Goal: Information Seeking & Learning: Learn about a topic

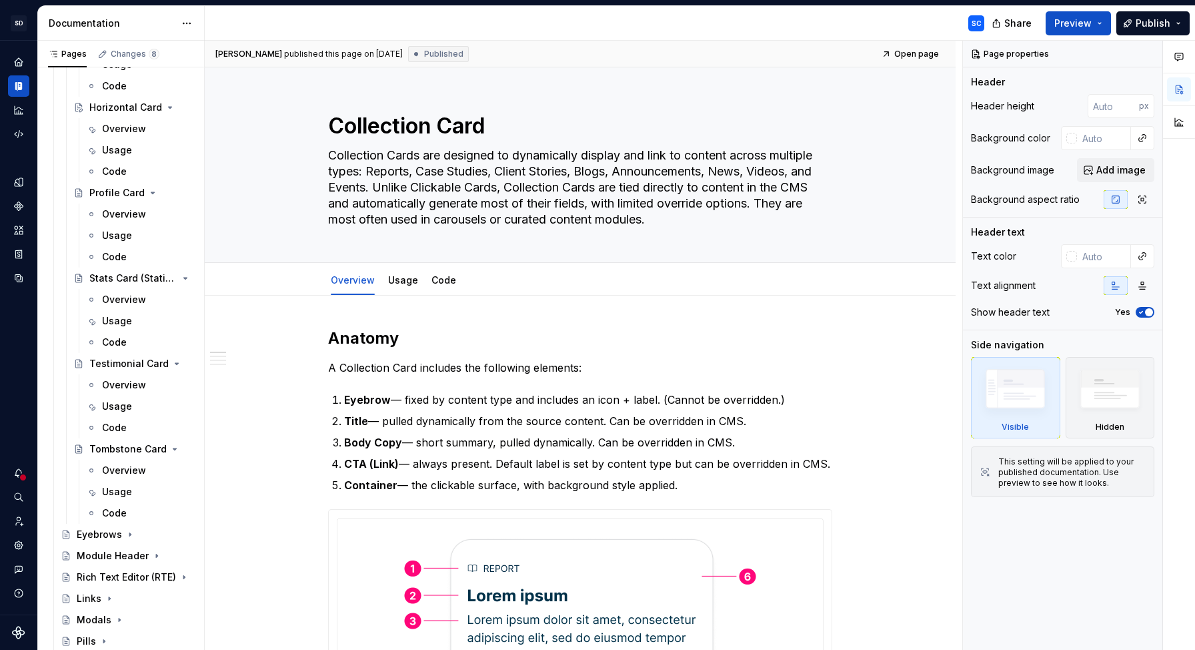
scroll to position [575, 0]
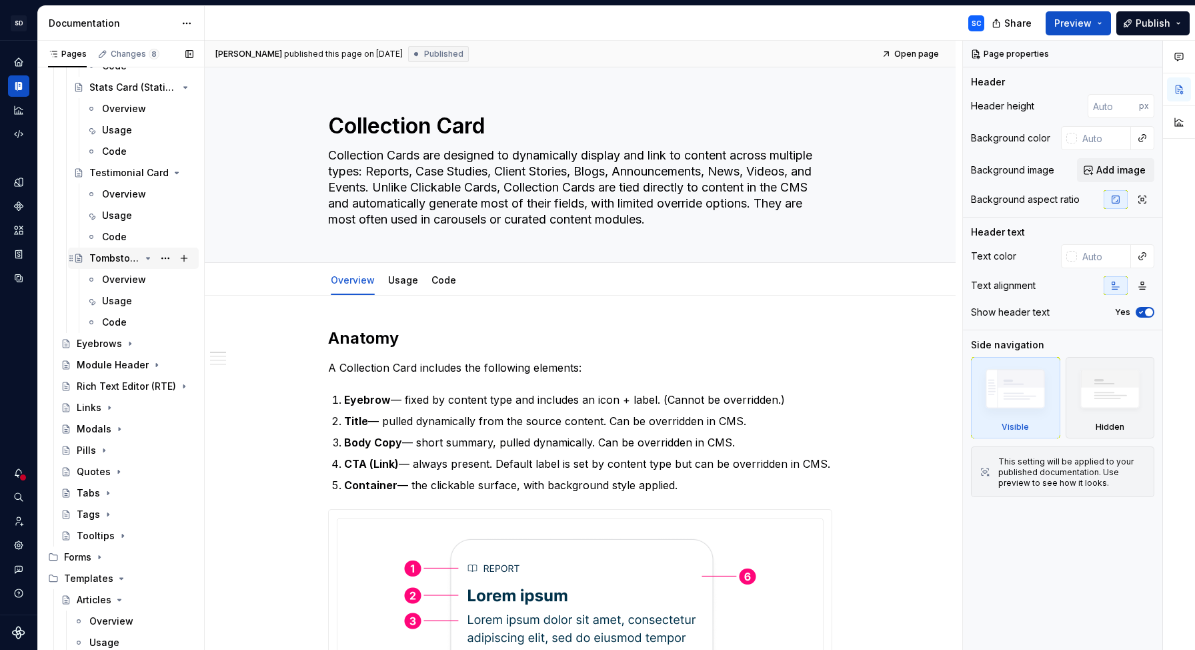
click at [116, 259] on div "Tombstone Card" at bounding box center [114, 257] width 51 height 13
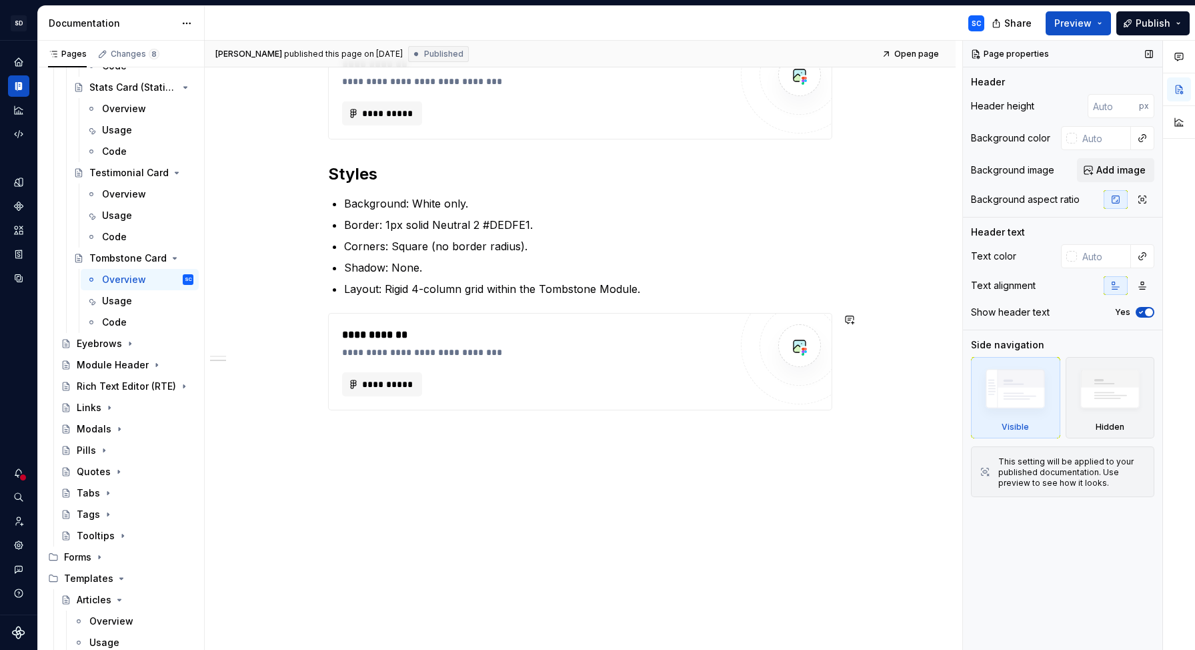
scroll to position [470, 0]
click at [407, 289] on p "Layout: Rigid 4-column grid within the Tombstone Module." at bounding box center [588, 286] width 488 height 16
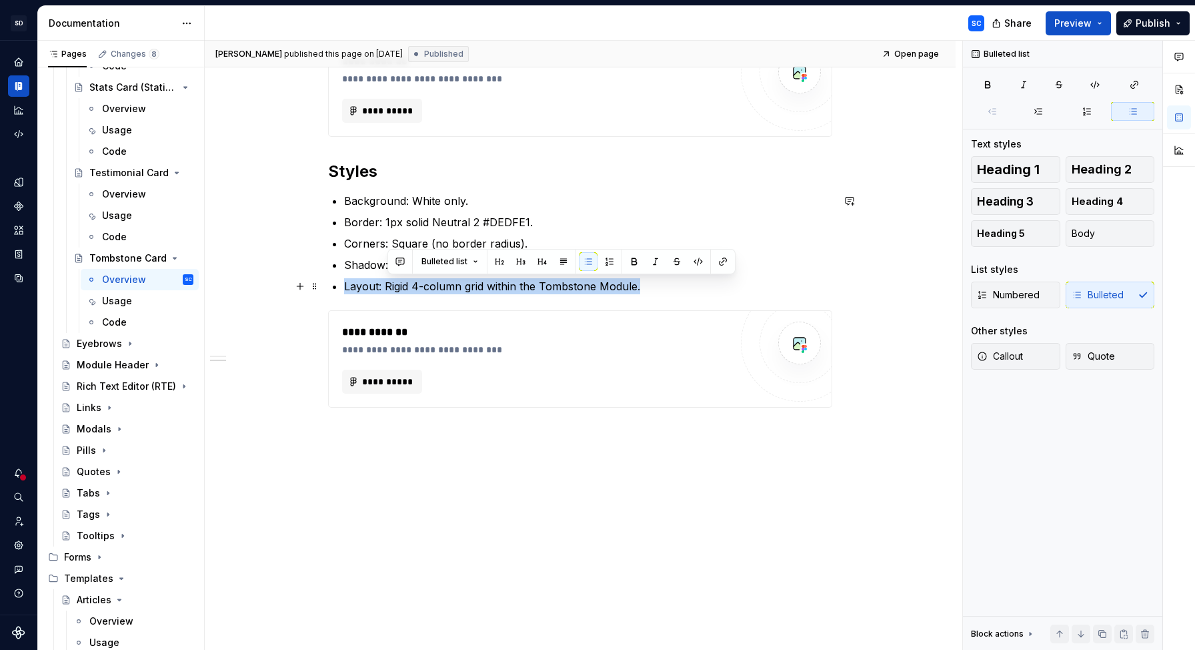
click at [407, 289] on p "Layout: Rigid 4-column grid within the Tombstone Module." at bounding box center [588, 286] width 488 height 16
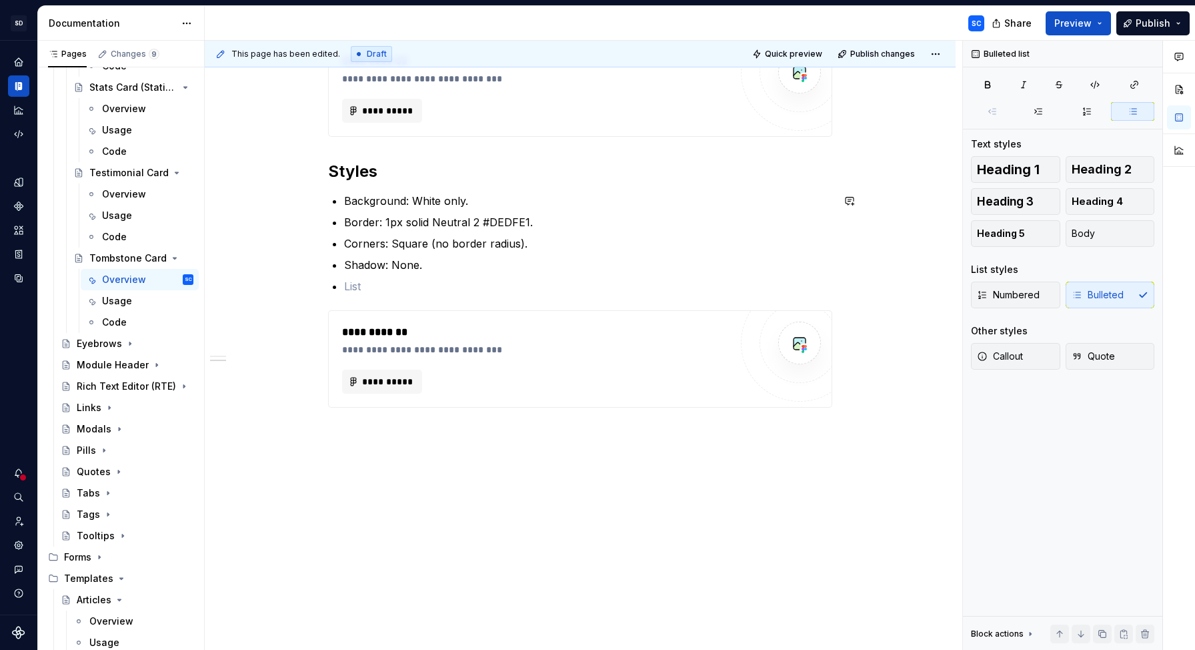
scroll to position [448, 0]
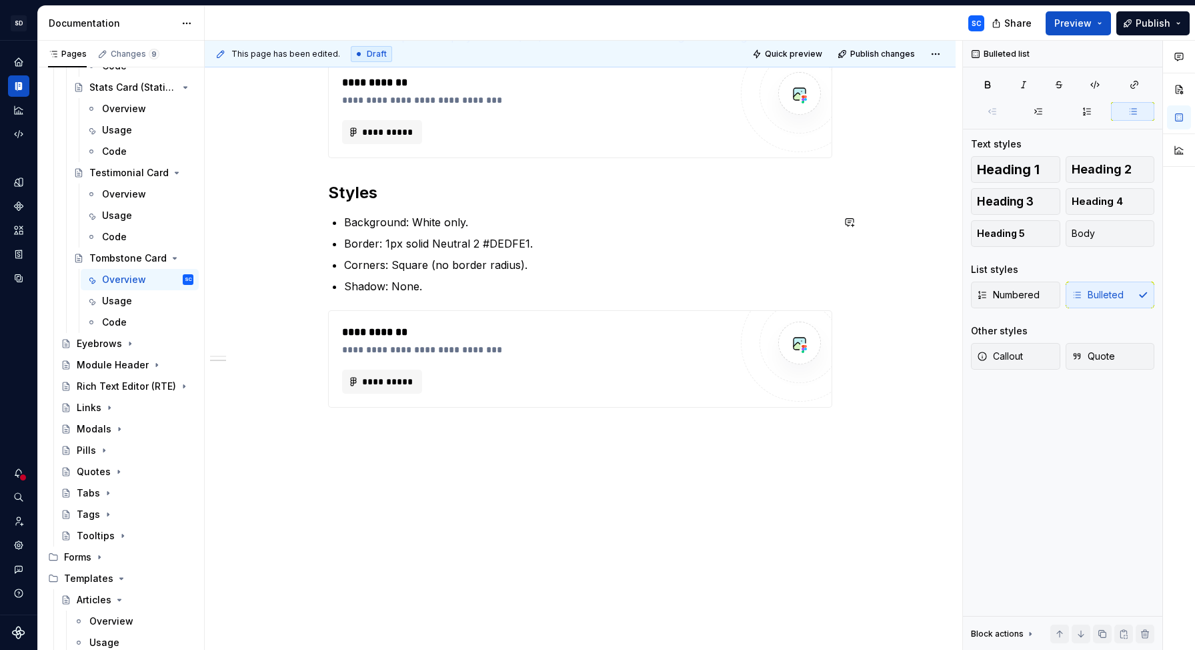
type textarea "*"
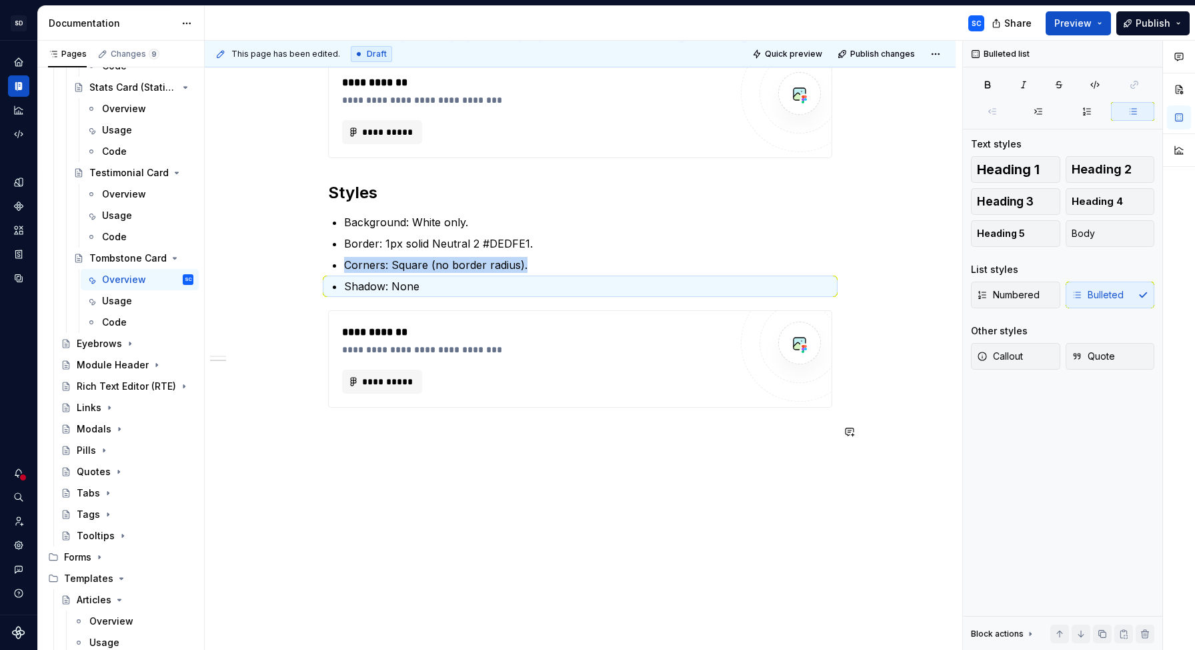
click at [253, 454] on div "**********" at bounding box center [580, 240] width 751 height 819
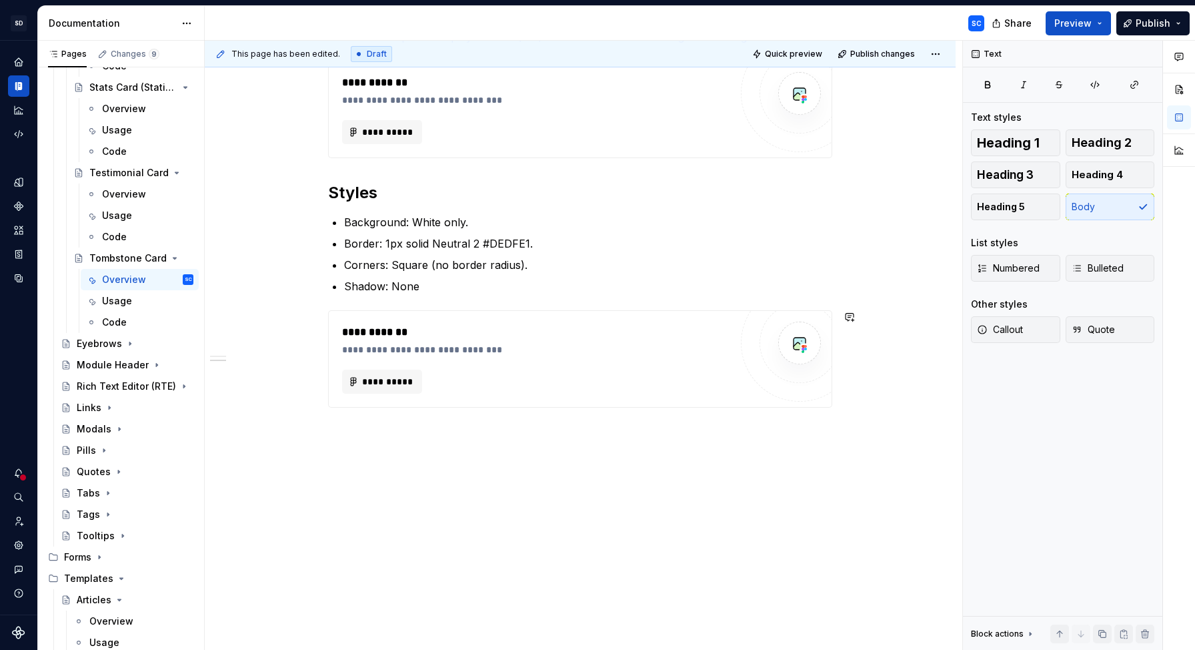
click at [606, 462] on div "**********" at bounding box center [580, 240] width 751 height 819
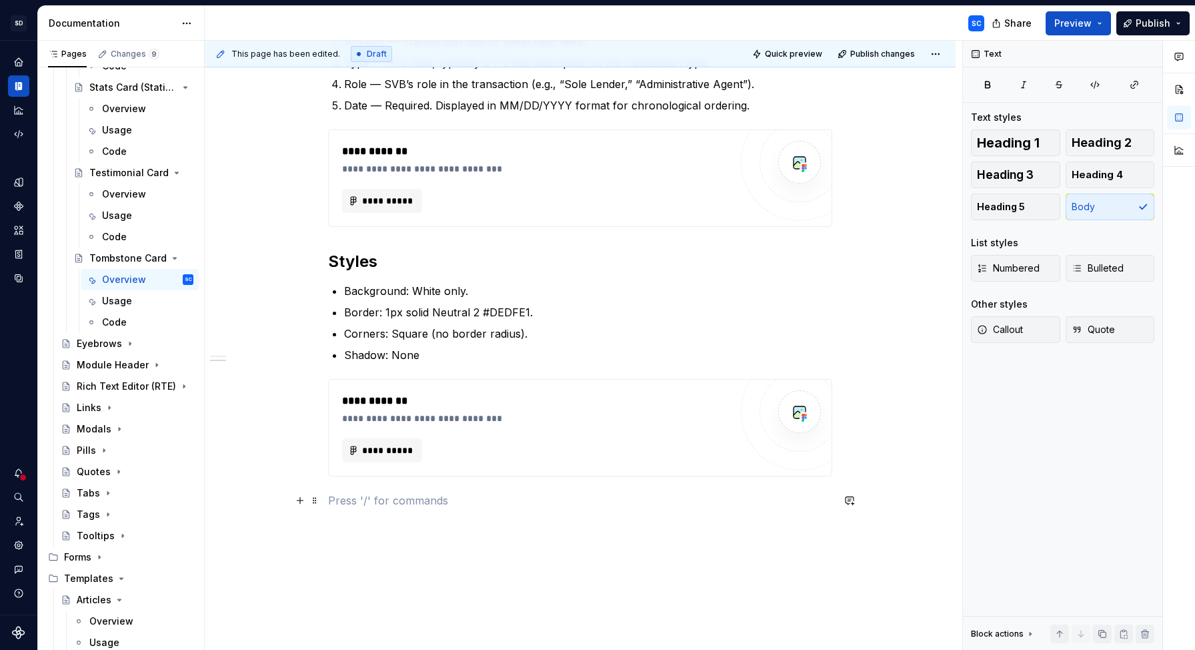
scroll to position [390, 0]
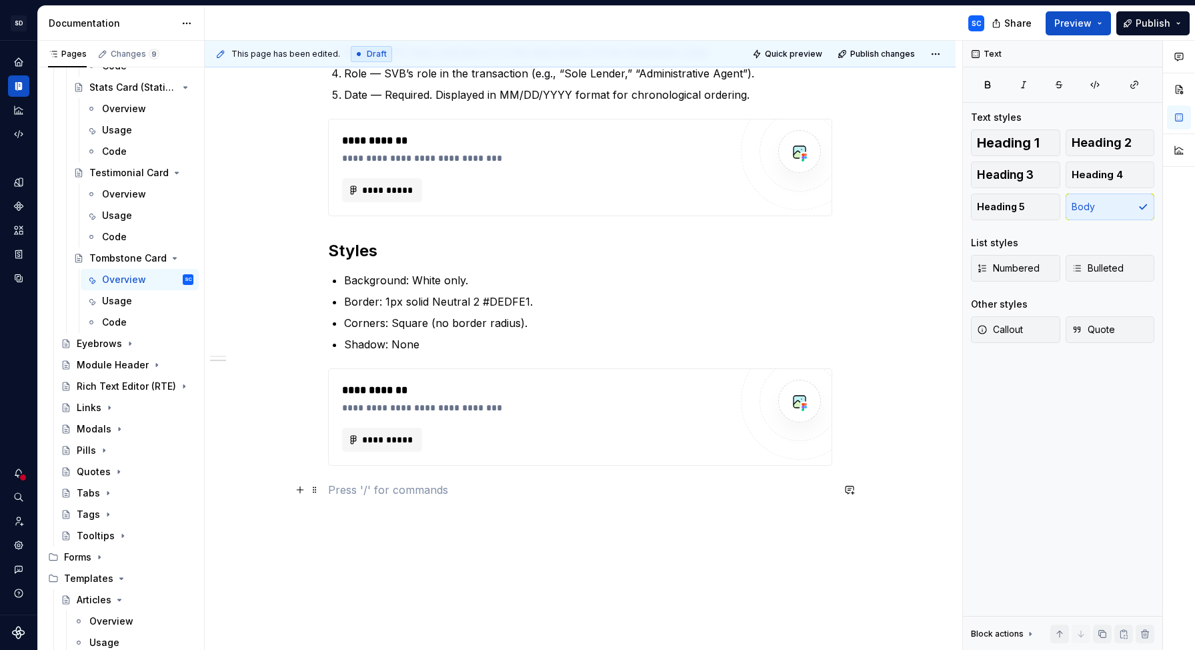
click at [554, 495] on p at bounding box center [580, 490] width 504 height 16
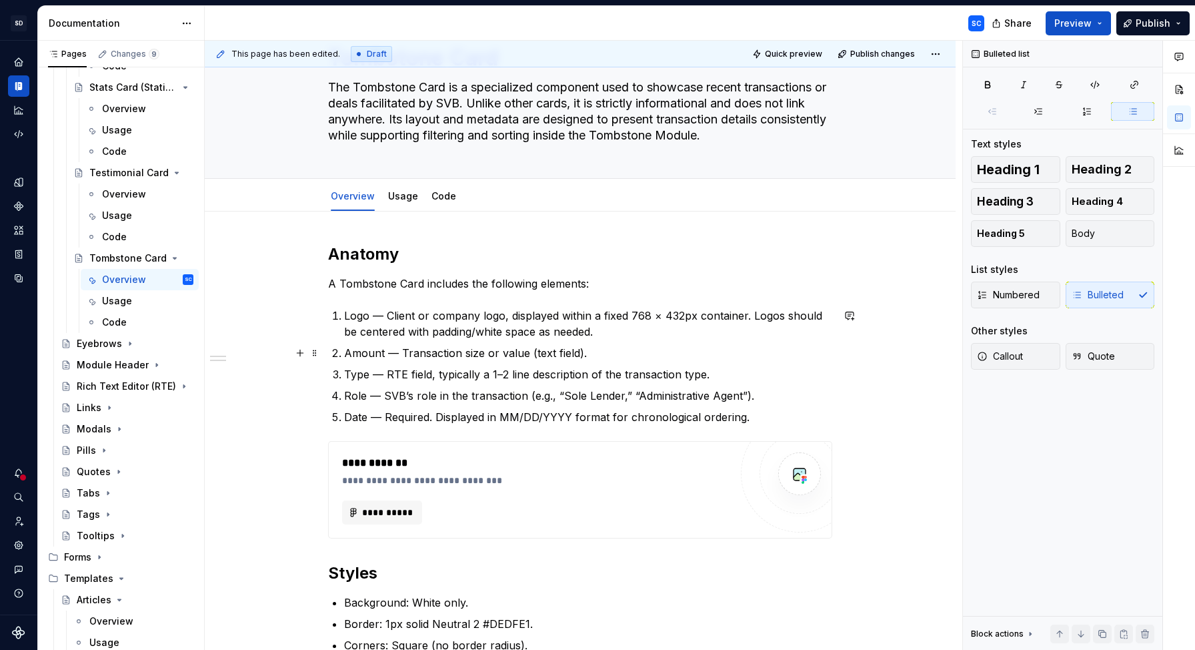
scroll to position [0, 0]
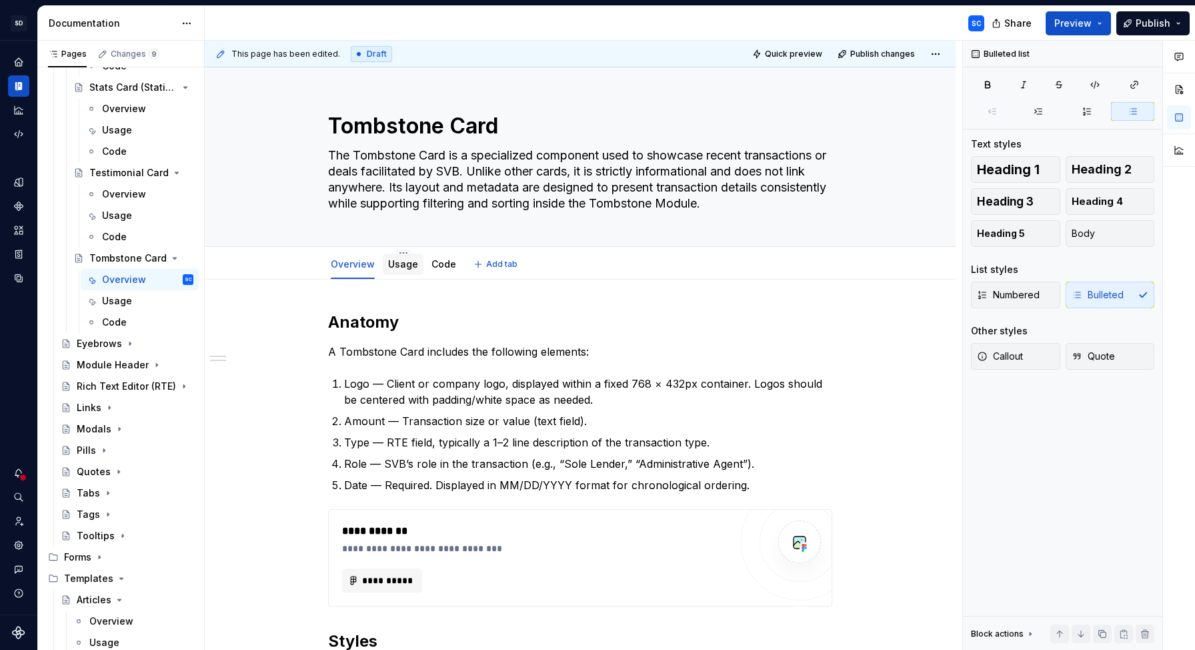
click at [404, 266] on link "Usage" at bounding box center [403, 263] width 30 height 11
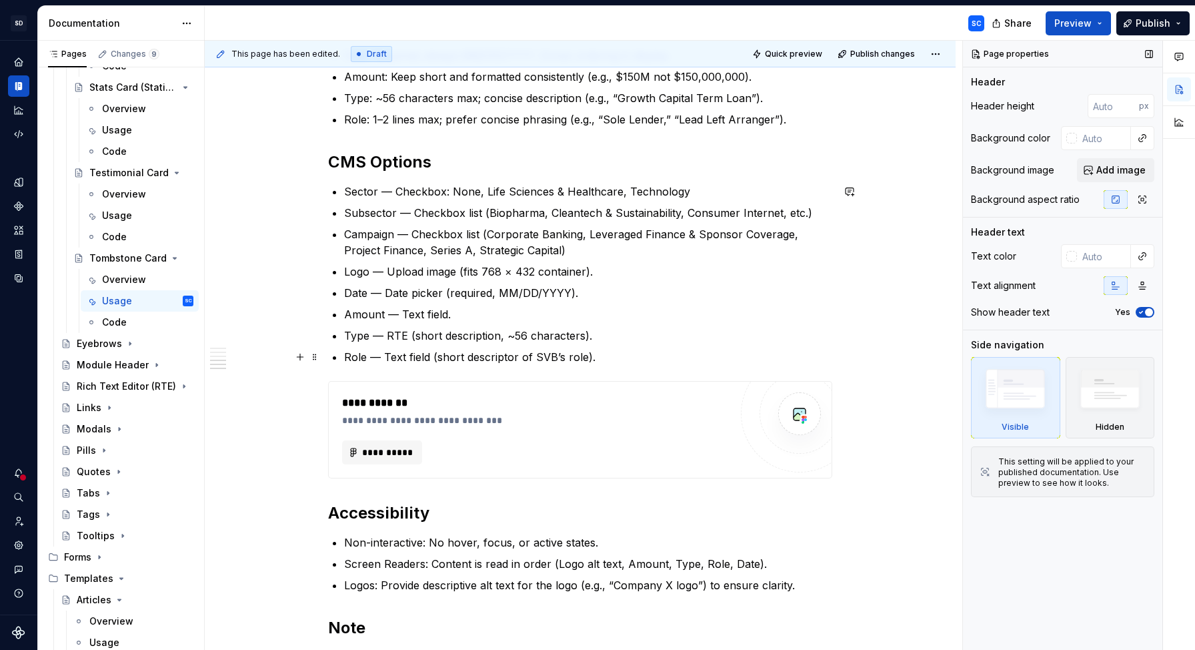
scroll to position [516, 0]
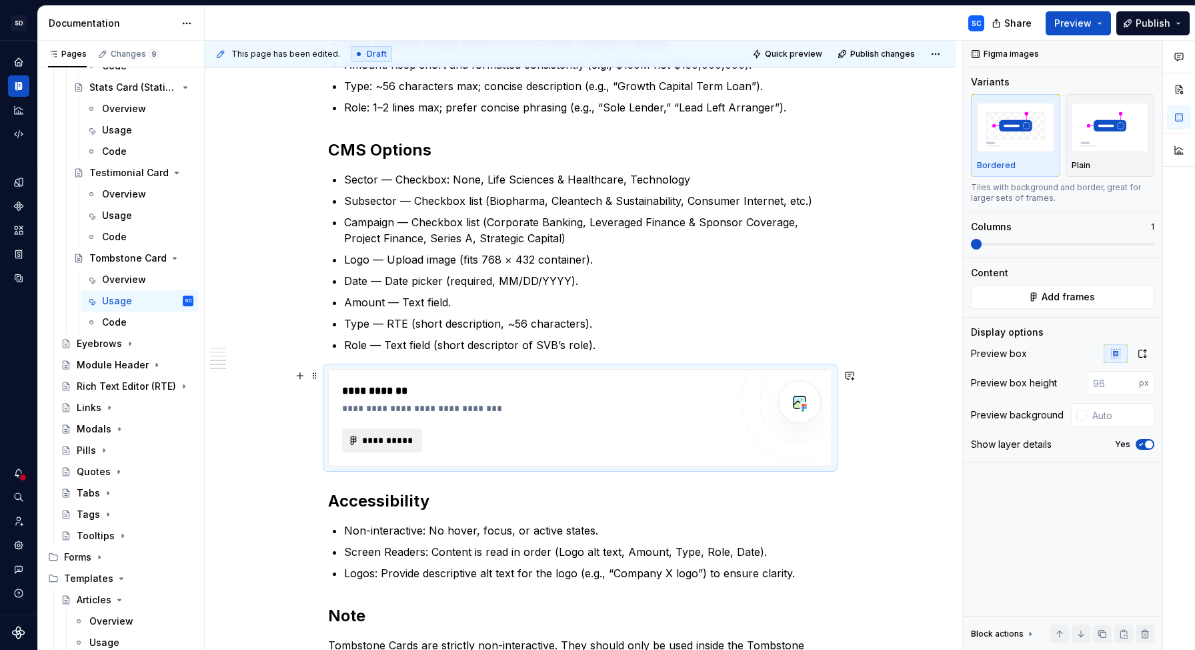
click at [386, 441] on span "**********" at bounding box center [388, 440] width 52 height 13
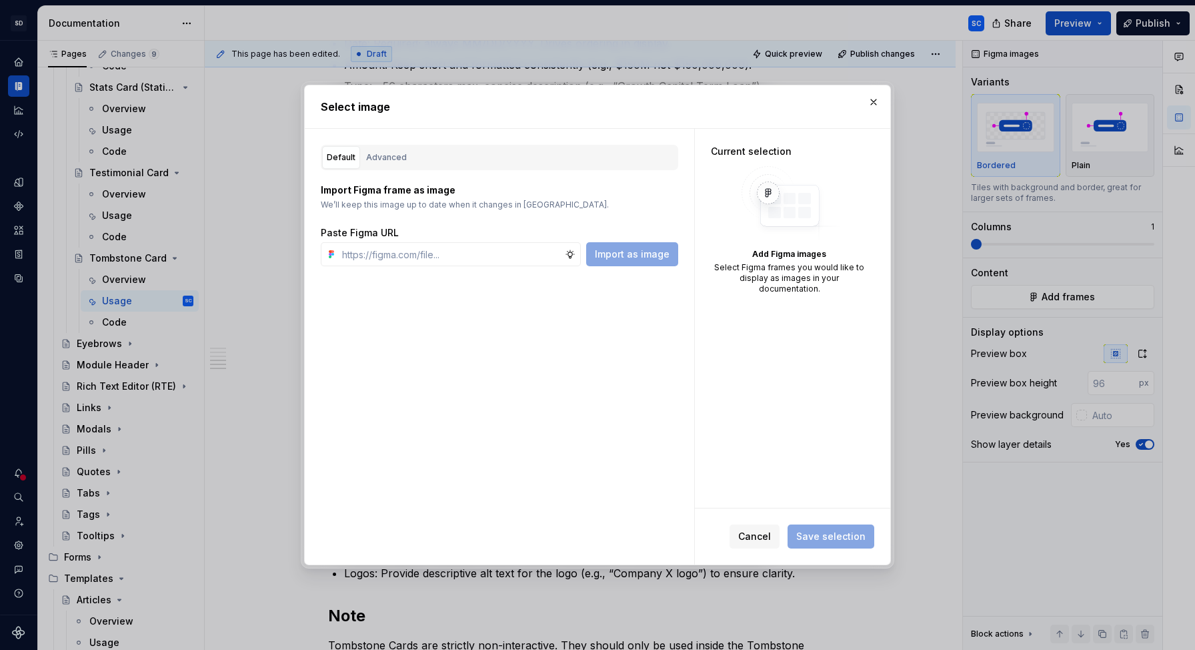
click at [415, 153] on div "Default Advanced" at bounding box center [500, 157] width 358 height 25
click at [397, 159] on div "Advanced" at bounding box center [386, 157] width 41 height 13
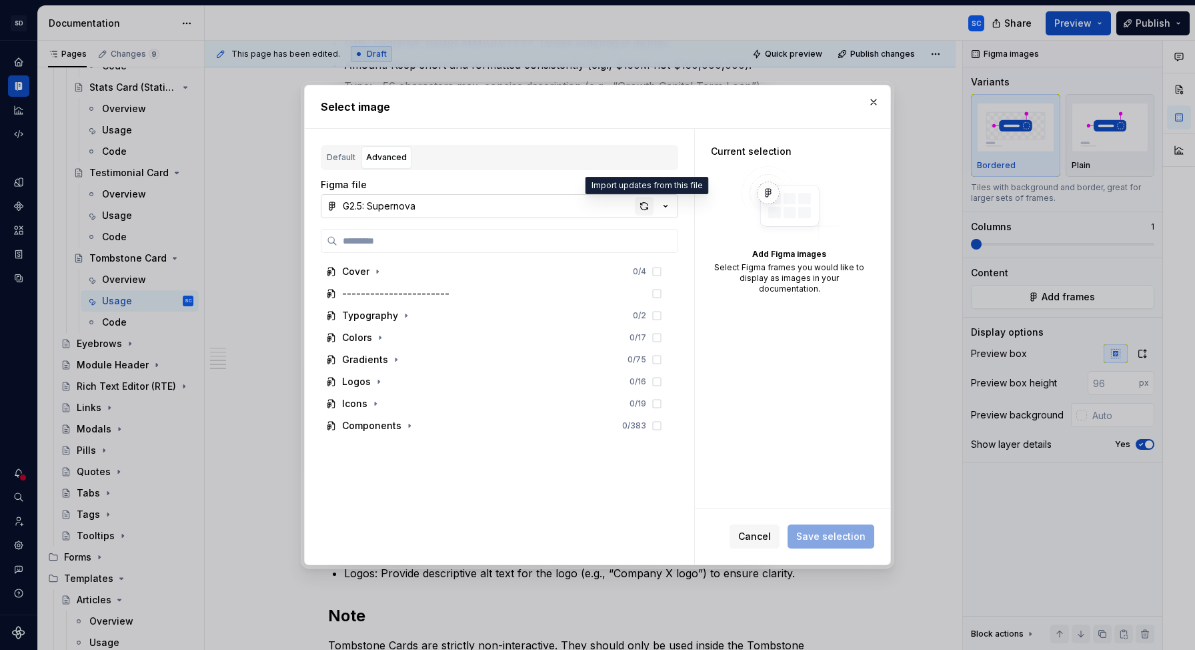
click at [646, 208] on div "button" at bounding box center [644, 206] width 19 height 19
type textarea "*"
click at [409, 426] on icon "button" at bounding box center [409, 425] width 1 height 3
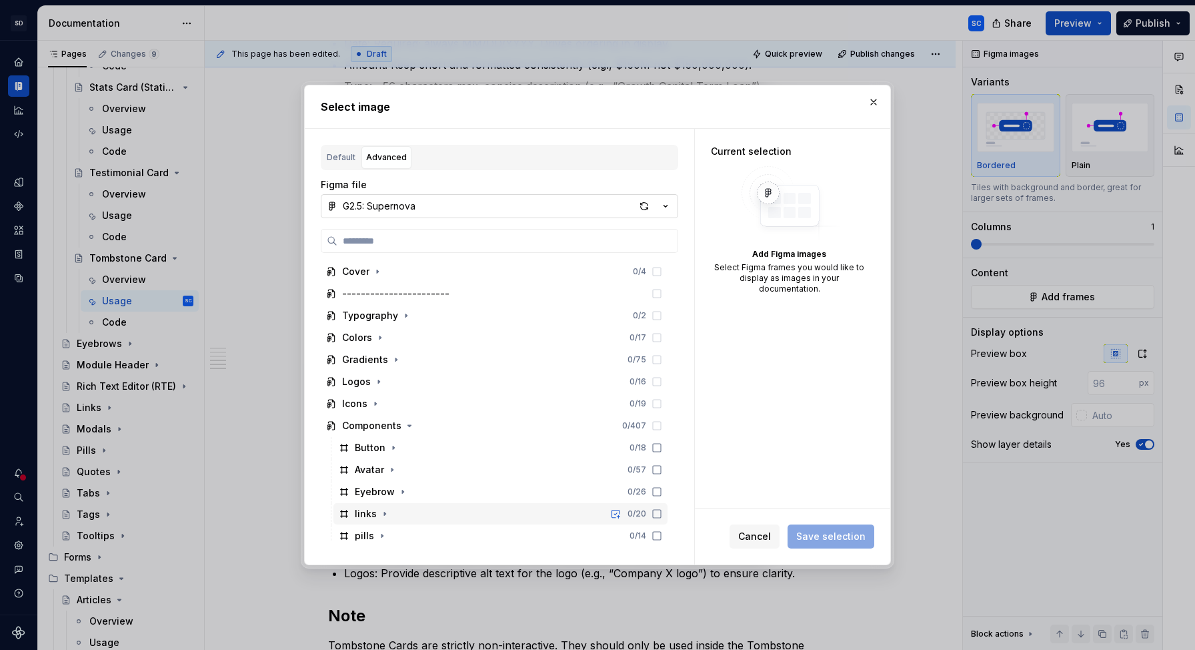
scroll to position [139, 0]
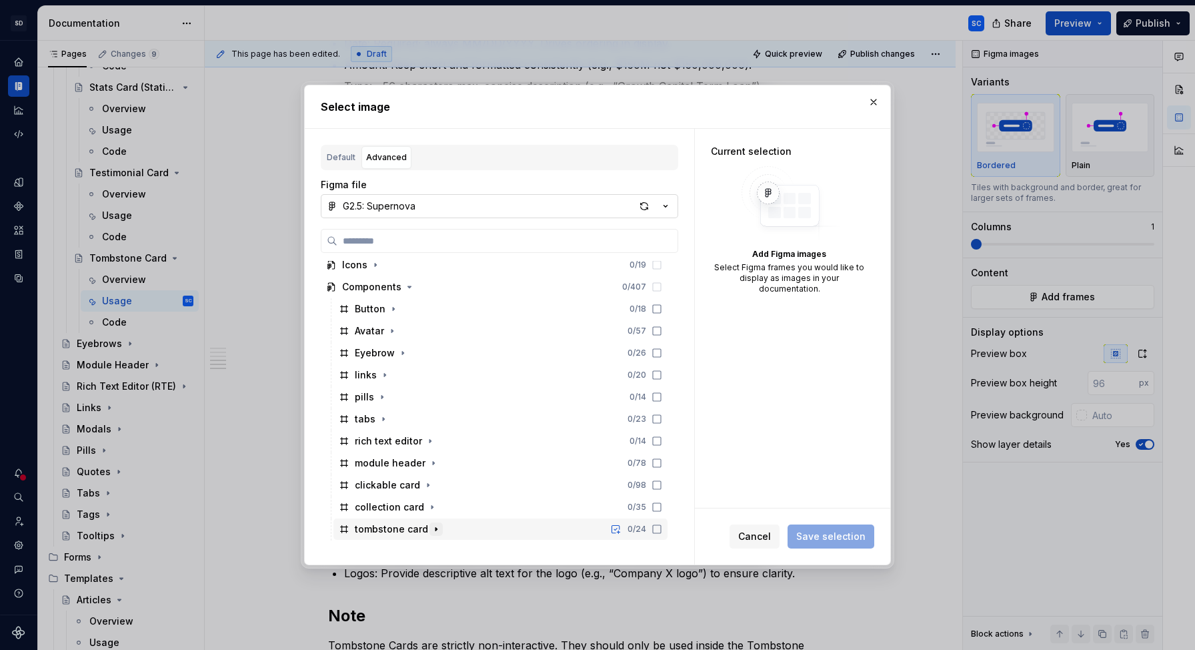
click at [431, 528] on icon "button" at bounding box center [436, 529] width 11 height 11
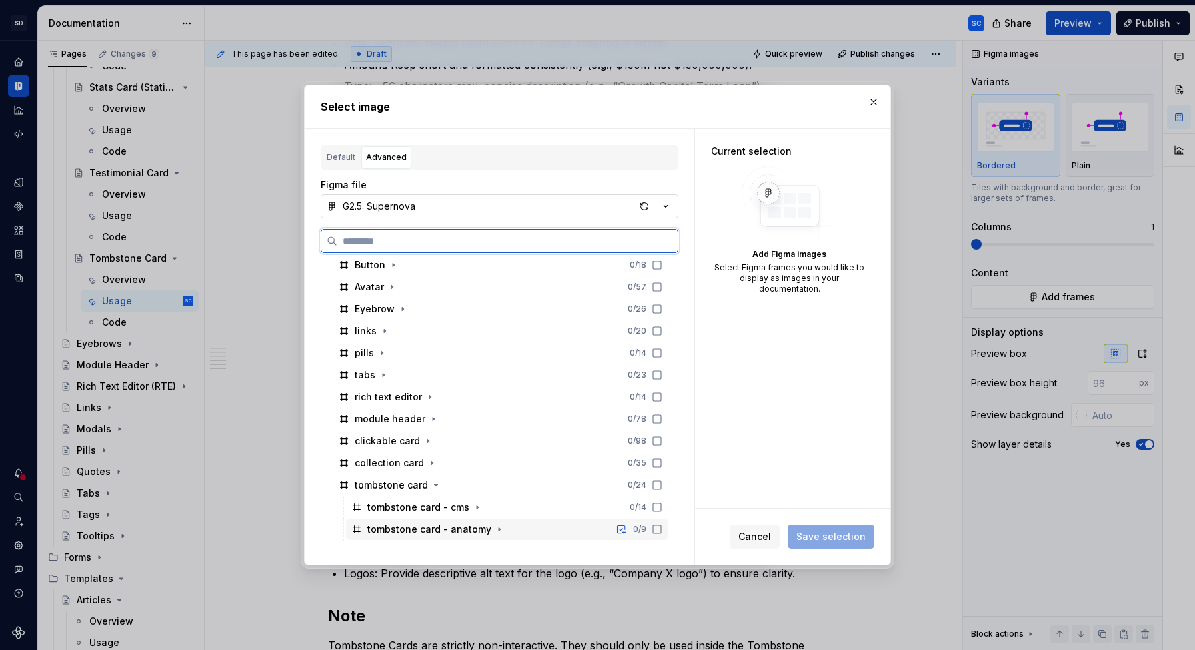
click at [557, 529] on div "tombstone card - anatomy 0 / 9" at bounding box center [507, 528] width 322 height 21
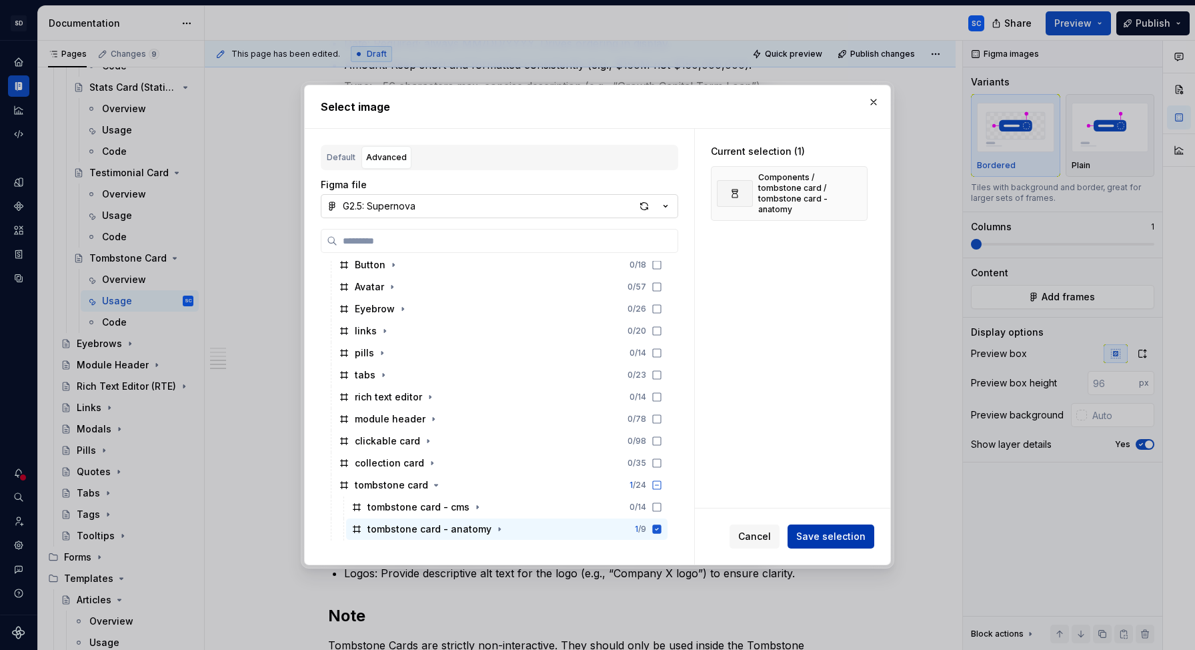
click at [825, 530] on span "Save selection" at bounding box center [830, 536] width 69 height 13
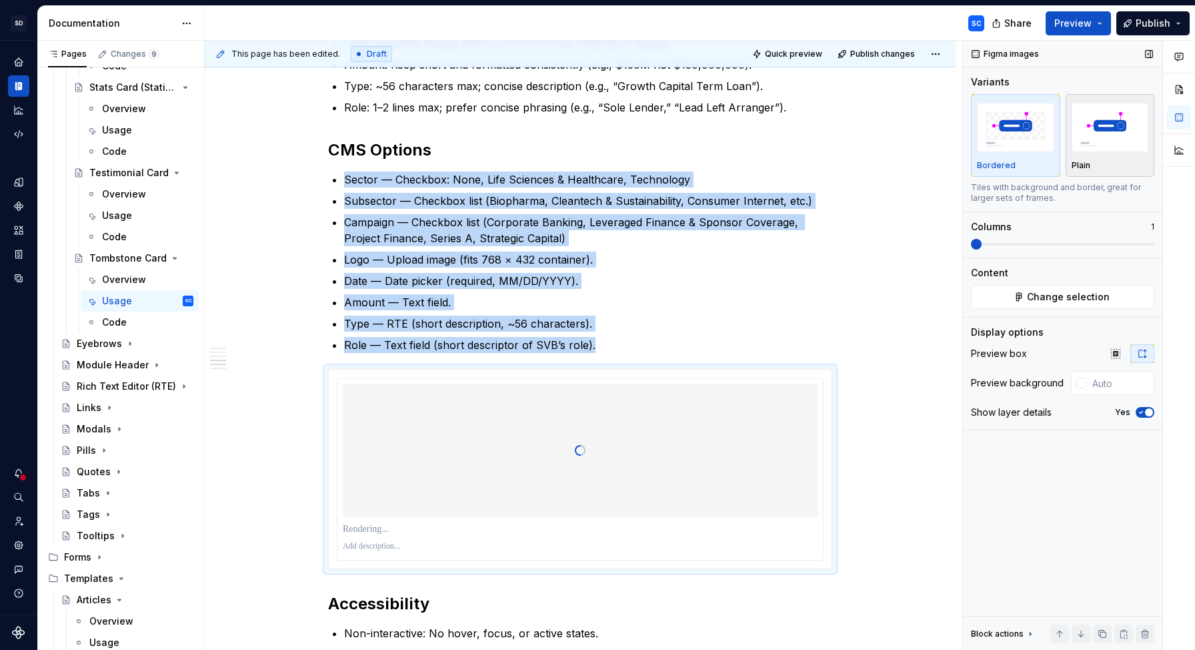
click at [1101, 129] on img "button" at bounding box center [1110, 127] width 77 height 49
click at [1009, 139] on img "button" at bounding box center [1015, 127] width 77 height 49
click at [1109, 148] on img "button" at bounding box center [1110, 127] width 77 height 49
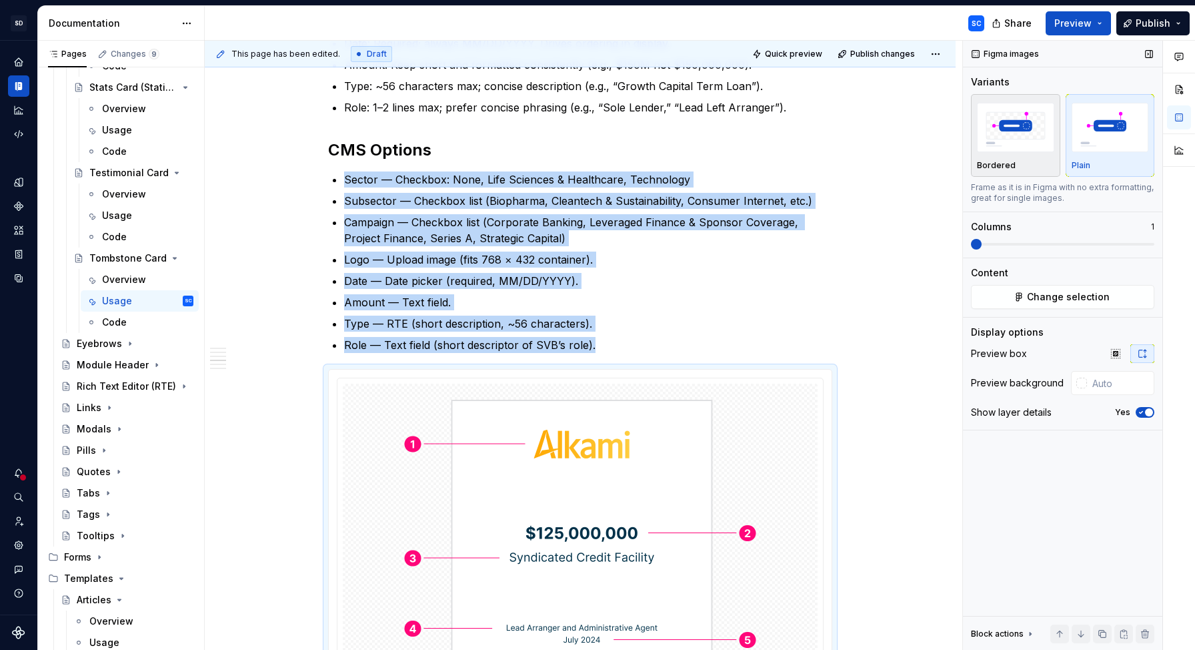
click at [1013, 138] on img "button" at bounding box center [1015, 127] width 77 height 49
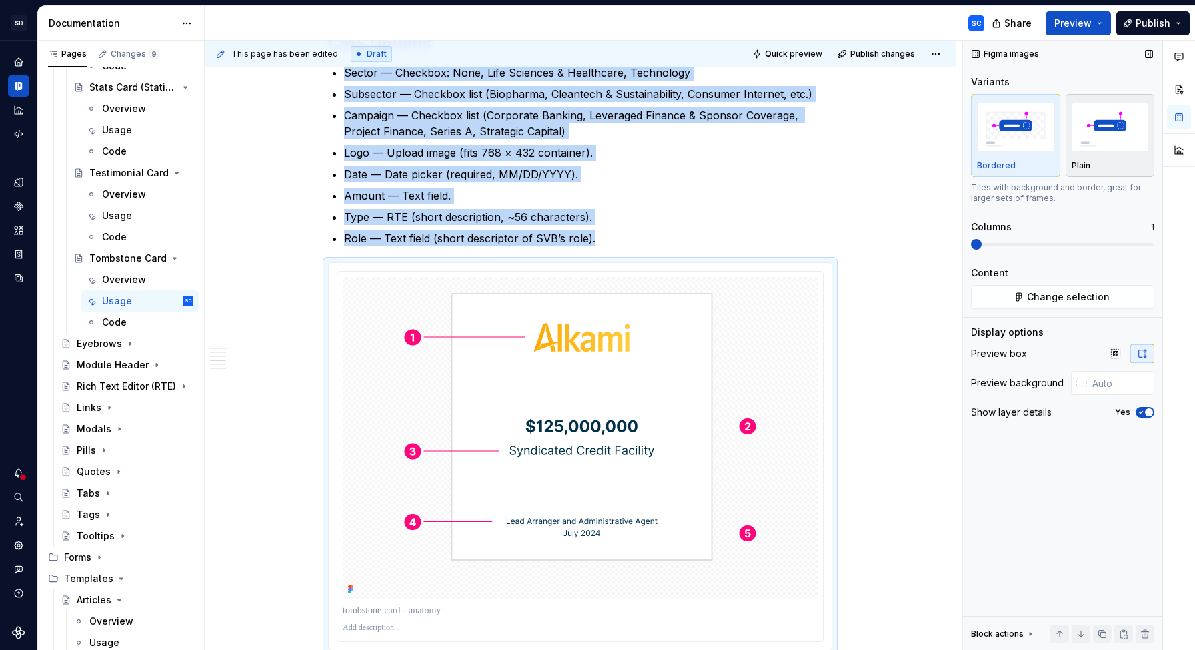
click at [1101, 129] on img "button" at bounding box center [1110, 127] width 77 height 49
click at [1025, 139] on img "button" at bounding box center [1015, 127] width 77 height 49
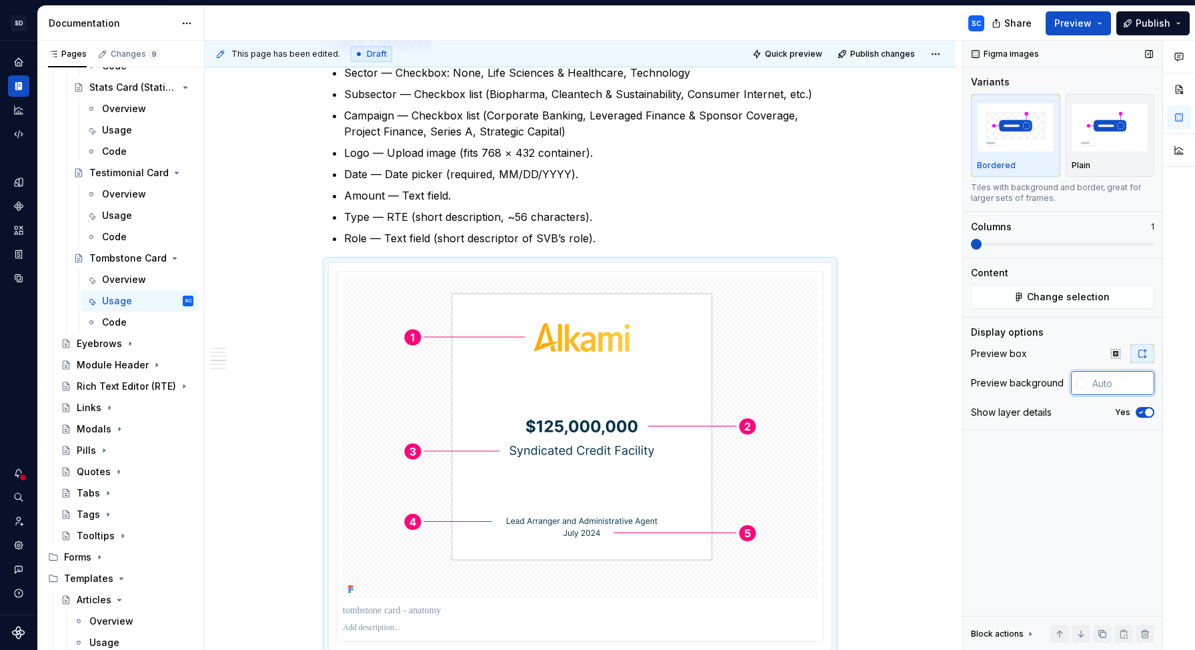
click at [1105, 387] on input "text" at bounding box center [1120, 383] width 67 height 24
click at [1080, 386] on div at bounding box center [1082, 383] width 11 height 11
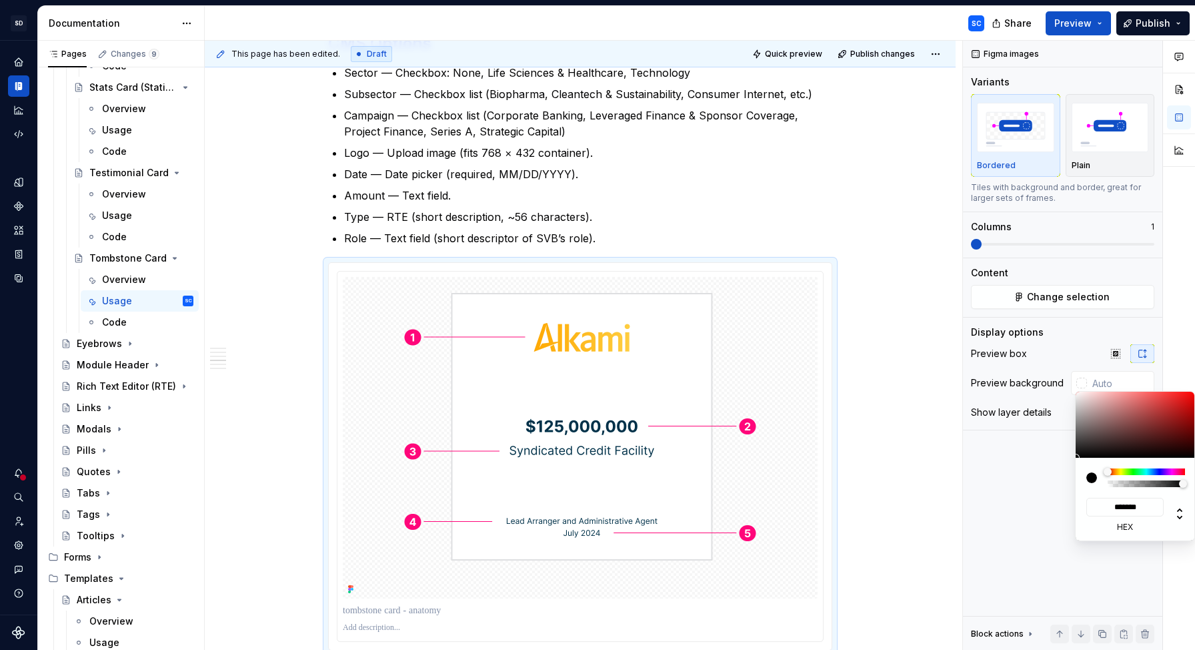
type input "#A78C8C"
type input "*******"
type input "#AD9292"
type input "*******"
type input "#C4AFAF"
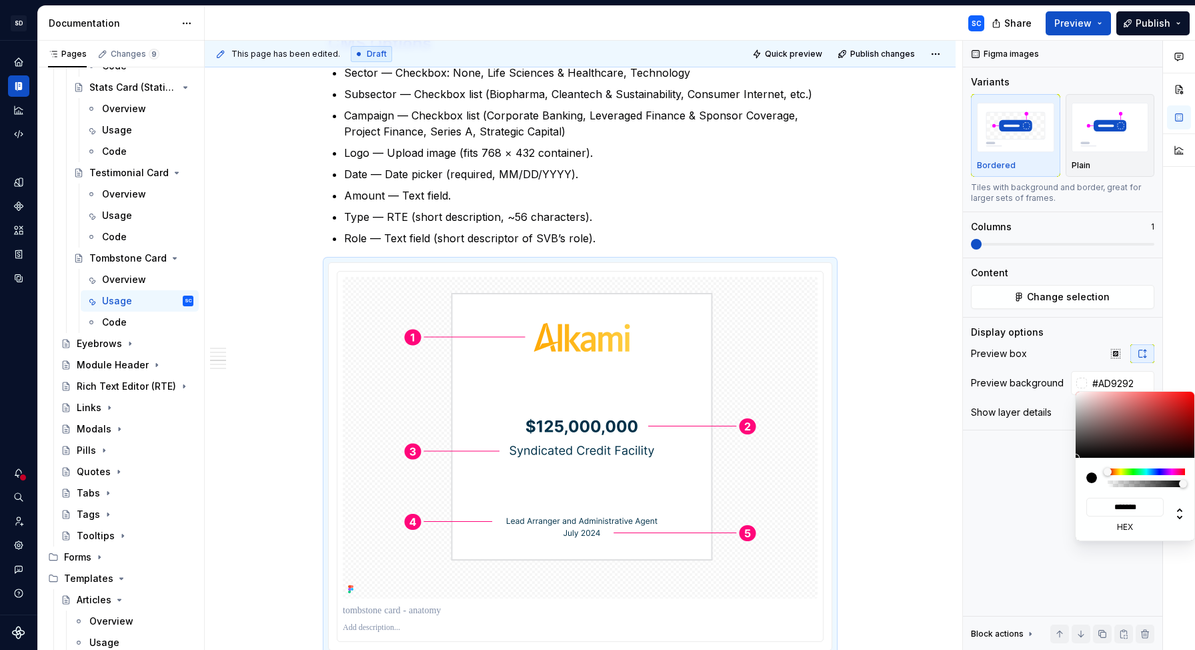
type input "*******"
type input "#DDD6D6"
type input "*******"
type input "#EDECEC"
type input "*******"
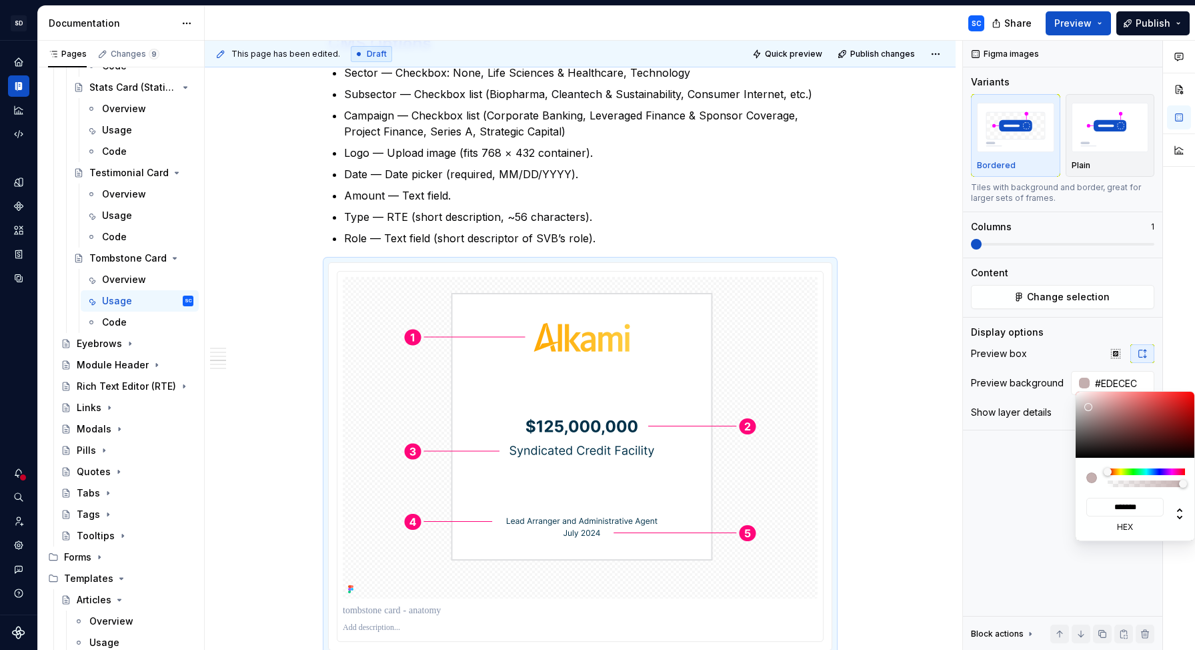
type input "#F7F7F7"
type input "*******"
type input "#FCFCFC"
type input "*******"
type input "#FFFFFF"
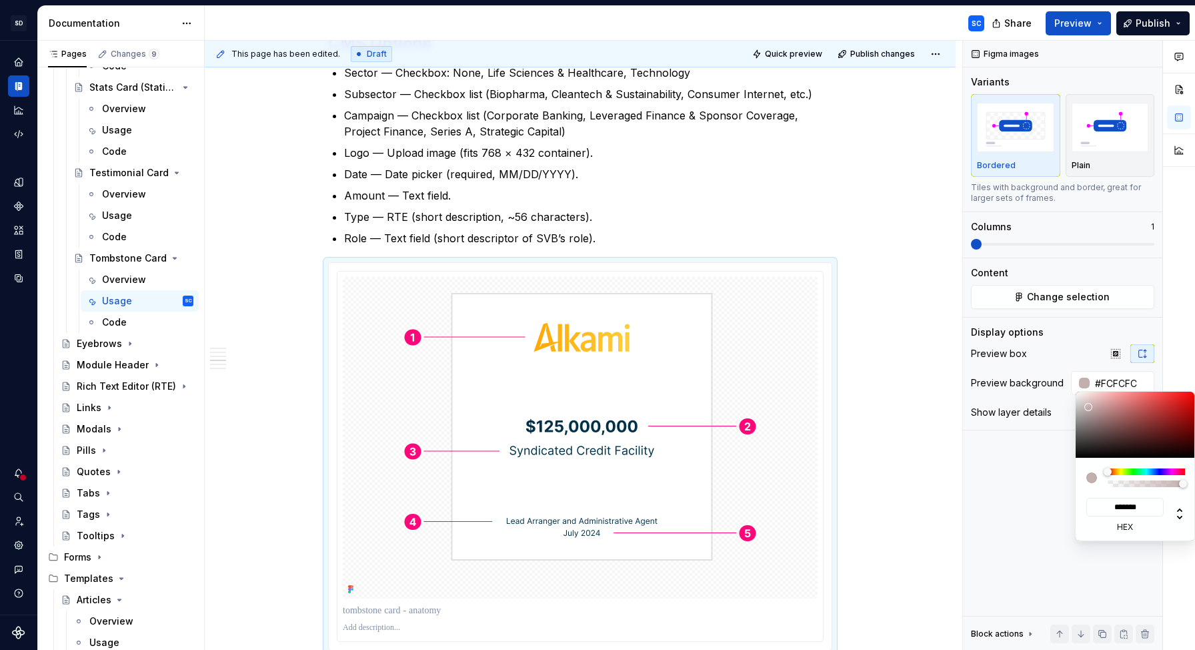
type input "*******"
drag, startPoint x: 1096, startPoint y: 414, endPoint x: 1075, endPoint y: 386, distance: 35.8
click at [1075, 386] on body "SD Galileo SC Design system data Documentation SC Share Preview Publish Pages C…" at bounding box center [597, 325] width 1195 height 650
click at [1061, 331] on div "Comments Open comments No comments yet Select ‘Comment’ from the block context …" at bounding box center [1079, 346] width 232 height 610
click at [1052, 344] on div "Comments Open comments No comments yet Select ‘Comment’ from the block context …" at bounding box center [1079, 346] width 232 height 610
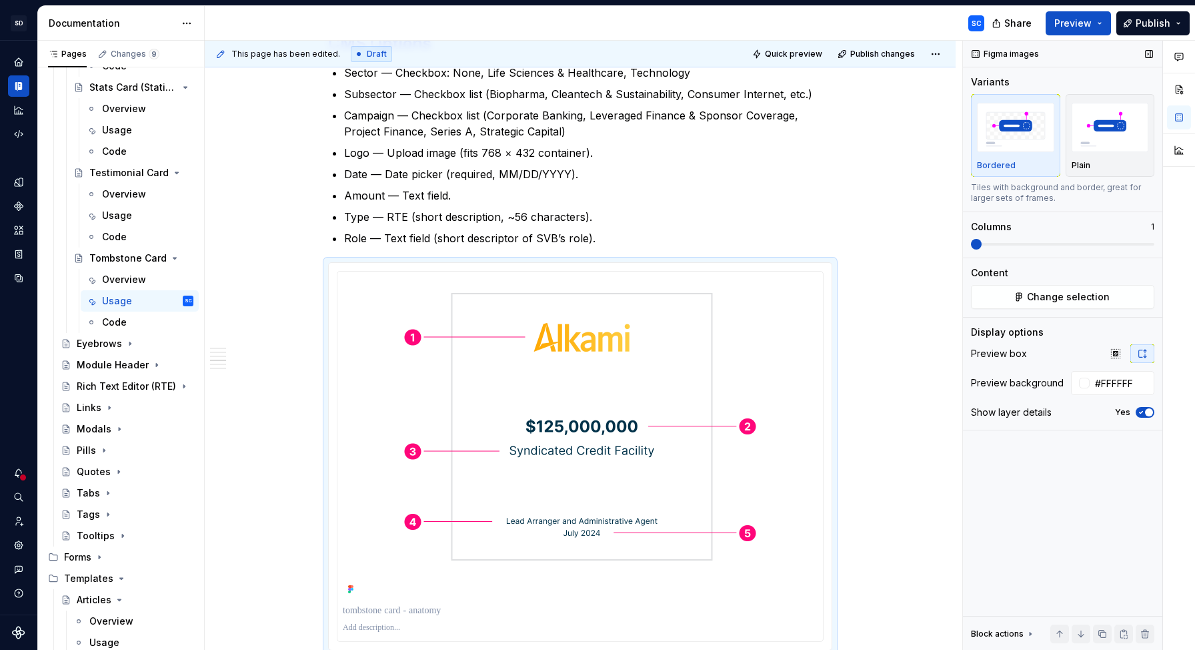
click at [1142, 410] on icon "button" at bounding box center [1141, 412] width 11 height 8
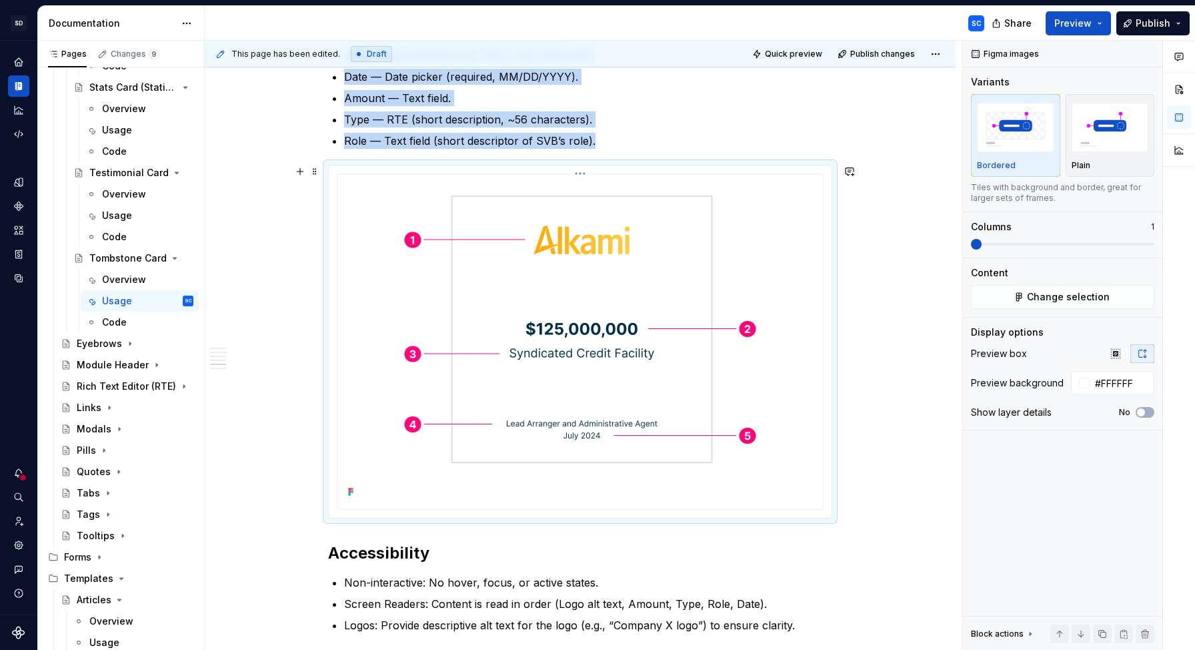
scroll to position [722, 0]
click at [935, 327] on div "When to Use To highlight completed deals, financings, or notable client transac…" at bounding box center [580, 256] width 751 height 1397
click at [925, 335] on div "When to Use To highlight completed deals, financings, or notable client transac…" at bounding box center [580, 256] width 751 height 1397
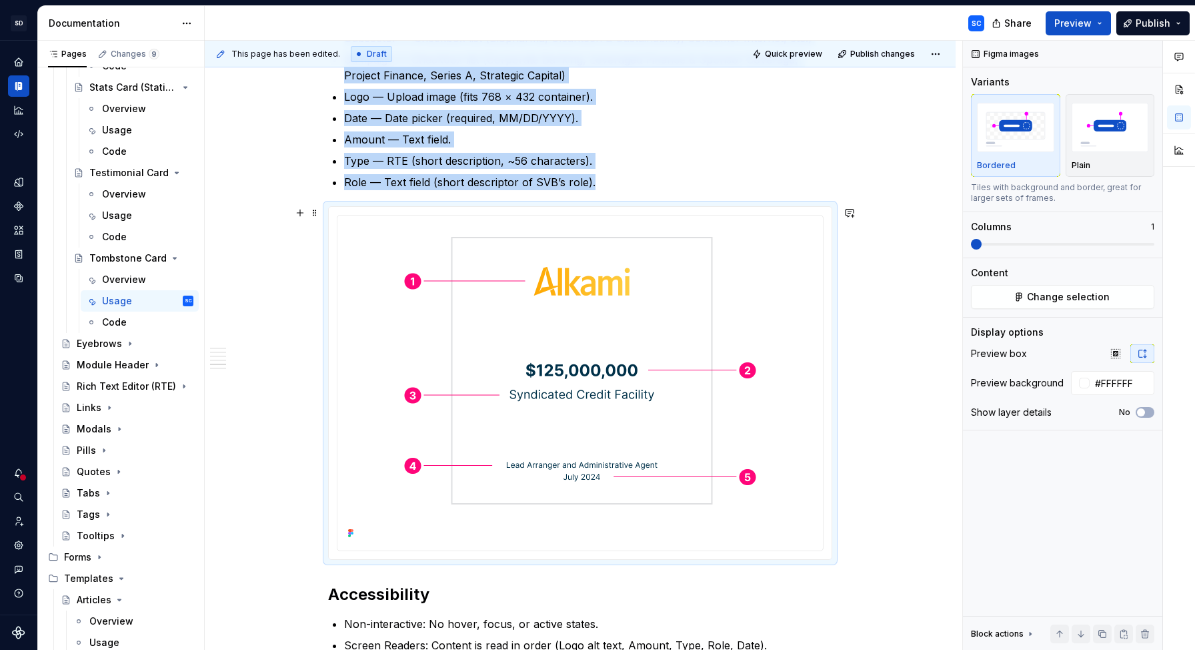
scroll to position [760, 0]
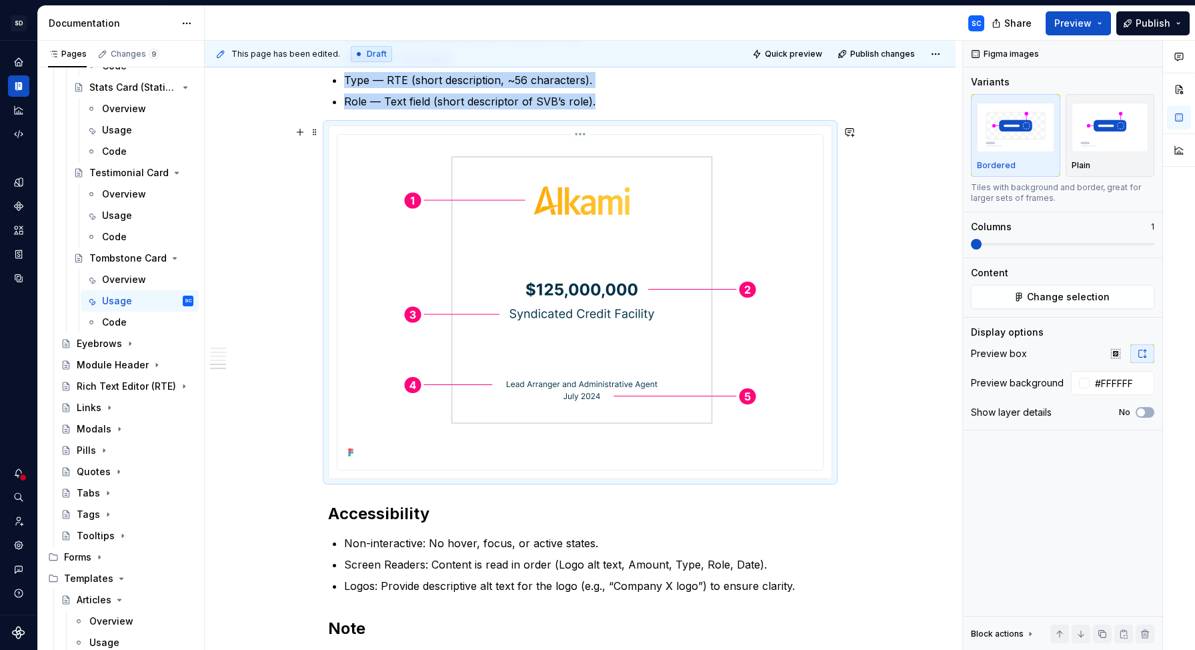
click at [701, 261] on img at bounding box center [581, 301] width 442 height 322
click at [1054, 301] on span "Change selection" at bounding box center [1068, 296] width 83 height 13
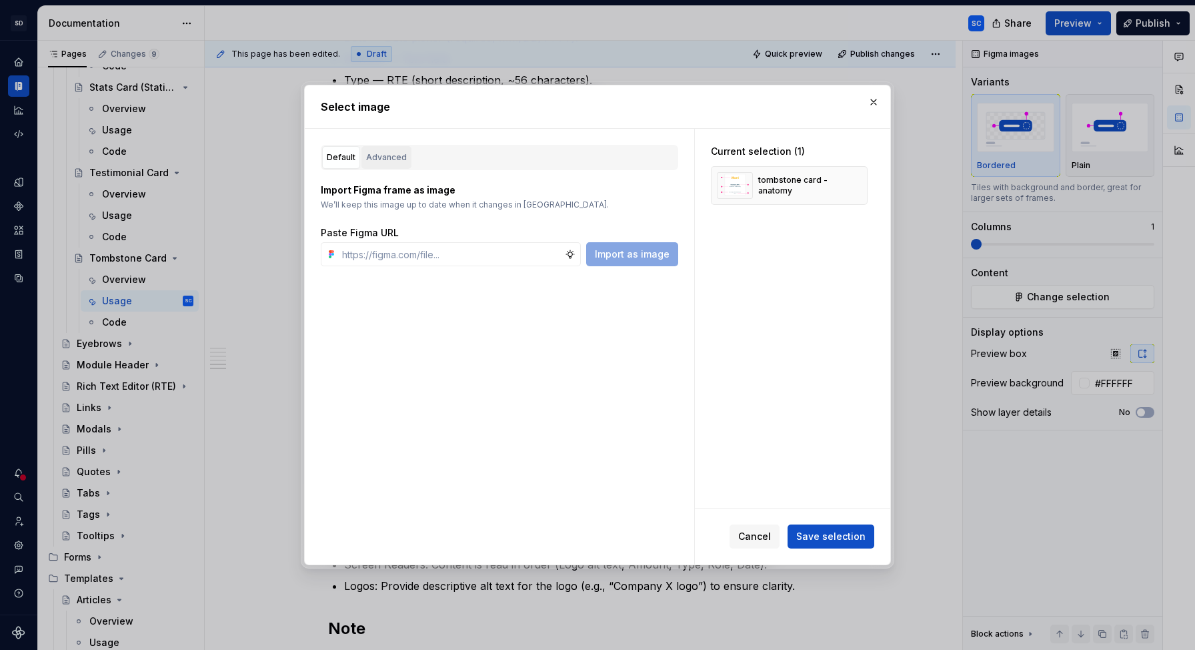
click at [374, 154] on div "Advanced" at bounding box center [386, 157] width 41 height 13
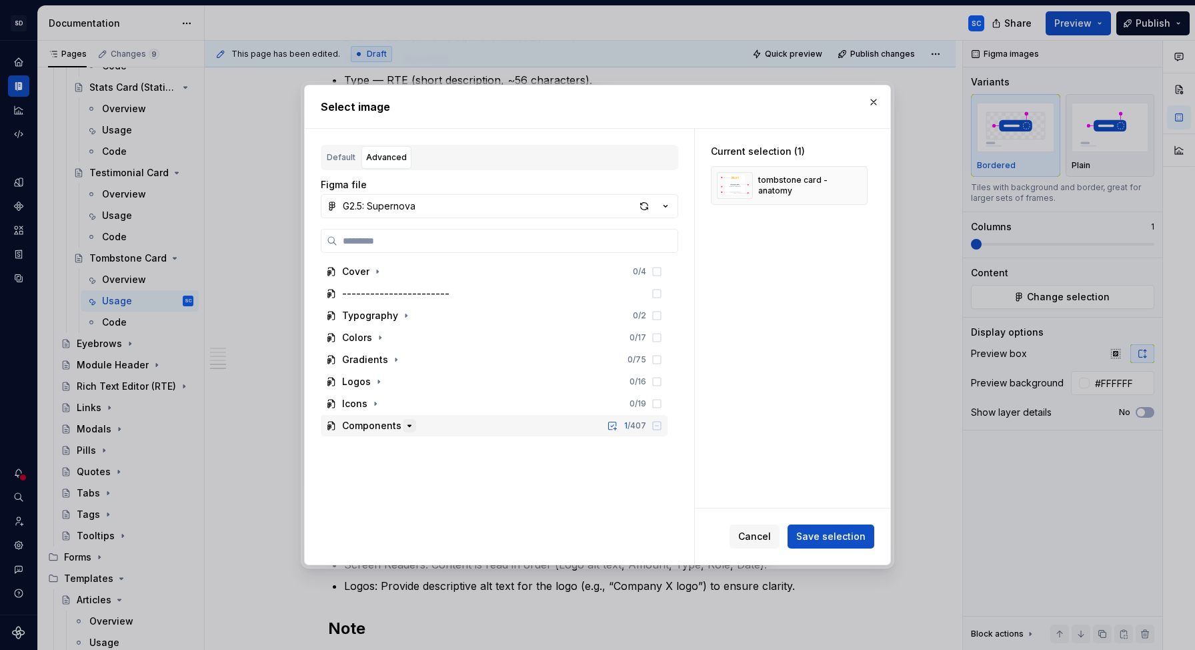
click at [410, 425] on icon "button" at bounding box center [409, 425] width 11 height 11
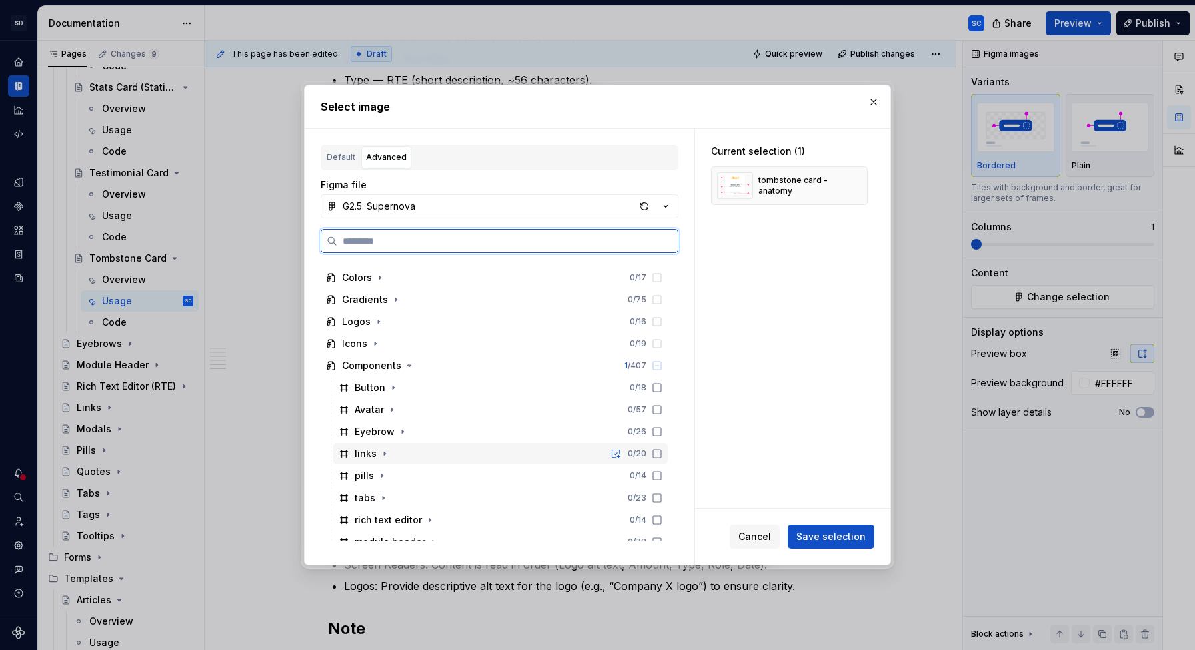
scroll to position [183, 0]
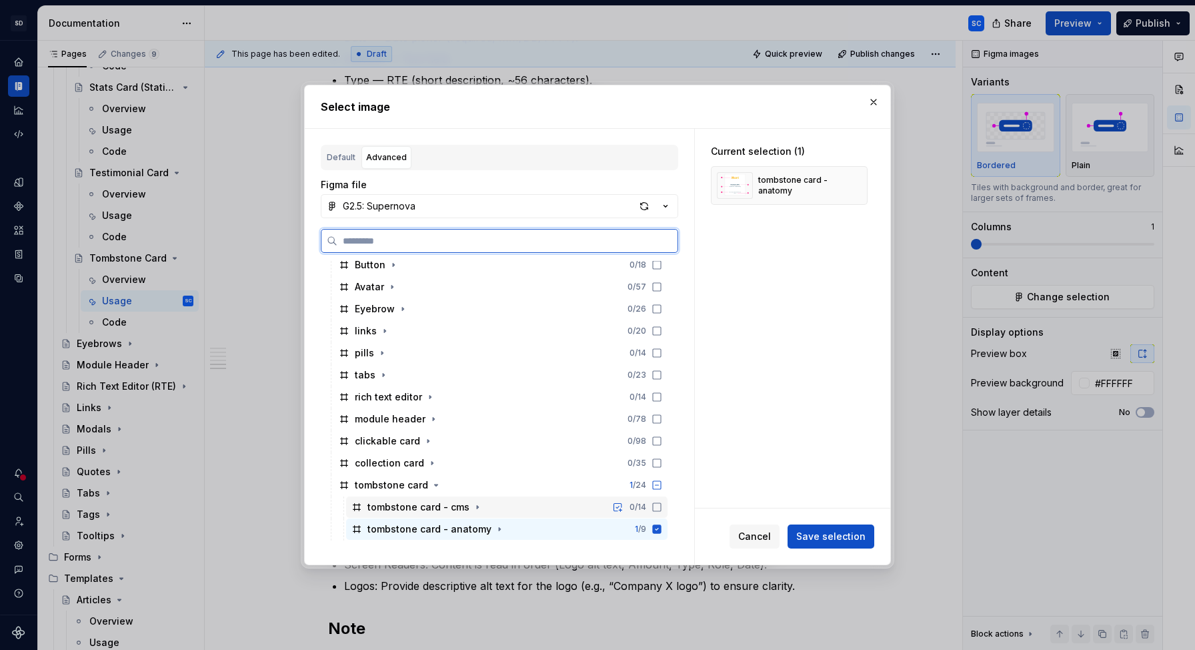
click at [495, 508] on div "tombstone card - cms 0 / 14" at bounding box center [507, 506] width 322 height 21
click at [662, 530] on div "1 / 9" at bounding box center [638, 529] width 49 height 11
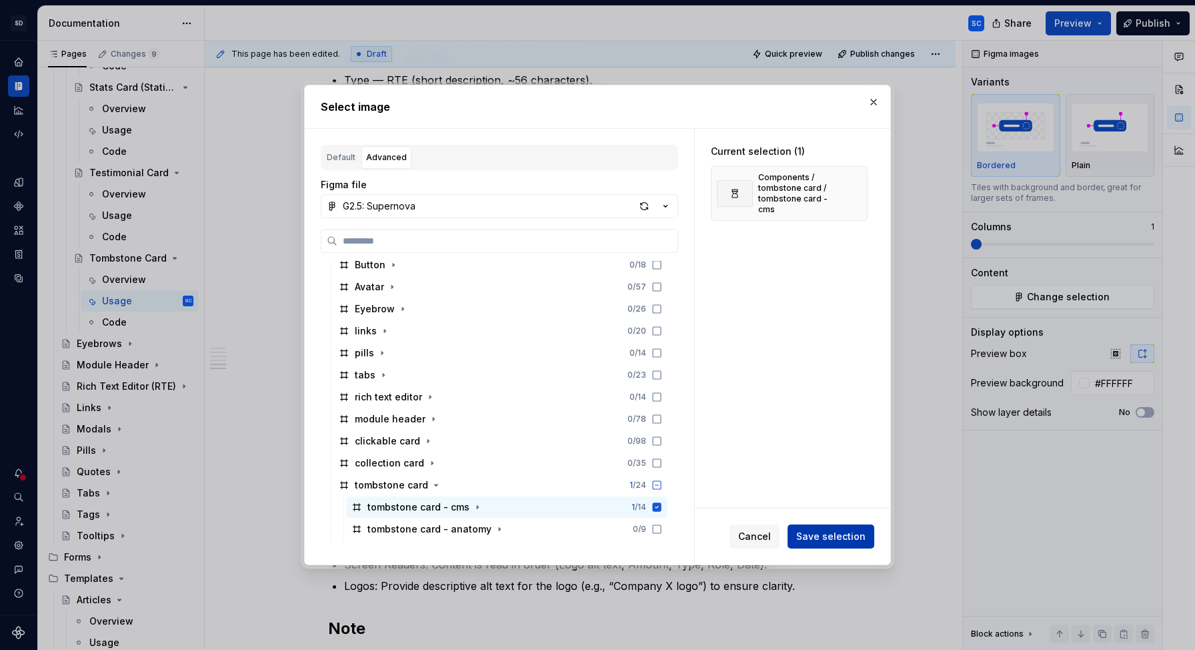
click at [842, 537] on span "Save selection" at bounding box center [830, 536] width 69 height 13
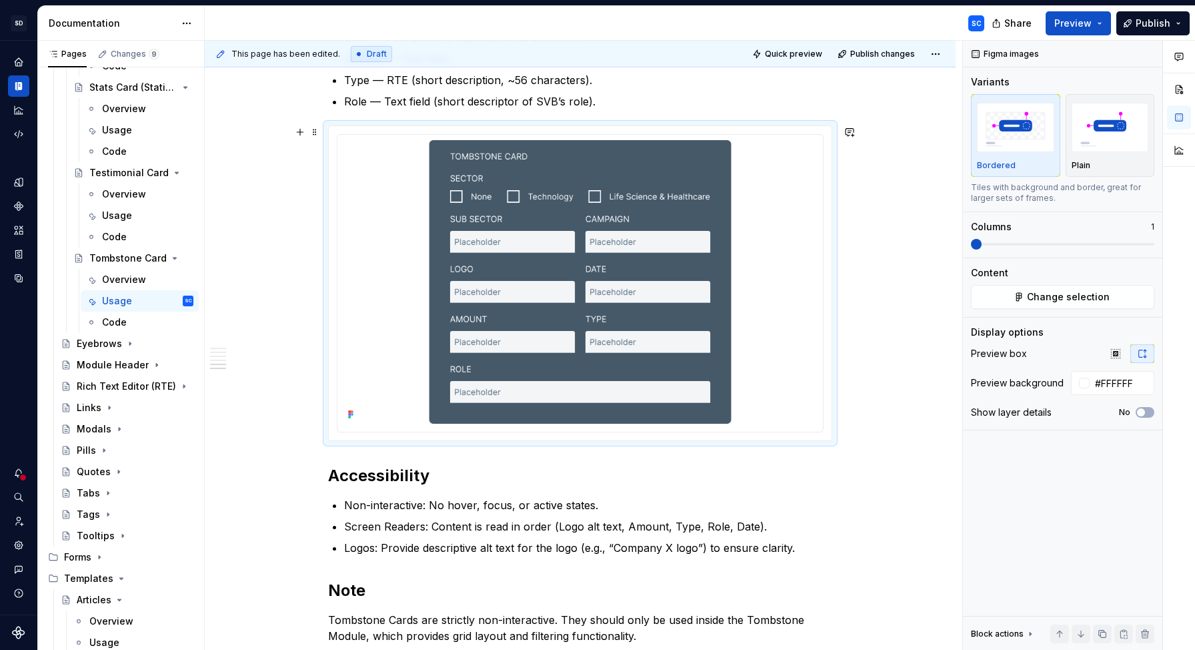
click at [911, 267] on div "When to Use To highlight completed deals, financings, or notable client transac…" at bounding box center [580, 199] width 751 height 1359
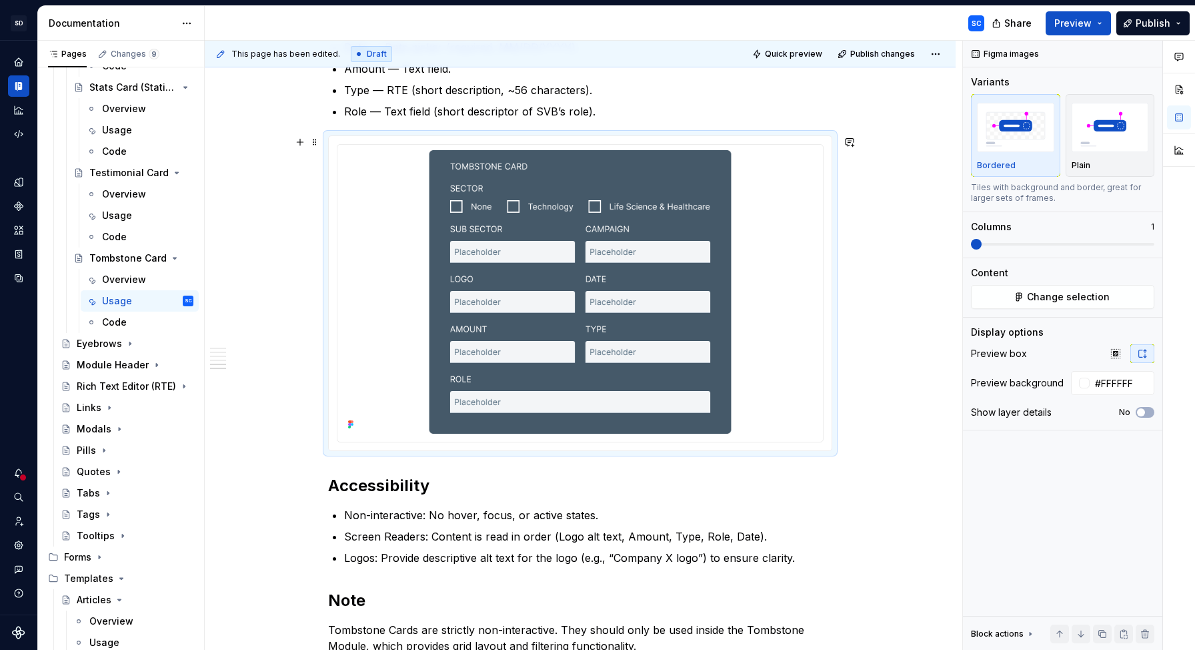
scroll to position [748, 0]
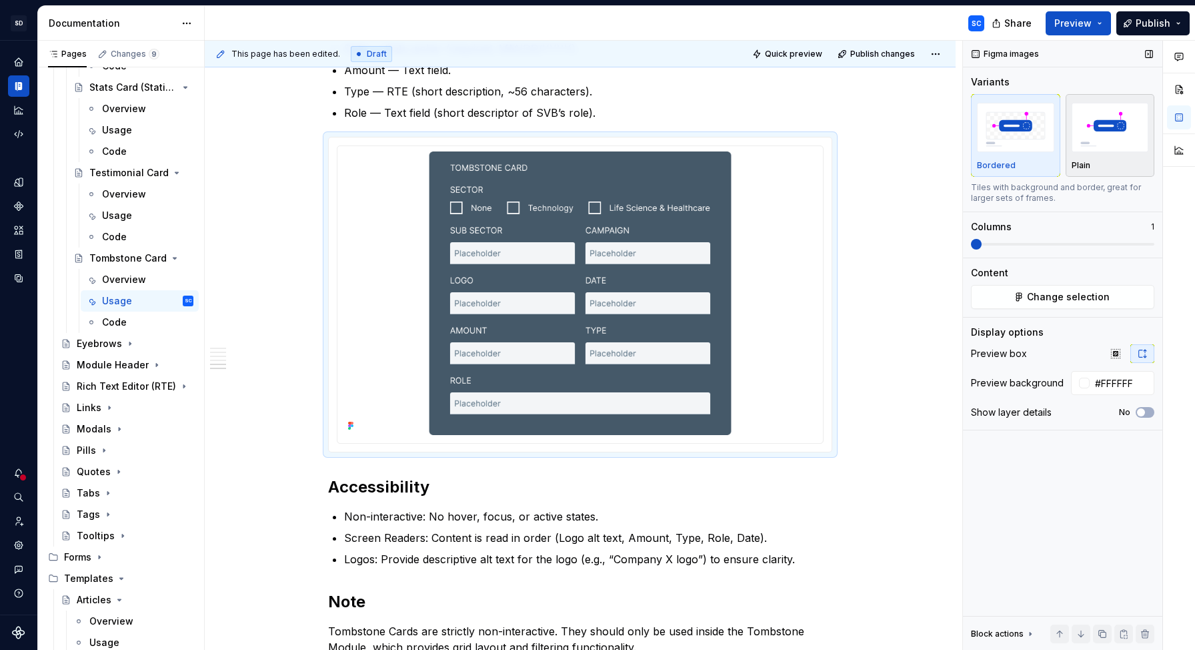
click at [1083, 140] on img "button" at bounding box center [1110, 127] width 77 height 49
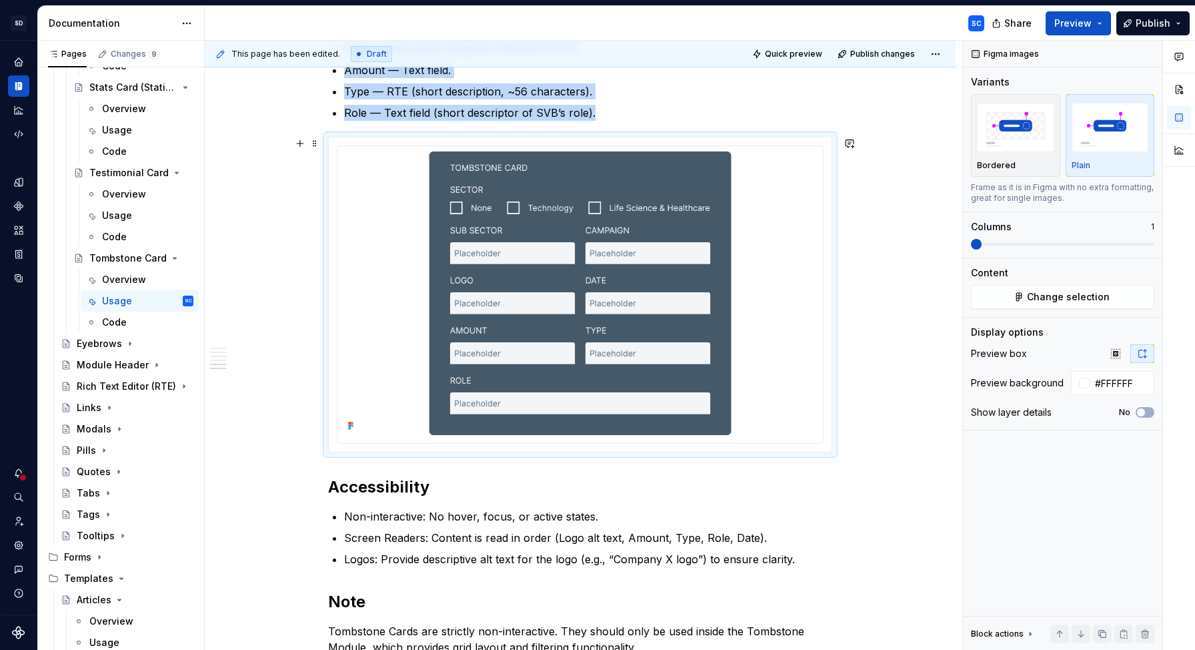
click at [876, 150] on div "When to Use To highlight completed deals, financings, or notable client transac…" at bounding box center [580, 210] width 751 height 1359
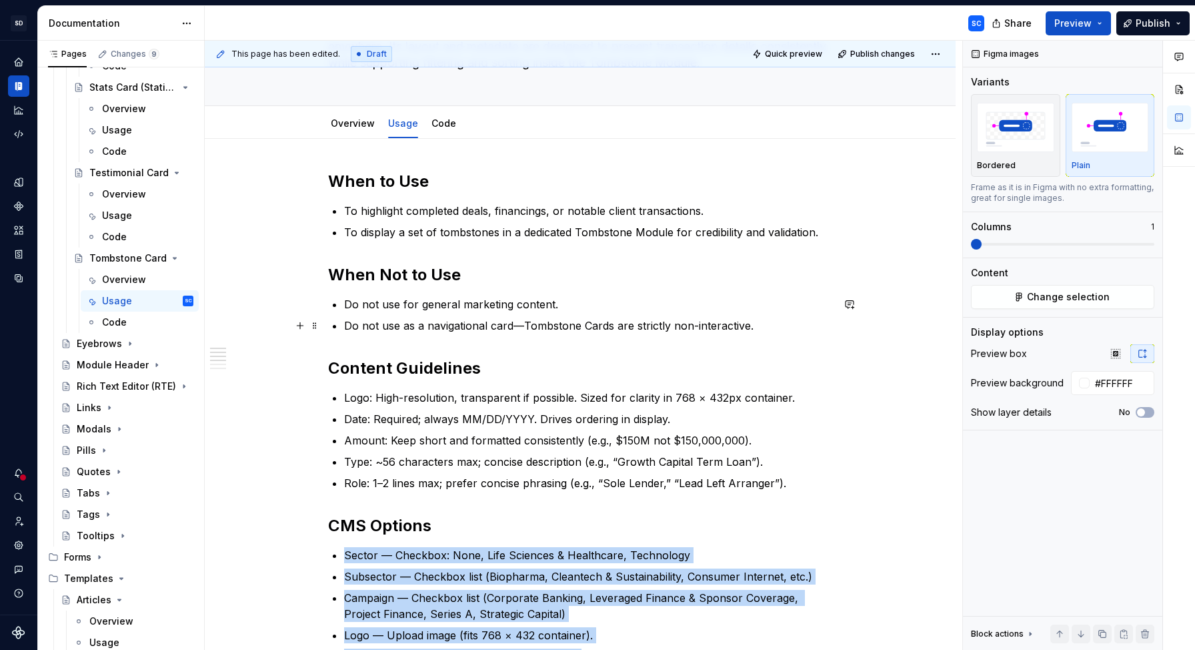
scroll to position [113, 0]
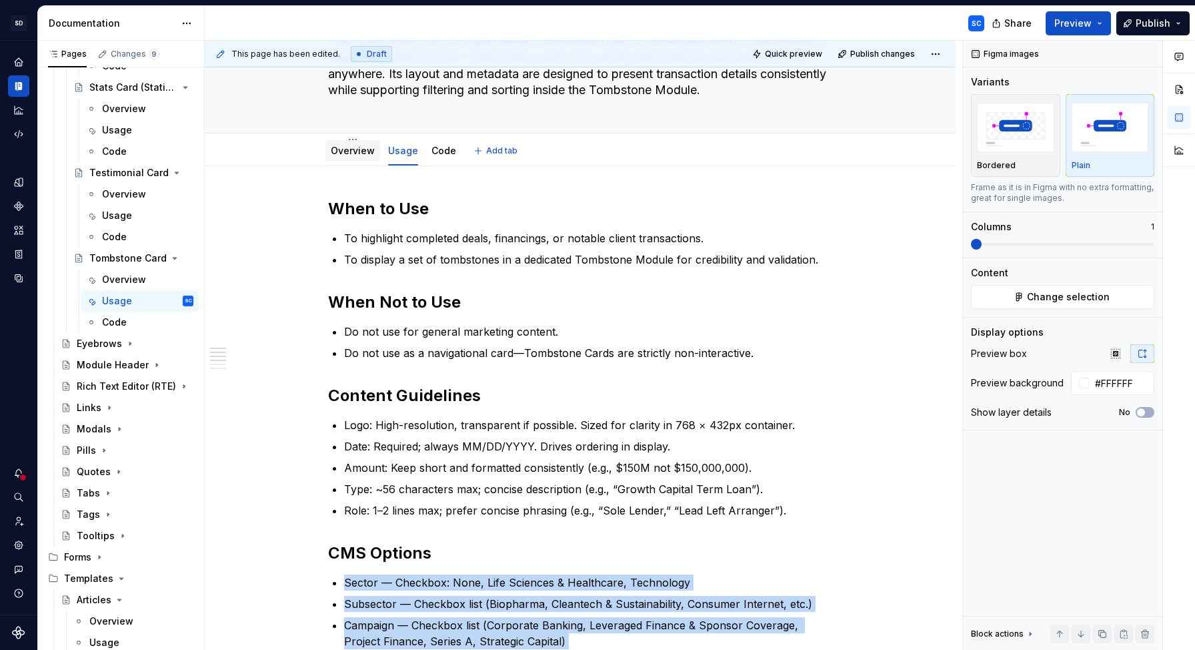
click at [350, 154] on link "Overview" at bounding box center [353, 150] width 44 height 11
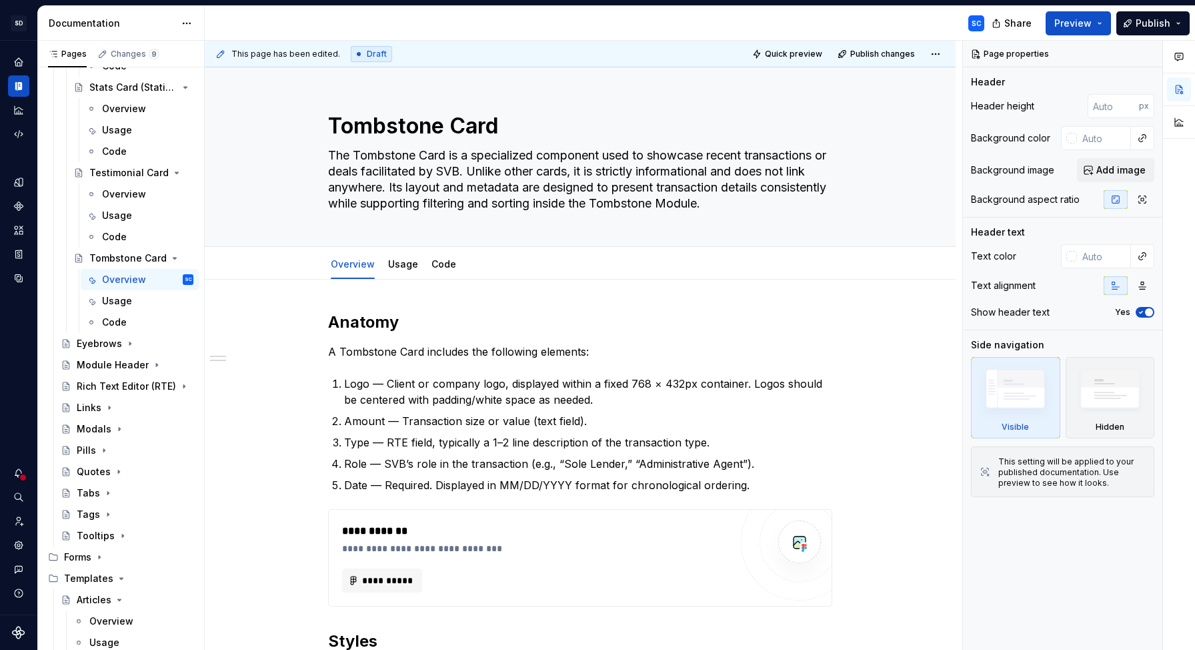
type textarea "*"
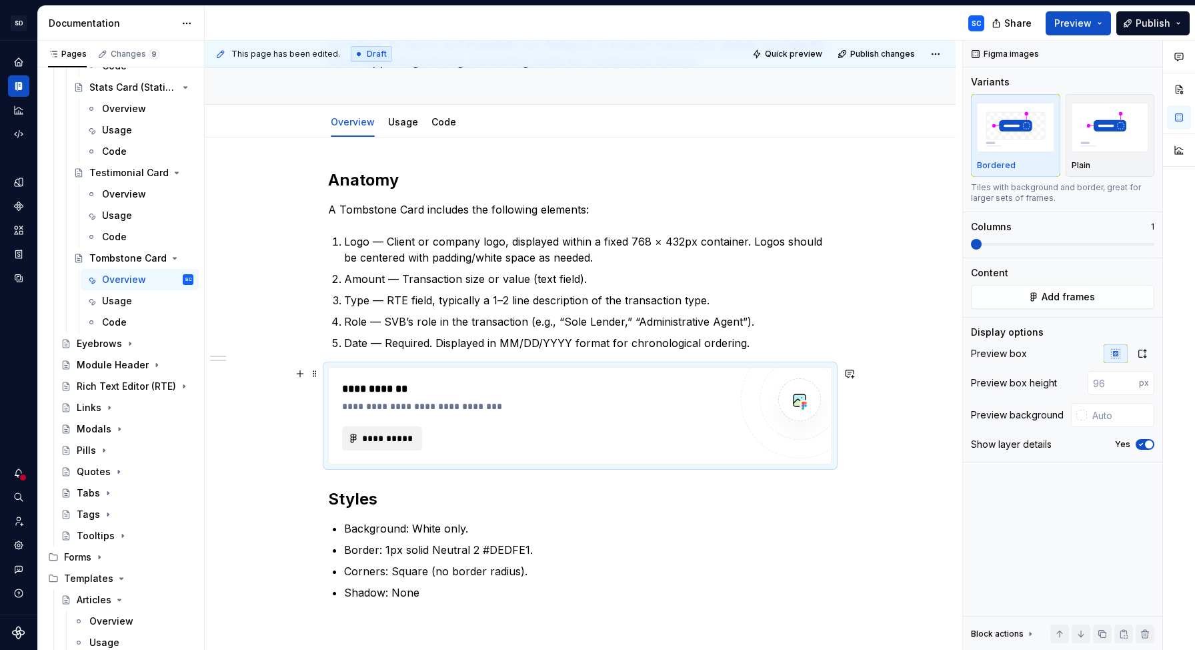
click at [380, 439] on span "**********" at bounding box center [388, 438] width 52 height 13
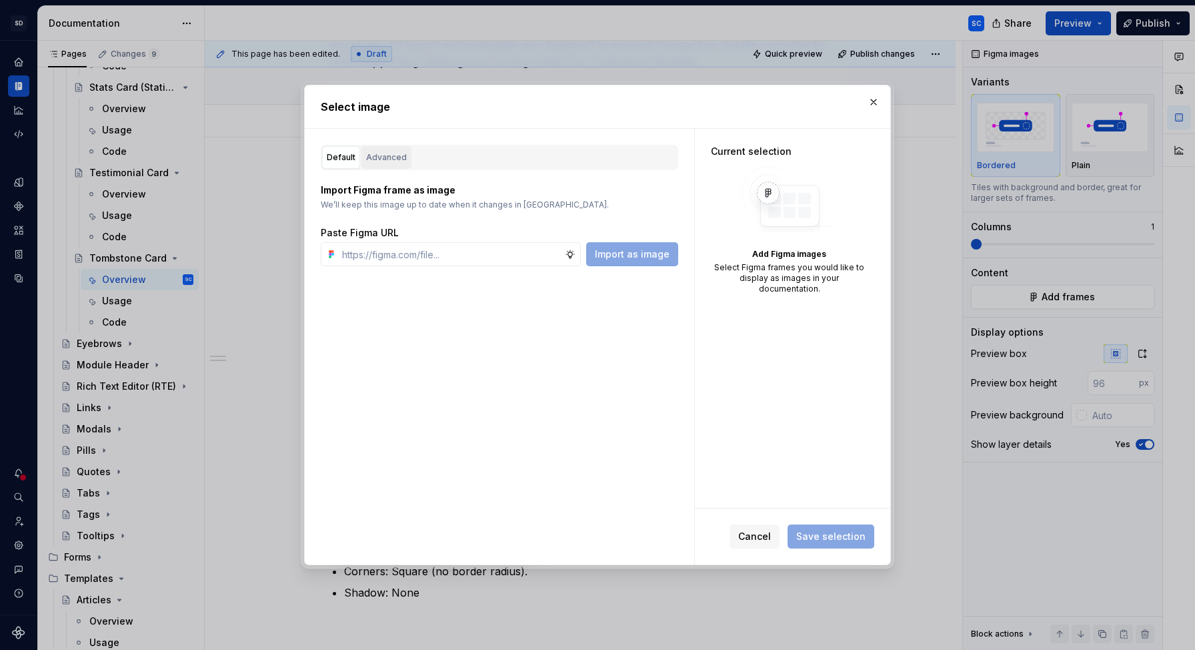
click at [399, 163] on div "Advanced" at bounding box center [386, 157] width 41 height 13
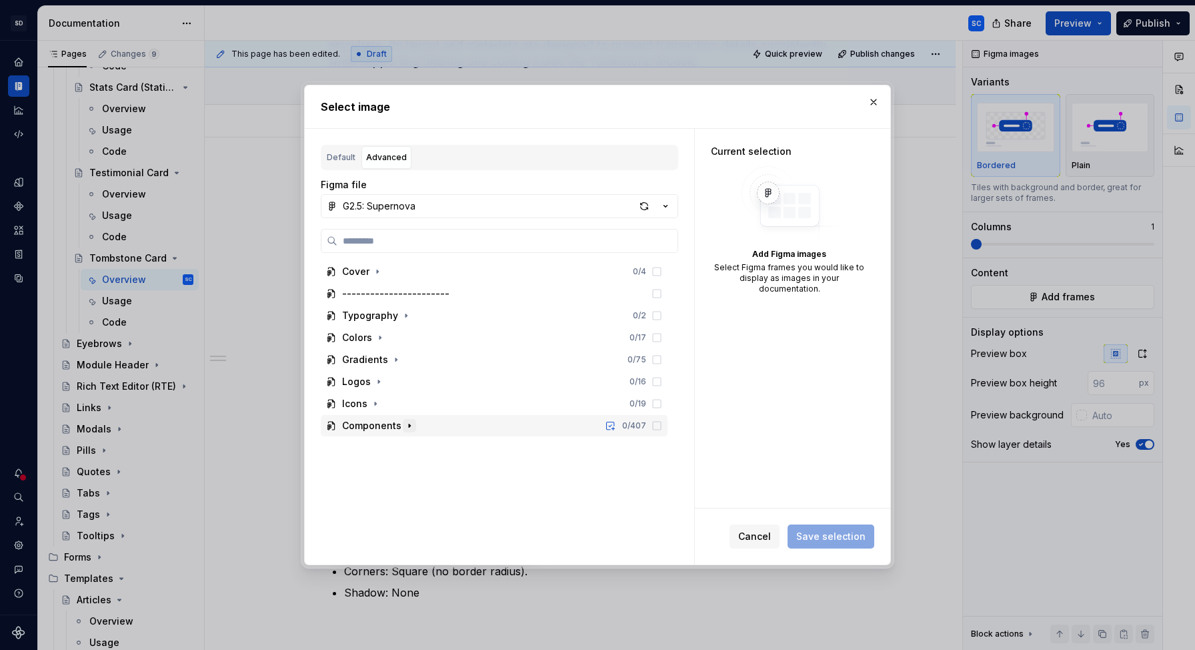
click at [412, 424] on icon "button" at bounding box center [409, 425] width 11 height 11
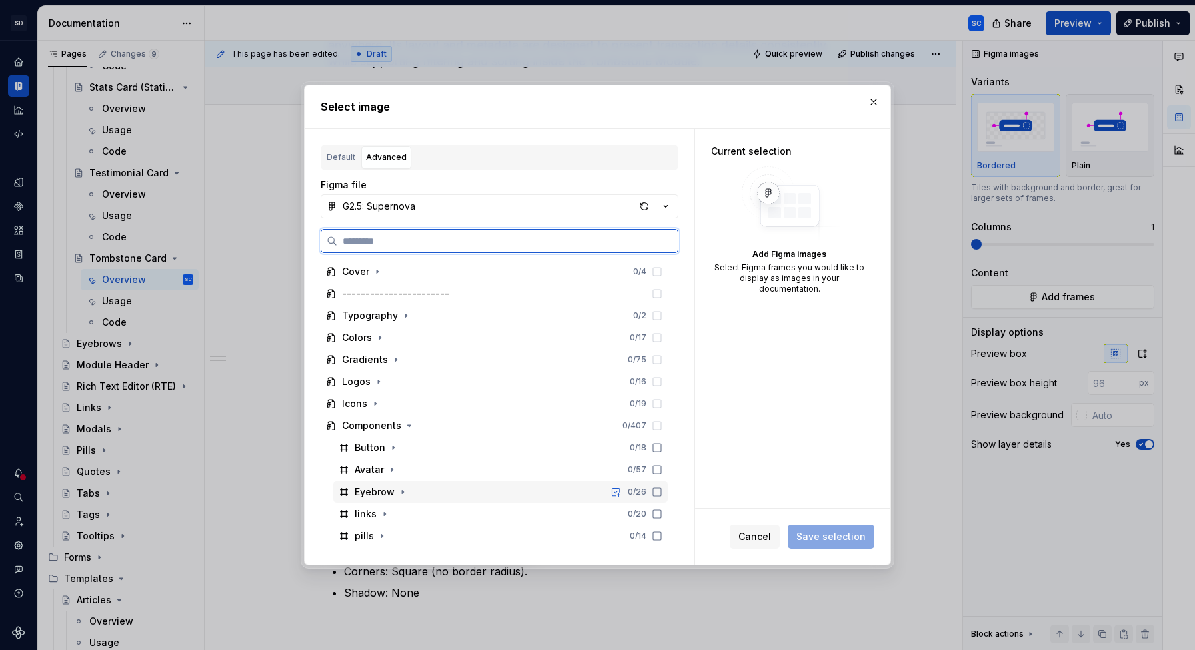
scroll to position [139, 0]
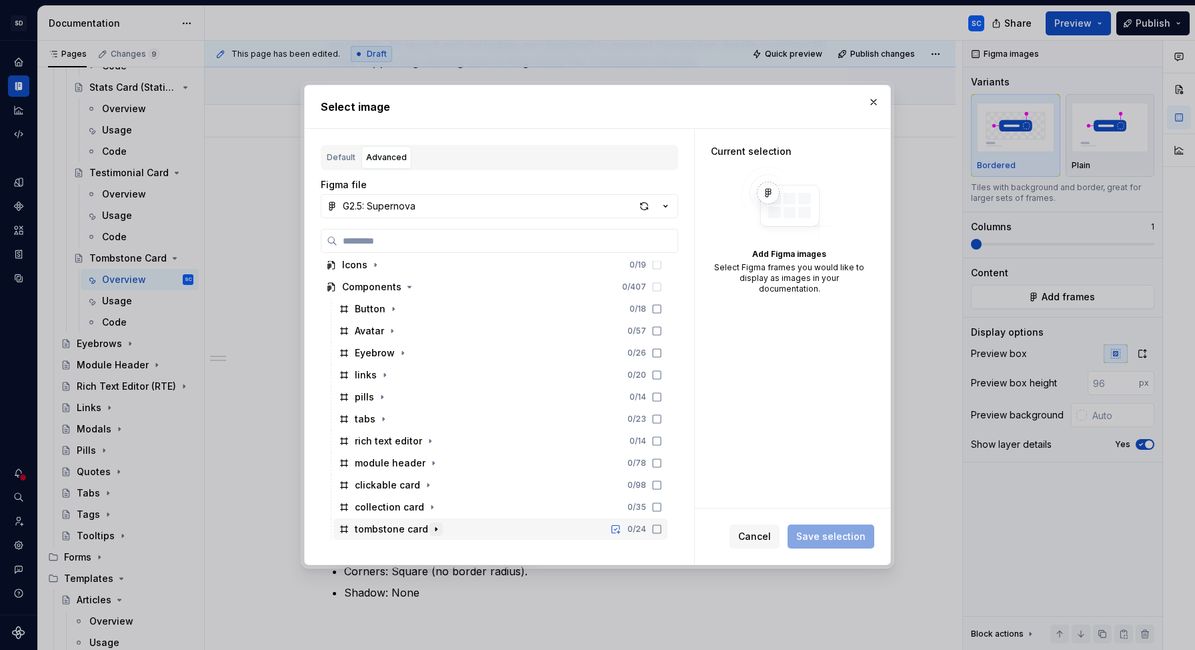
click at [434, 527] on icon "button" at bounding box center [436, 529] width 11 height 11
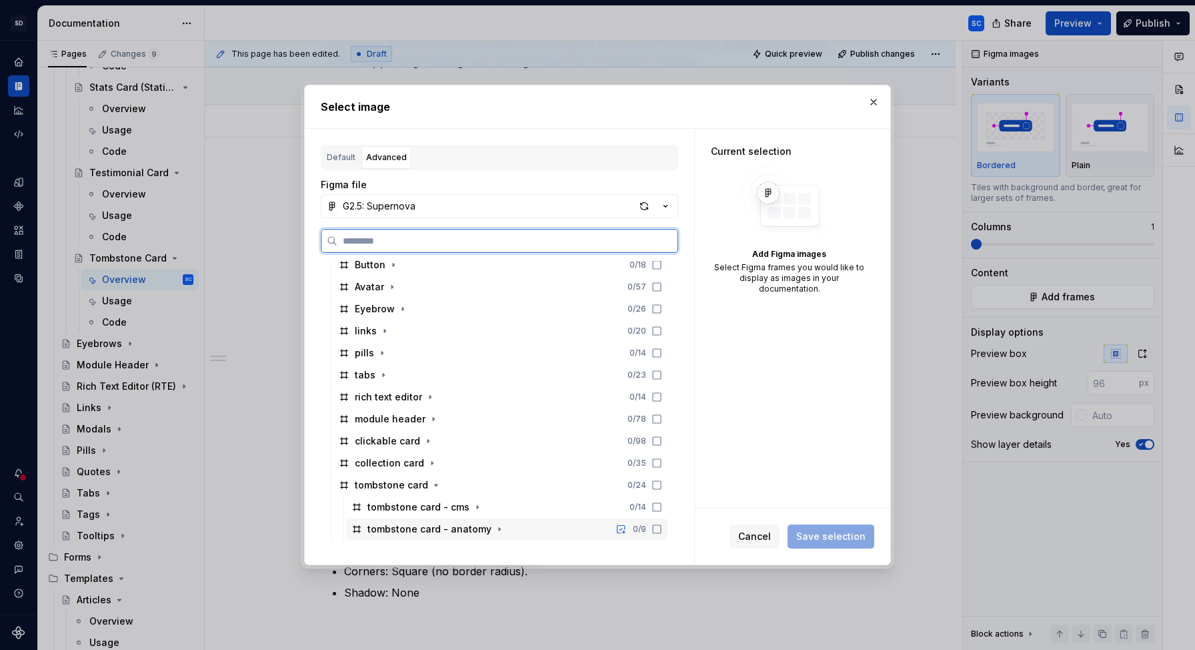
drag, startPoint x: 666, startPoint y: 528, endPoint x: 695, endPoint y: 530, distance: 29.4
click at [661, 529] on icon at bounding box center [657, 529] width 8 height 8
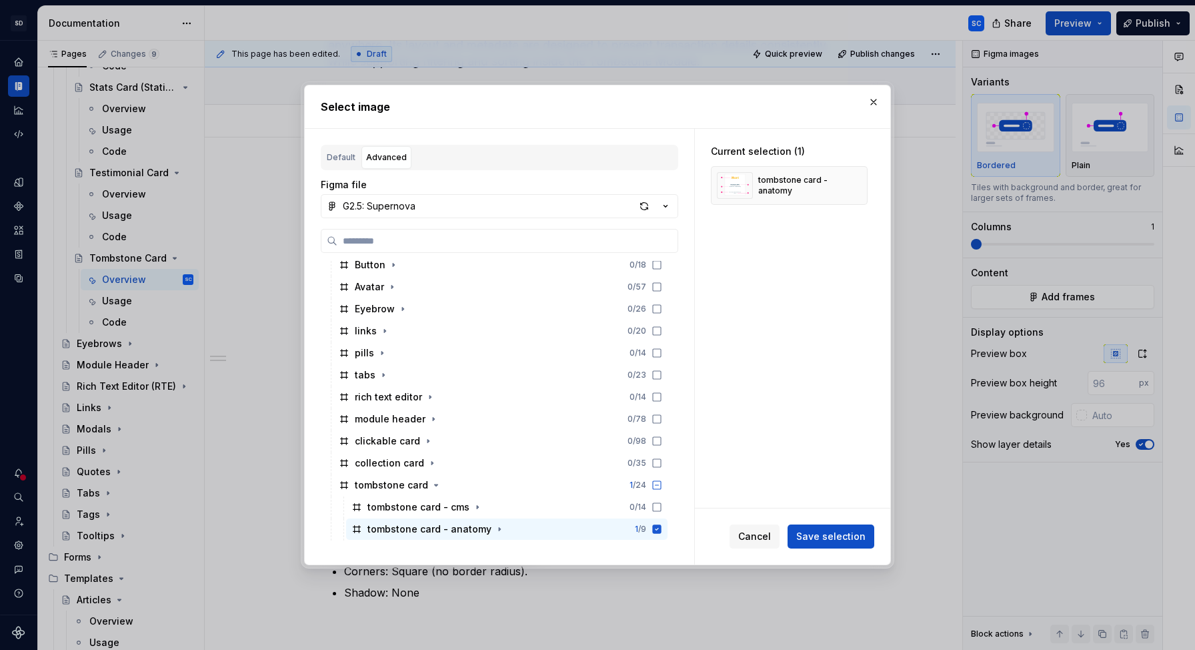
drag, startPoint x: 826, startPoint y: 532, endPoint x: 834, endPoint y: 536, distance: 8.4
click at [826, 532] on span "Save selection" at bounding box center [830, 536] width 69 height 13
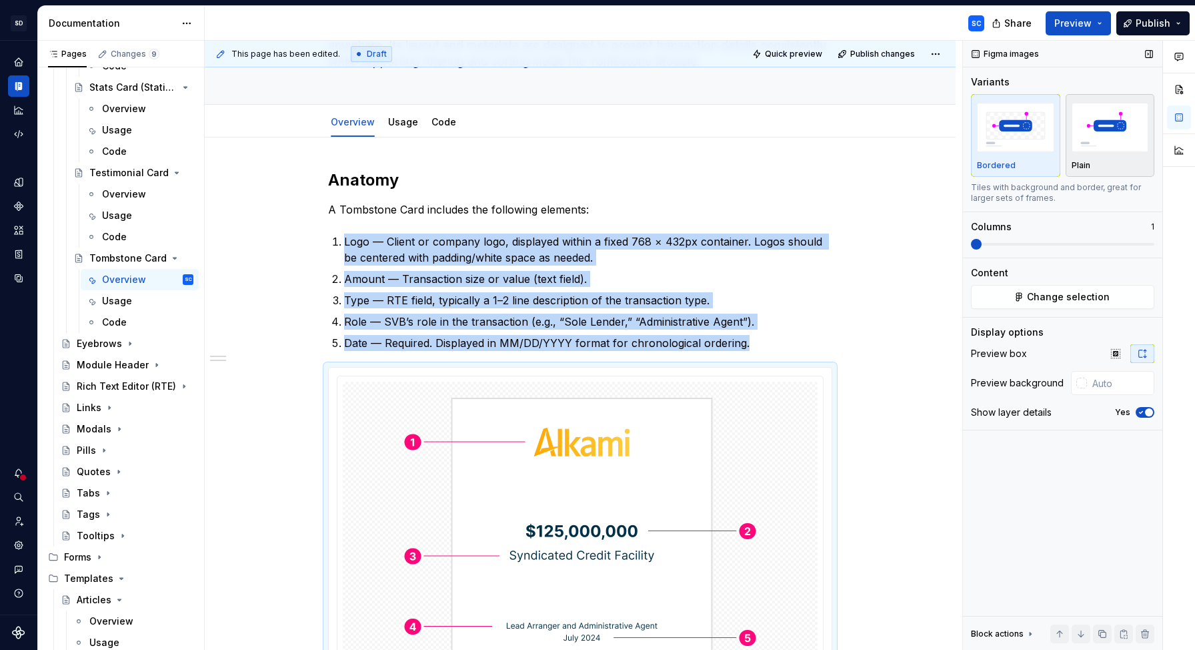
scroll to position [247, 0]
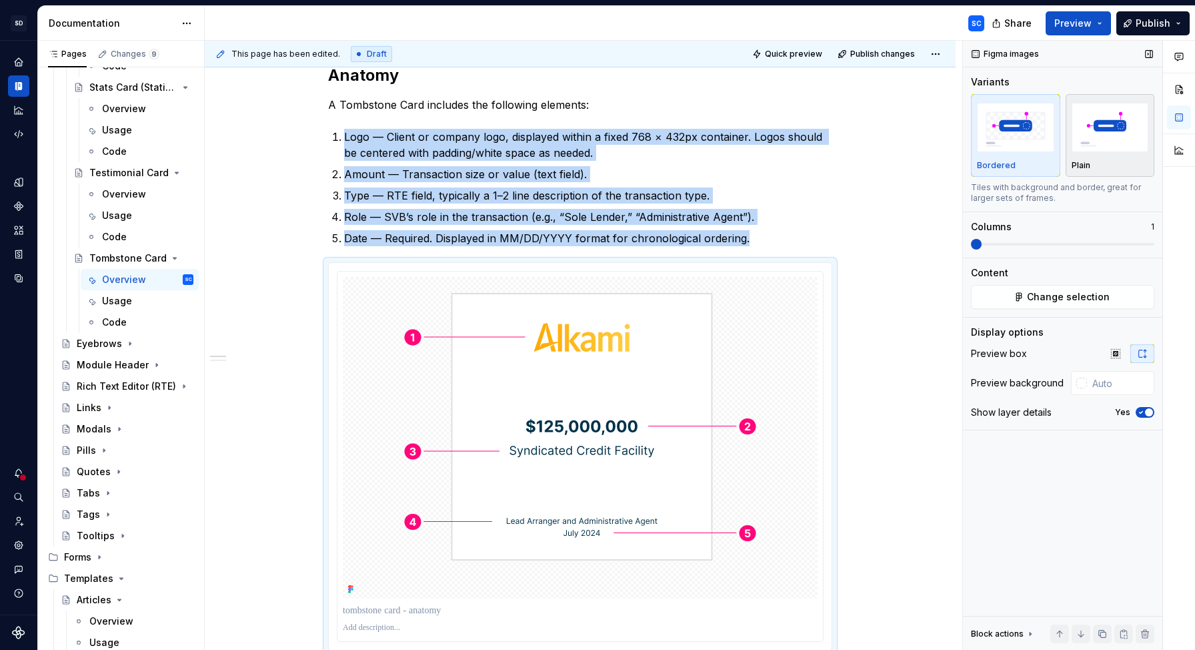
click at [1105, 147] on img "button" at bounding box center [1110, 127] width 77 height 49
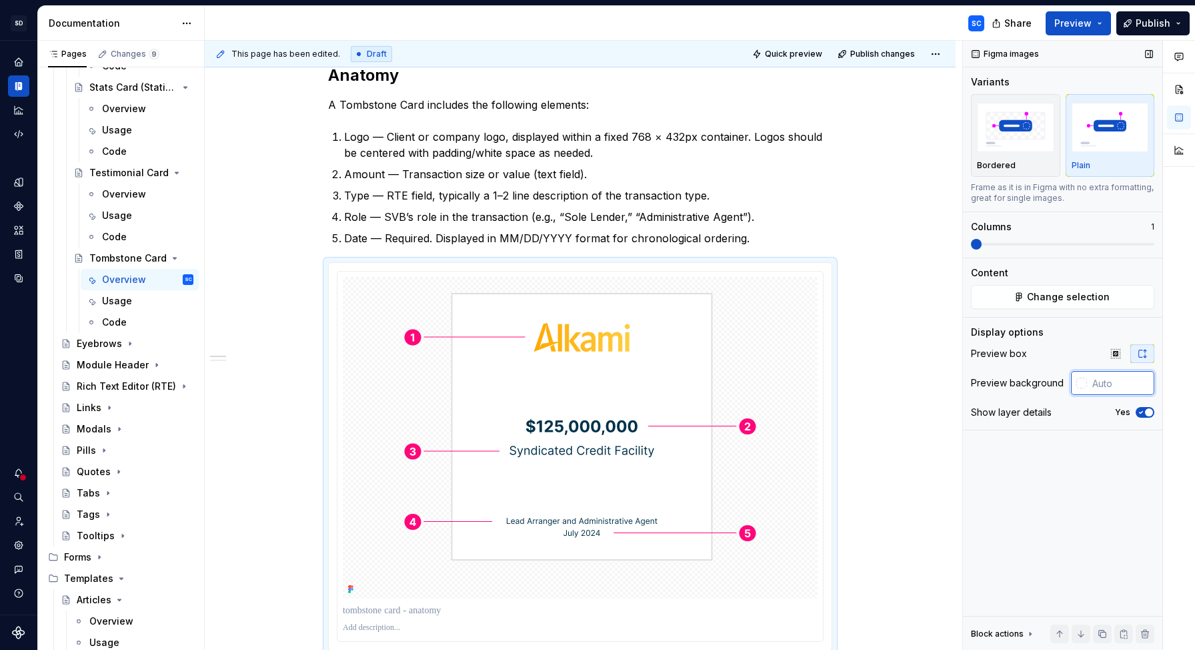
click at [1087, 385] on input "text" at bounding box center [1120, 383] width 67 height 24
click at [1085, 383] on div at bounding box center [1082, 383] width 11 height 11
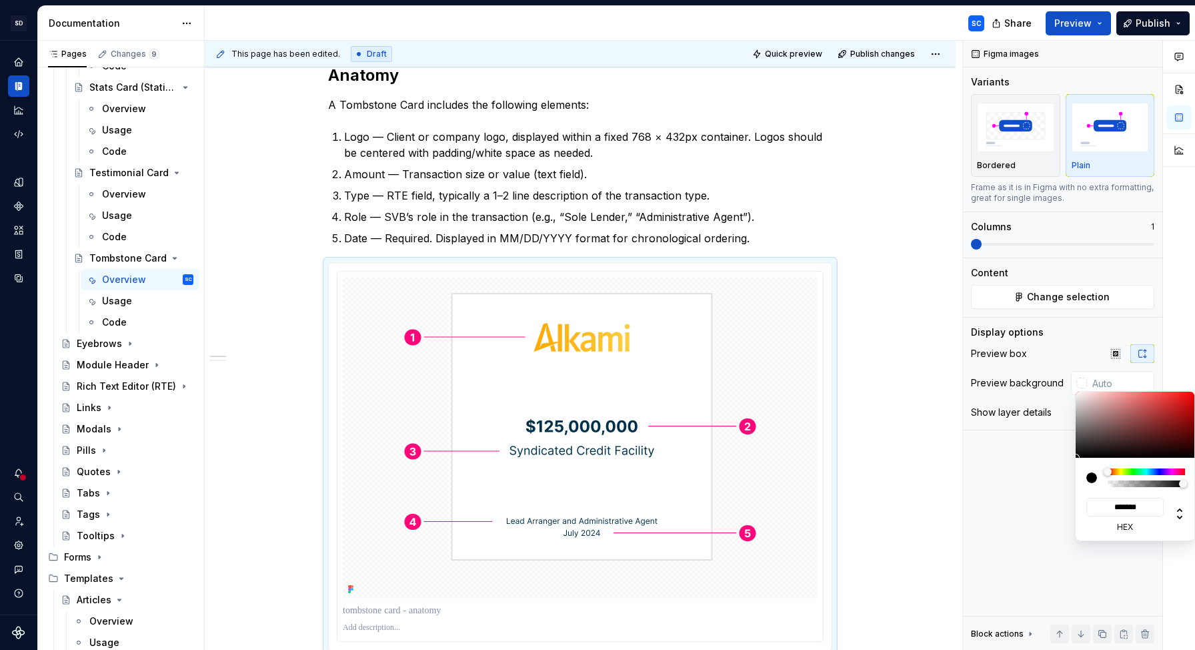
type input "#765555"
type input "*******"
type input "#7E5C5C"
type input "*******"
type input "#A08282"
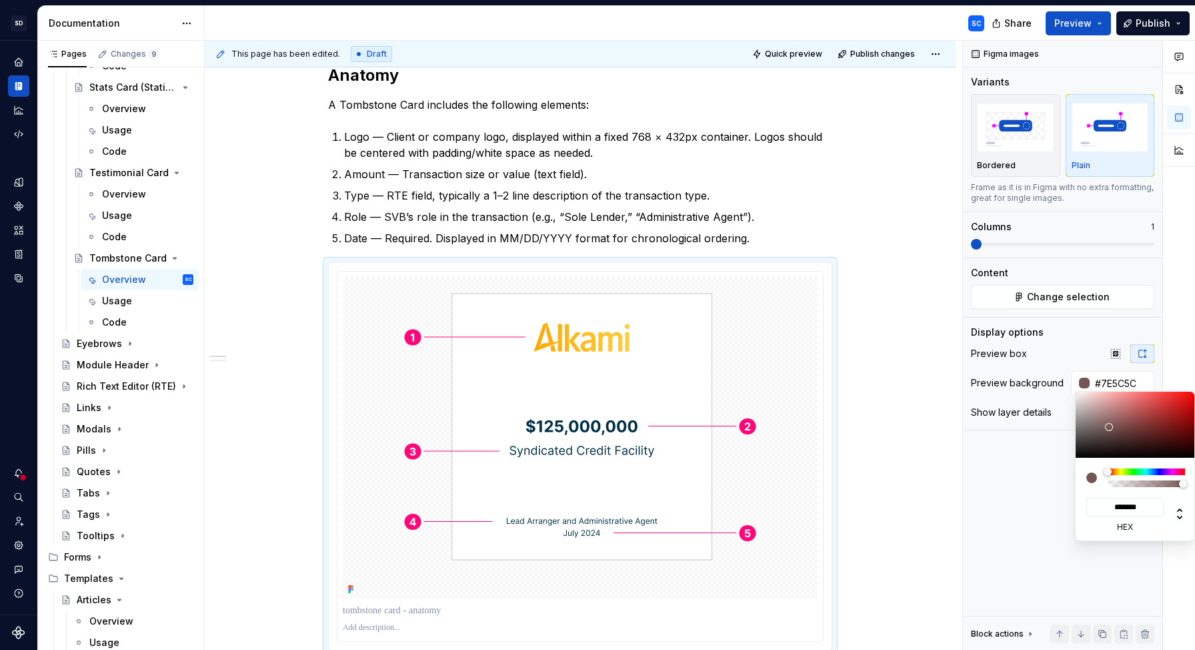
type input "*******"
type input "#DBCFCF"
type input "*******"
type input "#FFFFFF"
type input "*******"
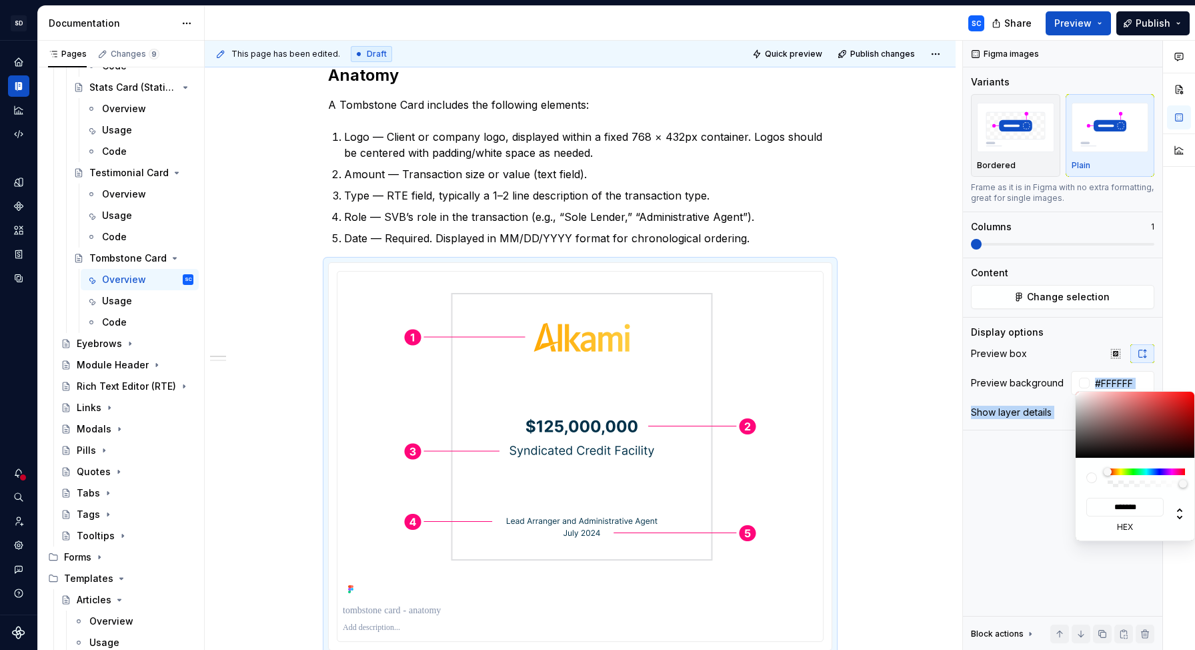
drag, startPoint x: 1110, startPoint y: 427, endPoint x: 1069, endPoint y: 387, distance: 57.6
click at [1069, 387] on body "SD Galileo SC Design system data Documentation SC Share Preview Publish Pages C…" at bounding box center [597, 325] width 1195 height 650
click at [1069, 354] on div "Comments Open comments No comments yet Select ‘Comment’ from the block context …" at bounding box center [1079, 346] width 232 height 610
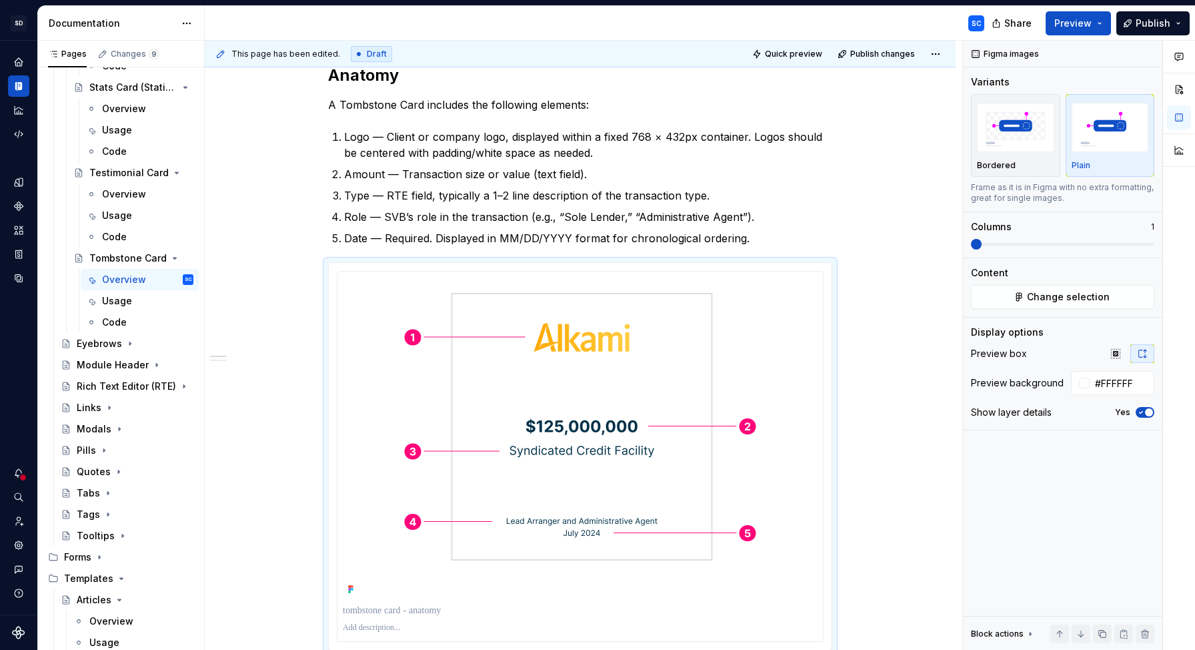
drag, startPoint x: 1009, startPoint y: 491, endPoint x: 1165, endPoint y: 466, distance: 158.0
click at [1016, 490] on div "Comments Open comments No comments yet Select ‘Comment’ from the block context …" at bounding box center [1079, 346] width 232 height 610
click at [1152, 412] on span "button" at bounding box center [1149, 412] width 8 height 8
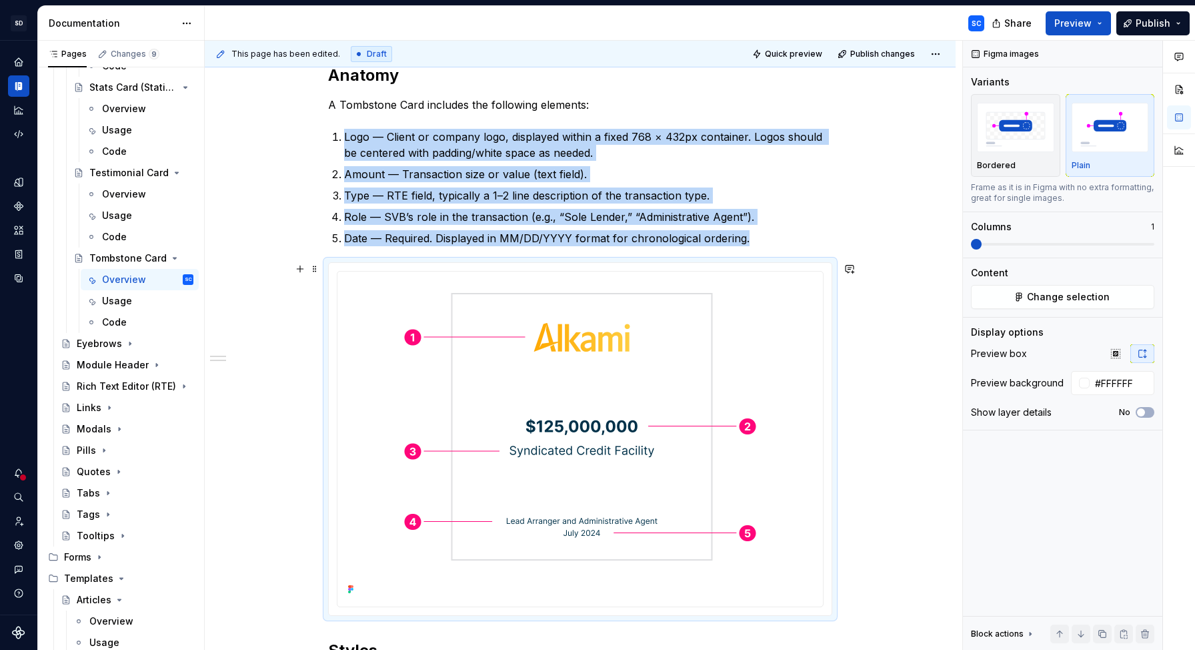
click at [908, 380] on div "Anatomy A Tombstone Card includes the following elements: Logo — Client or comp…" at bounding box center [580, 498] width 751 height 930
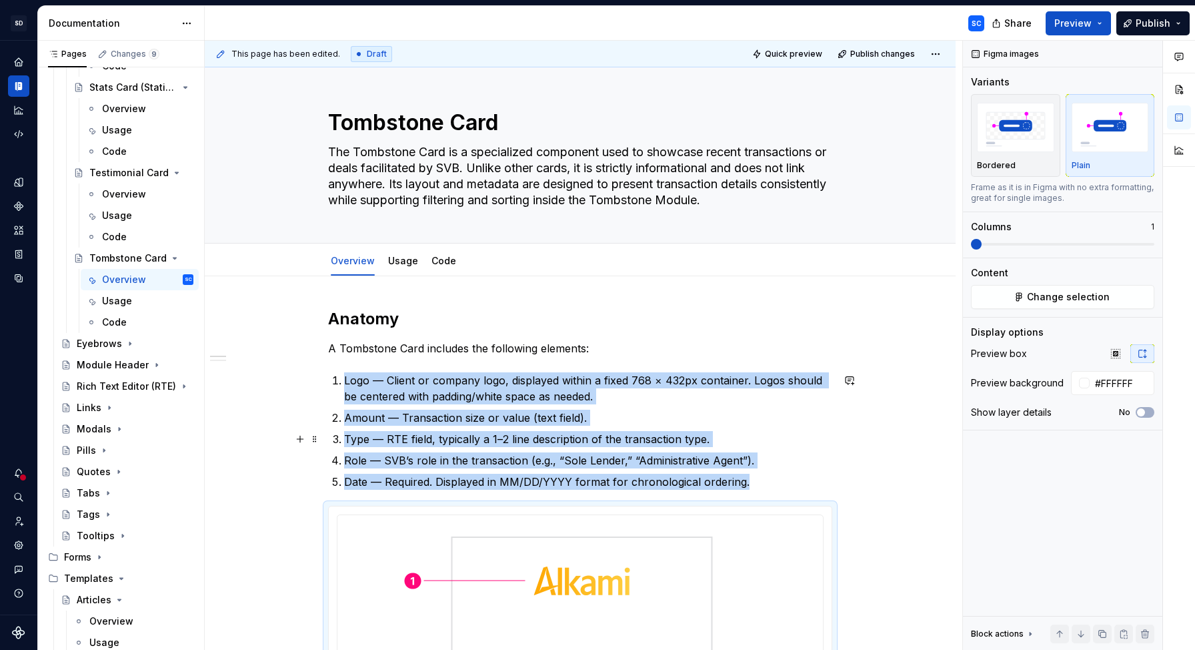
scroll to position [0, 0]
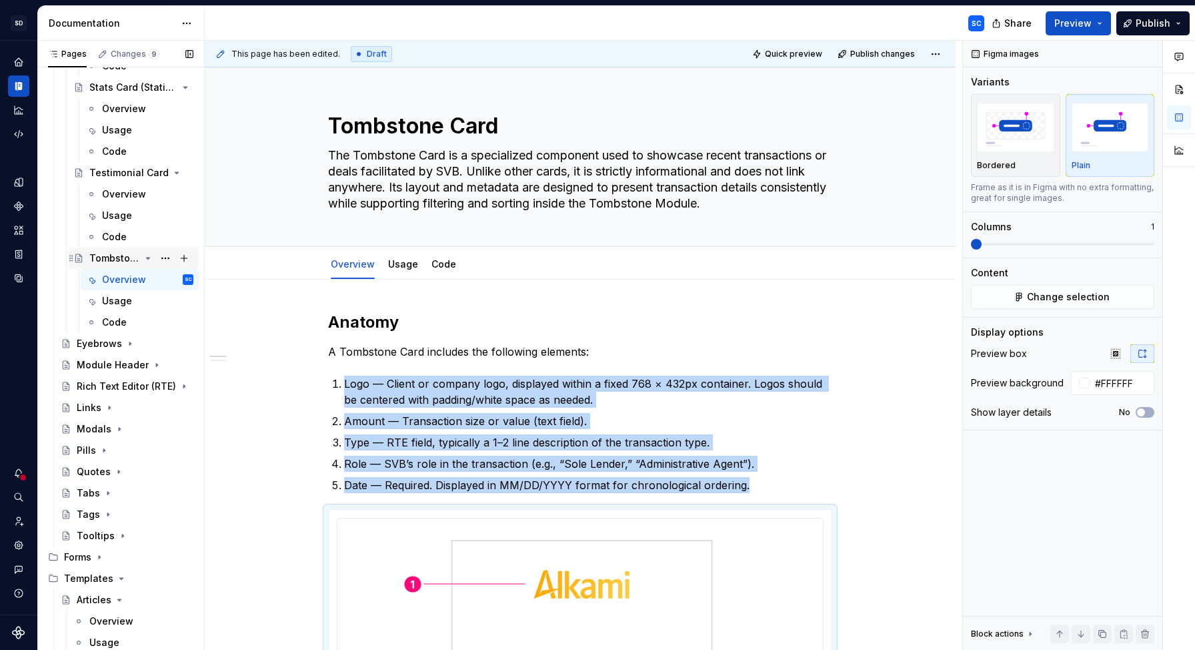
click at [149, 260] on icon "Page tree" at bounding box center [148, 258] width 11 height 11
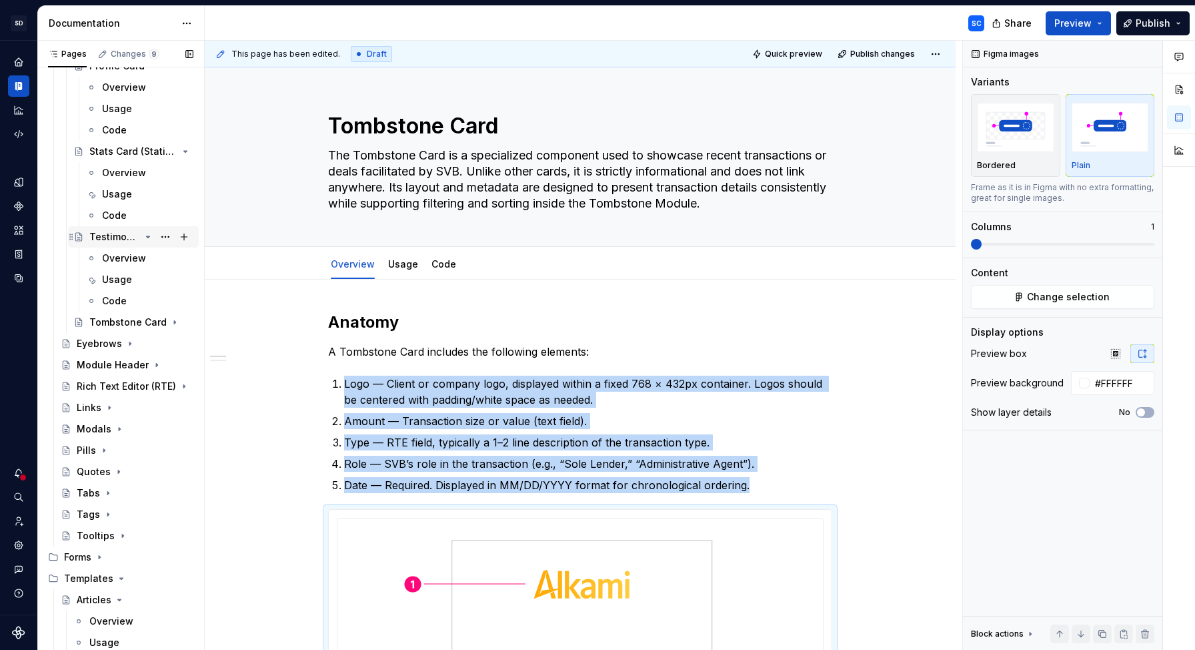
click at [116, 236] on div "Testimonial Card" at bounding box center [114, 236] width 51 height 13
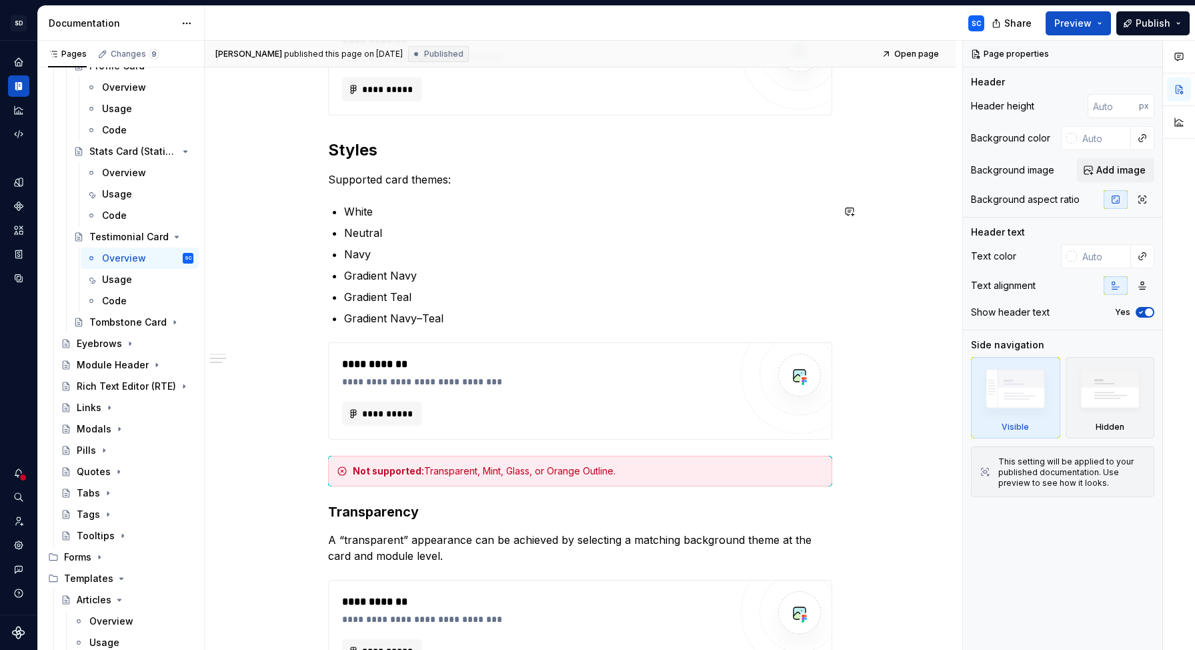
scroll to position [498, 0]
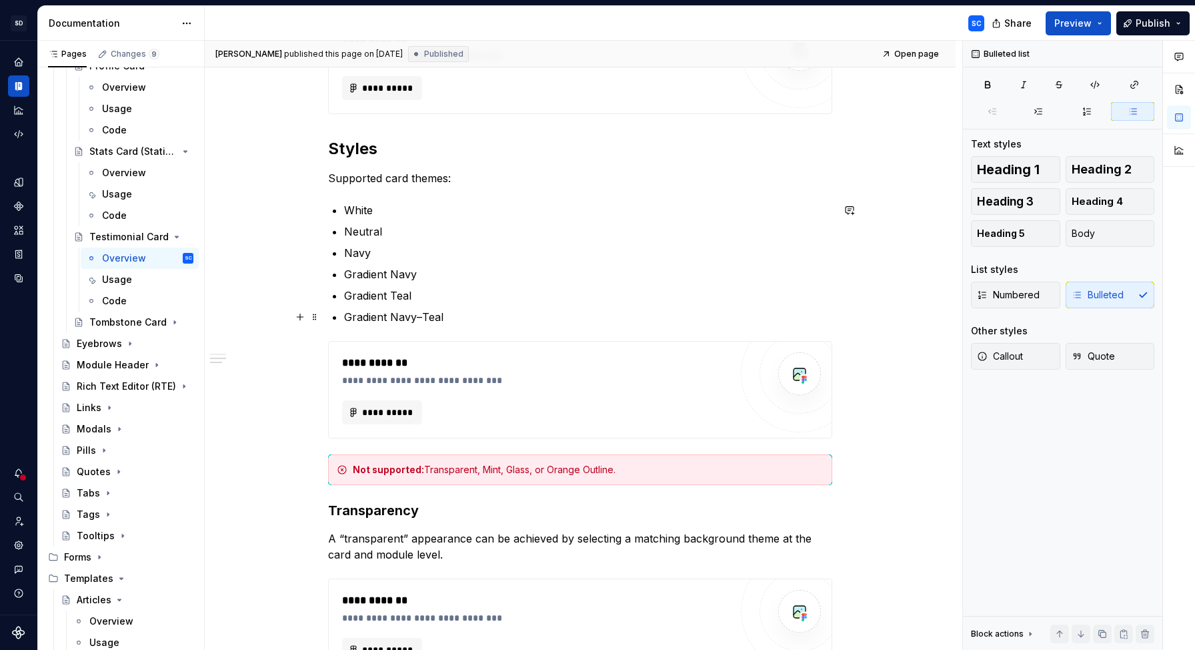
click at [476, 314] on p "Gradient Navy–Teal" at bounding box center [588, 317] width 488 height 16
click at [349, 274] on p "Gradient Navy" at bounding box center [588, 274] width 488 height 16
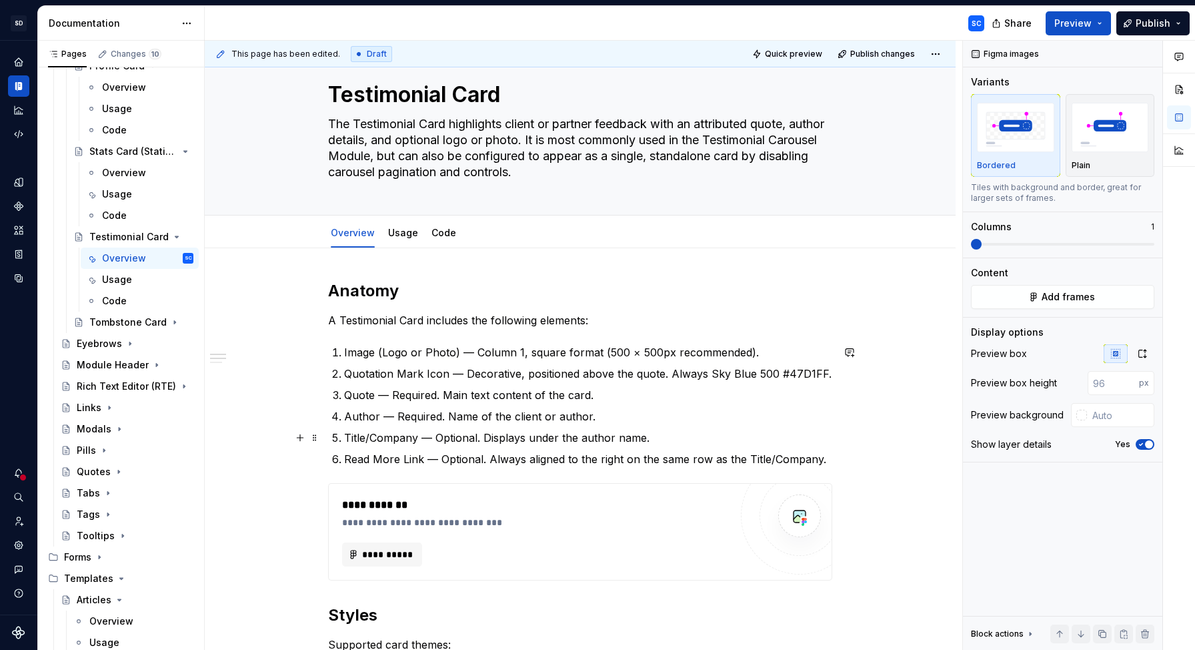
scroll to position [0, 0]
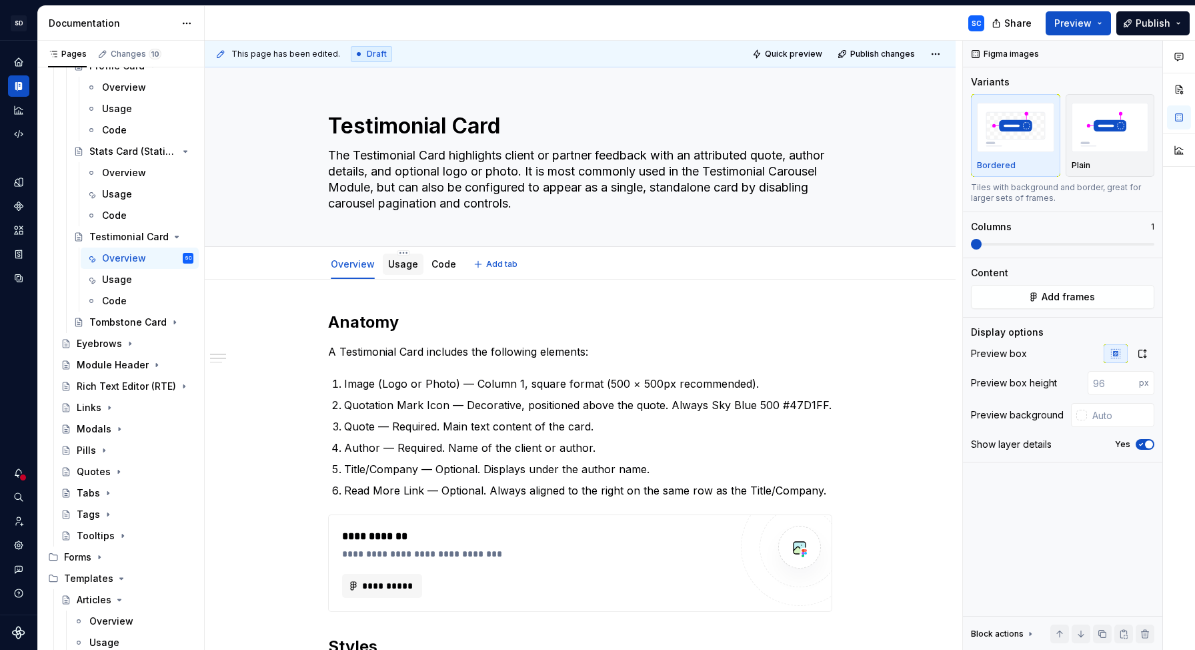
click at [410, 266] on link "Usage" at bounding box center [403, 263] width 30 height 11
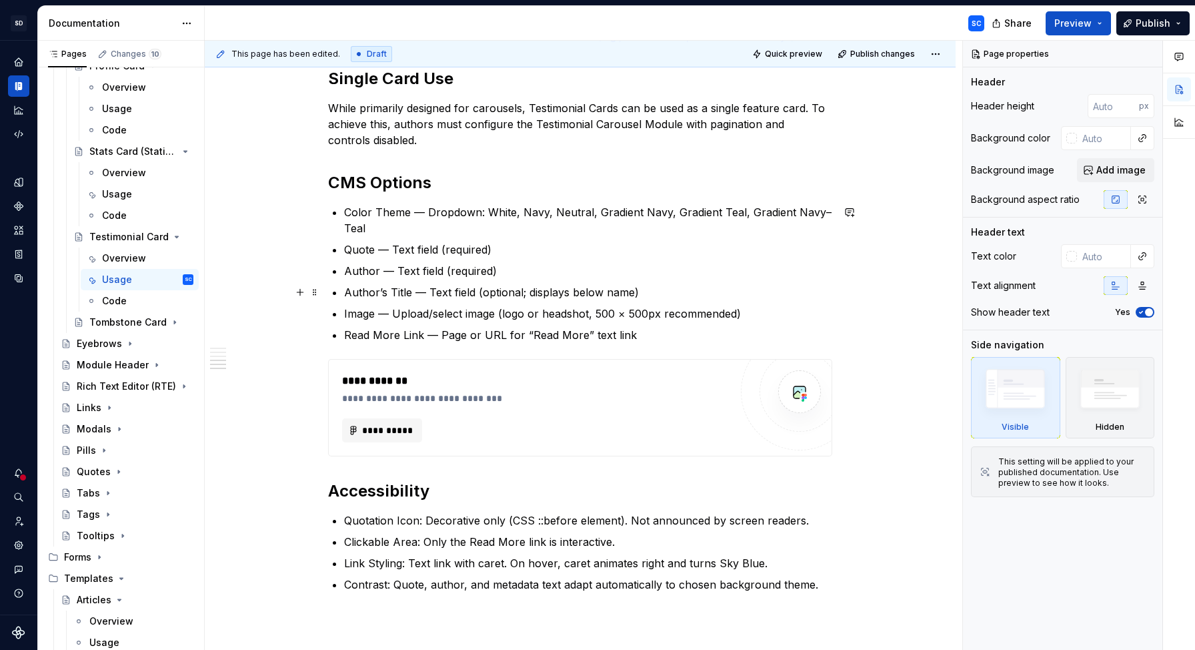
scroll to position [634, 0]
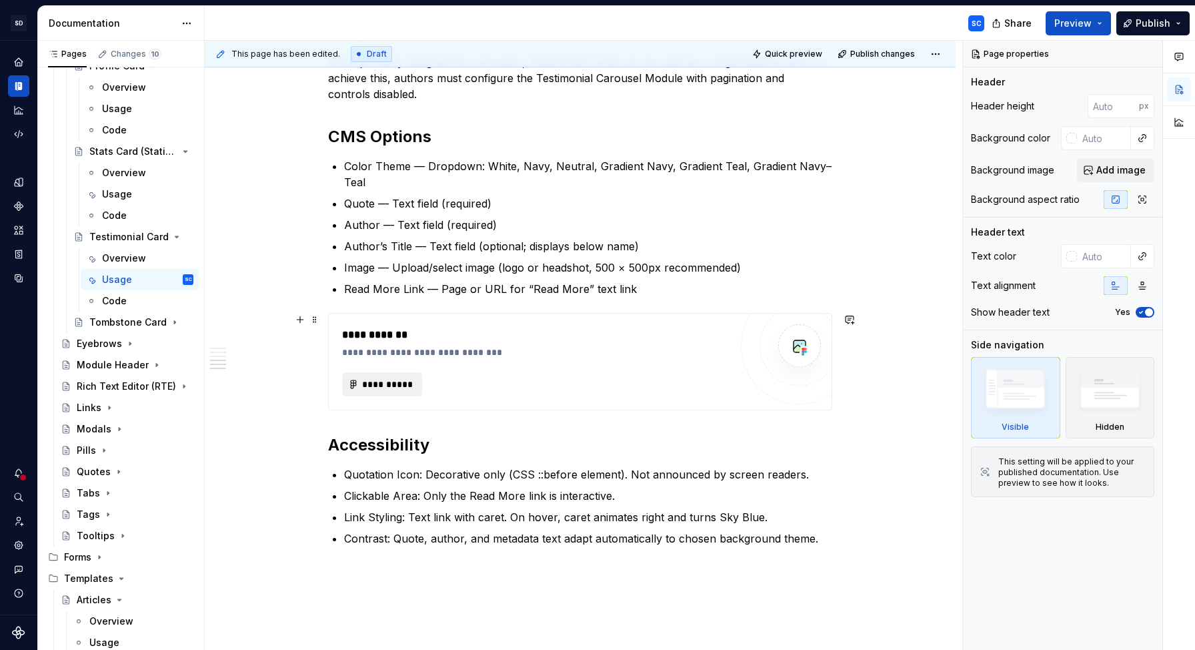
click at [389, 383] on span "**********" at bounding box center [388, 384] width 52 height 13
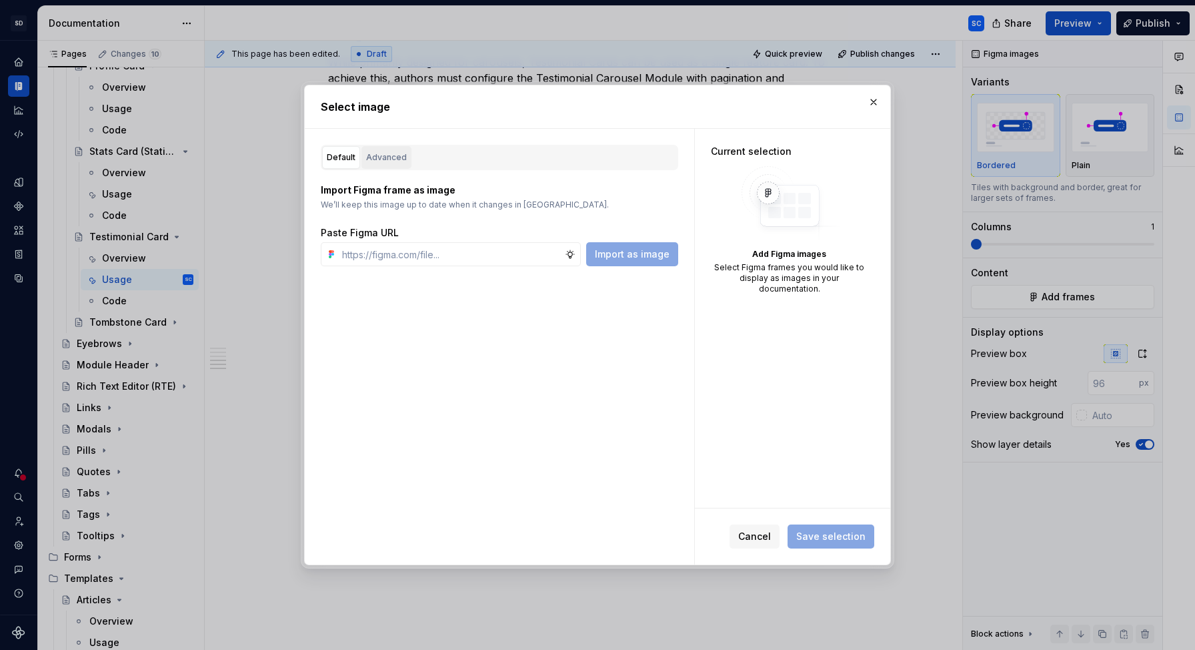
click at [390, 151] on div "Advanced" at bounding box center [386, 157] width 41 height 13
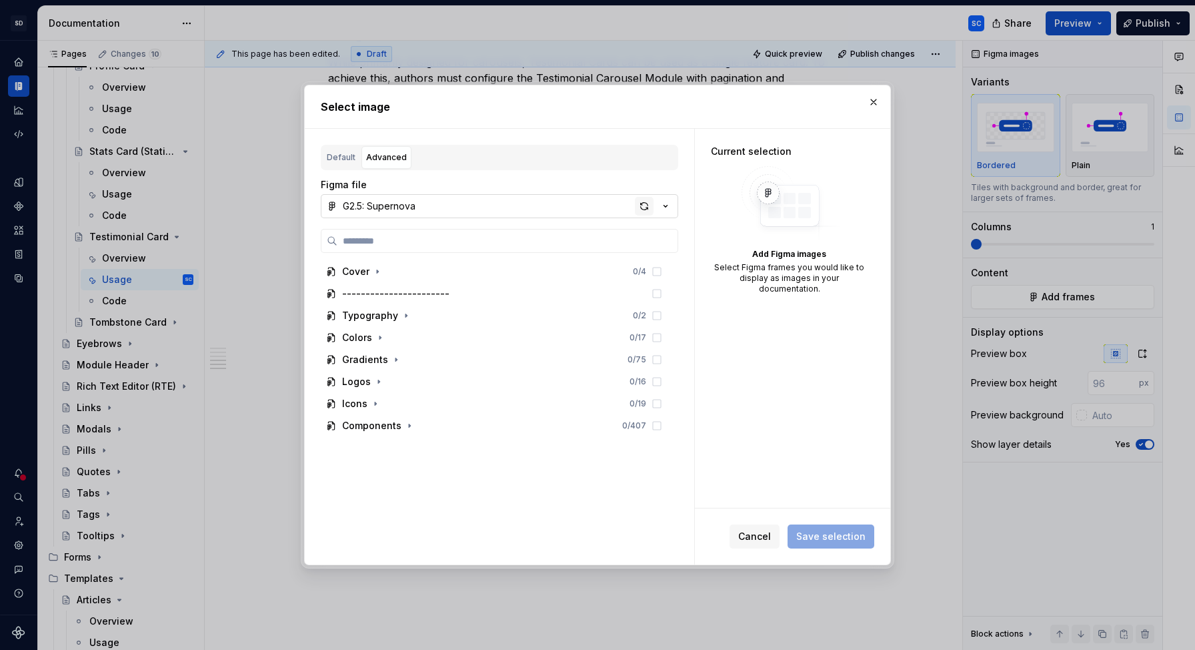
click at [646, 205] on div "button" at bounding box center [644, 206] width 19 height 19
type textarea "*"
click at [410, 427] on icon "button" at bounding box center [409, 425] width 11 height 11
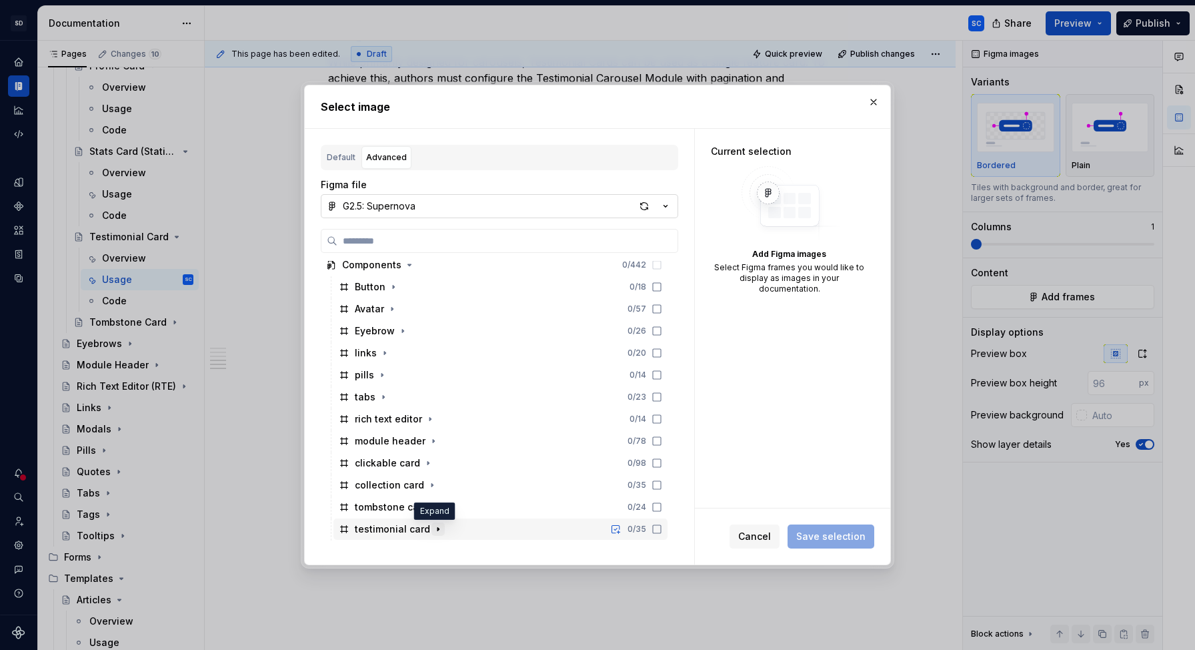
click at [435, 526] on icon "button" at bounding box center [438, 529] width 11 height 11
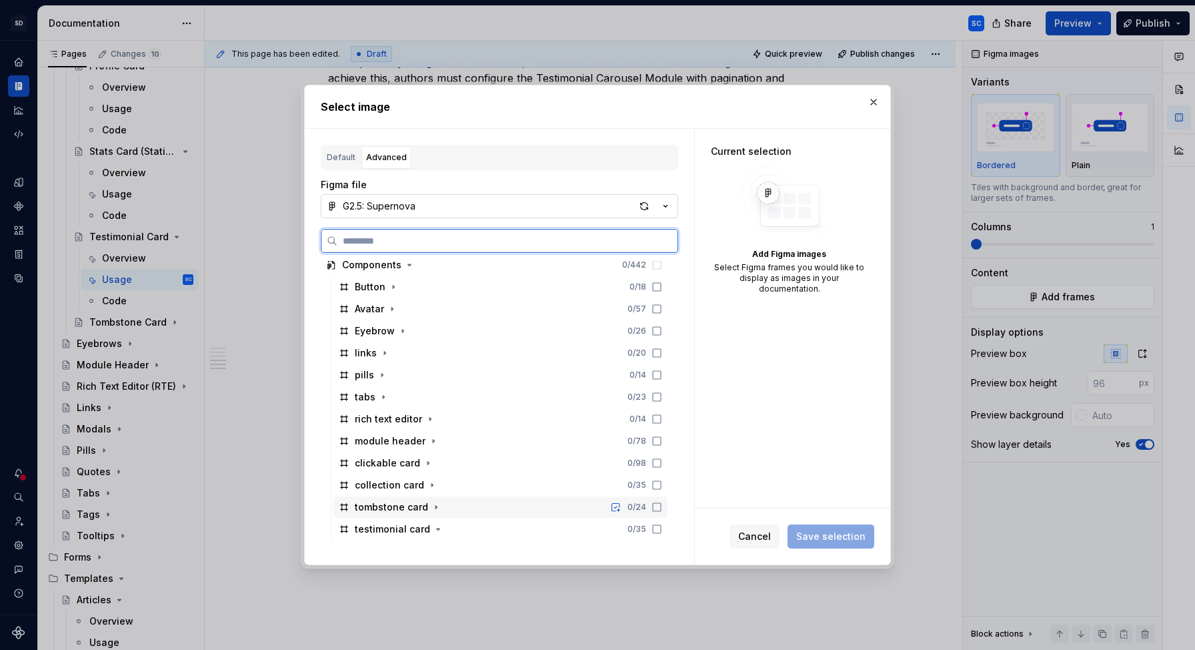
scroll to position [249, 0]
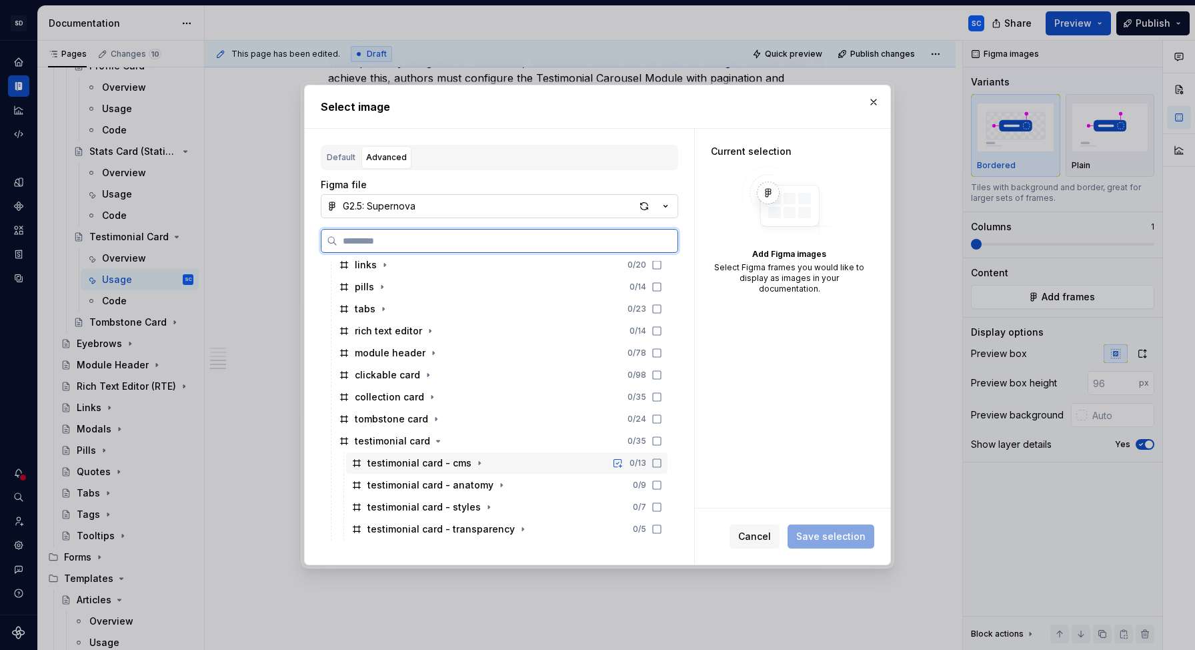
click at [662, 465] on icon at bounding box center [657, 463] width 11 height 11
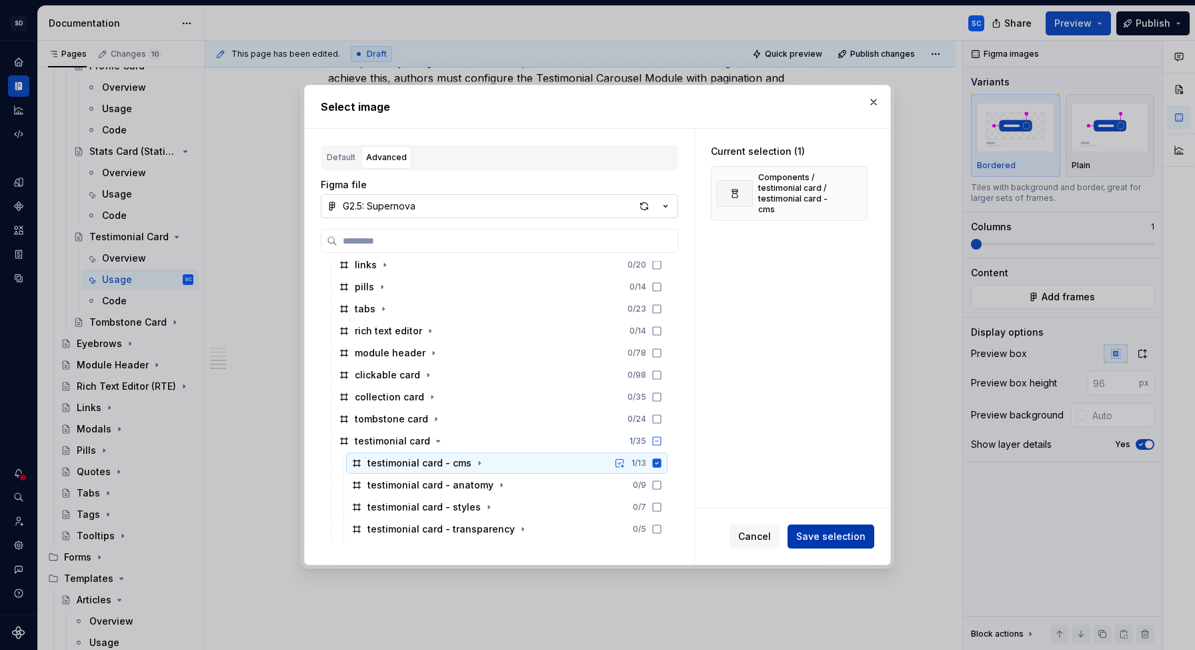
click at [826, 534] on span "Save selection" at bounding box center [830, 536] width 69 height 13
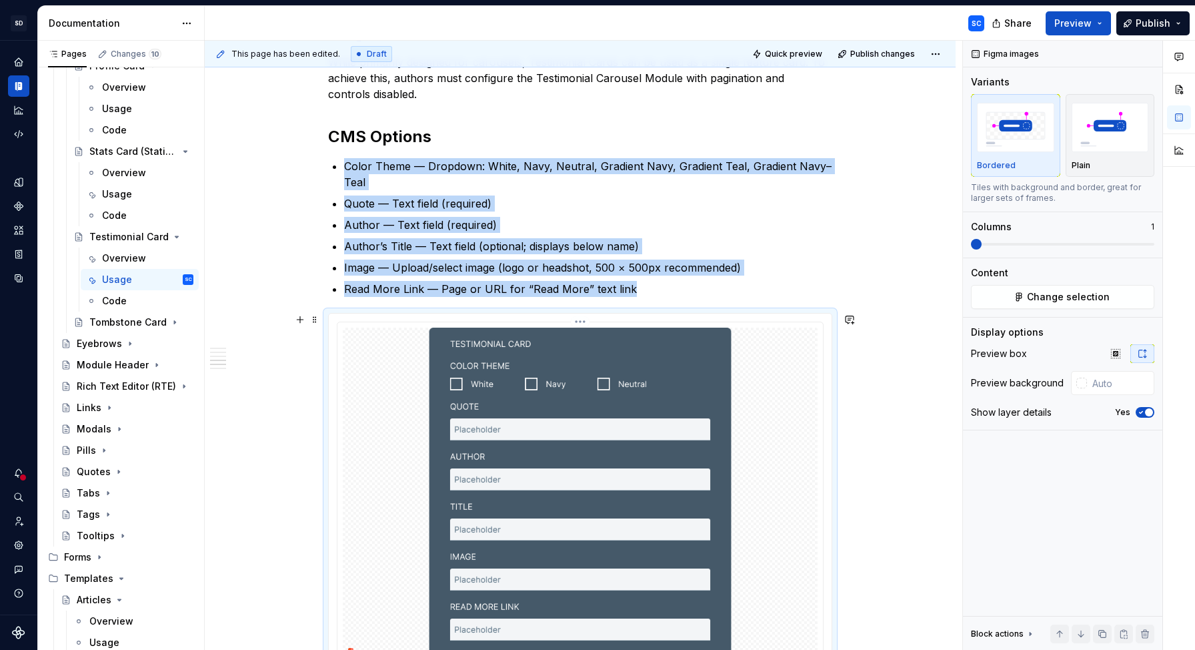
scroll to position [634, 0]
click at [1119, 135] on img "button" at bounding box center [1110, 127] width 77 height 49
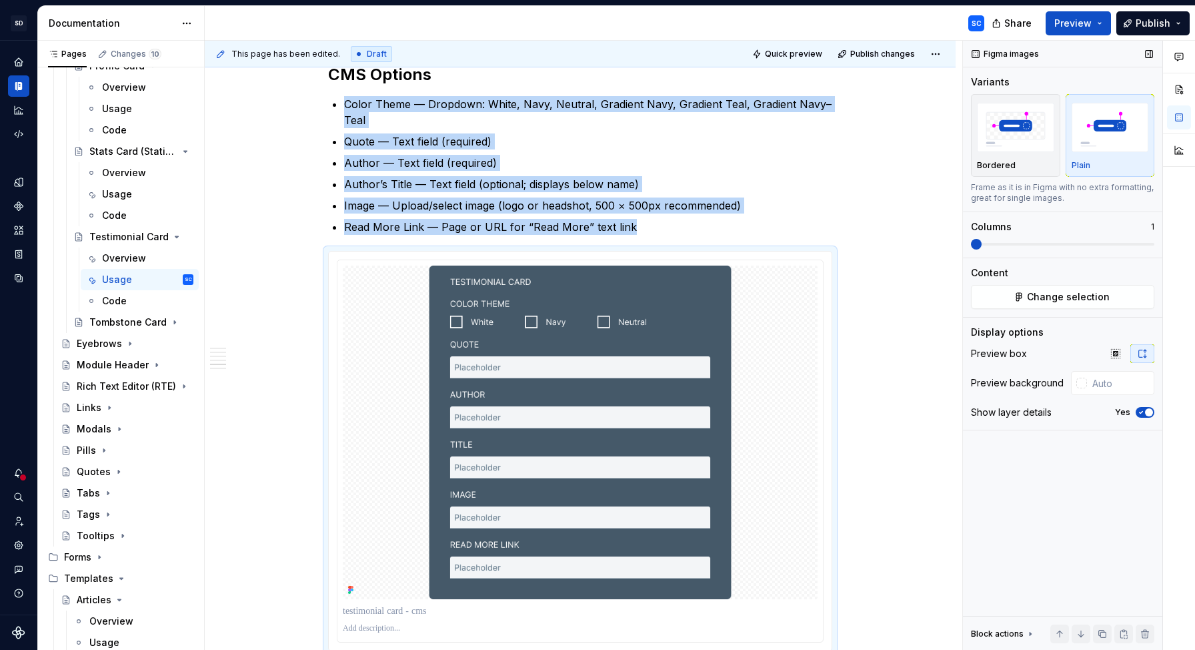
drag, startPoint x: 1154, startPoint y: 414, endPoint x: 1143, endPoint y: 413, distance: 11.4
click at [1154, 414] on button "Yes" at bounding box center [1145, 412] width 19 height 11
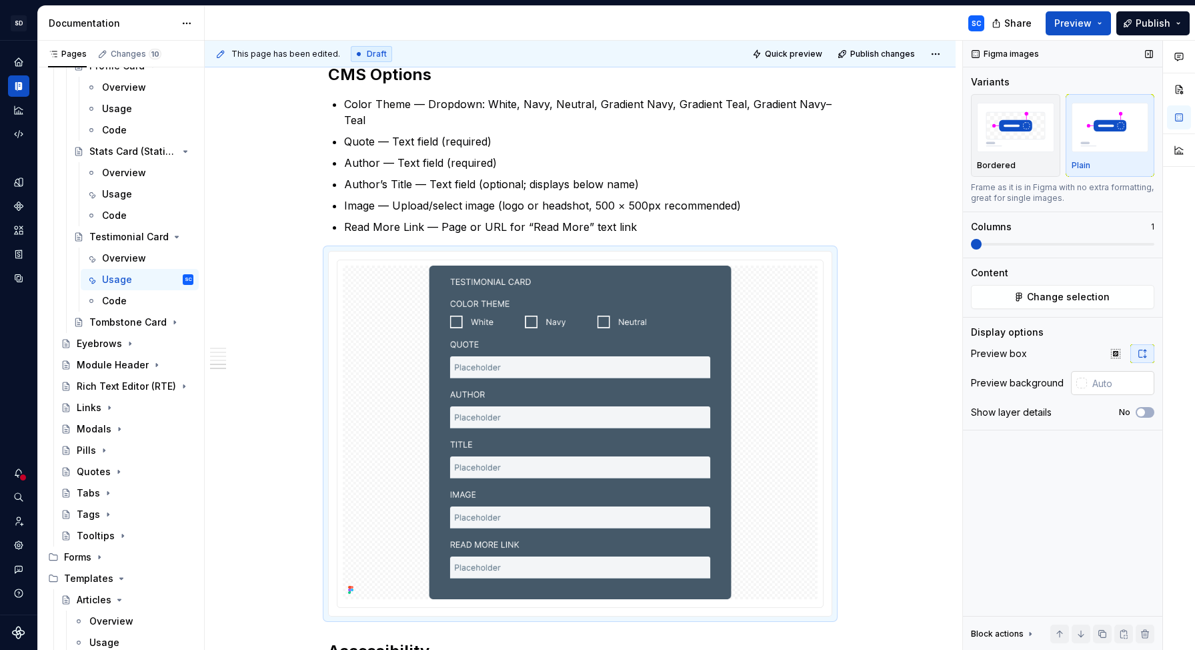
click at [1085, 386] on div at bounding box center [1082, 383] width 11 height 11
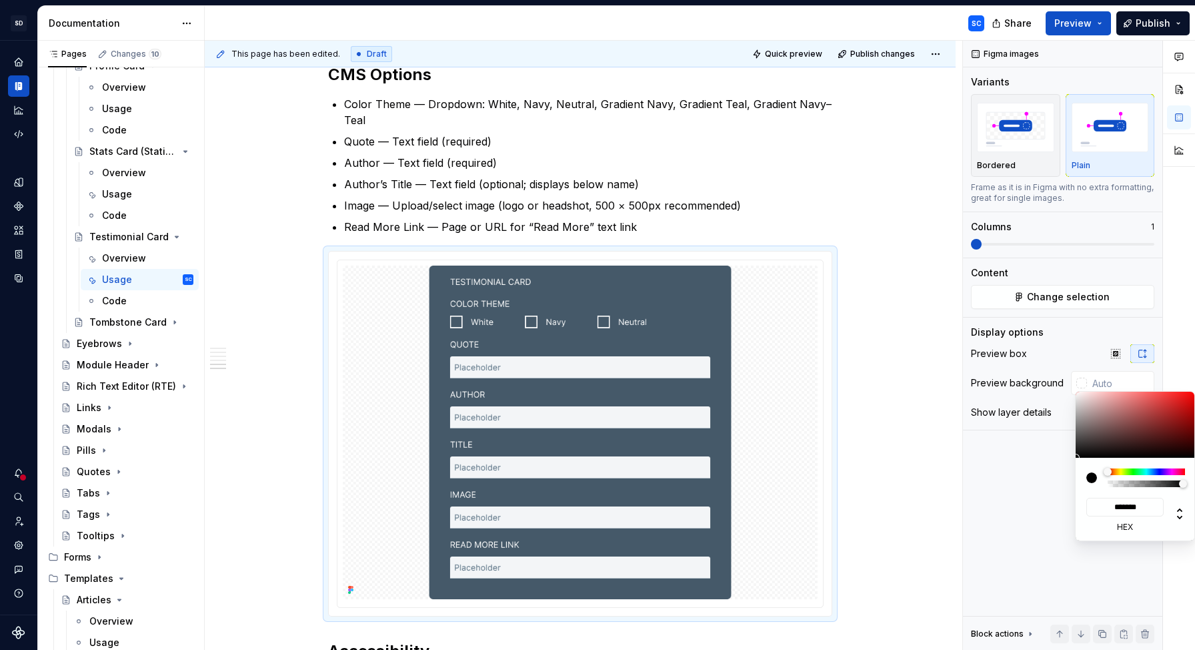
type input "#483535"
type input "*******"
type input "#816868"
type input "*******"
type input "#B29F9F"
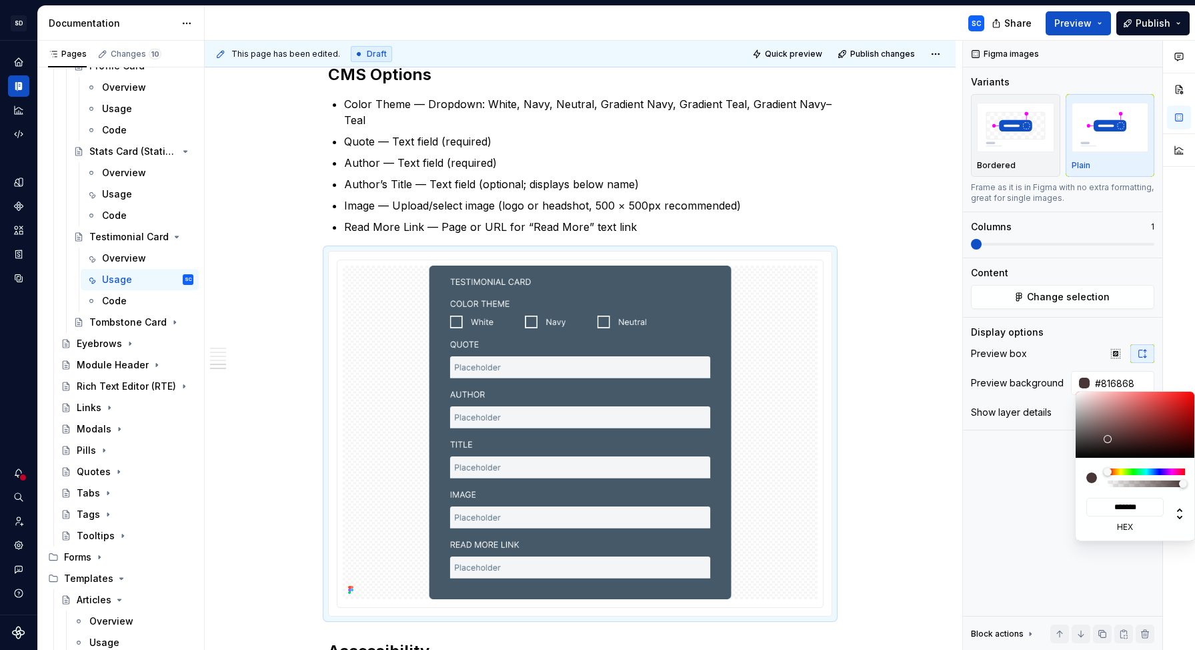
type input "*******"
type input "#CBBCBC"
type input "*******"
type input "#E5DADA"
type input "*******"
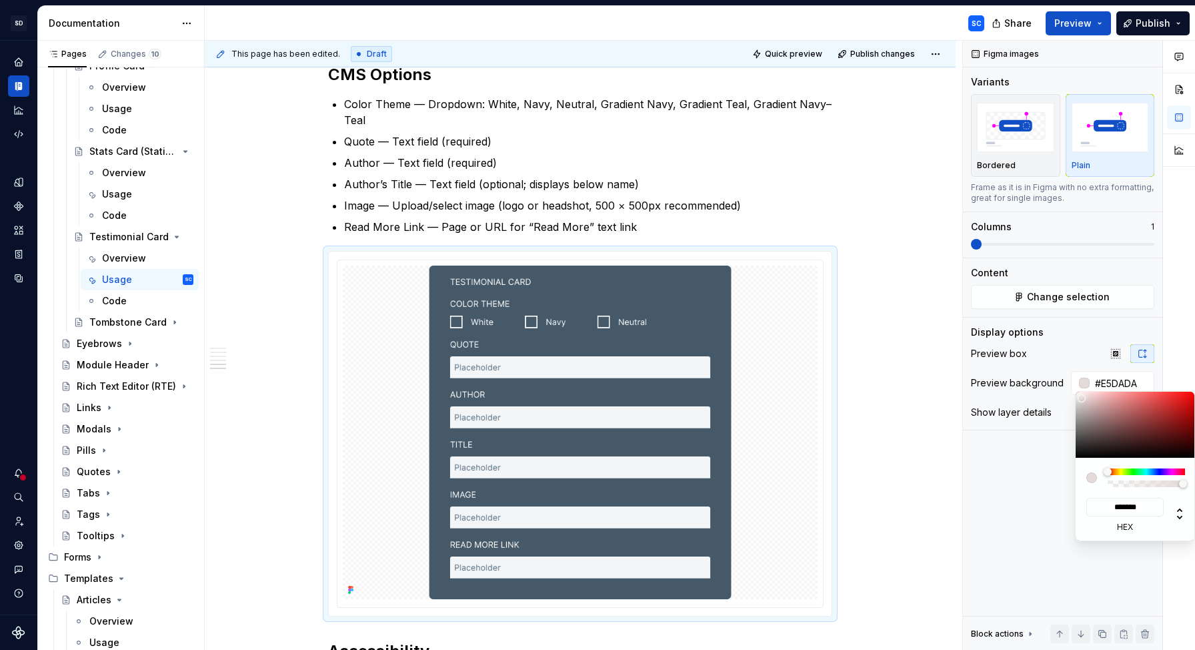
type input "#FFFFFF"
type input "*******"
drag, startPoint x: 1107, startPoint y: 439, endPoint x: 1073, endPoint y: 382, distance: 66.1
click at [1073, 382] on body "SD Galileo SC Design system data Documentation SC Share Preview Publish Pages C…" at bounding box center [597, 325] width 1195 height 650
click at [1067, 337] on div "Comments Open comments No comments yet Select ‘Comment’ from the block context …" at bounding box center [1079, 346] width 232 height 610
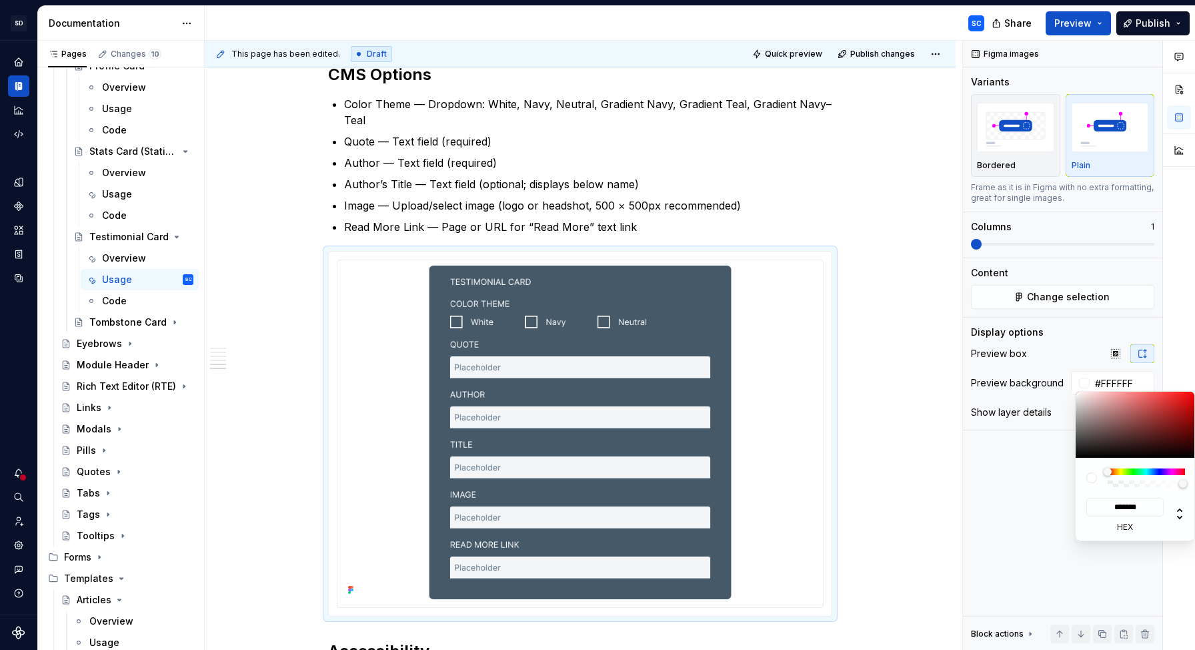
click at [1051, 335] on div "Comments Open comments No comments yet Select ‘Comment’ from the block context …" at bounding box center [1079, 346] width 232 height 610
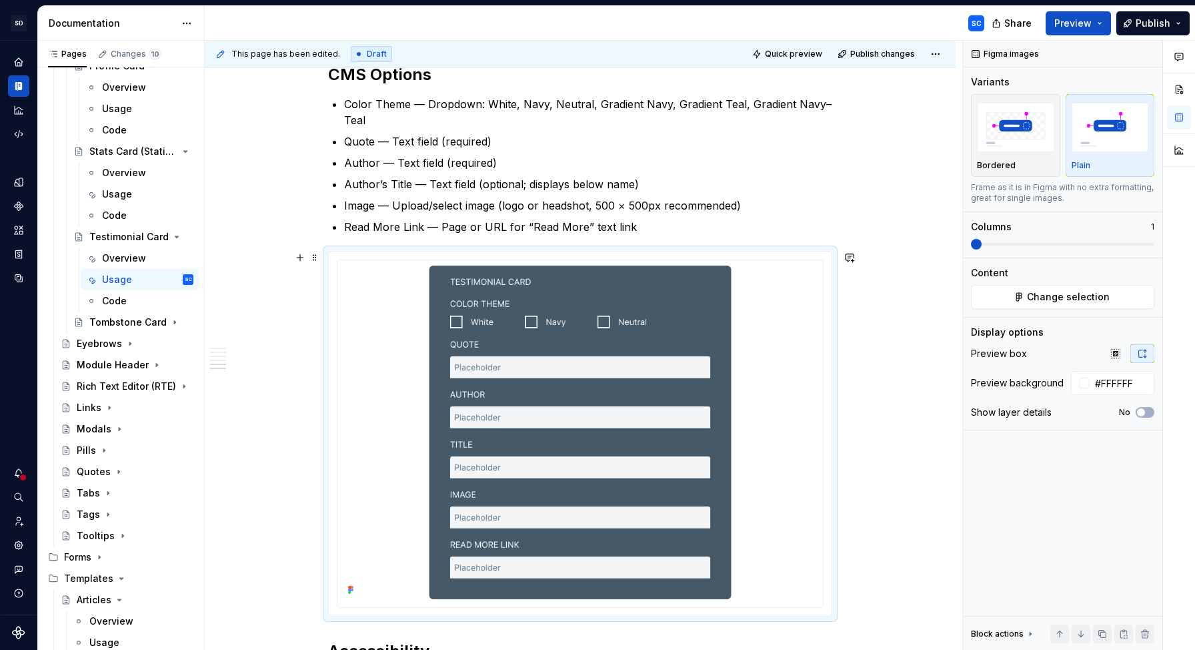
click at [904, 271] on div "When to Use To feature a client testimonial or attributed quote in a visually p…" at bounding box center [580, 289] width 751 height 1411
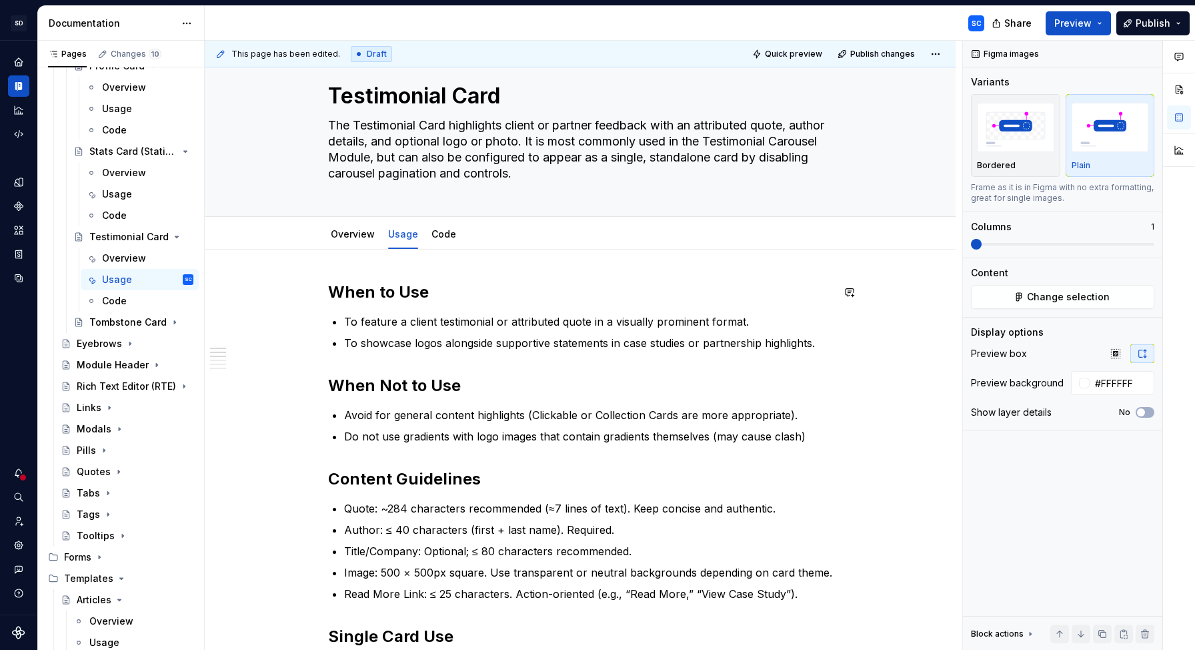
scroll to position [0, 0]
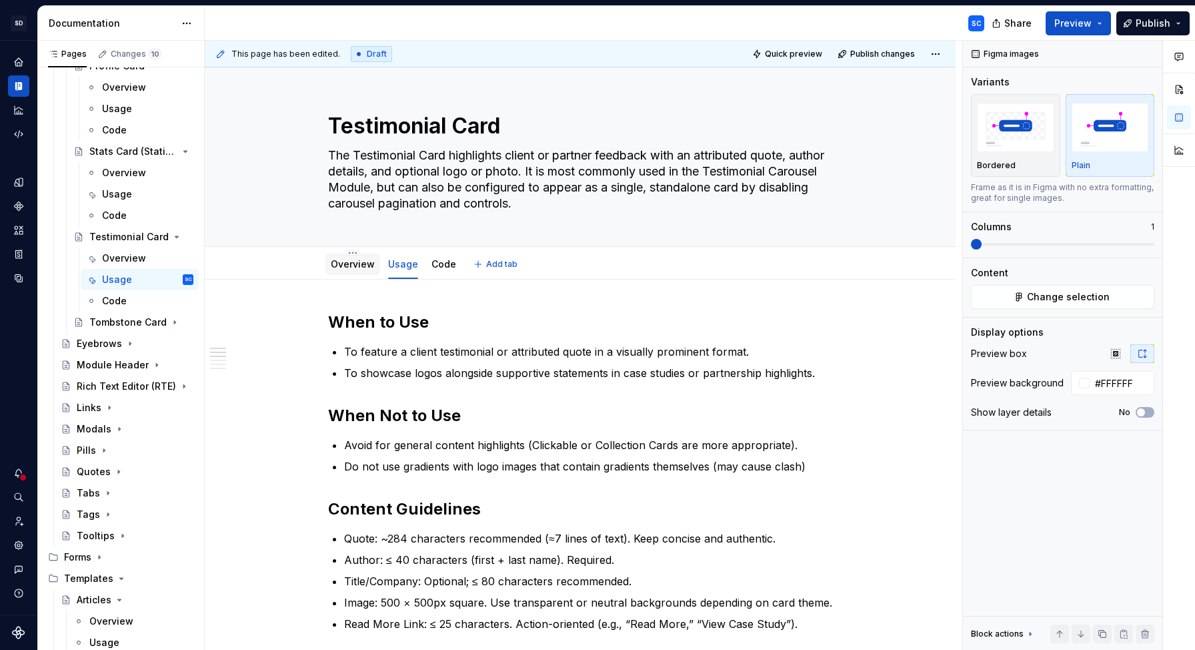
click at [365, 261] on link "Overview" at bounding box center [353, 263] width 44 height 11
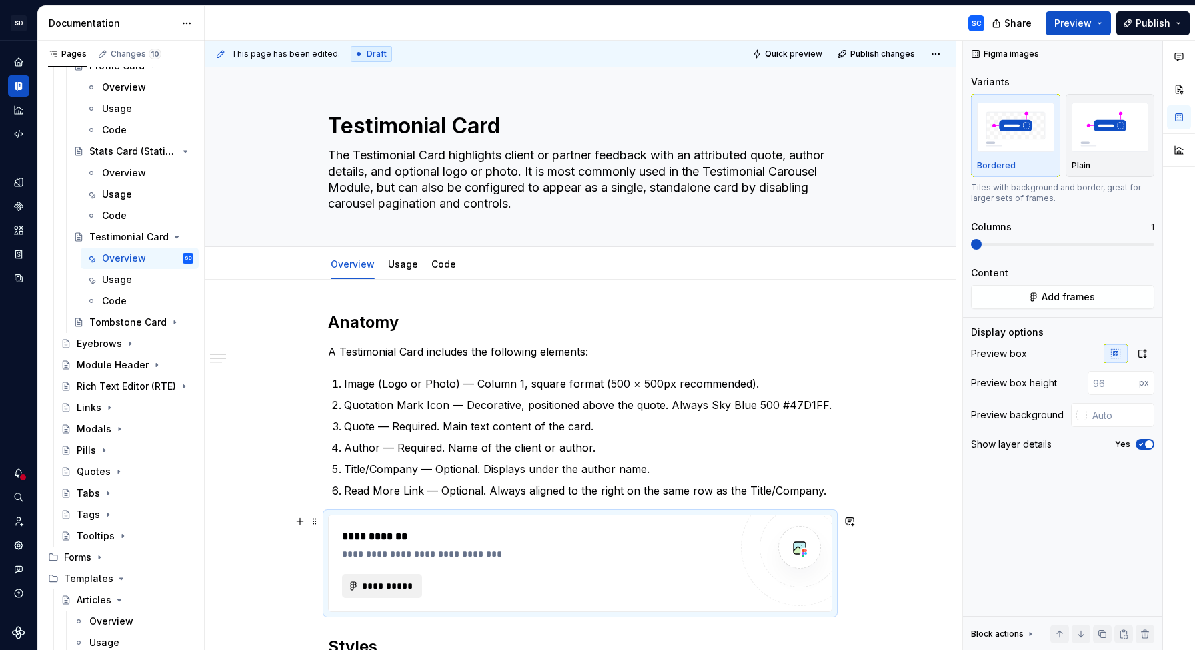
click at [413, 593] on button "**********" at bounding box center [382, 586] width 80 height 24
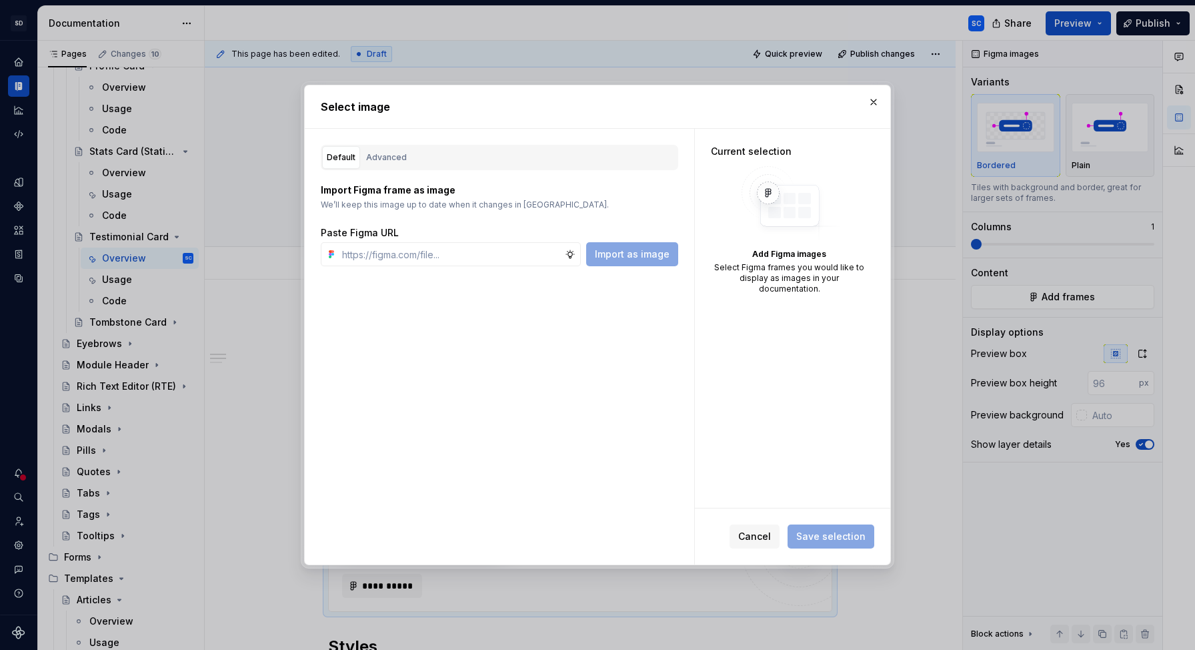
type textarea "*"
click at [388, 159] on div "Advanced" at bounding box center [386, 157] width 41 height 13
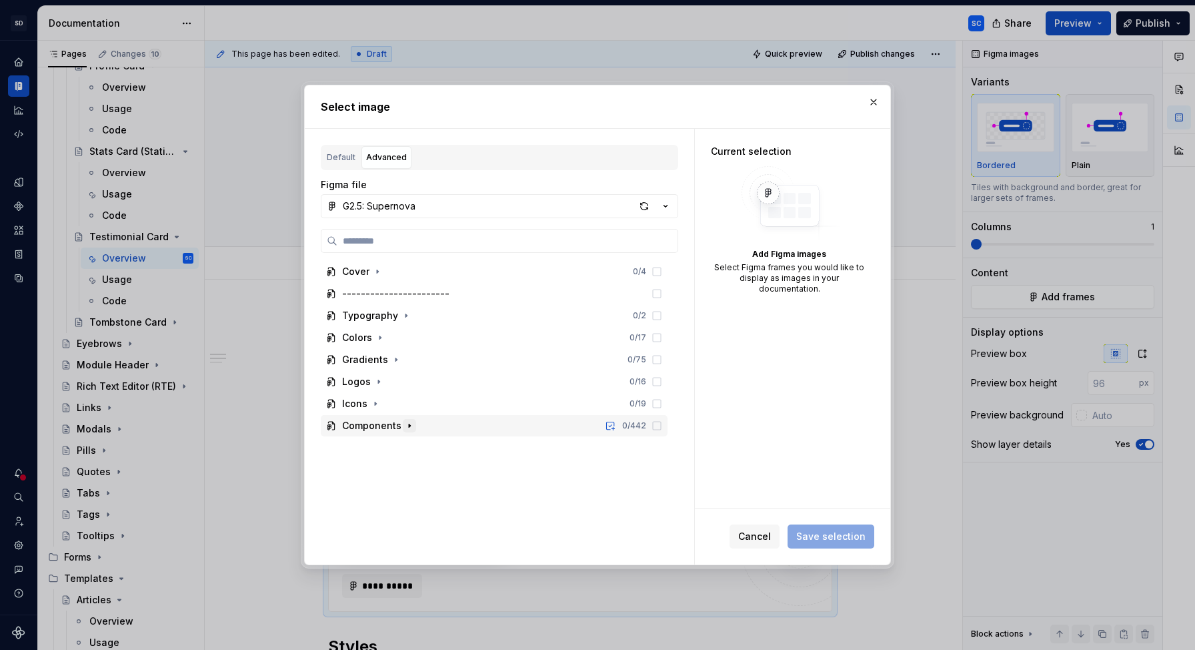
click at [412, 428] on icon "button" at bounding box center [409, 425] width 11 height 11
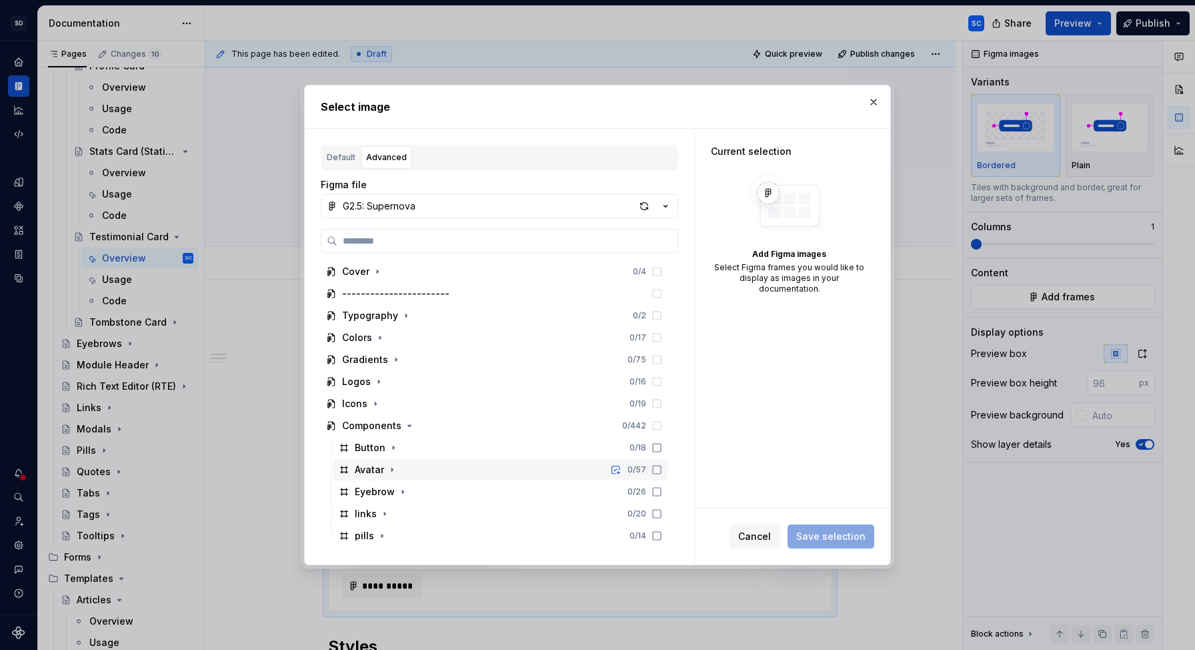
scroll to position [161, 0]
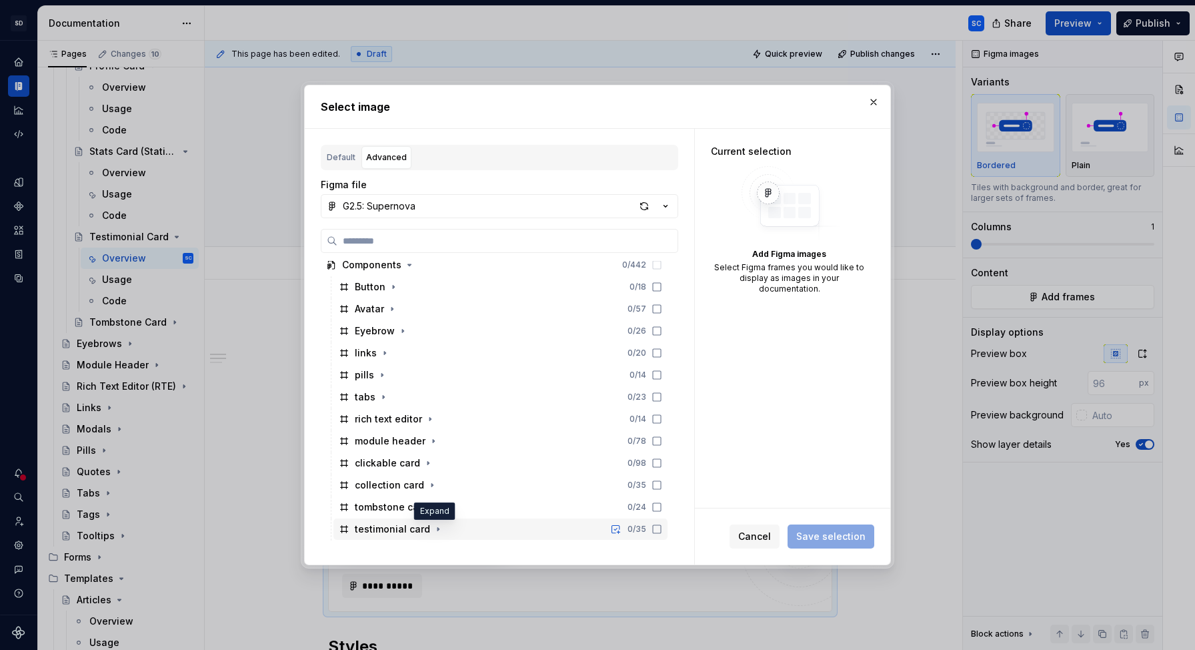
click at [437, 527] on icon "button" at bounding box center [438, 529] width 11 height 11
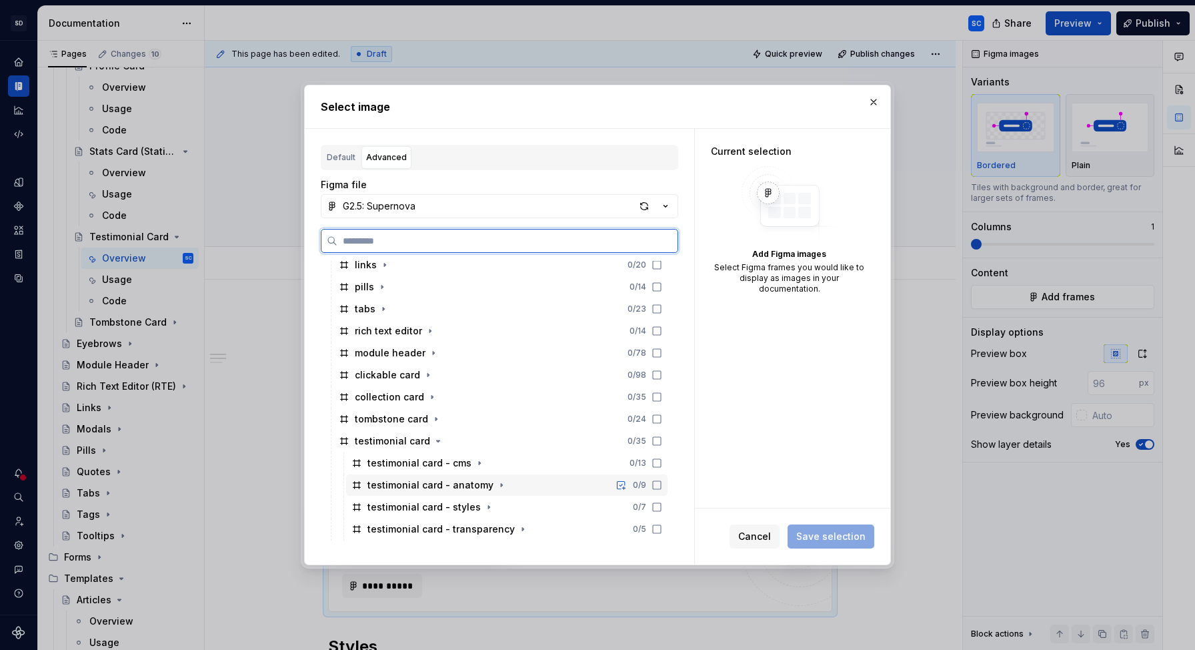
click at [662, 486] on icon at bounding box center [657, 485] width 11 height 11
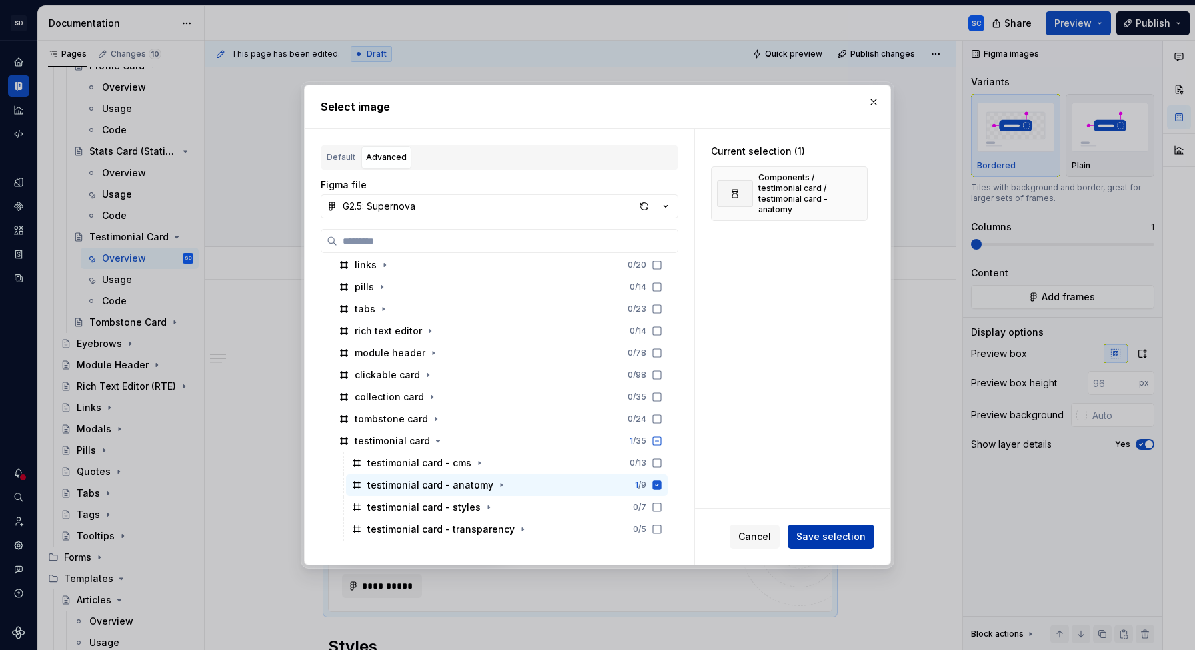
click at [846, 538] on span "Save selection" at bounding box center [830, 536] width 69 height 13
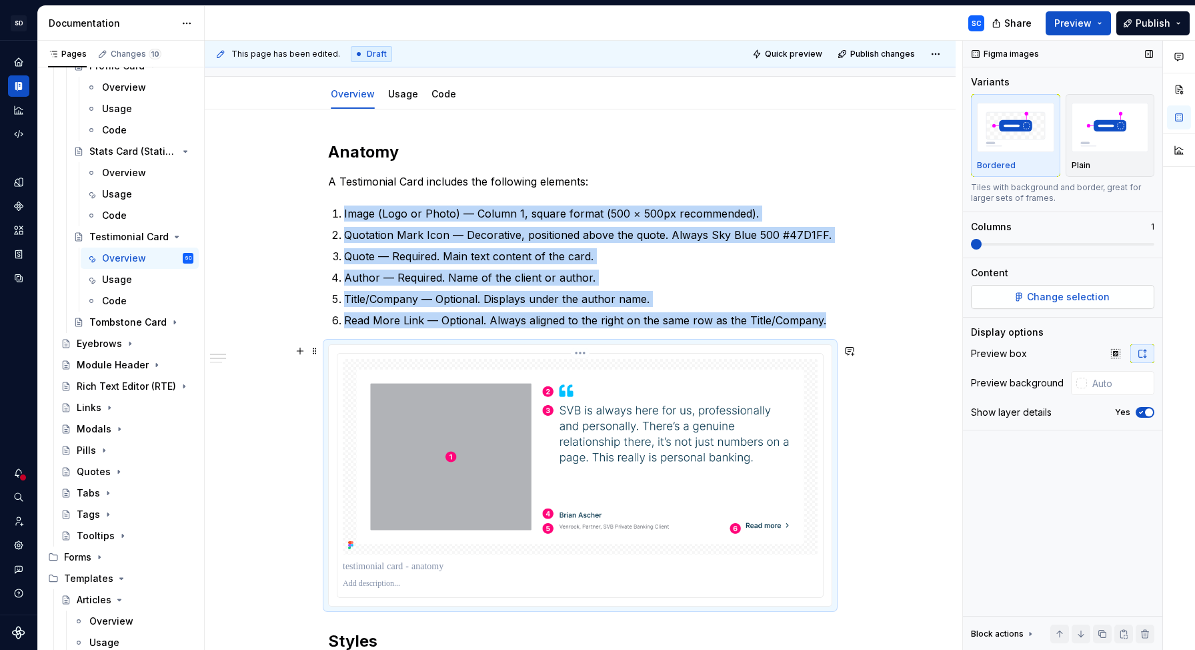
scroll to position [172, 0]
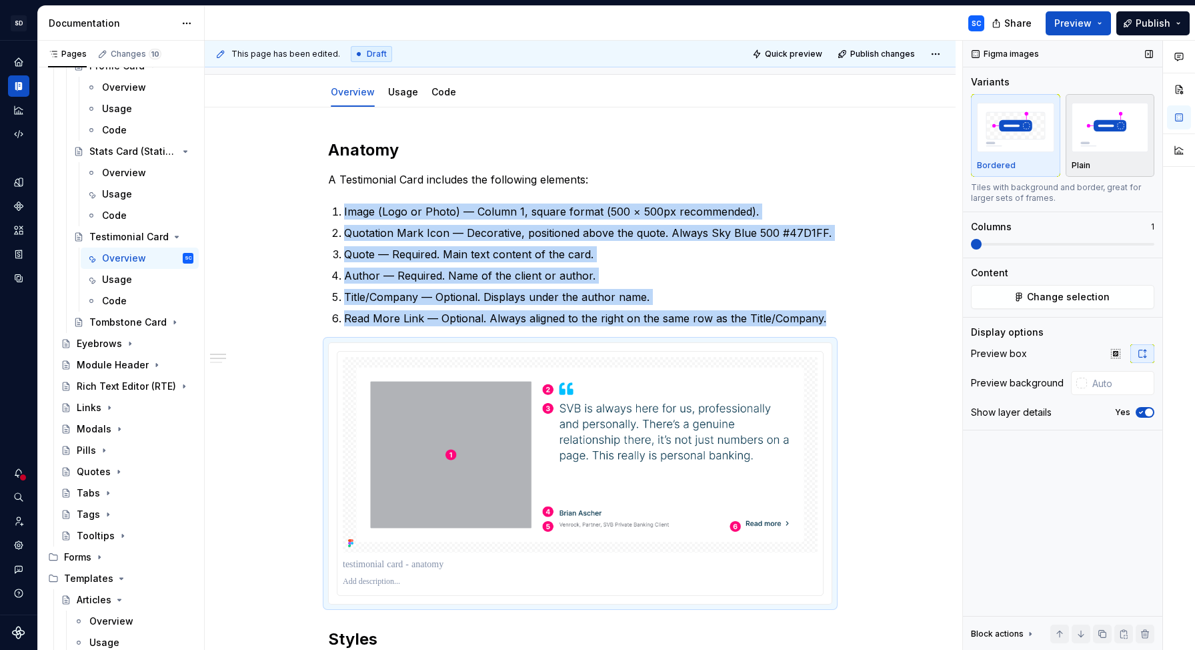
click at [1103, 138] on img "button" at bounding box center [1110, 127] width 77 height 49
click at [1142, 413] on icon "button" at bounding box center [1141, 412] width 11 height 8
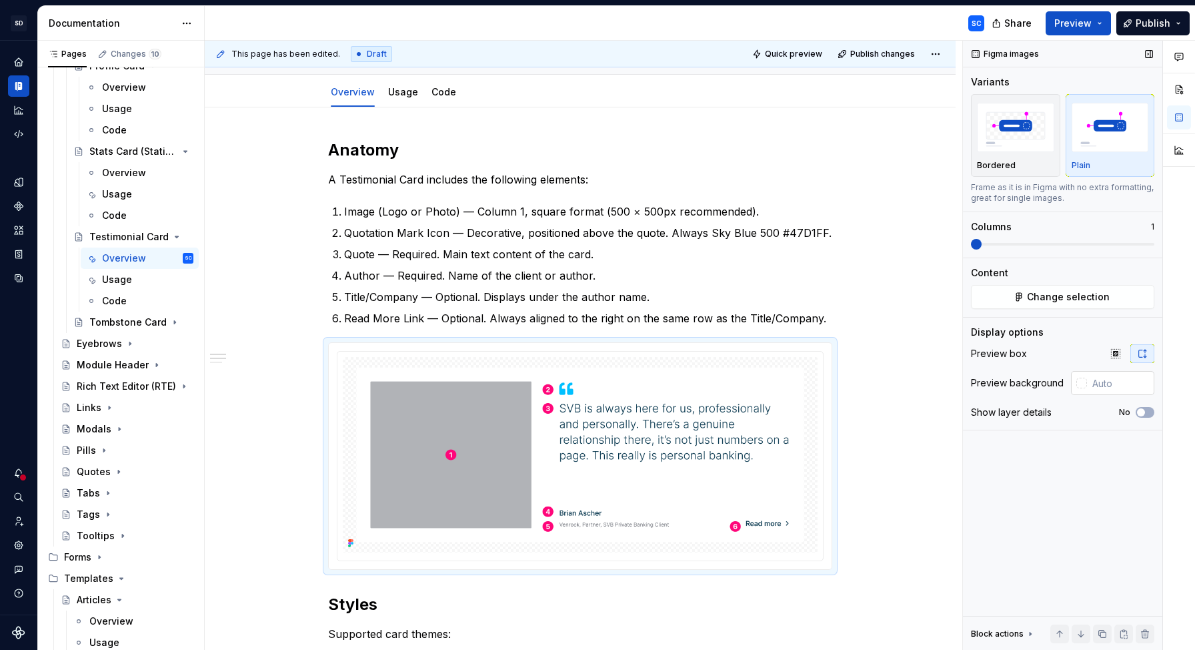
click at [1080, 386] on div at bounding box center [1082, 383] width 11 height 11
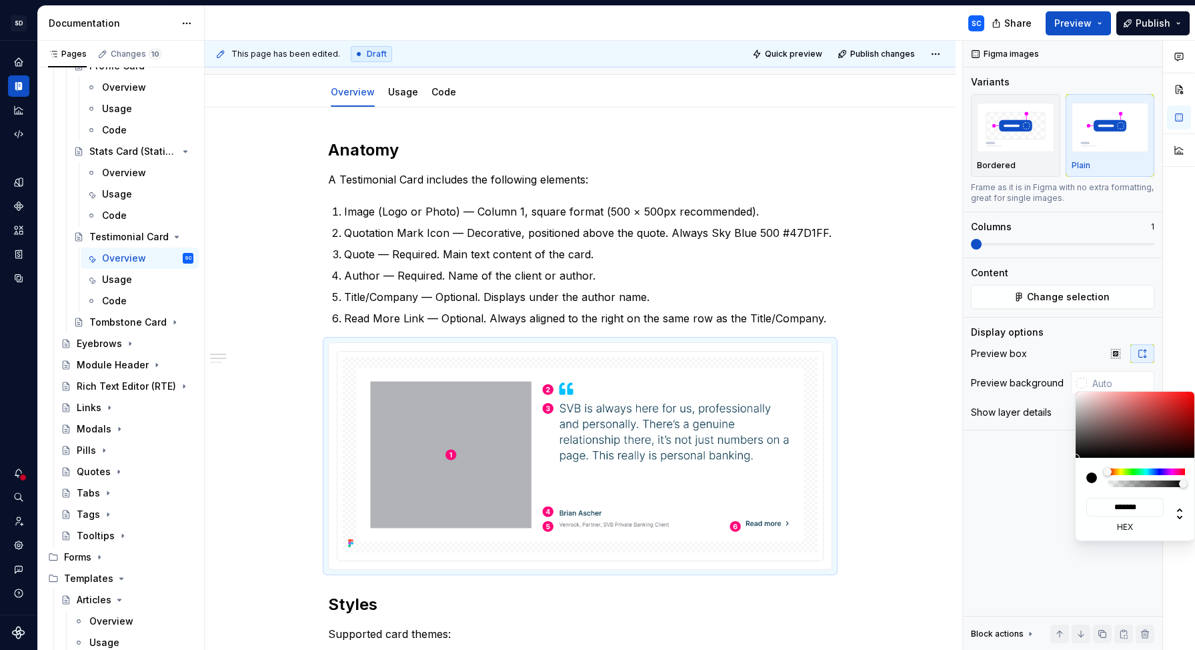
type input "#A29999"
type input "*******"
type input "#A29A9A"
type input "*******"
type input "#B2ABAB"
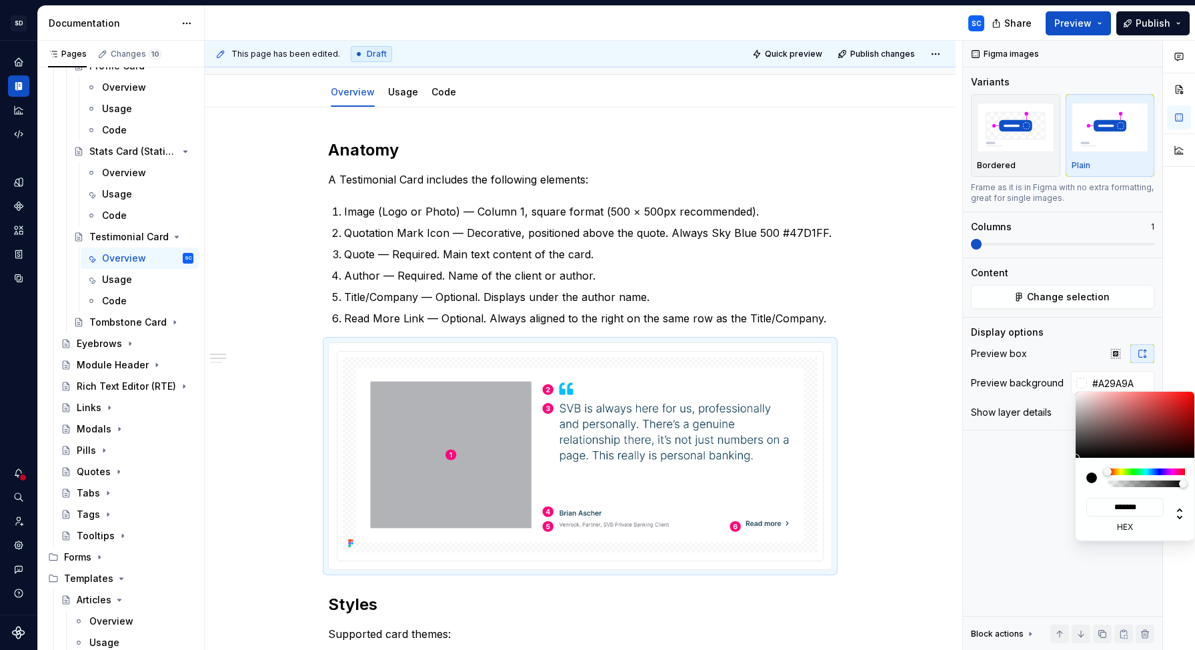
type input "*******"
type input "#BFB9B9"
type input "*******"
type input "#CBC7C7"
type input "*******"
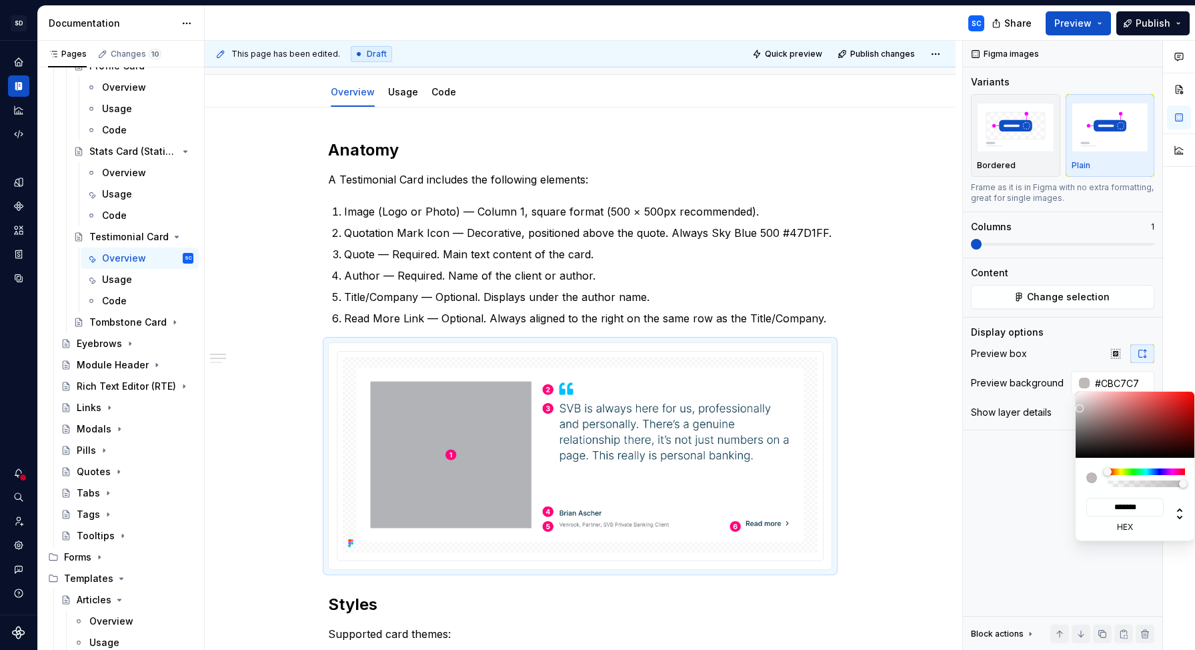
type input "#D6D2D2"
type input "*******"
type input "#E0DFDF"
type input "*******"
type input "#E8E8E8"
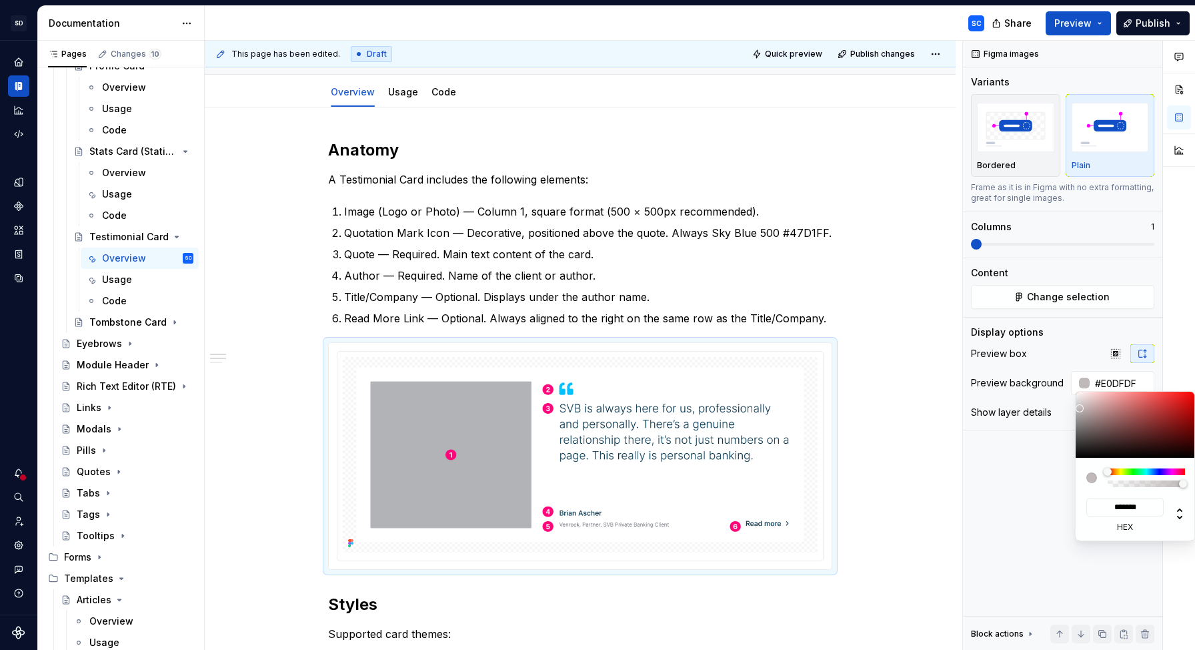
type input "*******"
type input "#EAEAEA"
type input "*******"
type input "#F2F2F2"
type input "*******"
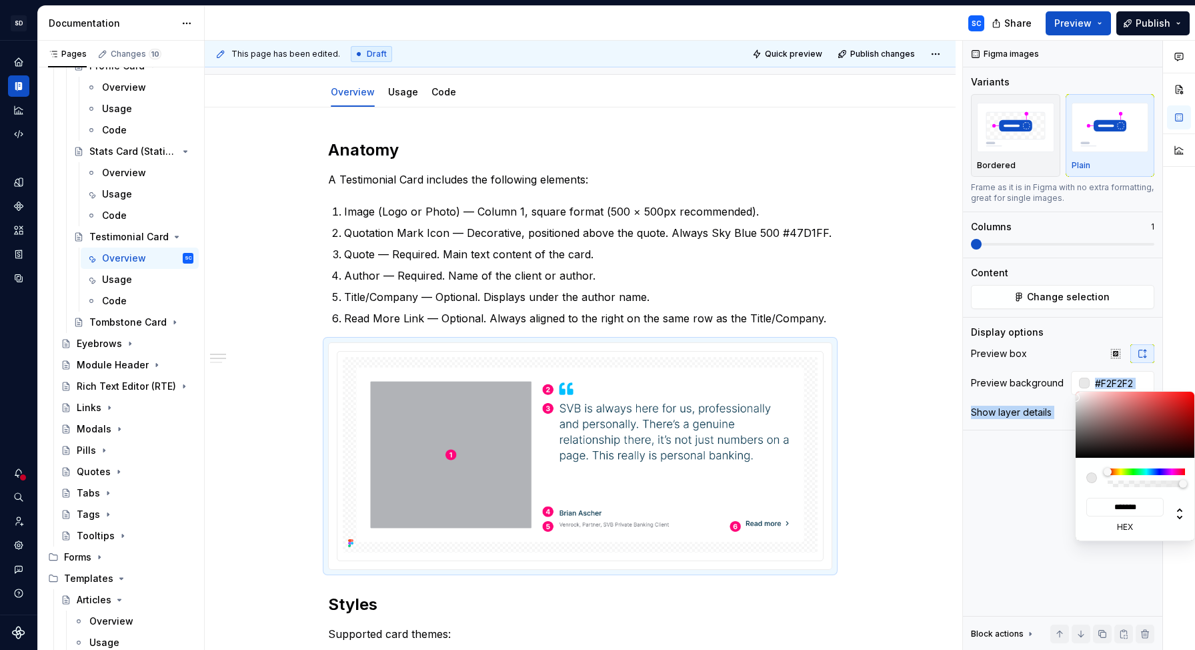
type input "#FFFFFF"
type input "*******"
drag, startPoint x: 1083, startPoint y: 416, endPoint x: 1071, endPoint y: 390, distance: 28.4
click at [1071, 390] on body "SD Galileo SC Design system data Documentation SC Share Preview Publish Pages C…" at bounding box center [597, 325] width 1195 height 650
click at [1069, 336] on div "Comments Open comments No comments yet Select ‘Comment’ from the block context …" at bounding box center [1079, 346] width 232 height 610
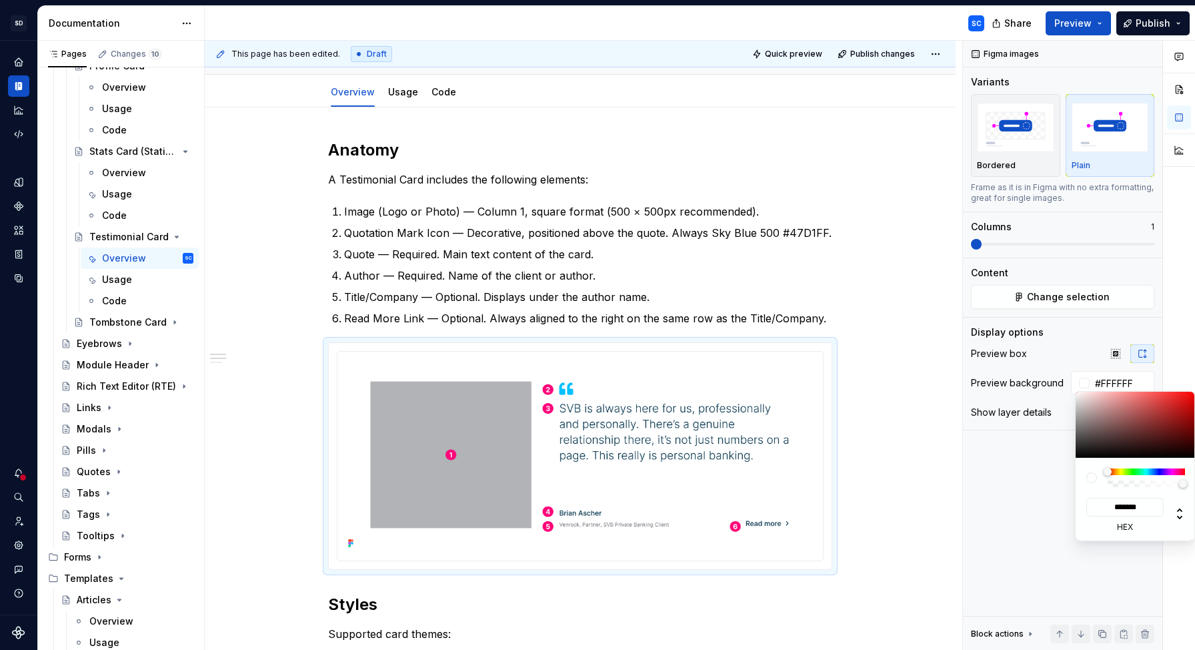
click at [1069, 336] on div "Comments Open comments No comments yet Select ‘Comment’ from the block context …" at bounding box center [1079, 346] width 232 height 610
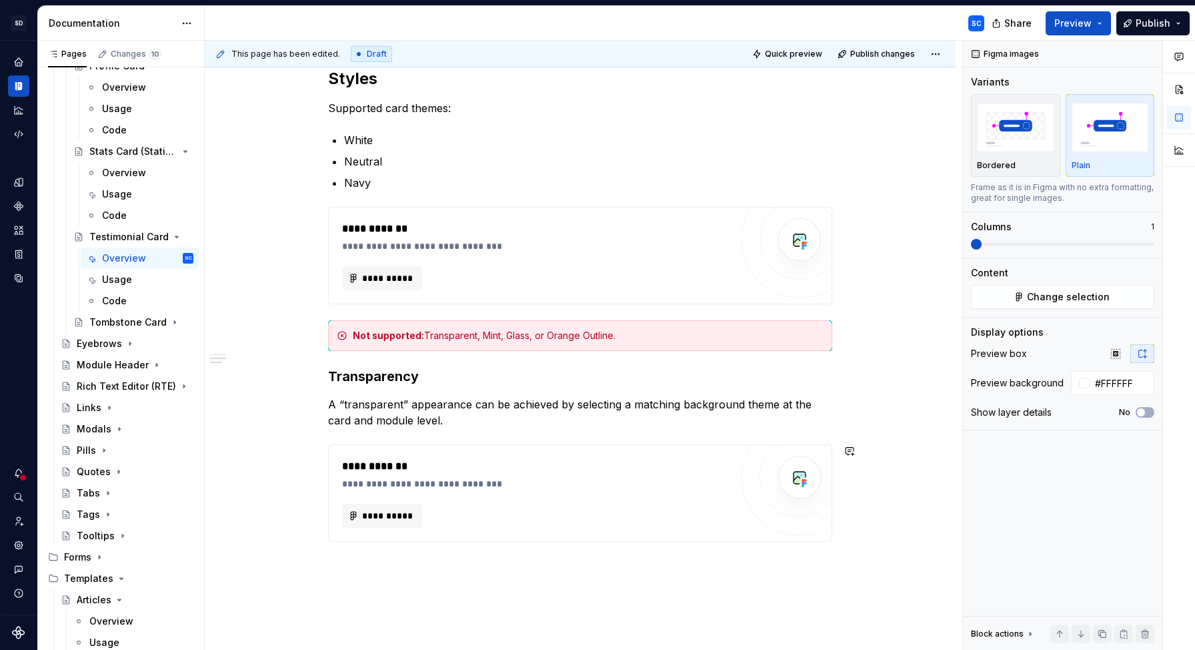
scroll to position [676, 0]
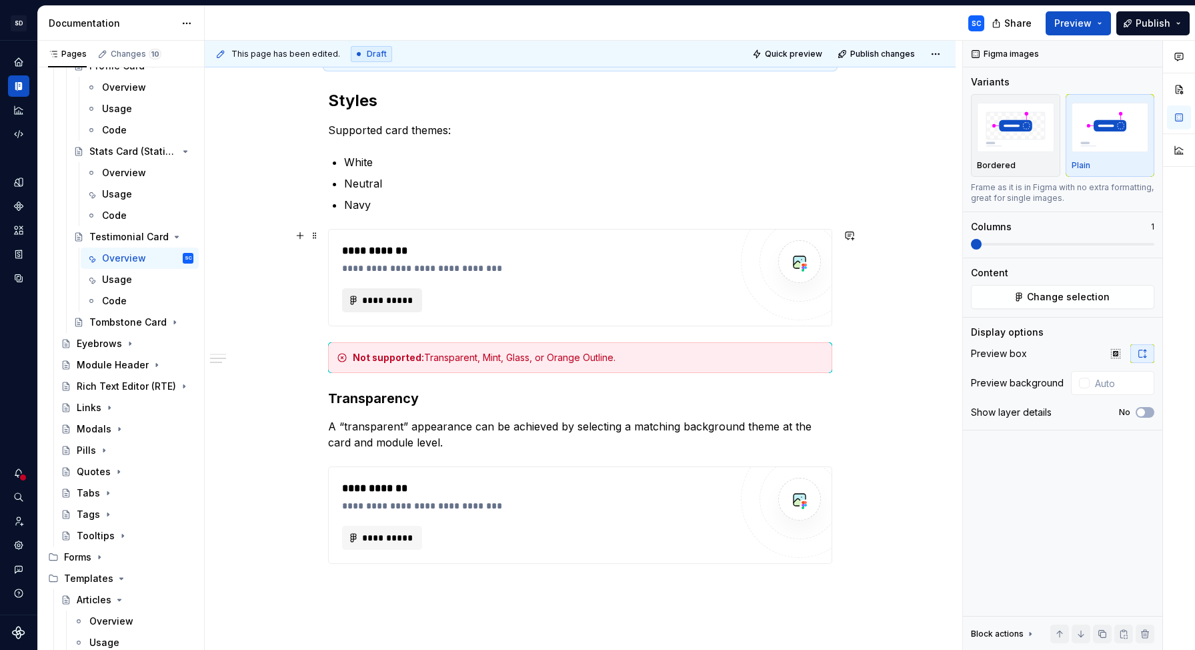
click at [391, 300] on span "**********" at bounding box center [388, 299] width 52 height 13
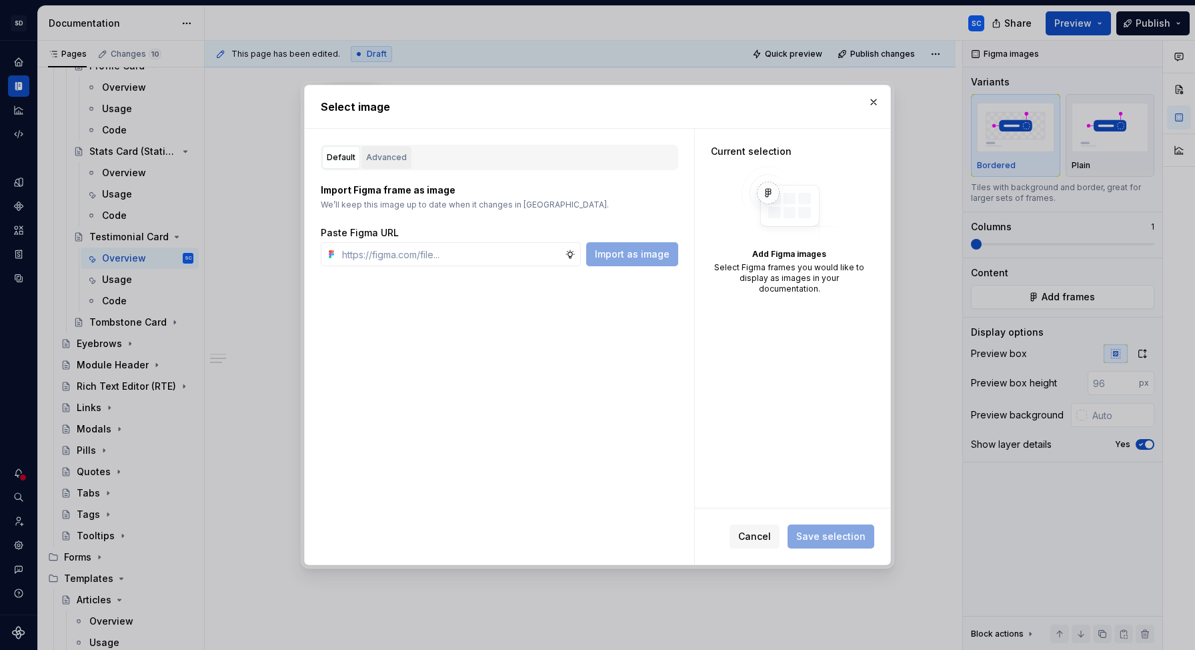
click at [380, 153] on div "Advanced" at bounding box center [386, 157] width 41 height 13
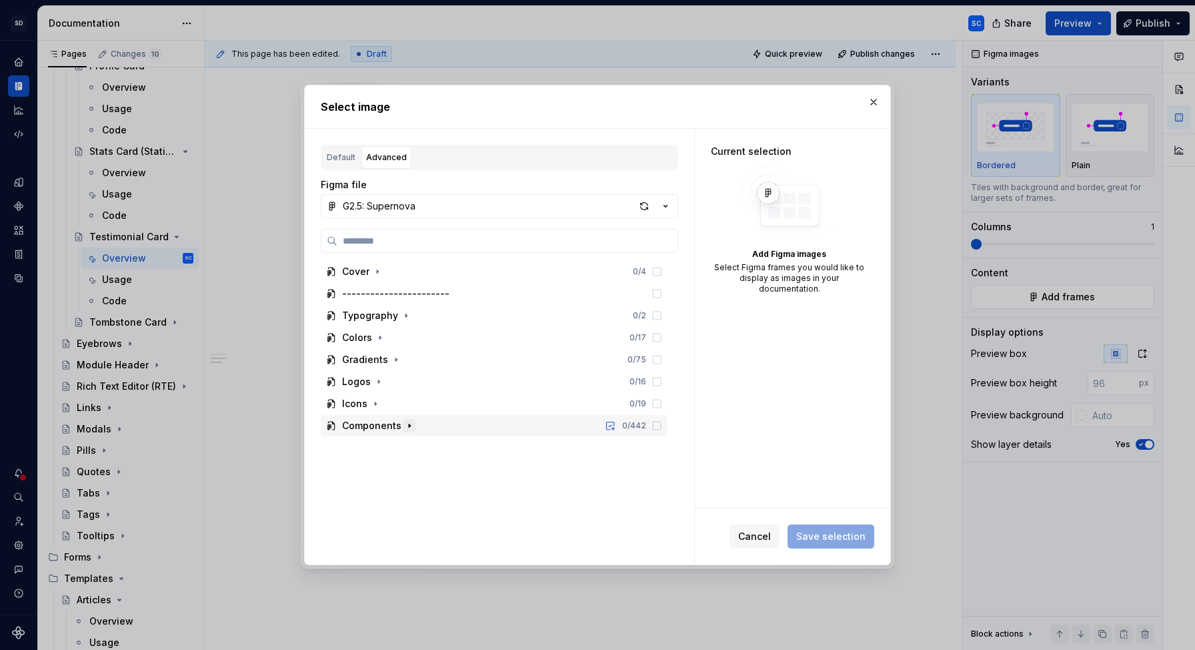
click at [407, 428] on icon "button" at bounding box center [409, 425] width 11 height 11
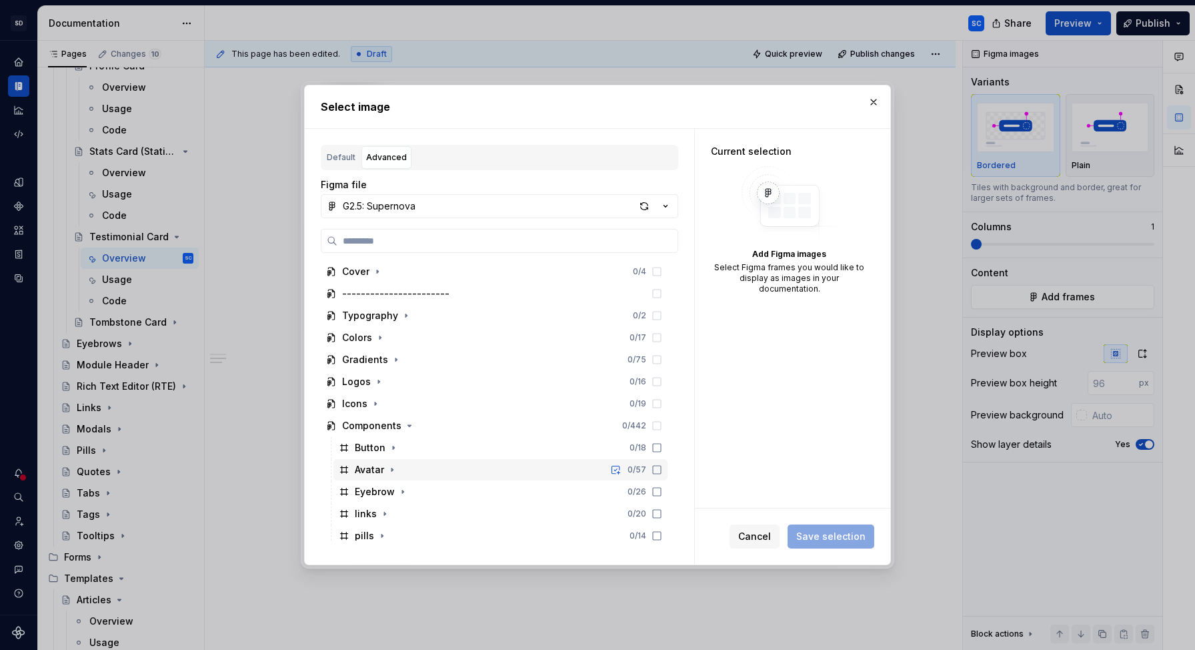
scroll to position [161, 0]
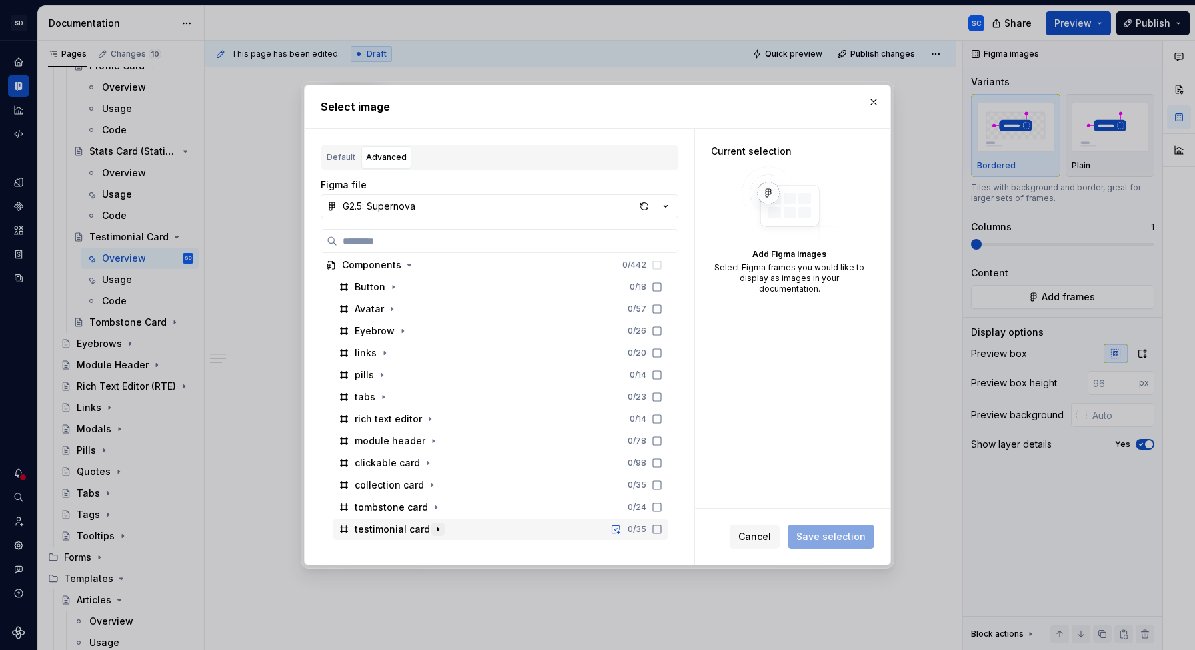
click at [435, 531] on icon "button" at bounding box center [438, 529] width 11 height 11
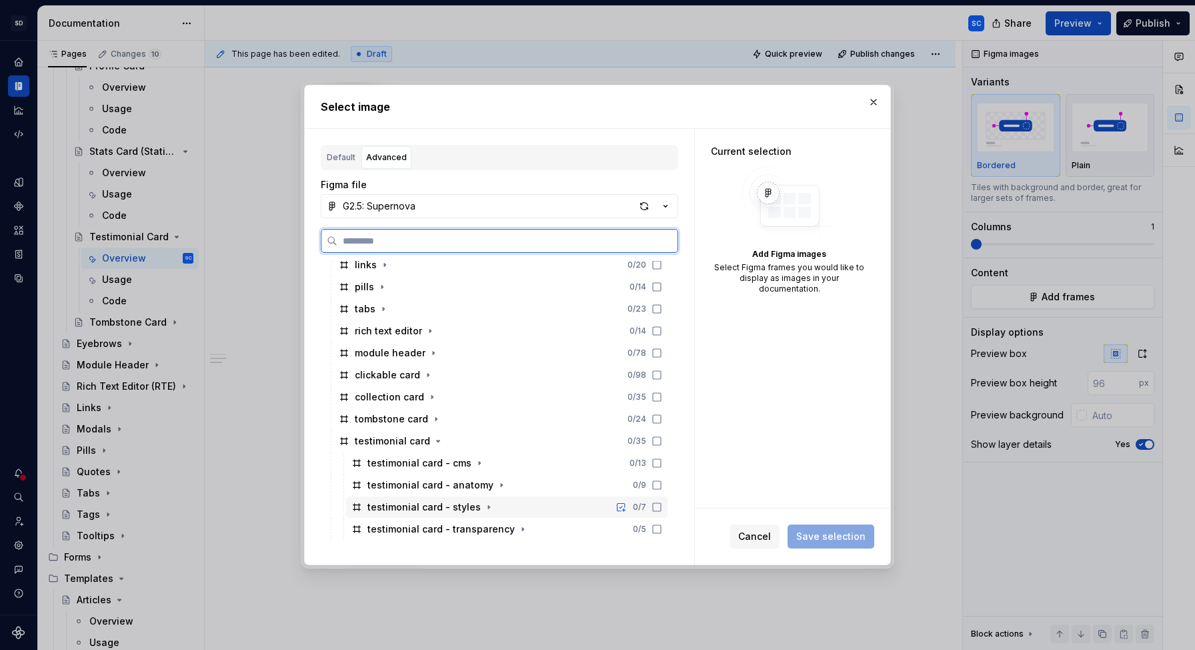
click at [662, 508] on icon at bounding box center [657, 507] width 11 height 11
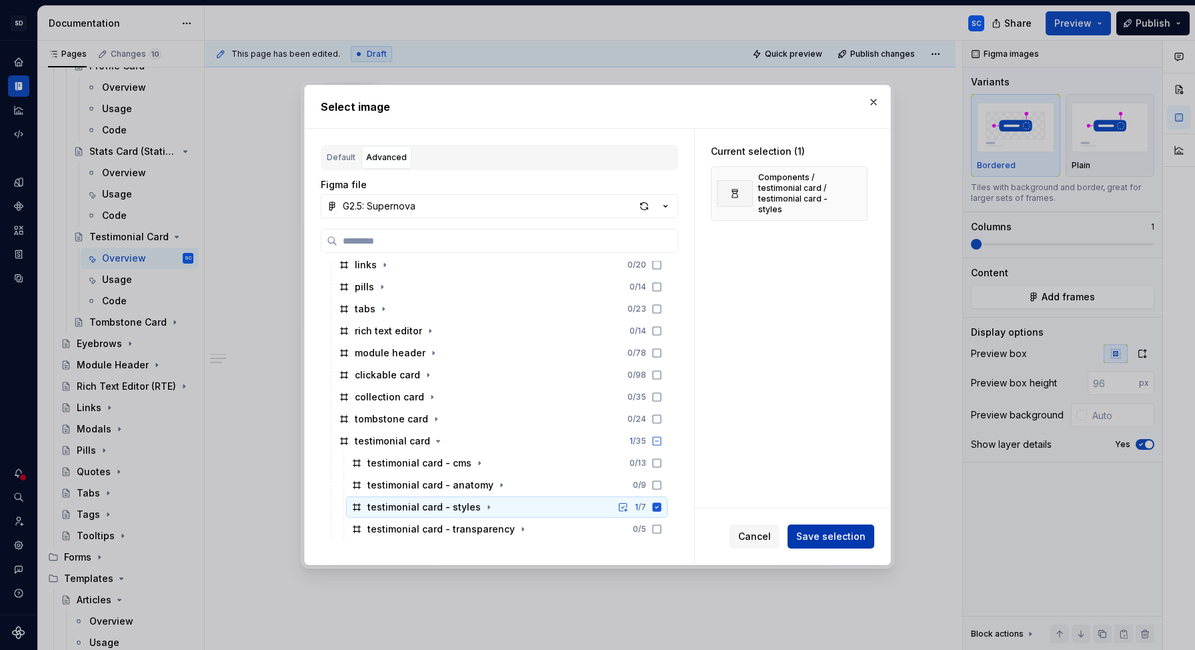
click at [826, 535] on span "Save selection" at bounding box center [830, 536] width 69 height 13
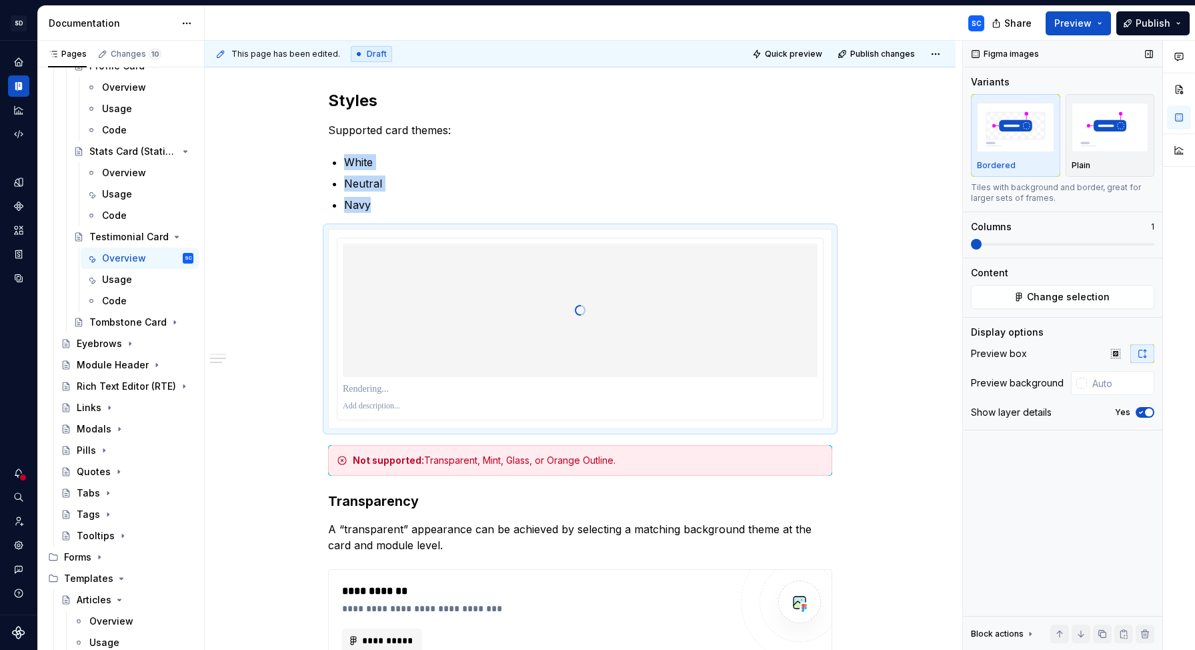
click at [1146, 413] on span "button" at bounding box center [1149, 412] width 8 height 8
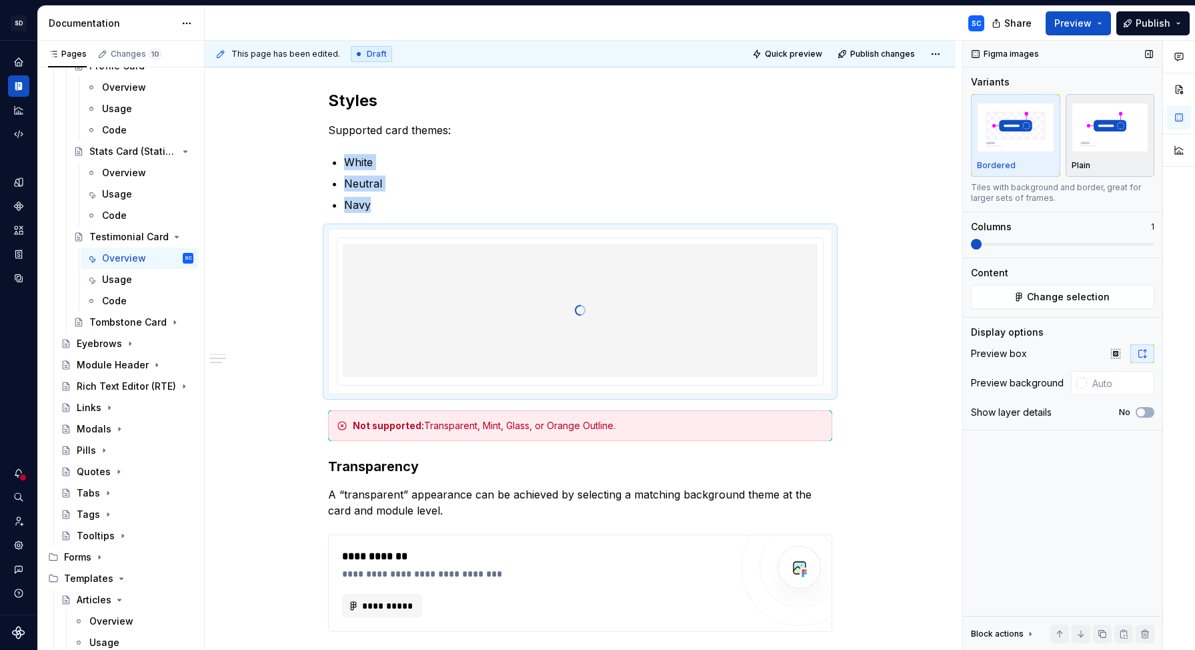
click at [1091, 121] on img "button" at bounding box center [1110, 127] width 77 height 49
click at [1086, 384] on div at bounding box center [1082, 383] width 11 height 11
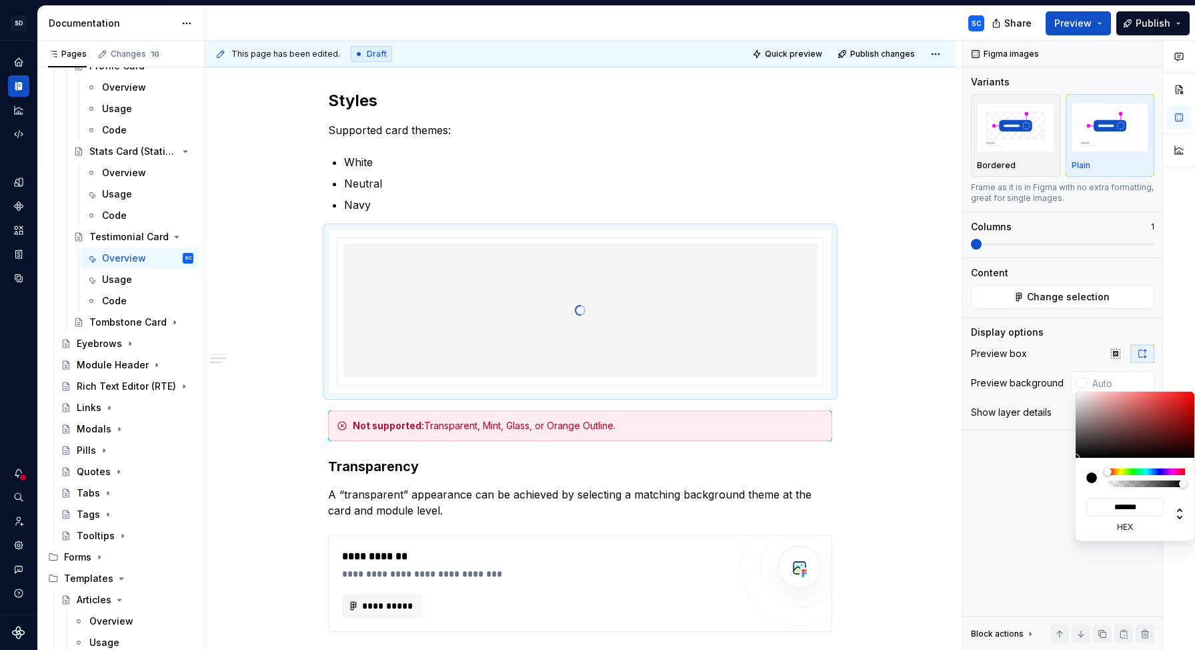
type input "#645F5F"
type input "*******"
type input "#676262"
type input "*******"
type input "#8B8585"
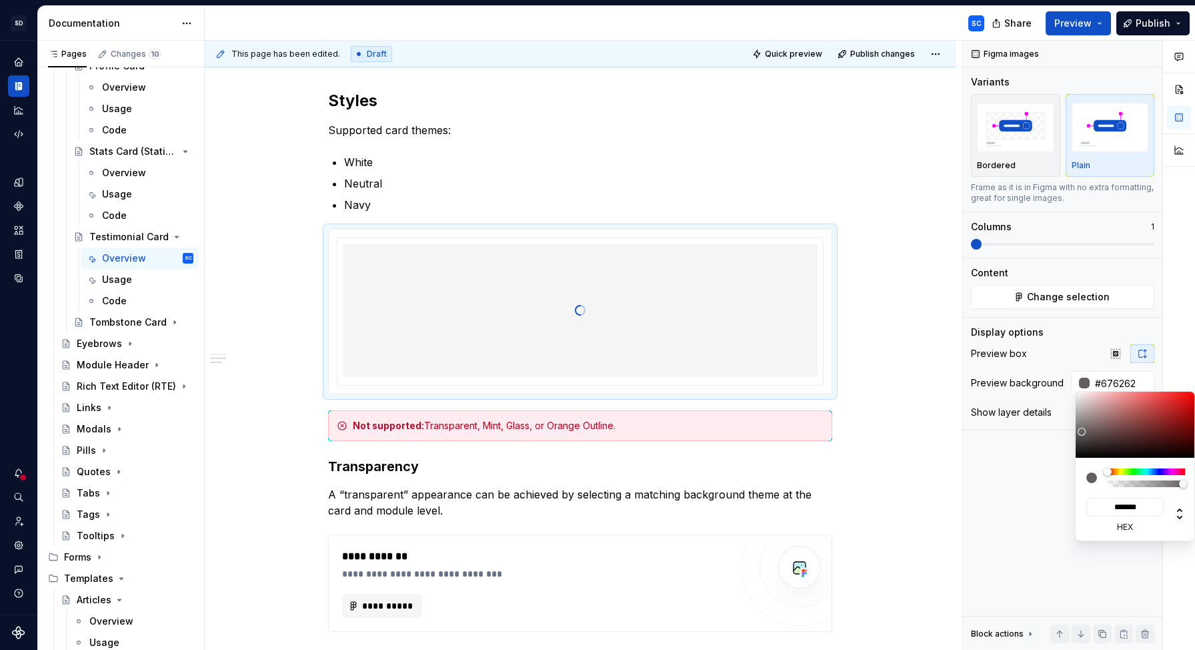
type input "*******"
type input "#C4C0C0"
type input "*******"
type input "#E5E5E5"
type input "*******"
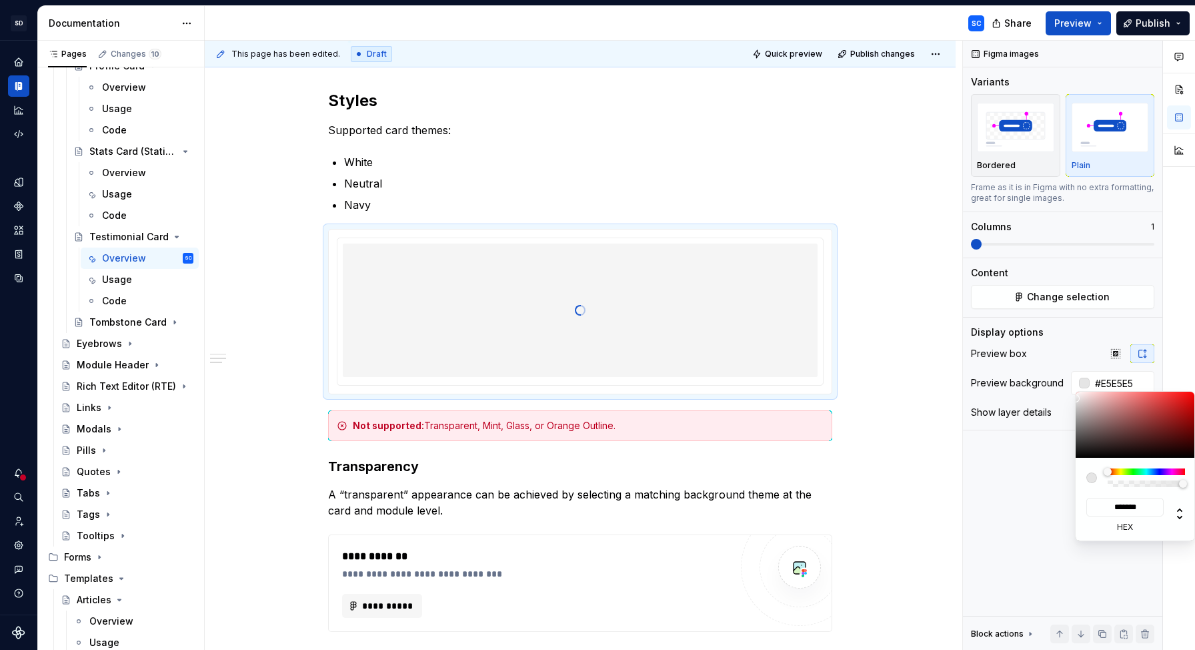
type input "#EAEAEA"
type input "*******"
type input "#F0F0F0"
type input "*******"
type input "#FCFCFC"
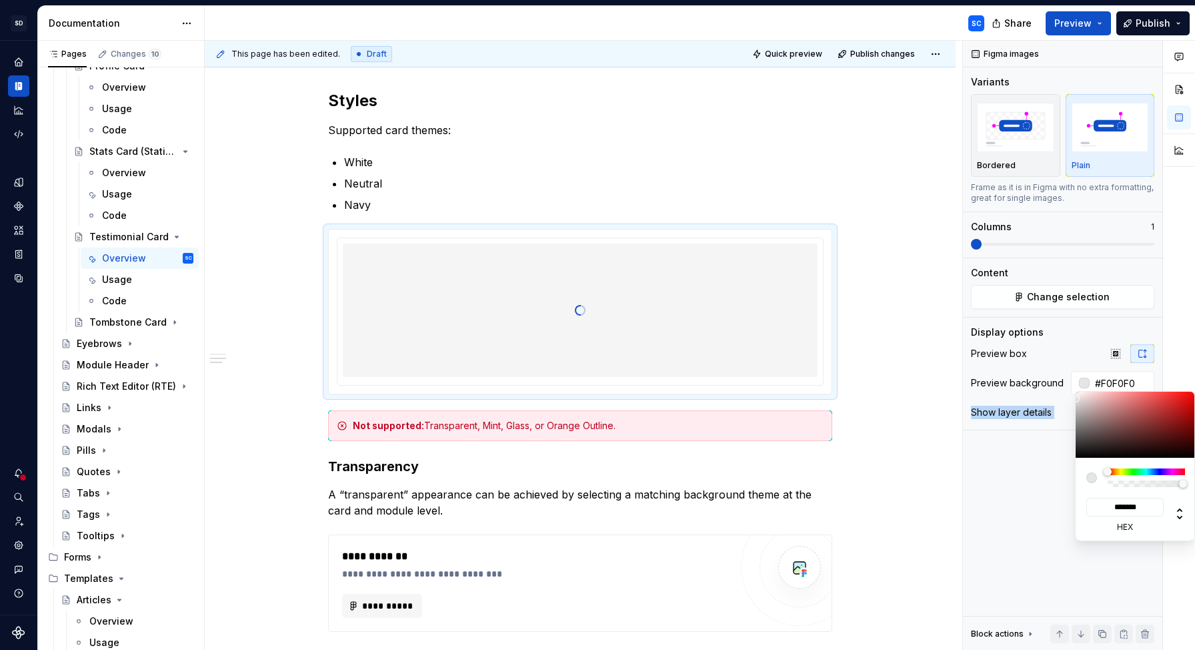
type input "*******"
type input "#FFFFFF"
type input "*******"
drag, startPoint x: 1082, startPoint y: 432, endPoint x: 1070, endPoint y: 384, distance: 48.9
click at [1071, 388] on body "SD Galileo SC Design system data Documentation SC Share Preview Publish Pages C…" at bounding box center [597, 325] width 1195 height 650
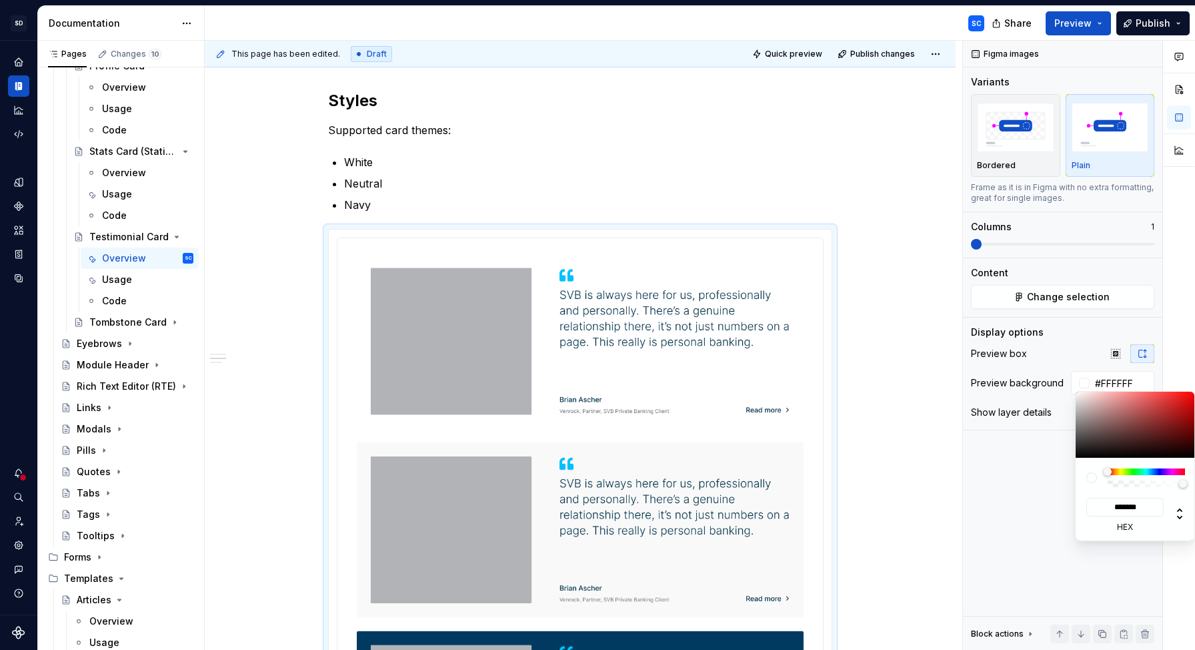
click at [1058, 340] on div "Comments Open comments No comments yet Select ‘Comment’ from the block context …" at bounding box center [1079, 346] width 232 height 610
click at [947, 312] on html "SD Galileo SC Design system data Documentation SC Share Preview Publish Pages C…" at bounding box center [597, 325] width 1195 height 650
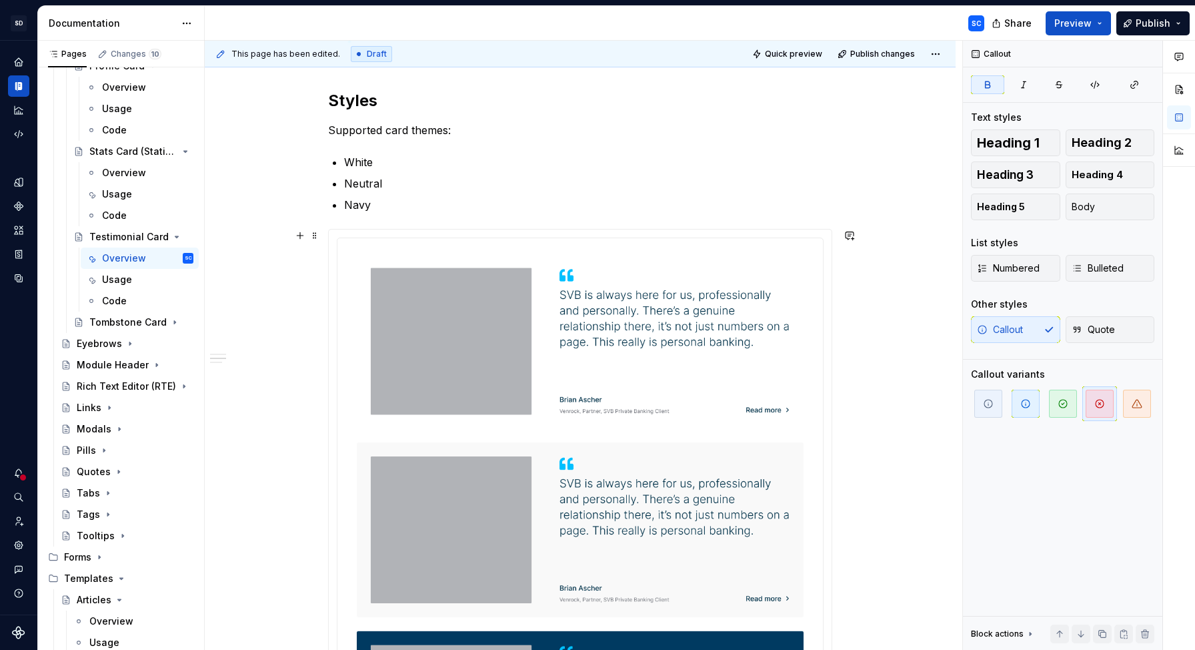
click at [931, 386] on div "**********" at bounding box center [580, 443] width 751 height 1678
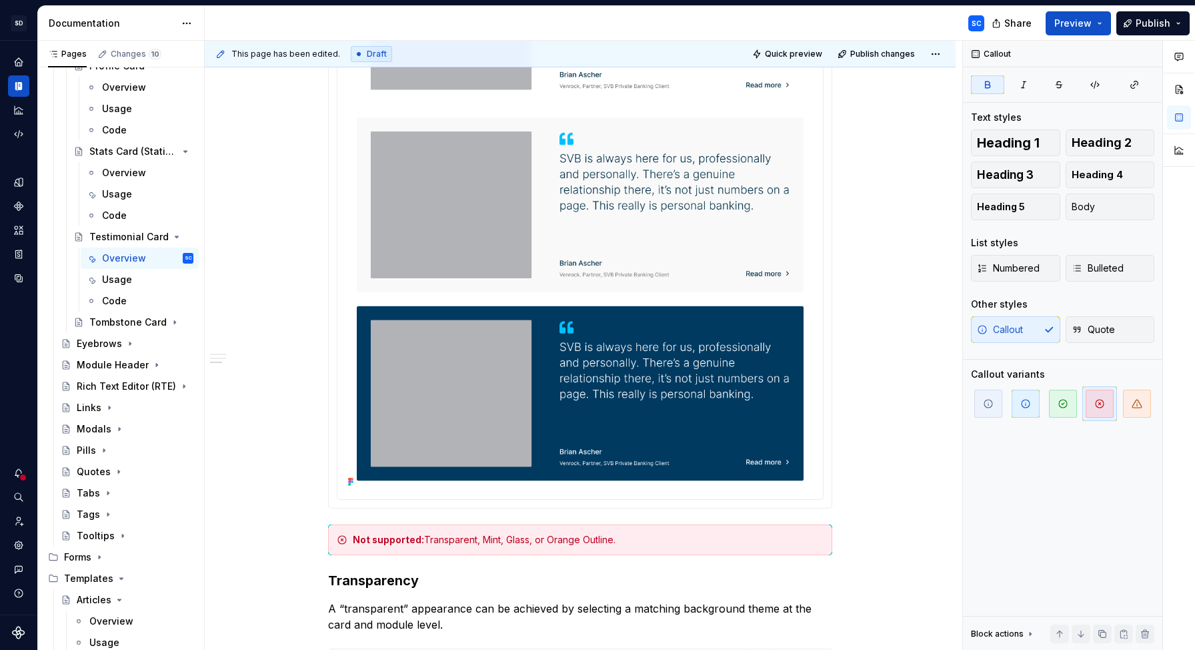
scroll to position [1005, 0]
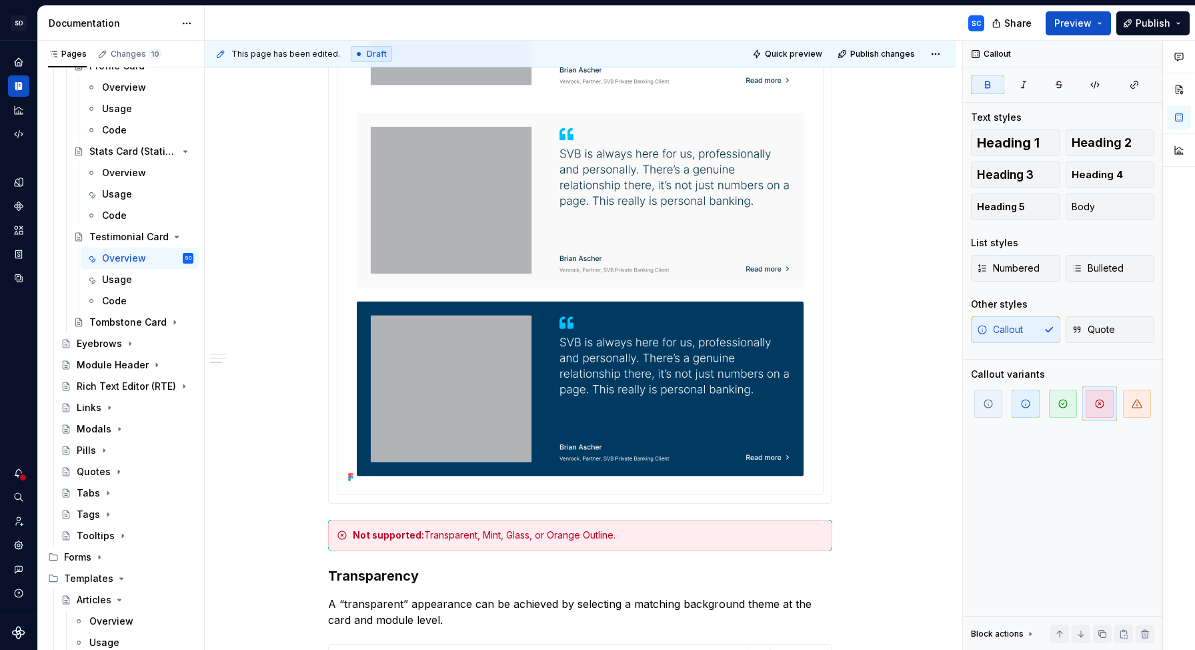
drag, startPoint x: 883, startPoint y: 497, endPoint x: 867, endPoint y: 516, distance: 25.1
click at [883, 498] on div "**********" at bounding box center [584, 346] width 758 height 610
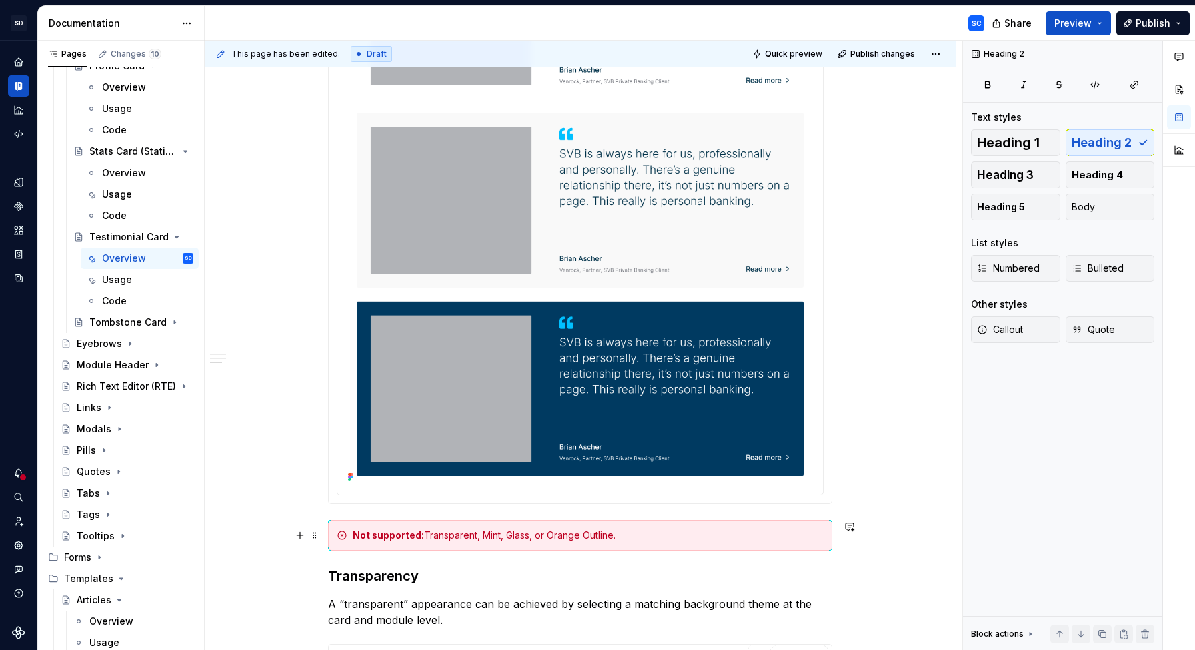
click at [843, 536] on div "**********" at bounding box center [580, 113] width 751 height 1678
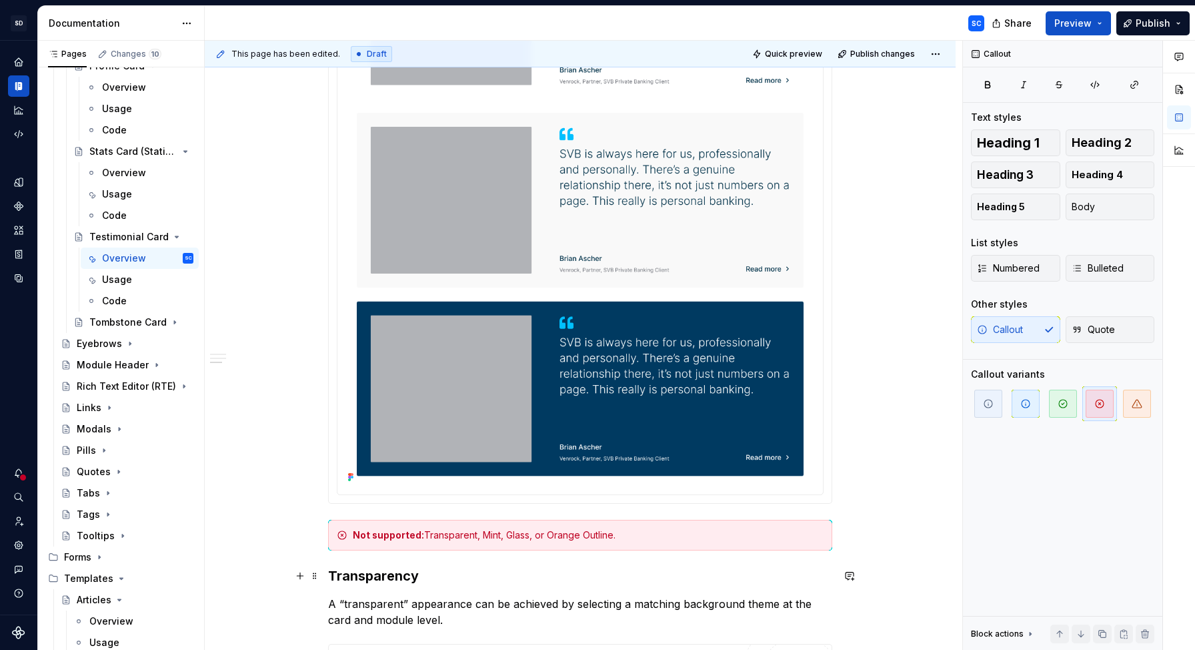
click at [797, 570] on h3 "Transparency" at bounding box center [580, 575] width 504 height 19
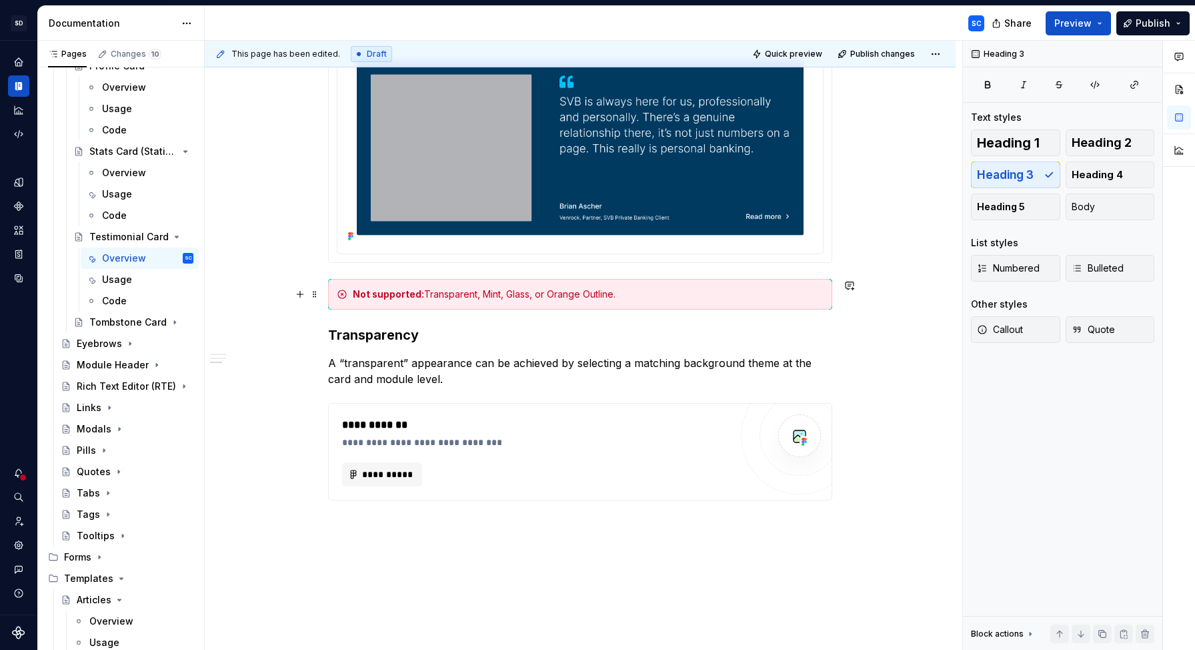
scroll to position [1307, 0]
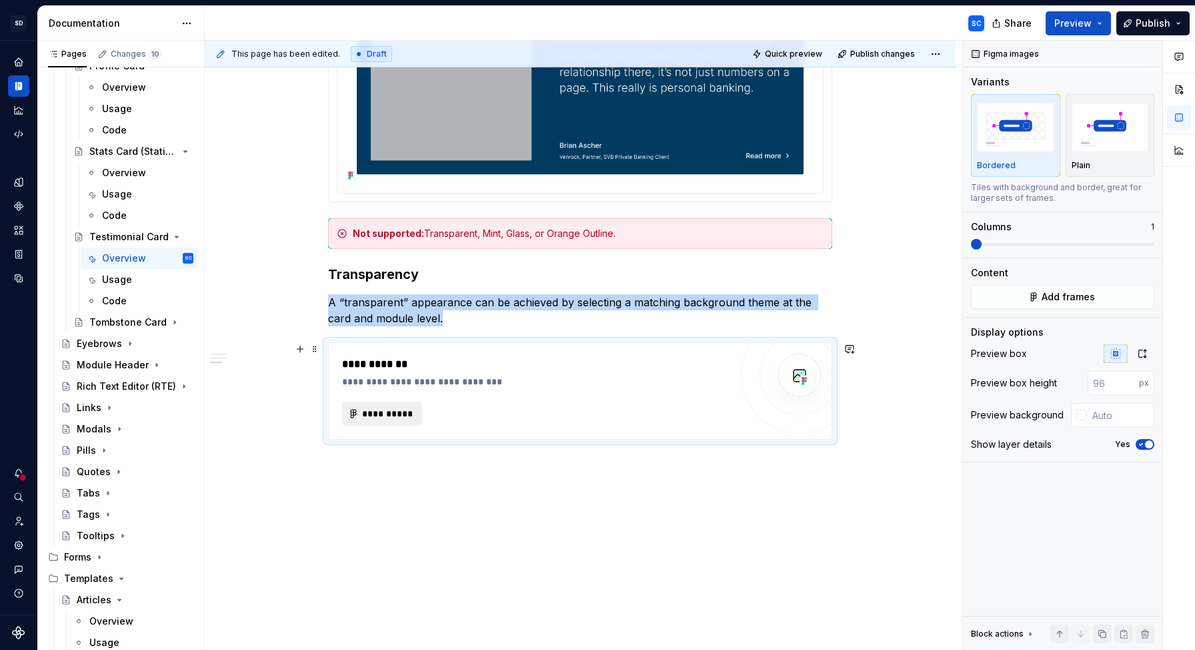
click at [416, 411] on button "**********" at bounding box center [382, 414] width 80 height 24
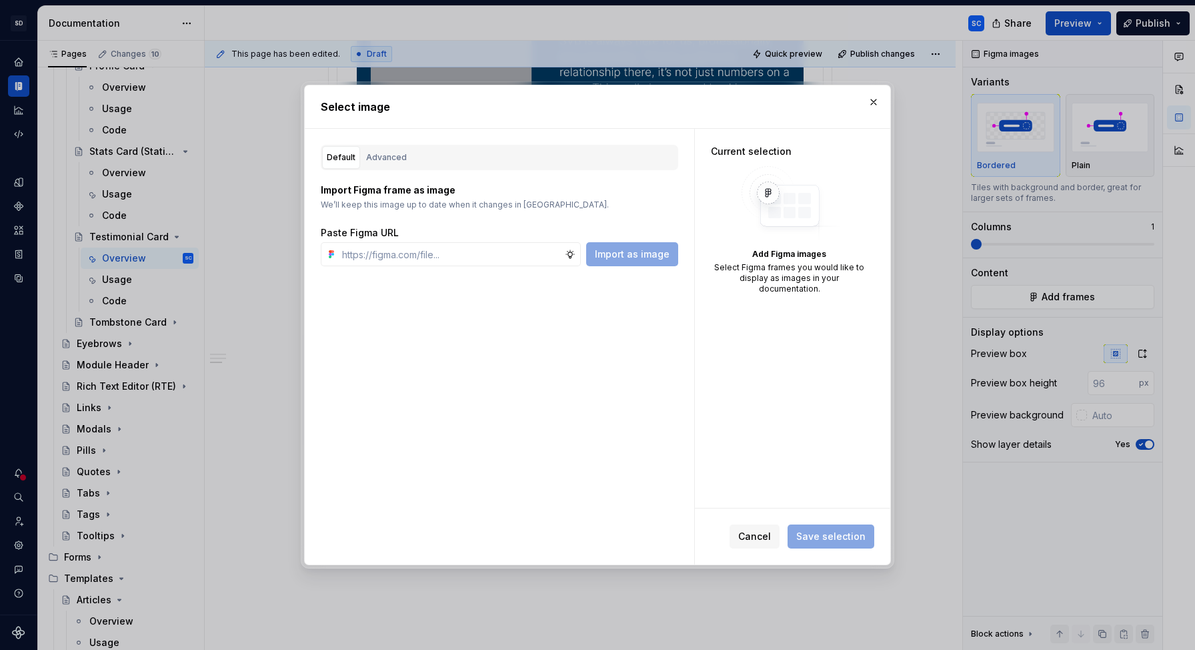
type textarea "*"
click at [389, 158] on div "Advanced" at bounding box center [386, 157] width 41 height 13
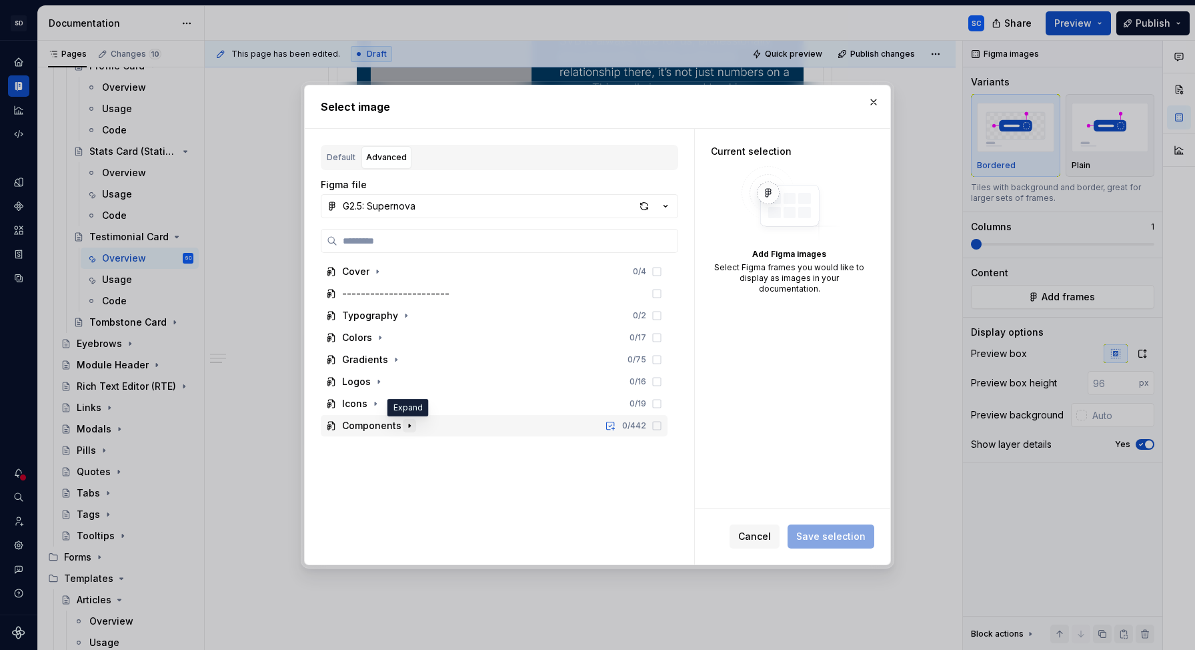
click at [409, 426] on icon "button" at bounding box center [409, 425] width 1 height 3
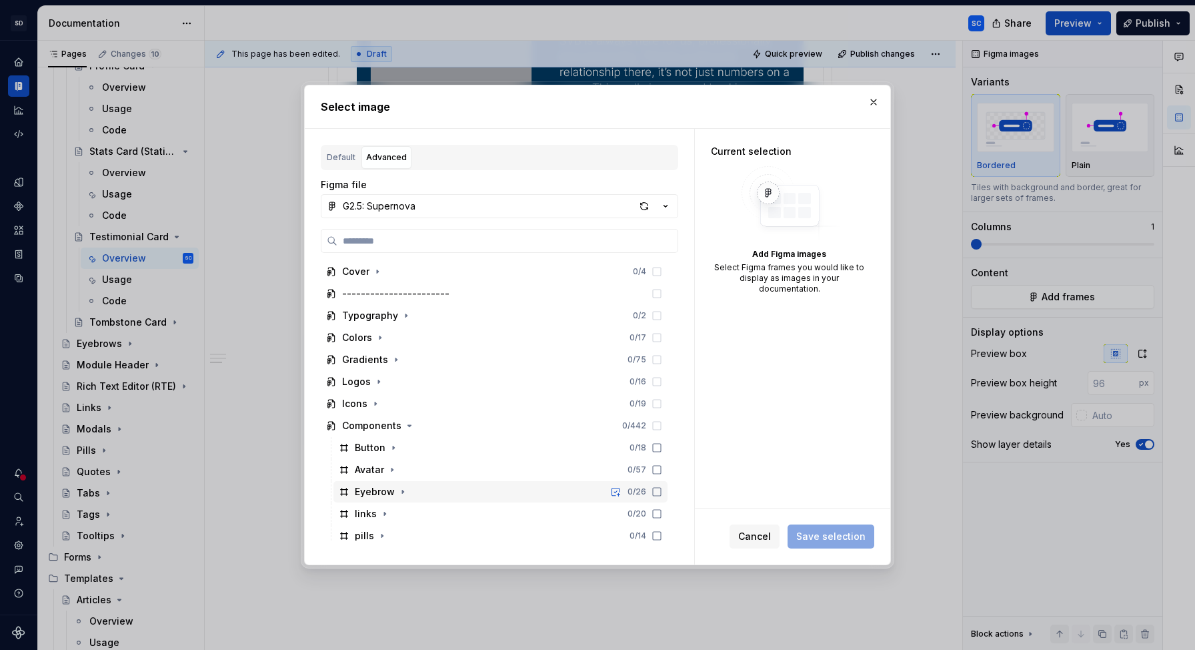
scroll to position [161, 0]
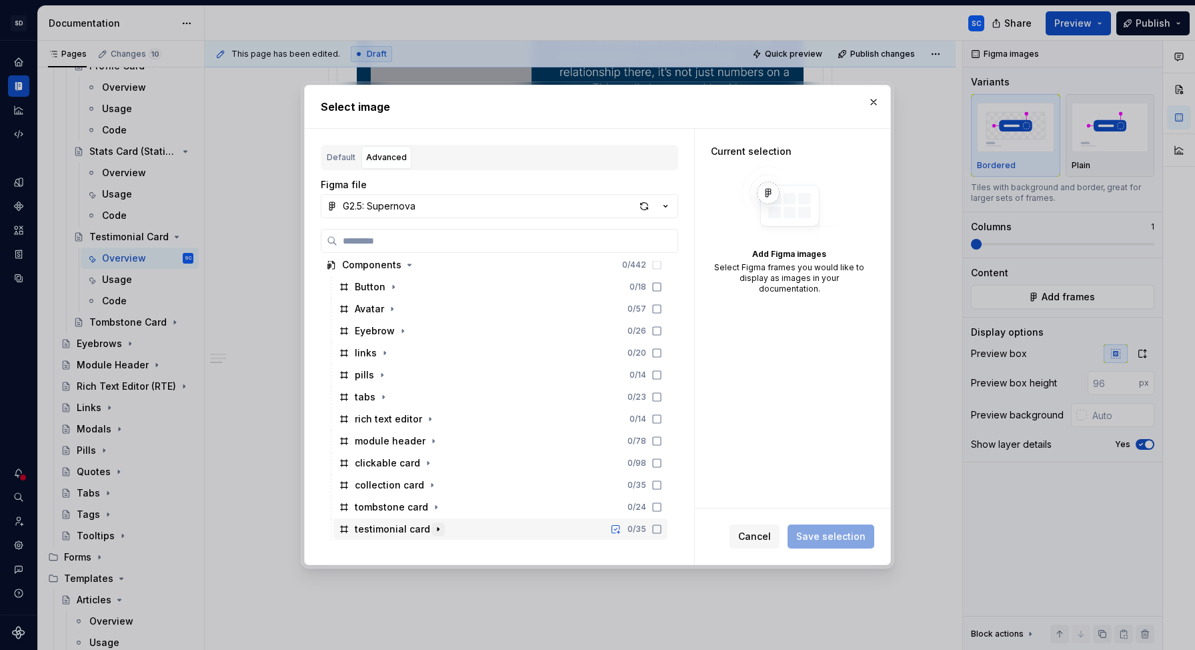
click at [438, 529] on icon "button" at bounding box center [438, 529] width 1 height 3
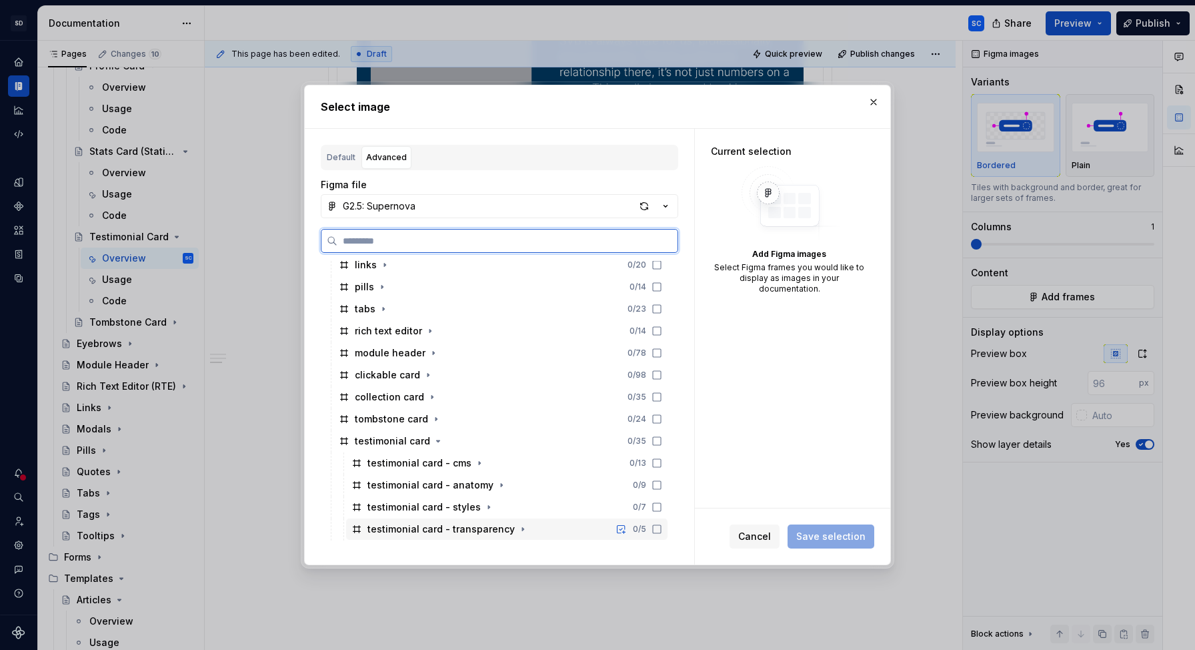
click at [662, 530] on icon at bounding box center [657, 529] width 11 height 11
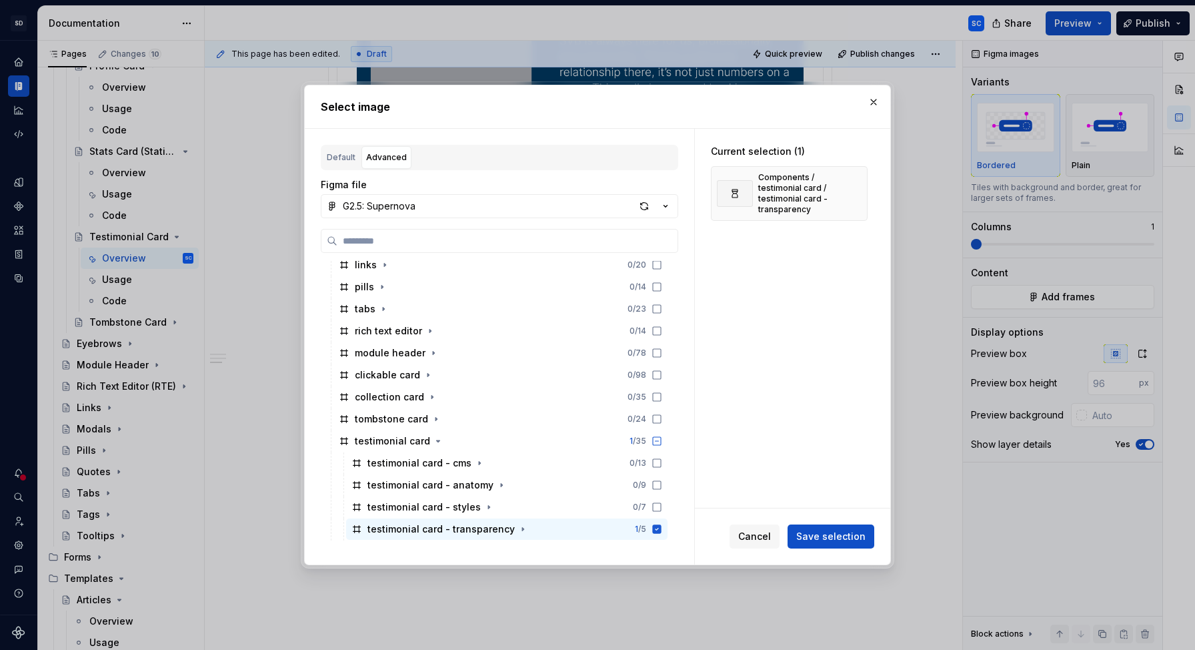
click at [825, 534] on span "Save selection" at bounding box center [830, 536] width 69 height 13
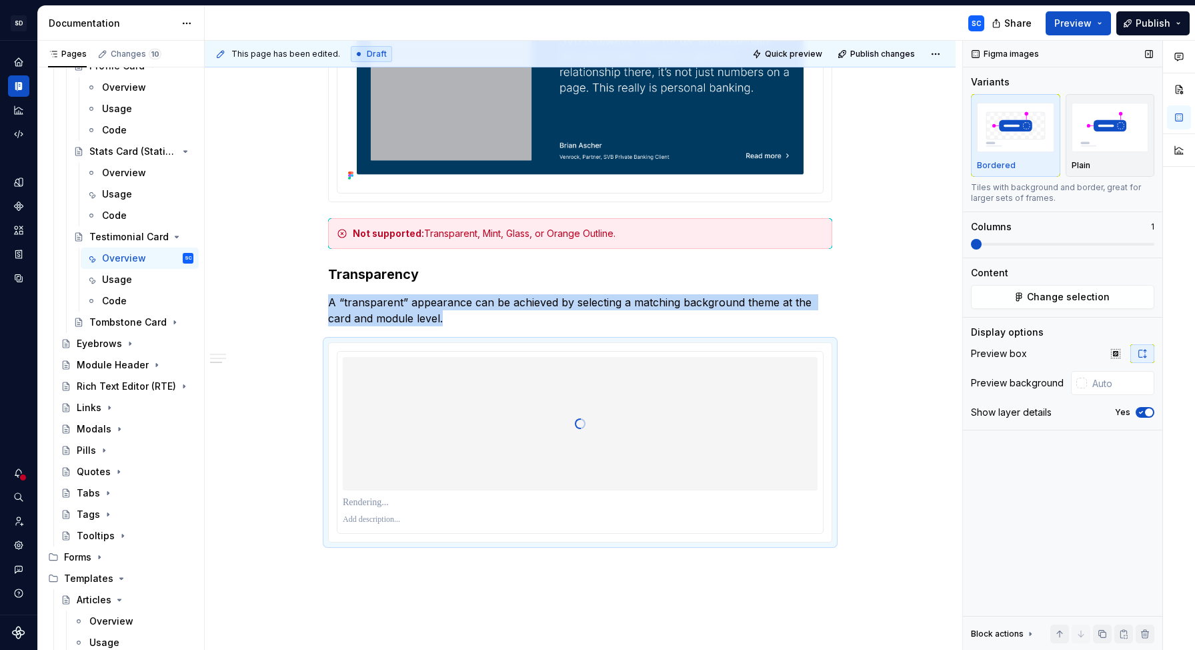
click at [1143, 413] on icon "button" at bounding box center [1141, 412] width 11 height 8
click at [1115, 148] on img "button" at bounding box center [1110, 127] width 77 height 49
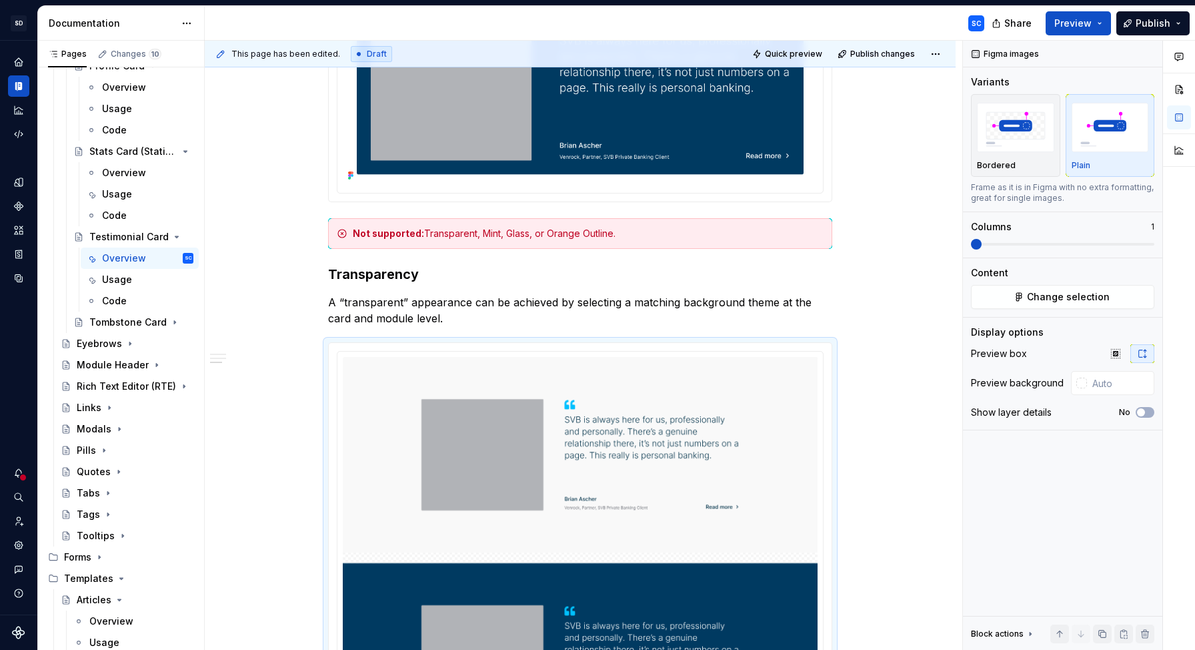
click at [1084, 386] on div at bounding box center [1082, 383] width 11 height 11
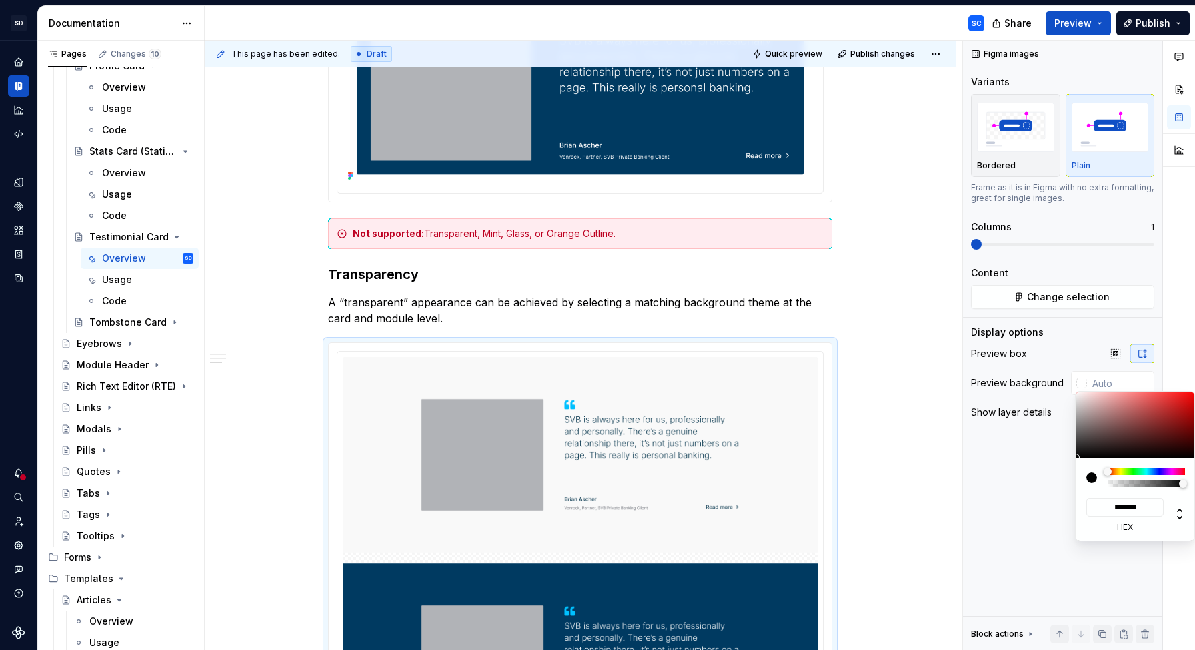
type input "#463535"
type input "*******"
type input "#645252"
type input "*******"
type input "#8E8080"
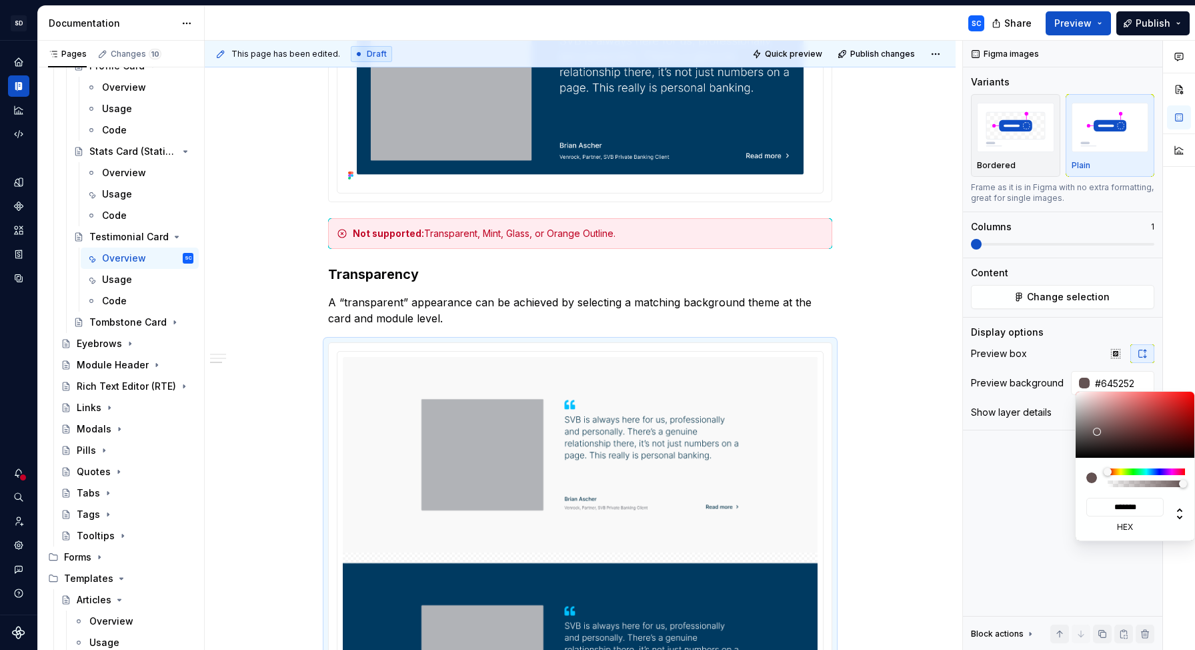
type input "*******"
type input "#ADA4A4"
type input "*******"
type input "#C6C5C5"
type input "*******"
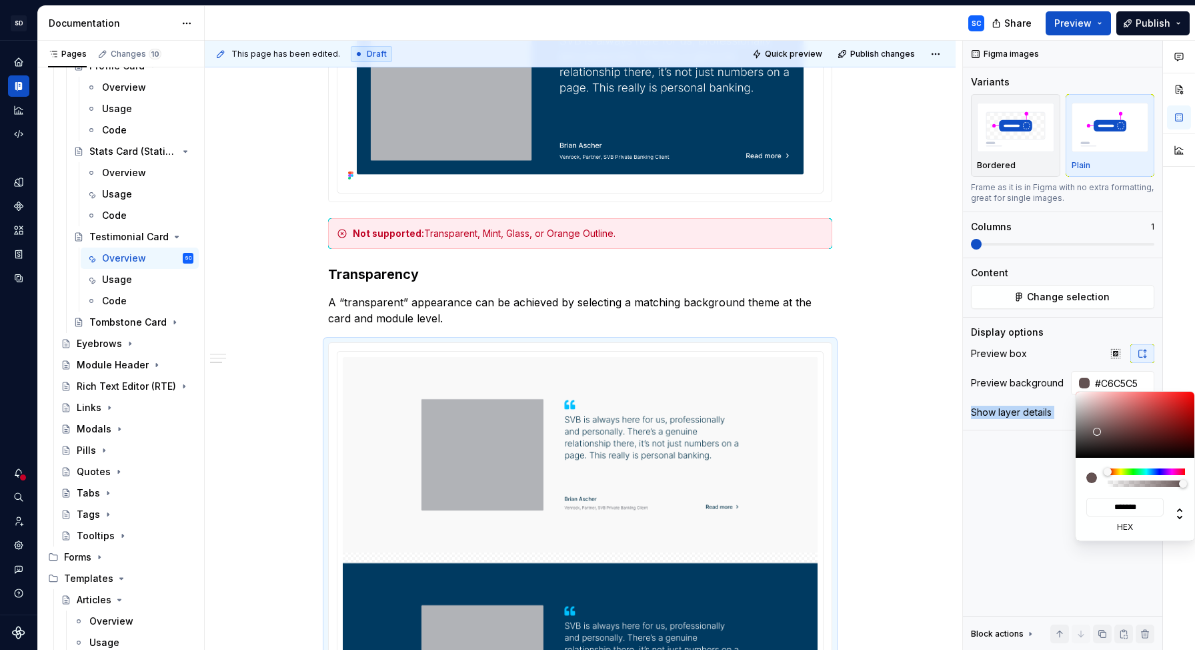
type input "#DDDDDD"
type input "*******"
type input "#EDEDED"
type input "*******"
type input "#FFFFFF"
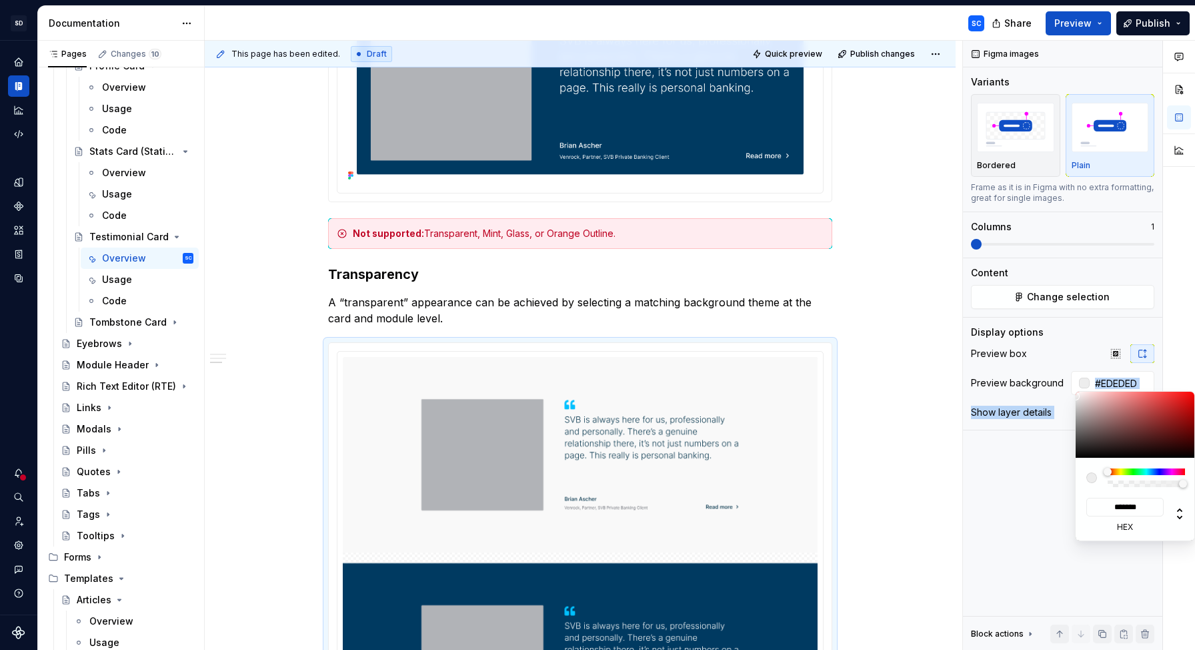
type input "*******"
drag, startPoint x: 1098, startPoint y: 432, endPoint x: 1068, endPoint y: 392, distance: 50.0
click at [1068, 392] on body "SD Galileo SC Design system data Documentation SC Share Preview Publish Pages C…" at bounding box center [597, 325] width 1195 height 650
click at [1013, 491] on div "Comments Open comments No comments yet Select ‘Comment’ from the block context …" at bounding box center [1079, 346] width 232 height 610
click at [920, 410] on html "SD Galileo SC Design system data Documentation SC Share Preview Publish Pages C…" at bounding box center [597, 325] width 1195 height 650
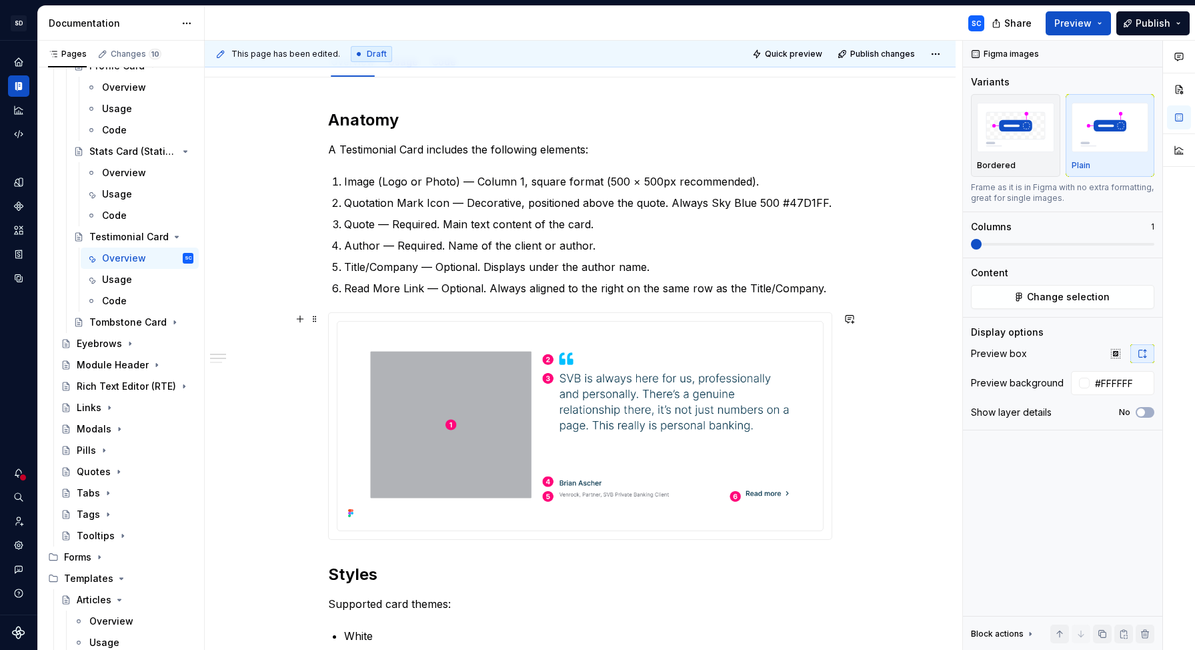
scroll to position [102, 0]
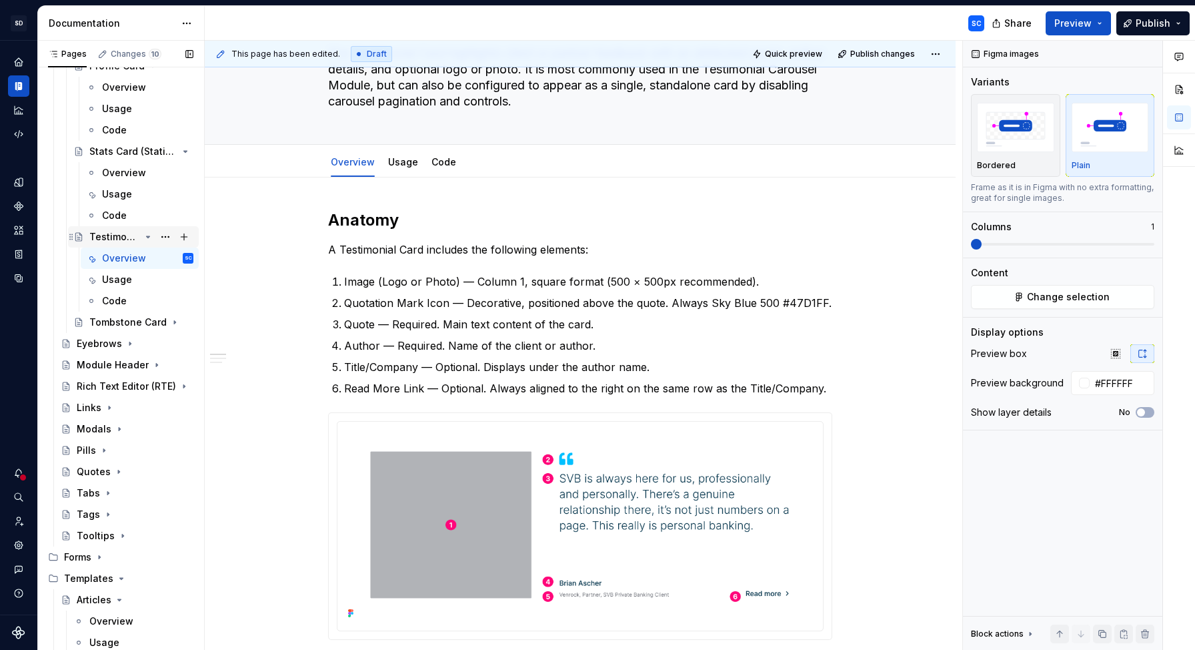
click at [149, 238] on icon "Page tree" at bounding box center [148, 236] width 11 height 11
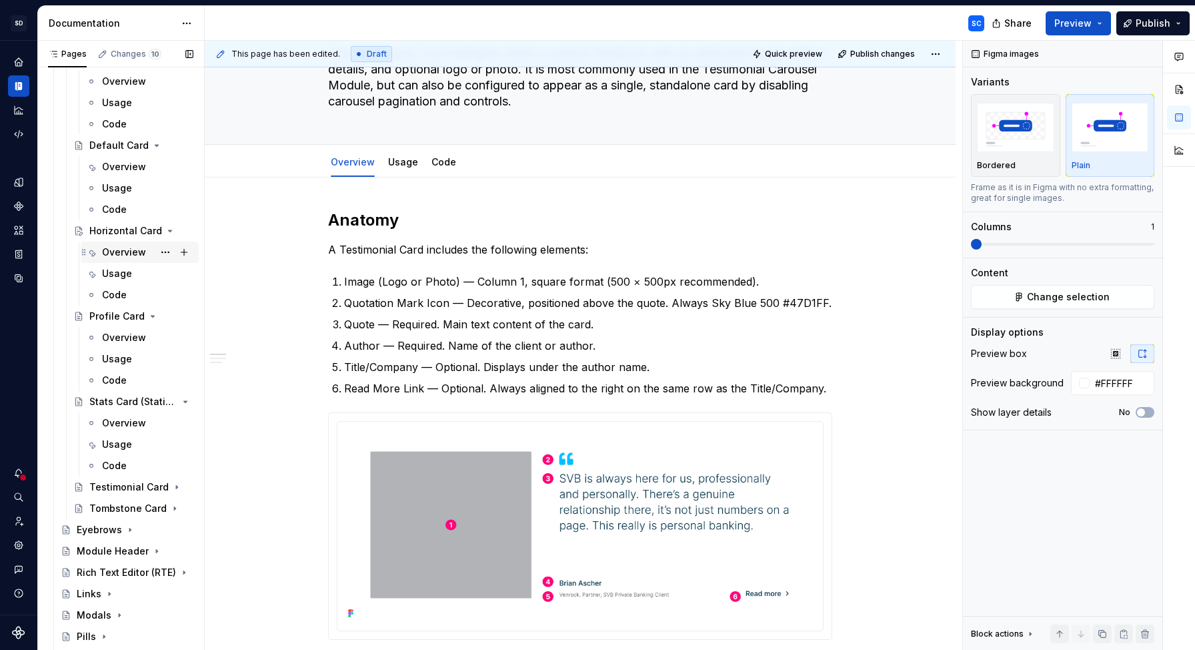
scroll to position [216, 0]
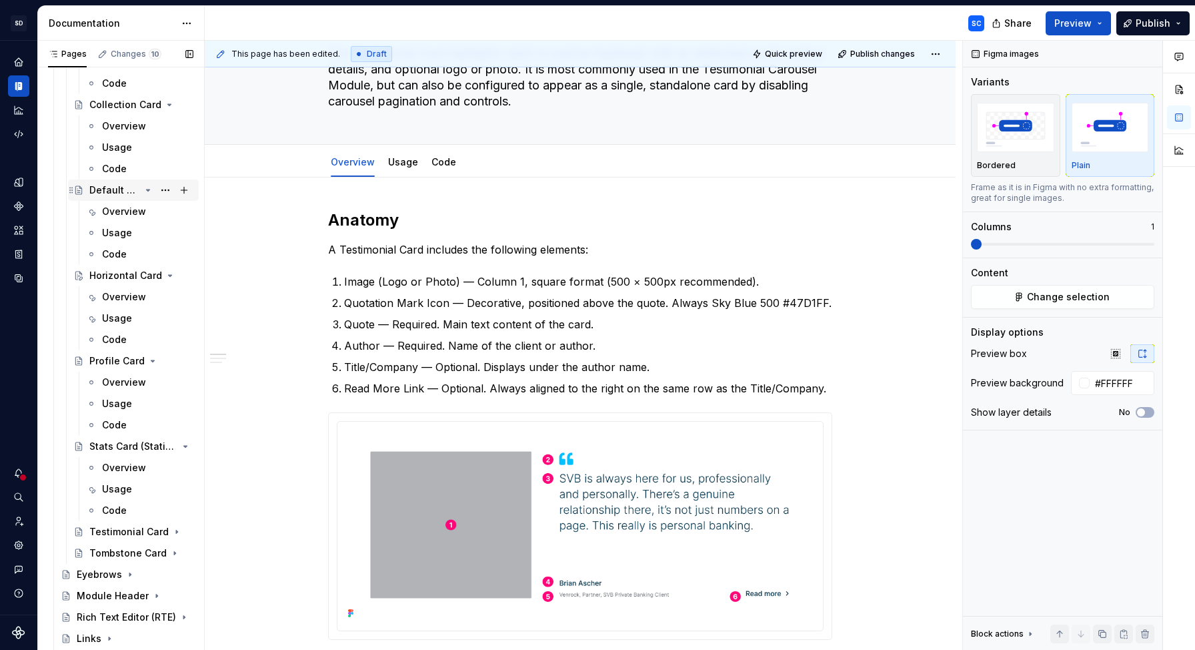
click at [119, 187] on div "Default Card" at bounding box center [114, 189] width 51 height 13
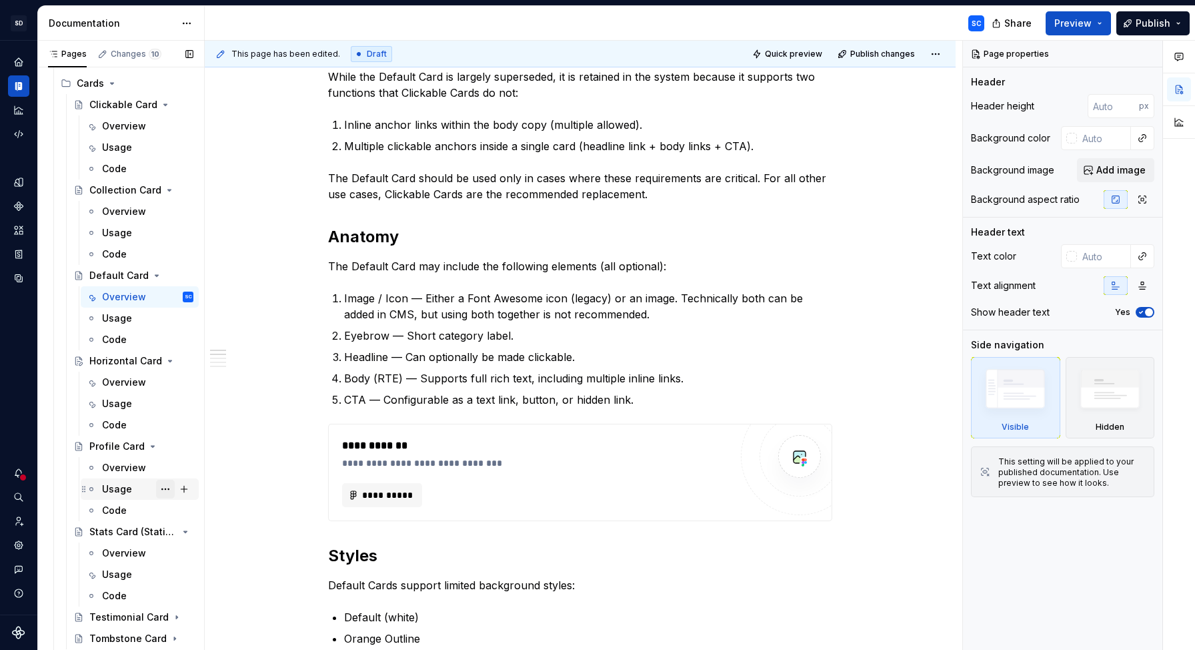
scroll to position [175, 0]
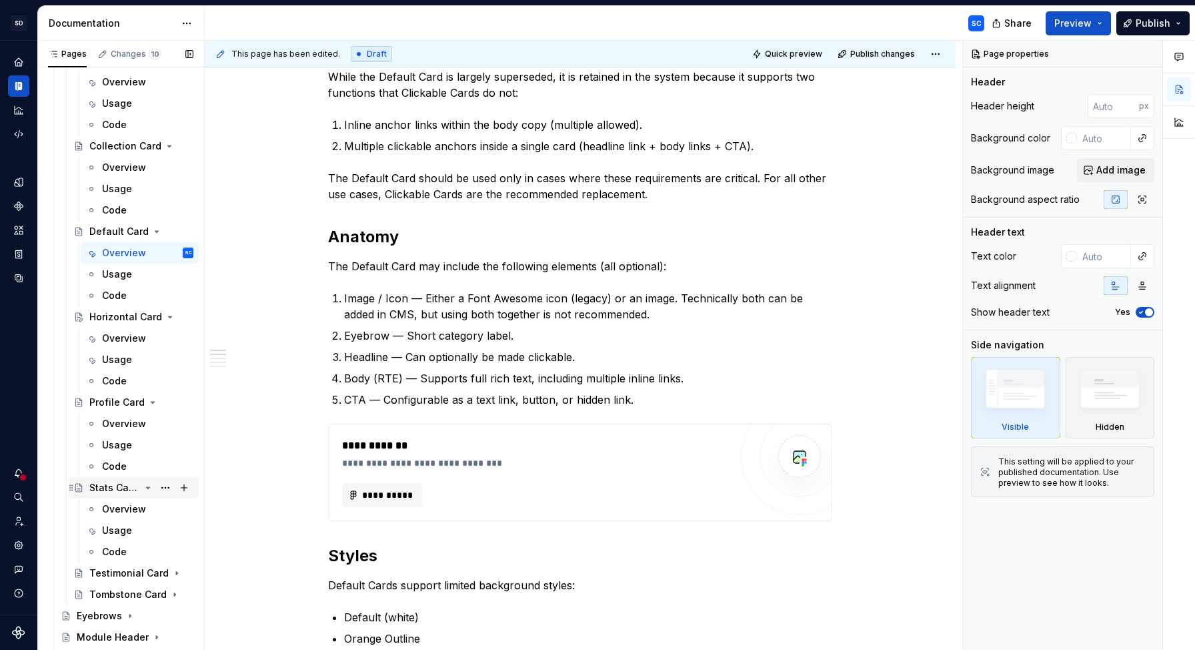
click at [116, 486] on div "Stats Card (Statistics)" at bounding box center [114, 487] width 51 height 13
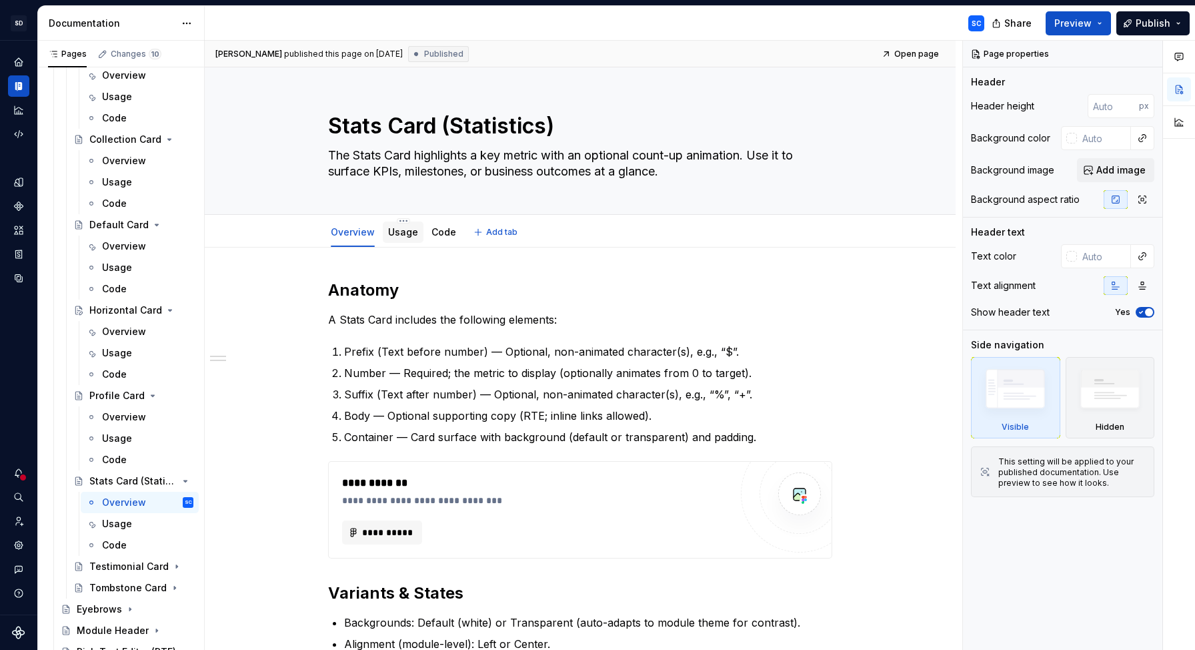
click at [400, 235] on link "Usage" at bounding box center [403, 231] width 30 height 11
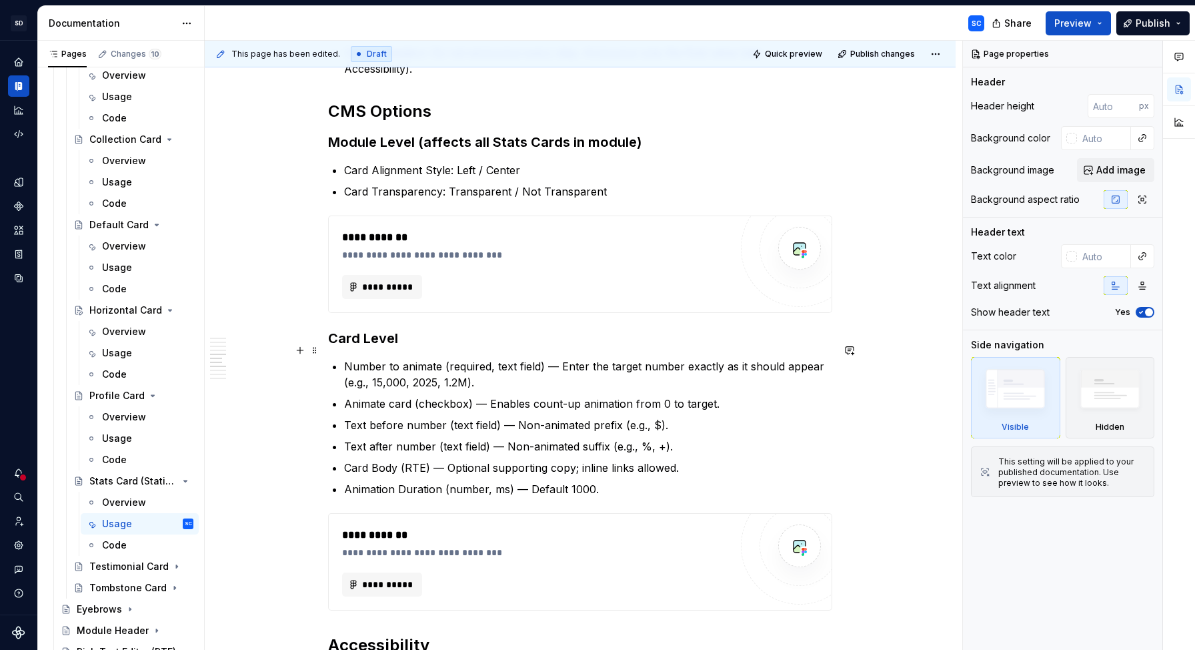
scroll to position [826, 0]
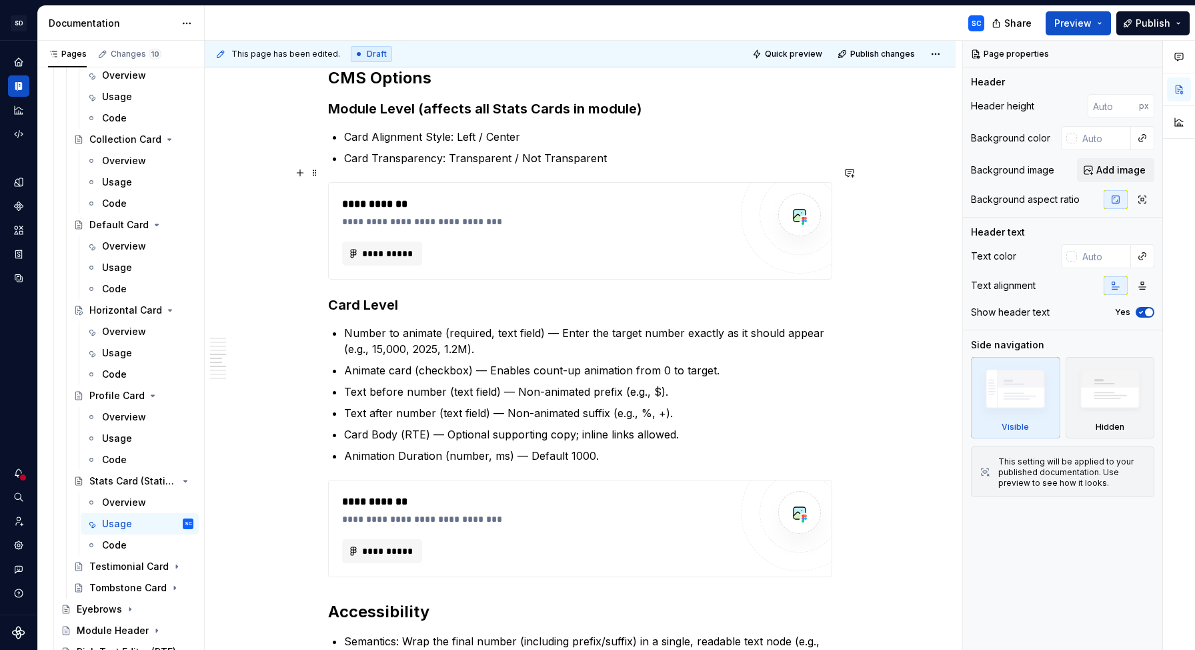
click at [872, 260] on div "When to Use To call attention to a single, high-impact metric. To summarize out…" at bounding box center [580, 385] width 751 height 1926
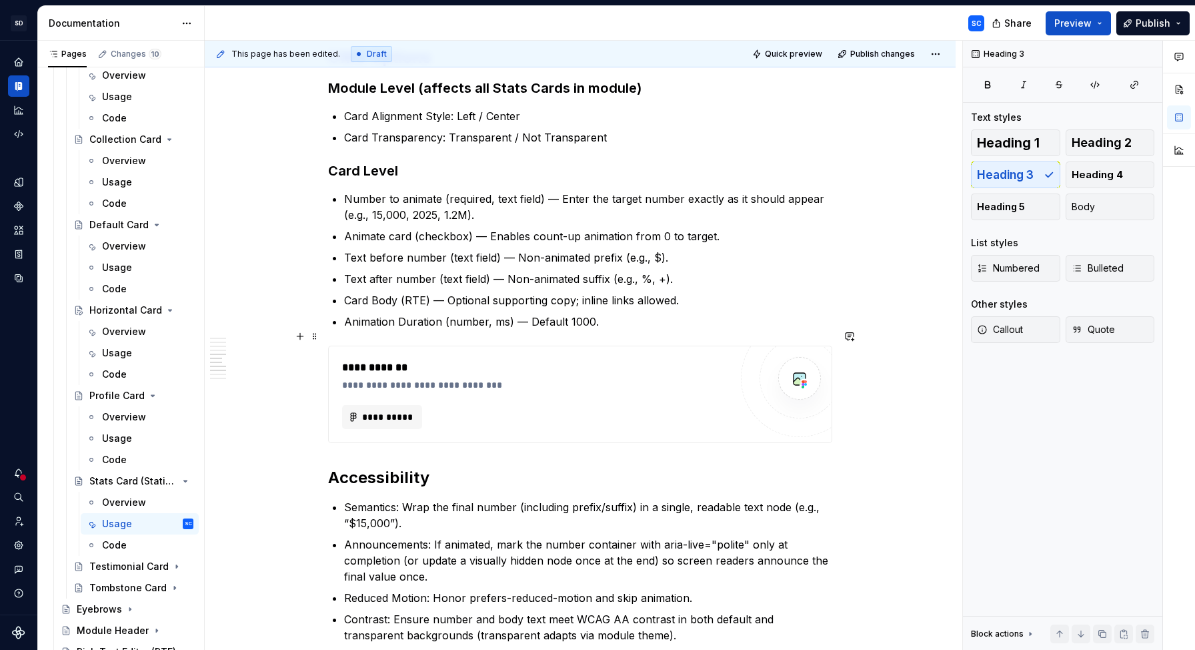
scroll to position [842, 0]
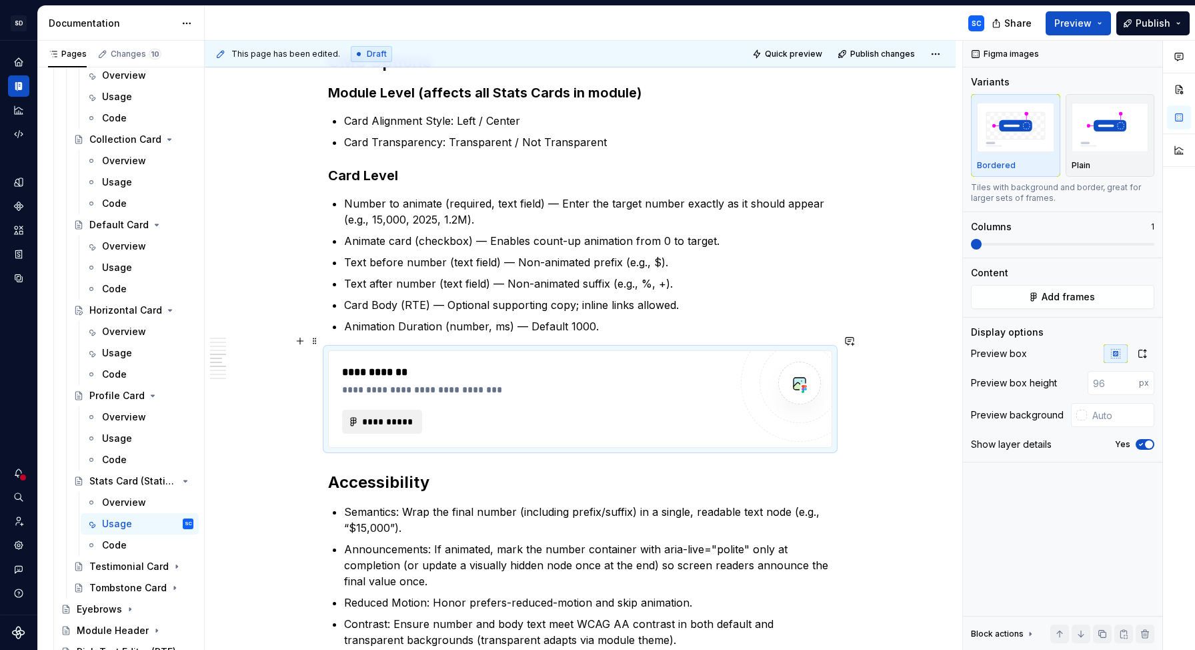
click at [396, 415] on span "**********" at bounding box center [388, 421] width 52 height 13
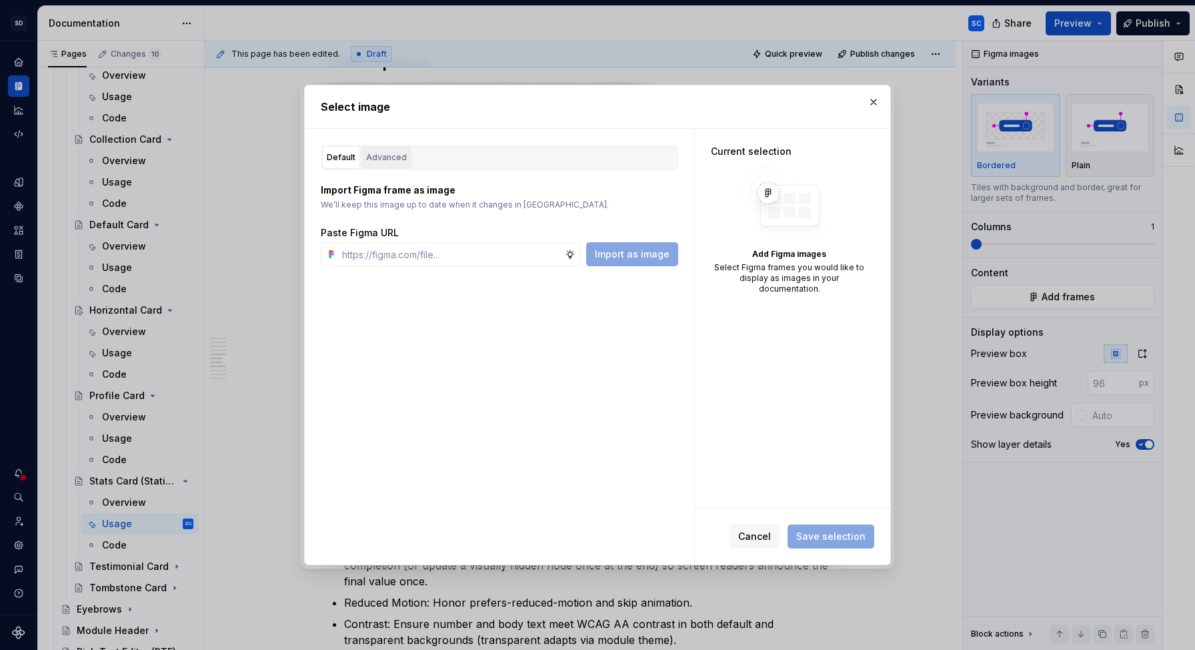
click at [386, 155] on div "Advanced" at bounding box center [386, 157] width 41 height 13
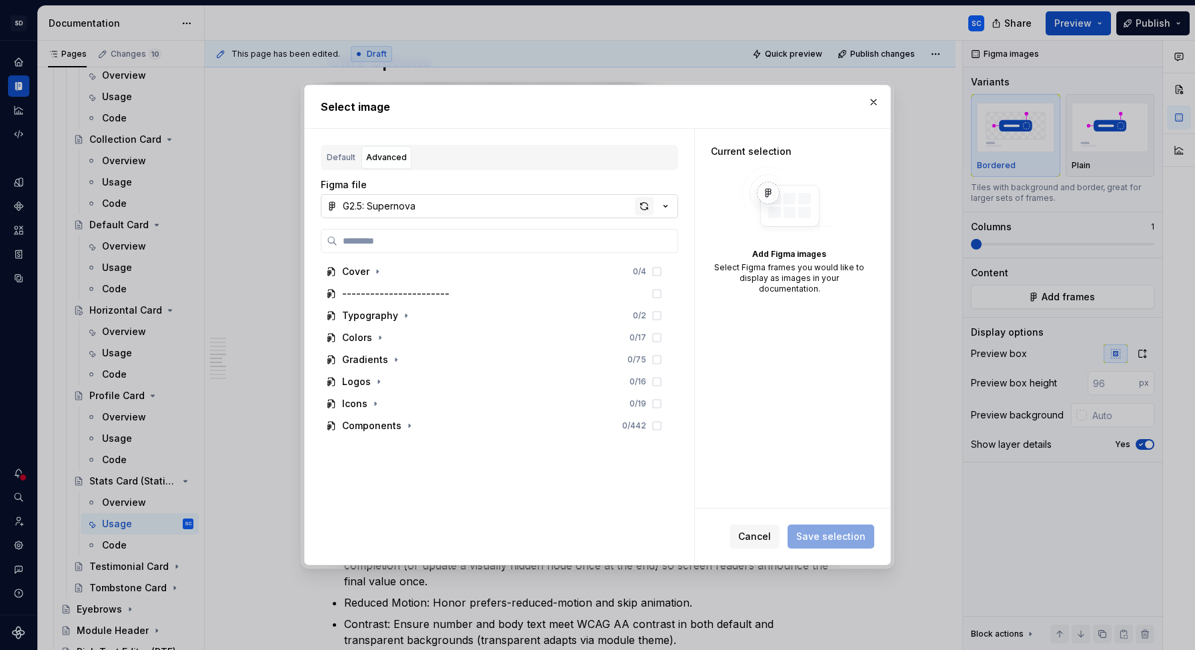
click at [640, 205] on div "button" at bounding box center [644, 206] width 19 height 19
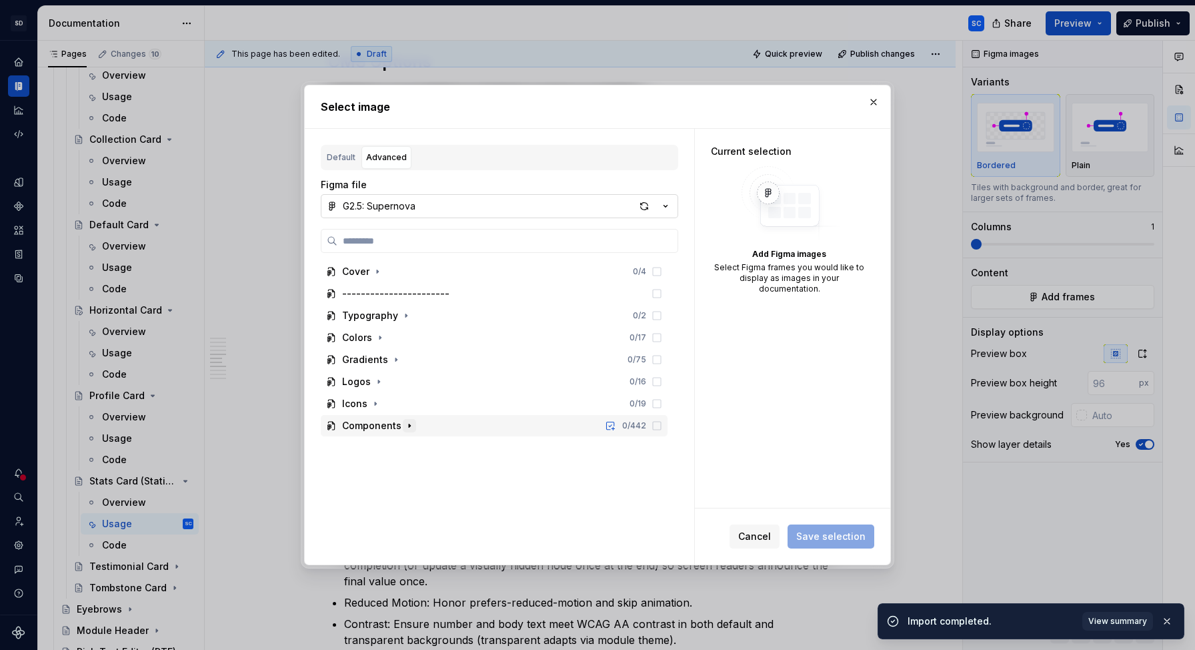
click at [408, 428] on icon "button" at bounding box center [409, 425] width 11 height 11
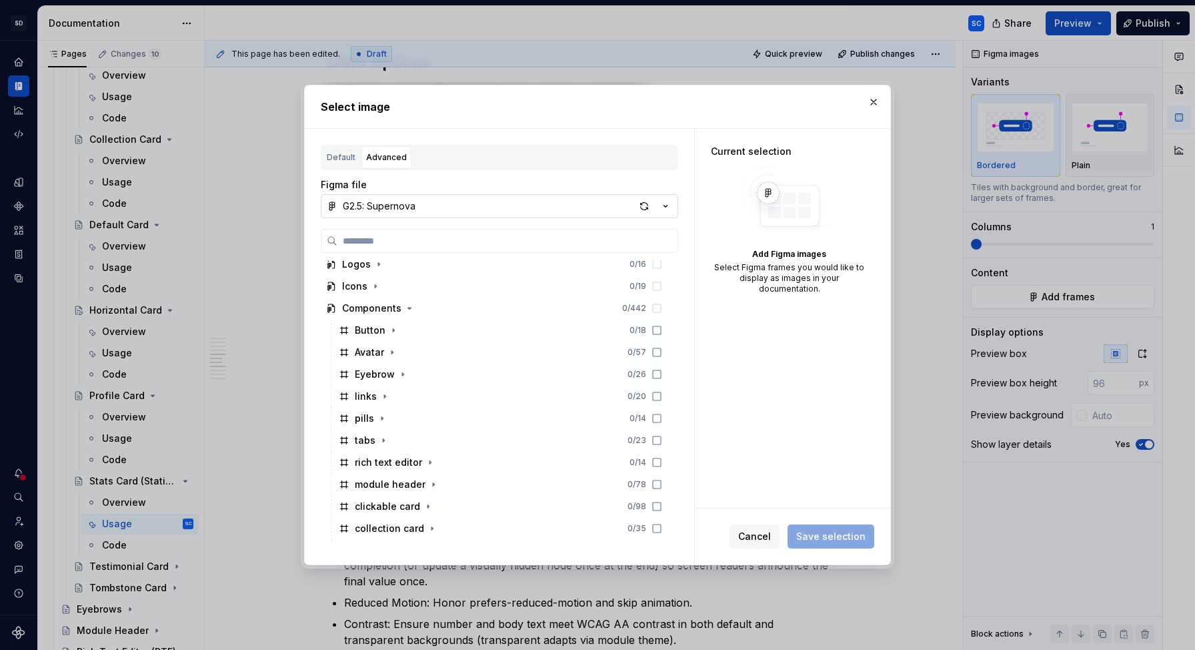
scroll to position [161, 0]
click at [645, 207] on div "button" at bounding box center [644, 206] width 19 height 19
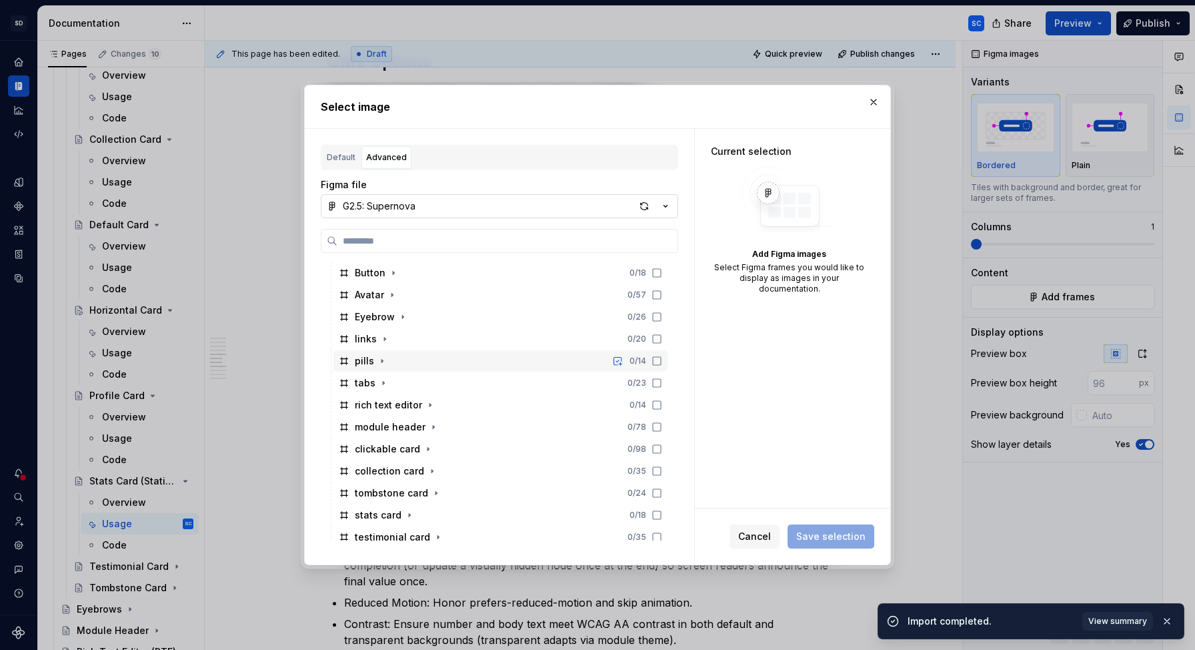
scroll to position [183, 0]
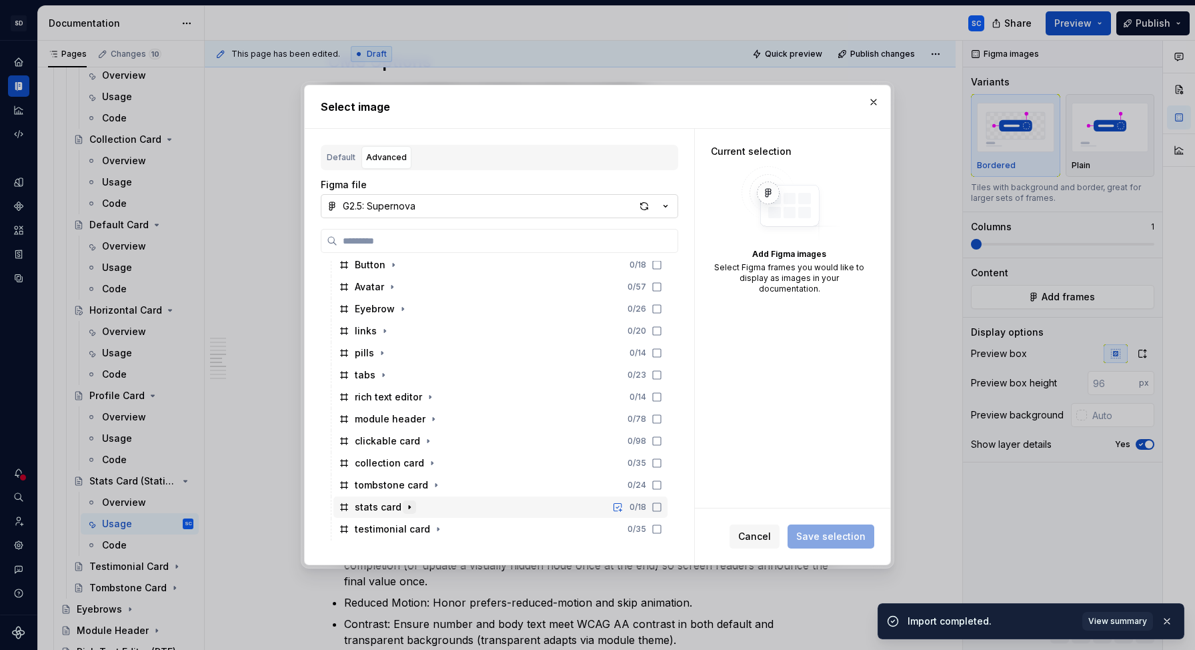
click at [408, 507] on icon "button" at bounding box center [409, 507] width 11 height 11
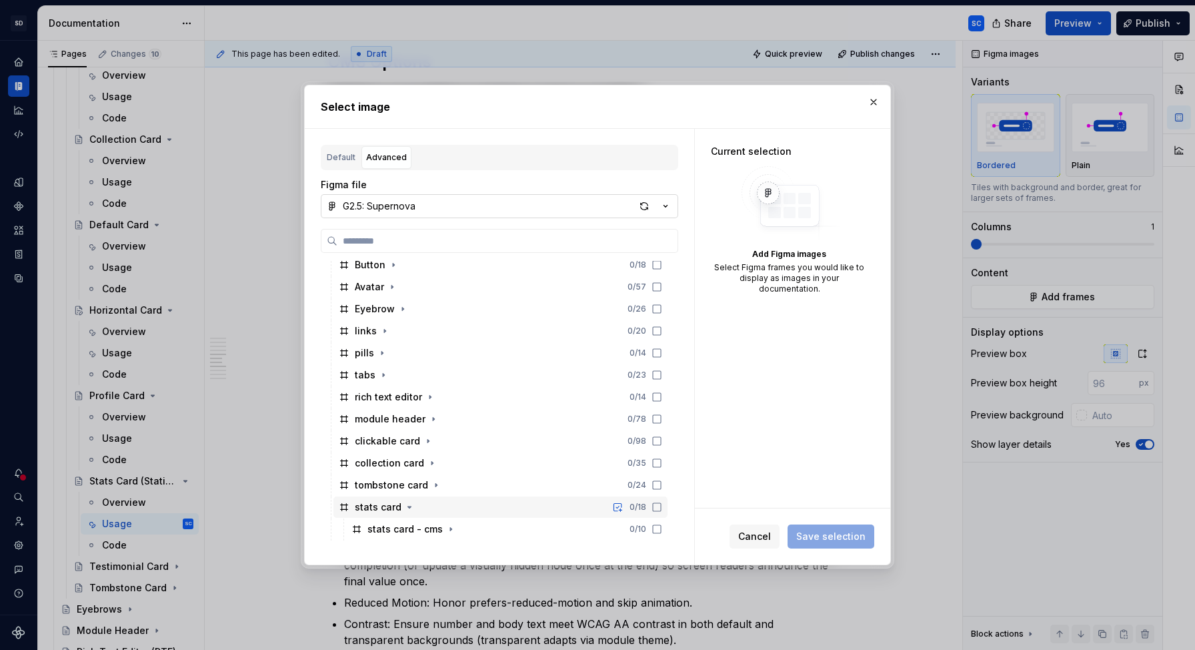
scroll to position [249, 0]
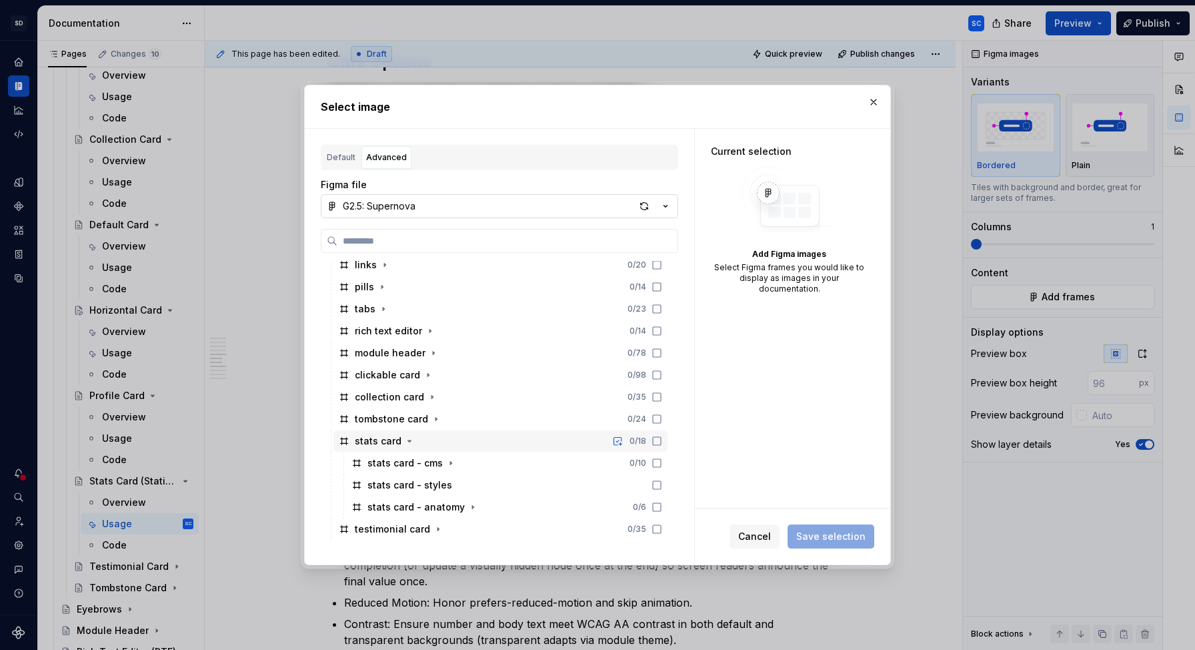
type textarea "*"
click at [662, 464] on icon at bounding box center [657, 463] width 11 height 11
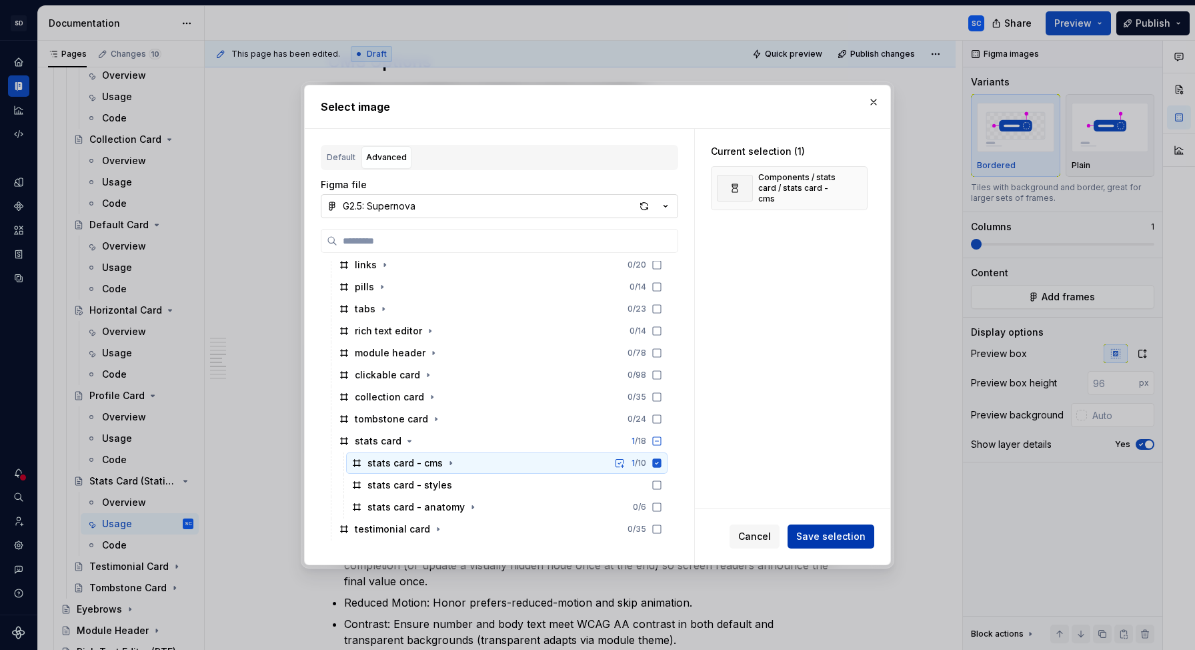
click at [849, 538] on span "Save selection" at bounding box center [830, 536] width 69 height 13
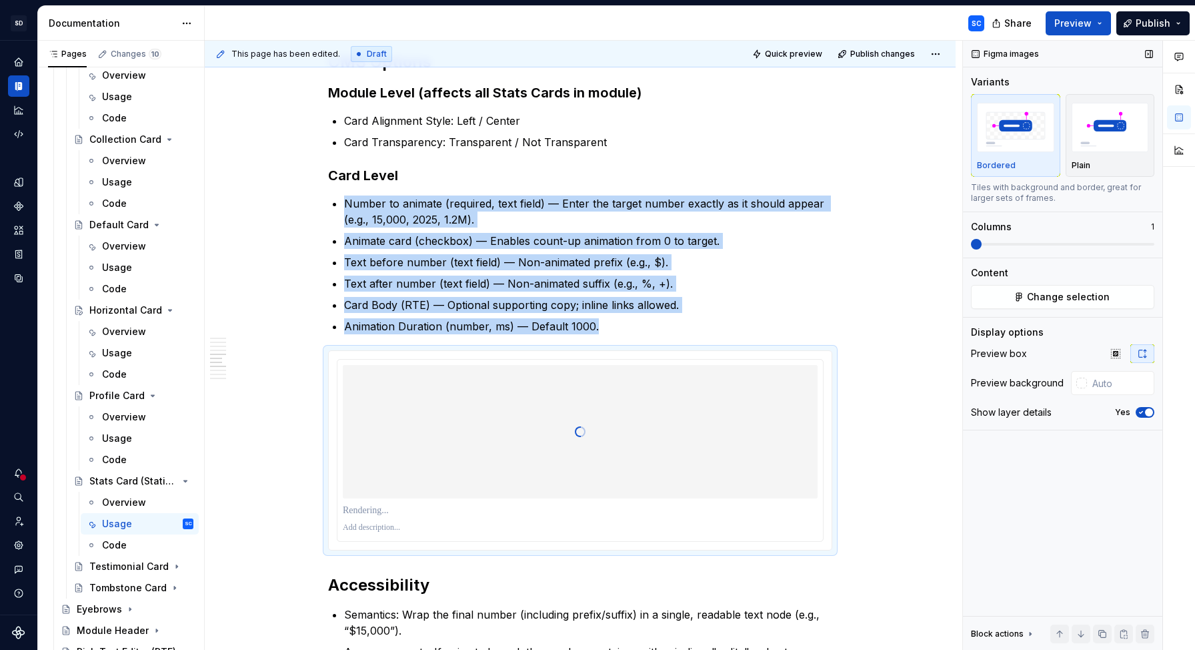
click at [1145, 415] on icon "button" at bounding box center [1141, 412] width 11 height 8
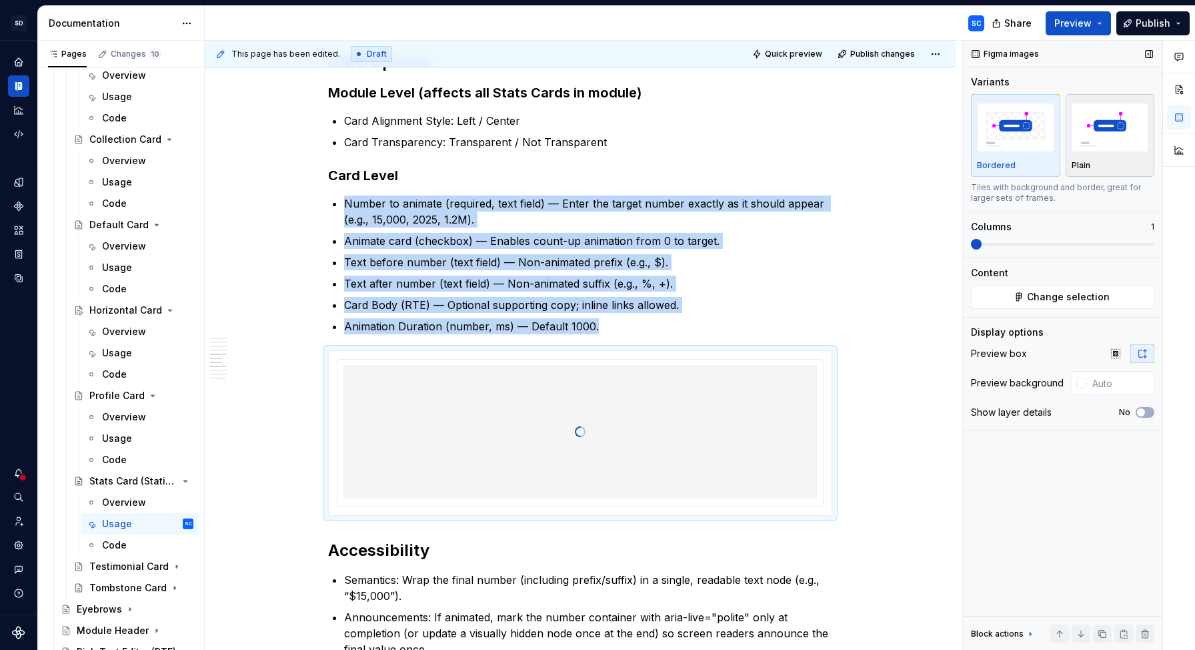
click at [1127, 165] on div "Plain" at bounding box center [1110, 165] width 77 height 11
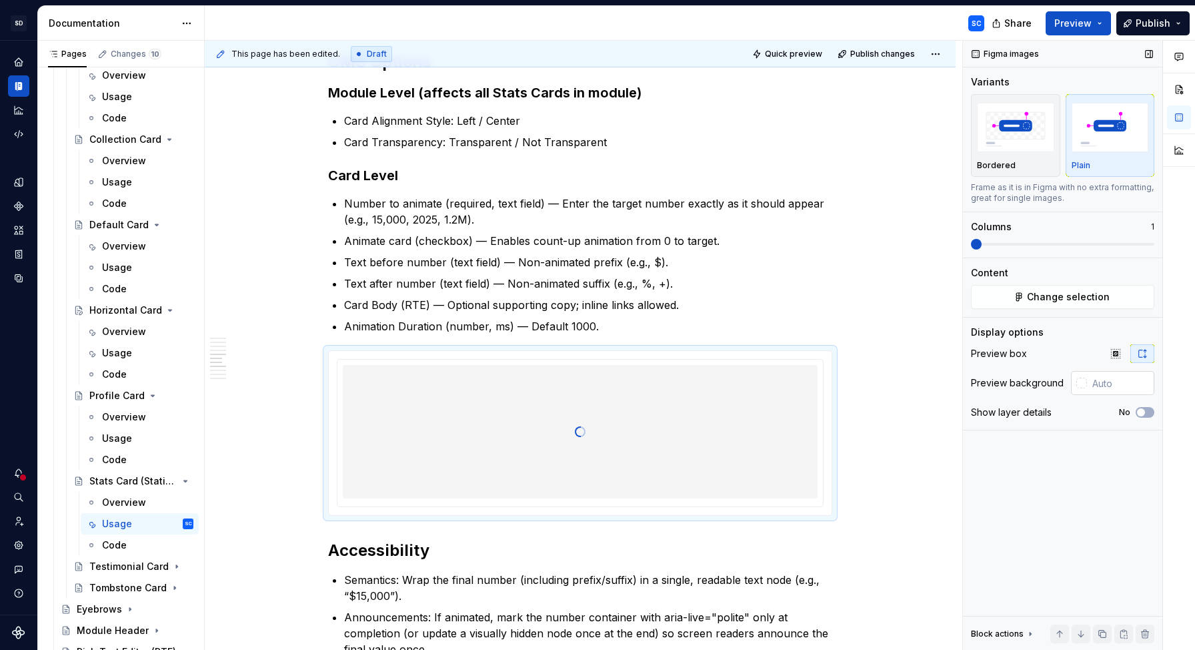
click at [1087, 380] on input "text" at bounding box center [1120, 383] width 67 height 24
click at [1083, 384] on div at bounding box center [1082, 383] width 11 height 11
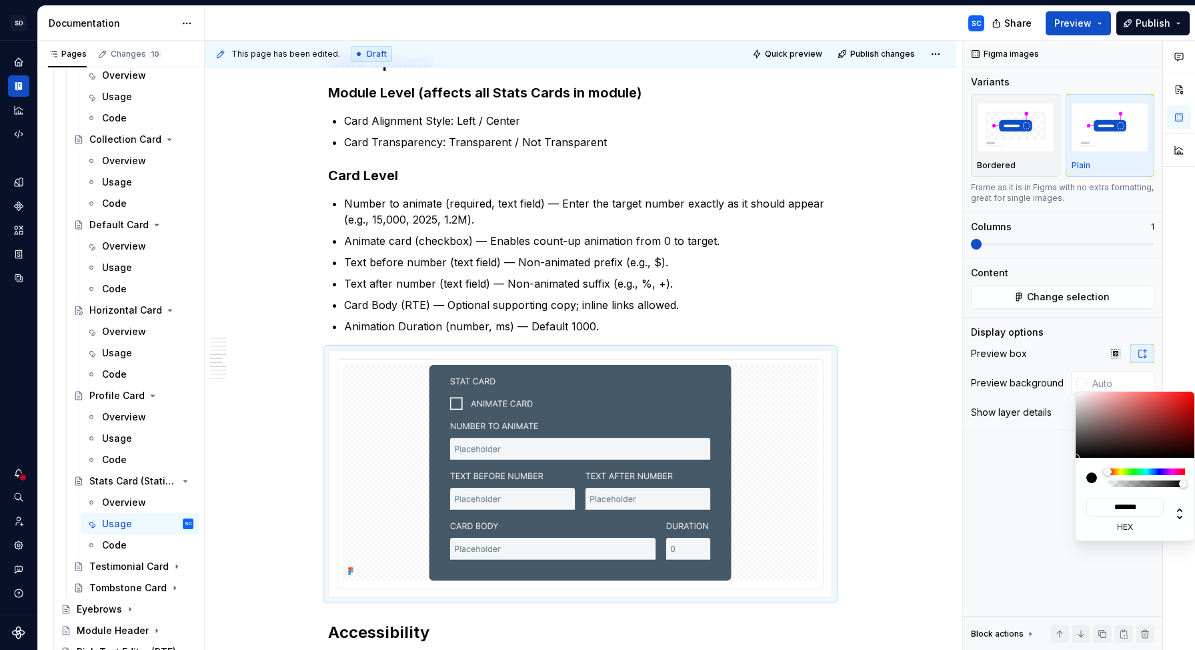
type input "#524040"
type input "*******"
type input "#5D4A4A"
type input "*******"
type input "#AF9F9F"
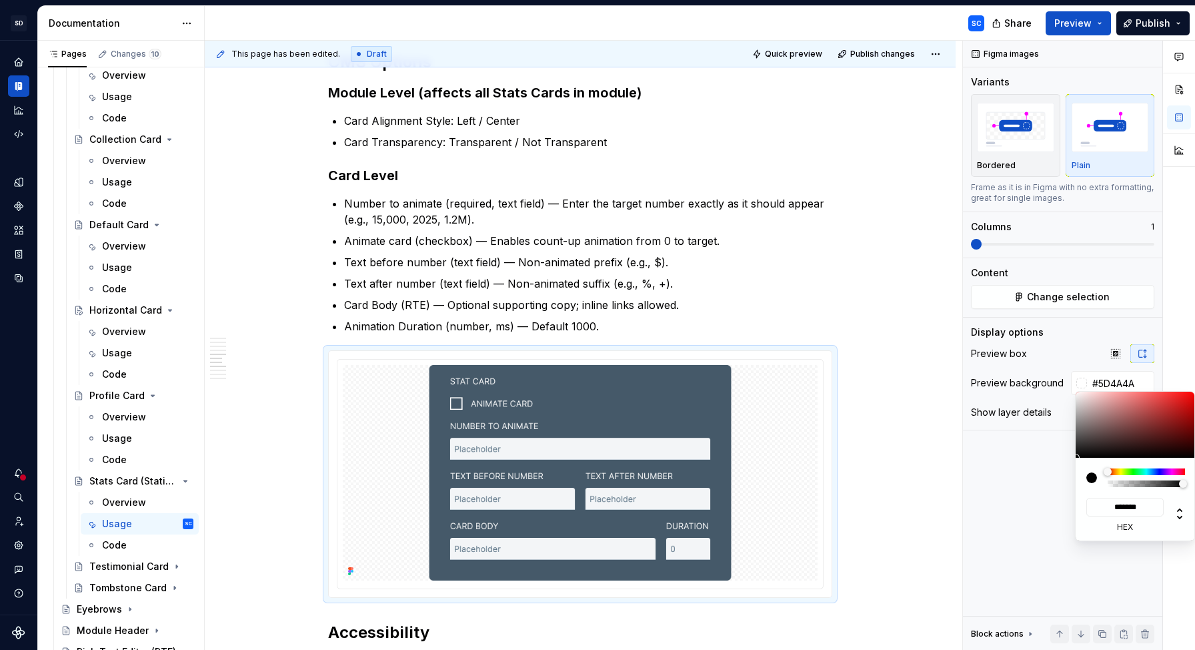
type input "*******"
type input "#BFB2B2"
type input "*******"
type input "#CEC3C3"
type input "*******"
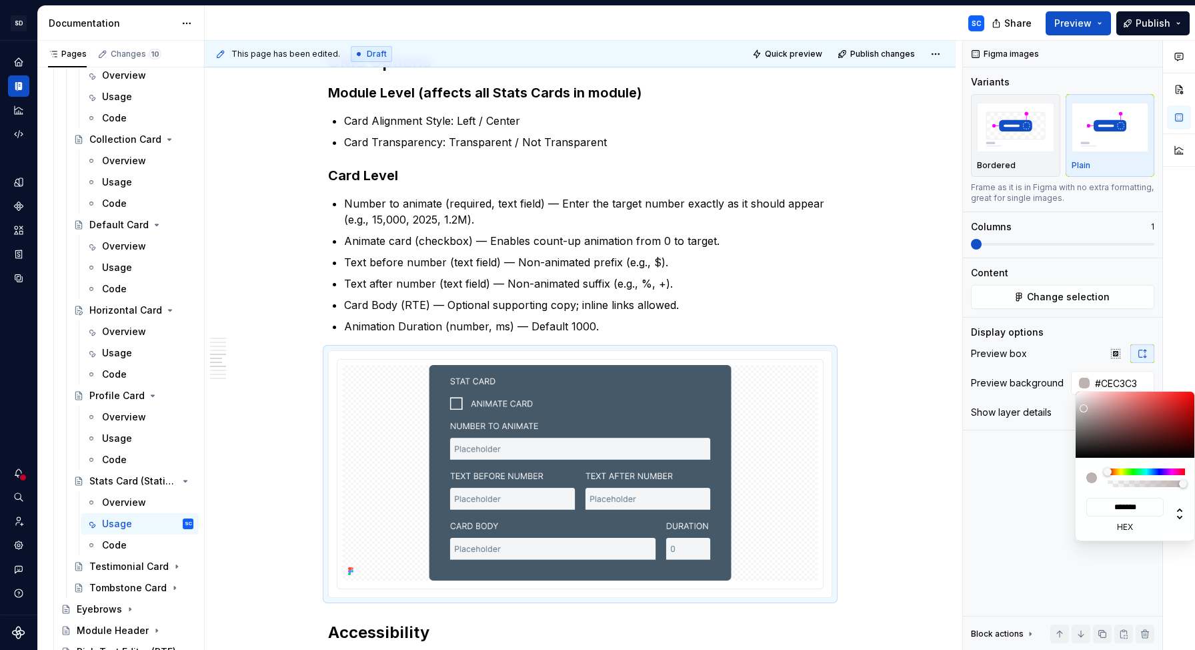
type input "#D1C6C6"
type input "*******"
type input "#D3C9C9"
type input "*******"
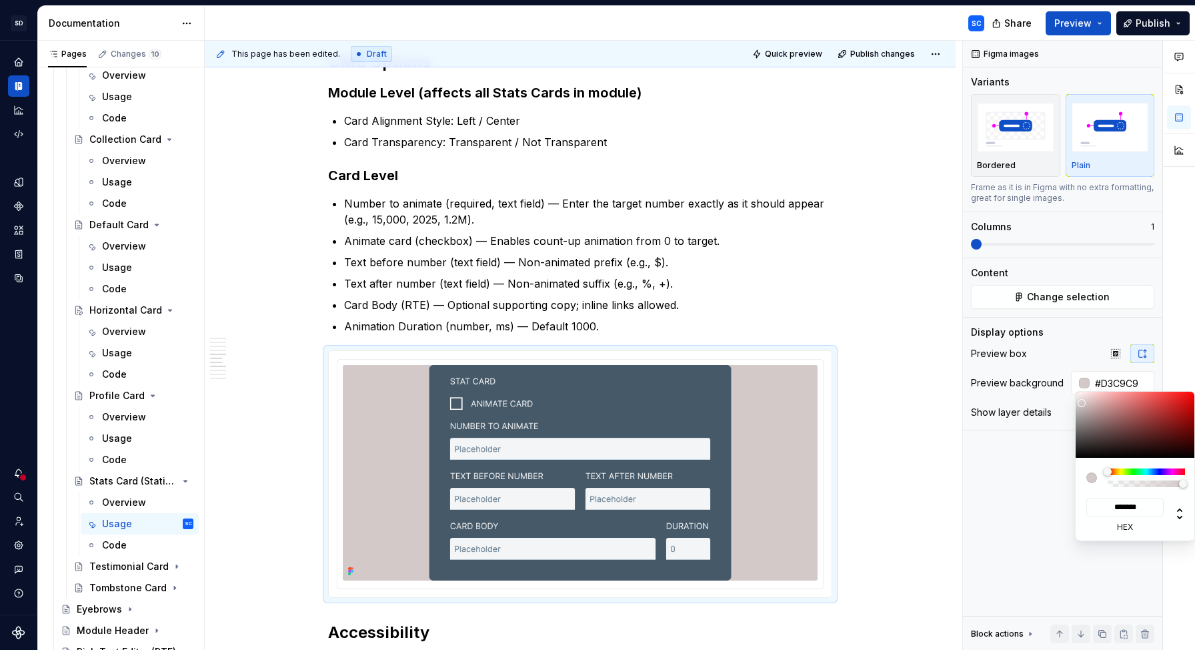
type input "#D6CCCC"
type input "*******"
type input "#EAE8E8"
type input "*******"
type input "#F2F1F1"
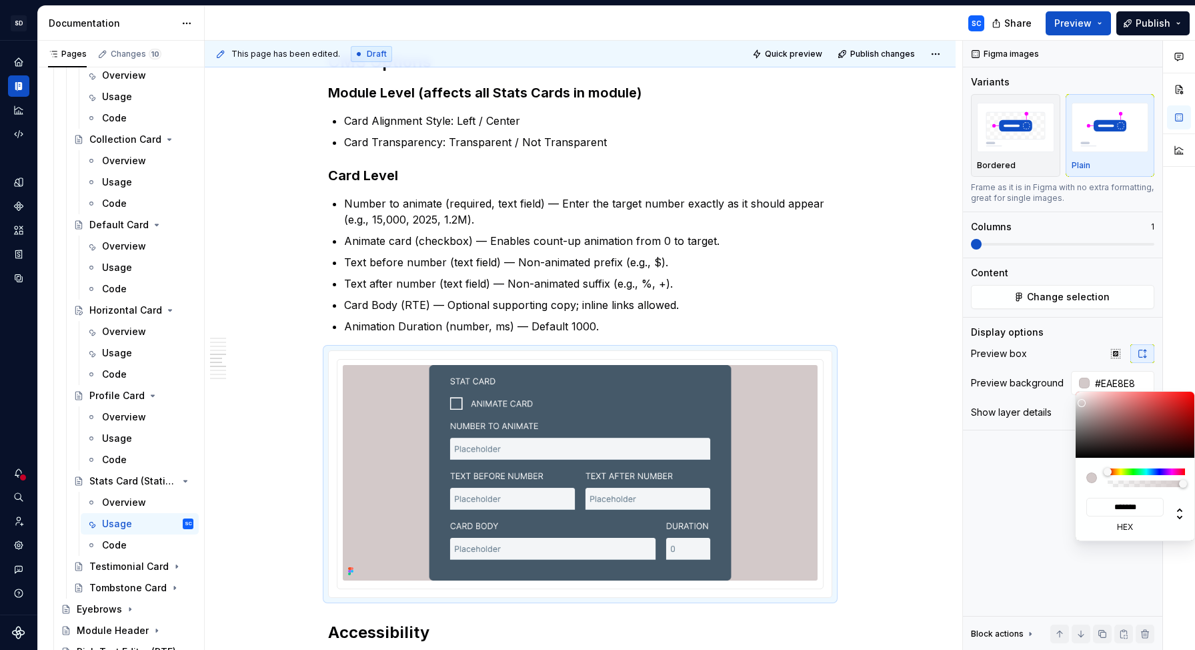
type input "*******"
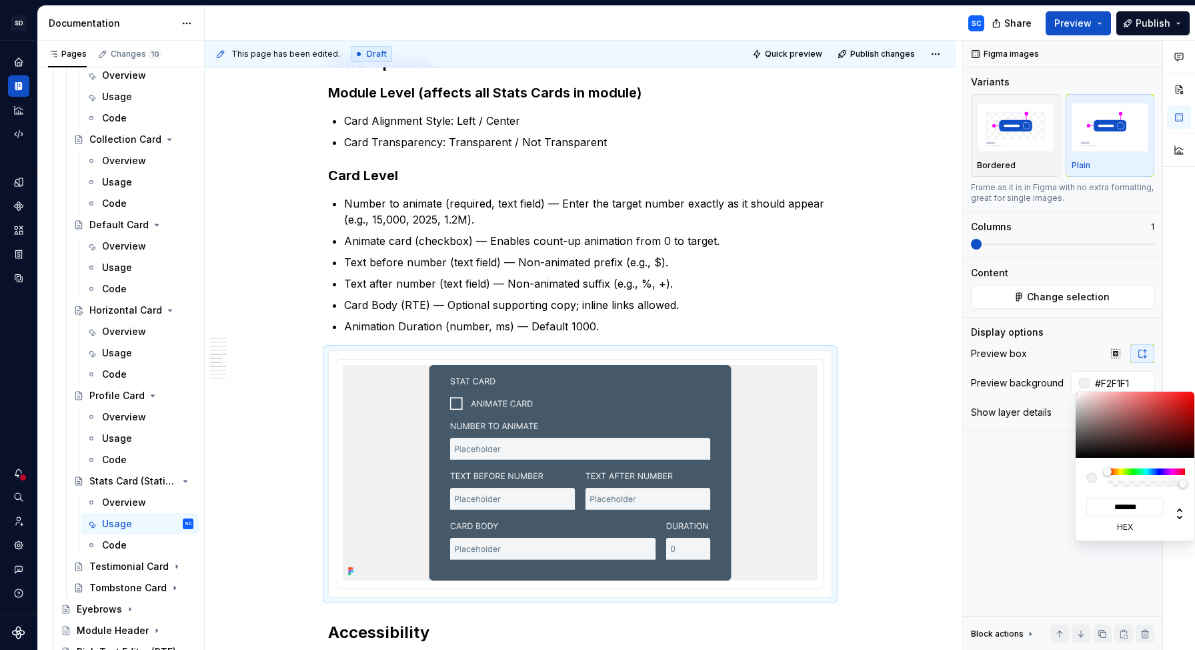
type input "#FCFCFC"
type input "*******"
type input "#FFFFFF"
type input "*******"
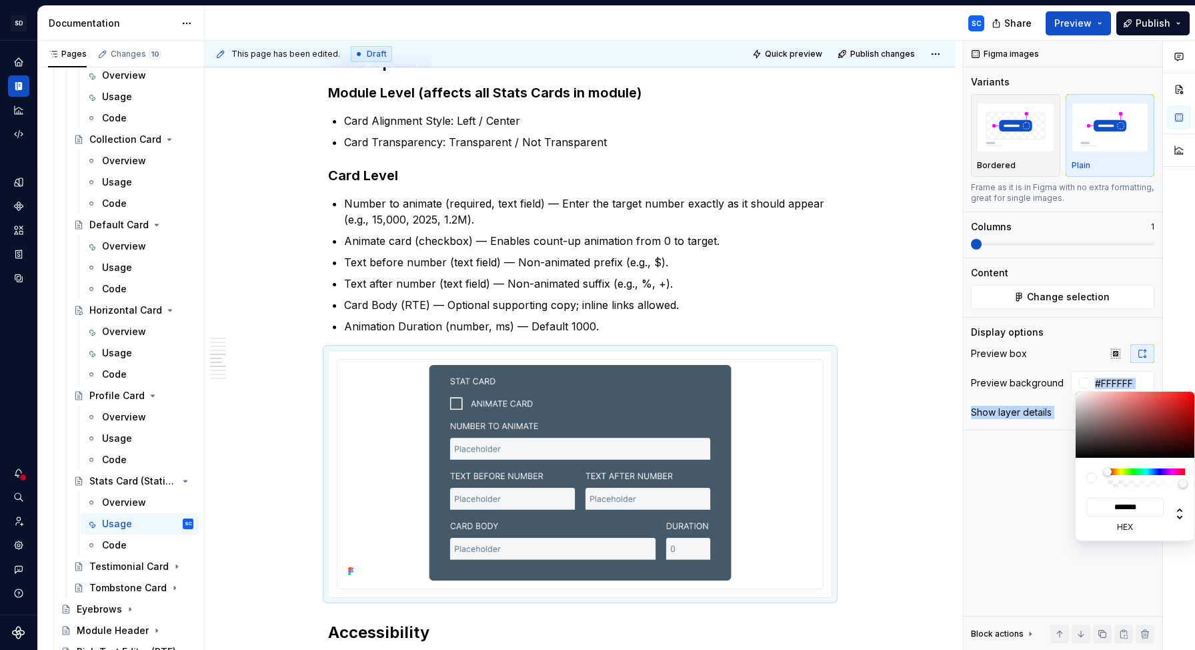
drag, startPoint x: 1093, startPoint y: 420, endPoint x: 1071, endPoint y: 387, distance: 40.0
click at [1071, 387] on body "SD Galileo SC Design system data Documentation SC Share Preview Publish Pages C…" at bounding box center [597, 325] width 1195 height 650
click at [1045, 449] on div "Comments Open comments No comments yet Select ‘Comment’ from the block context …" at bounding box center [1079, 346] width 232 height 610
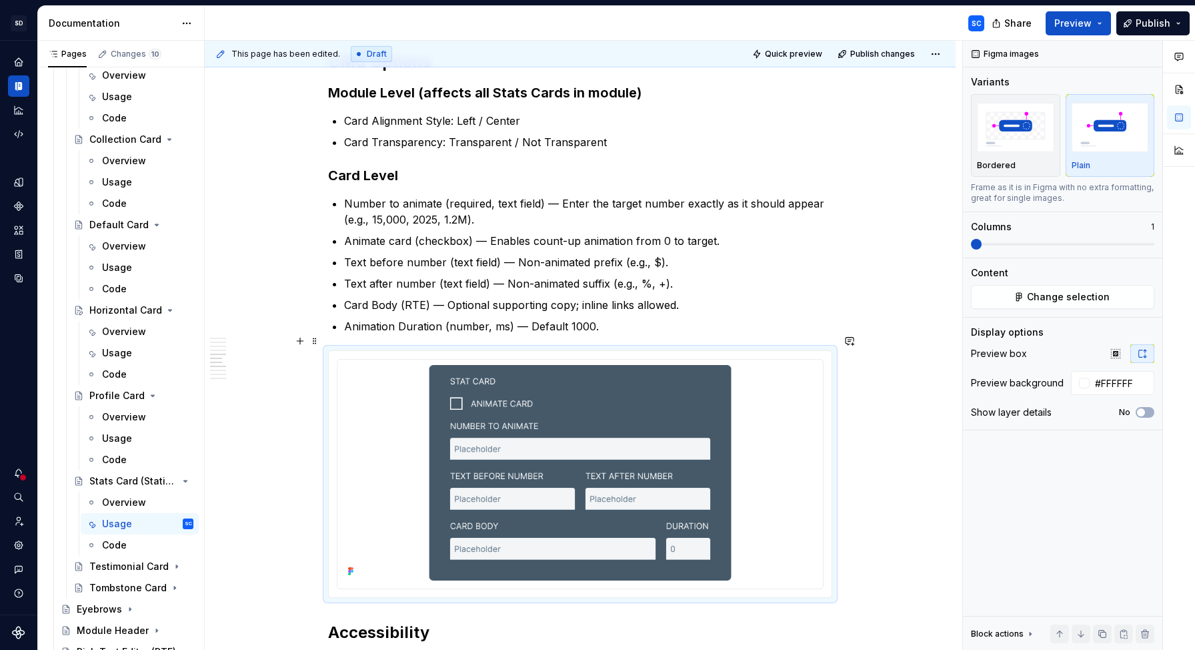
click at [893, 443] on div "When to Use To call attention to a single, high-impact metric. To summarize out…" at bounding box center [580, 387] width 751 height 1963
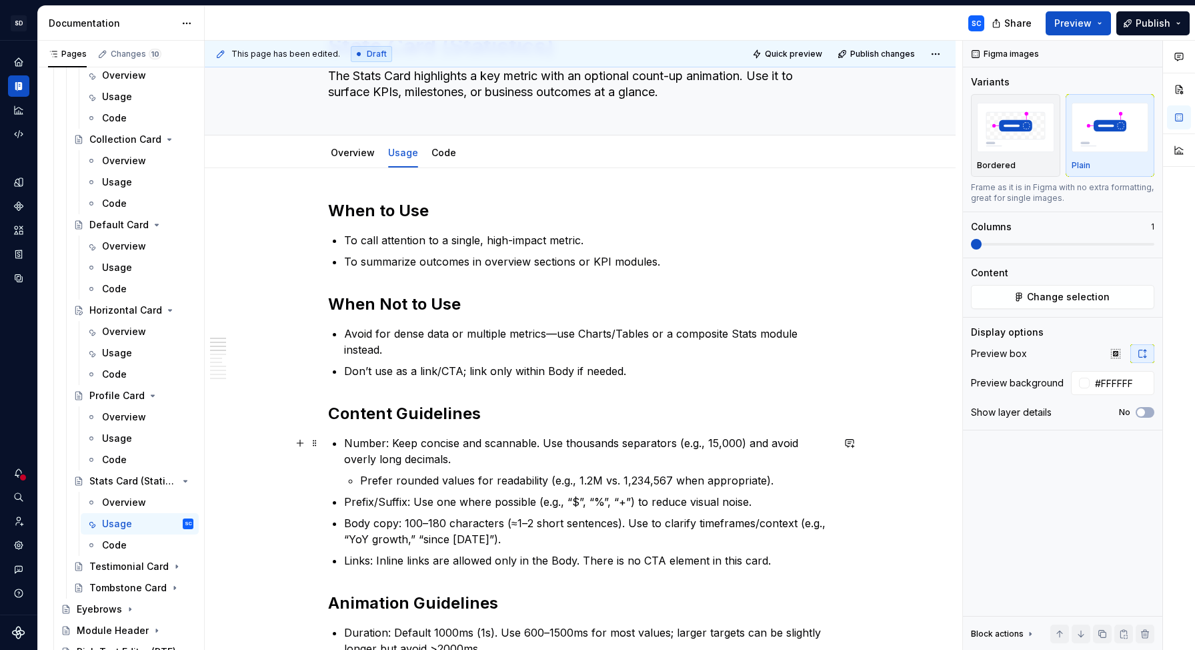
scroll to position [0, 0]
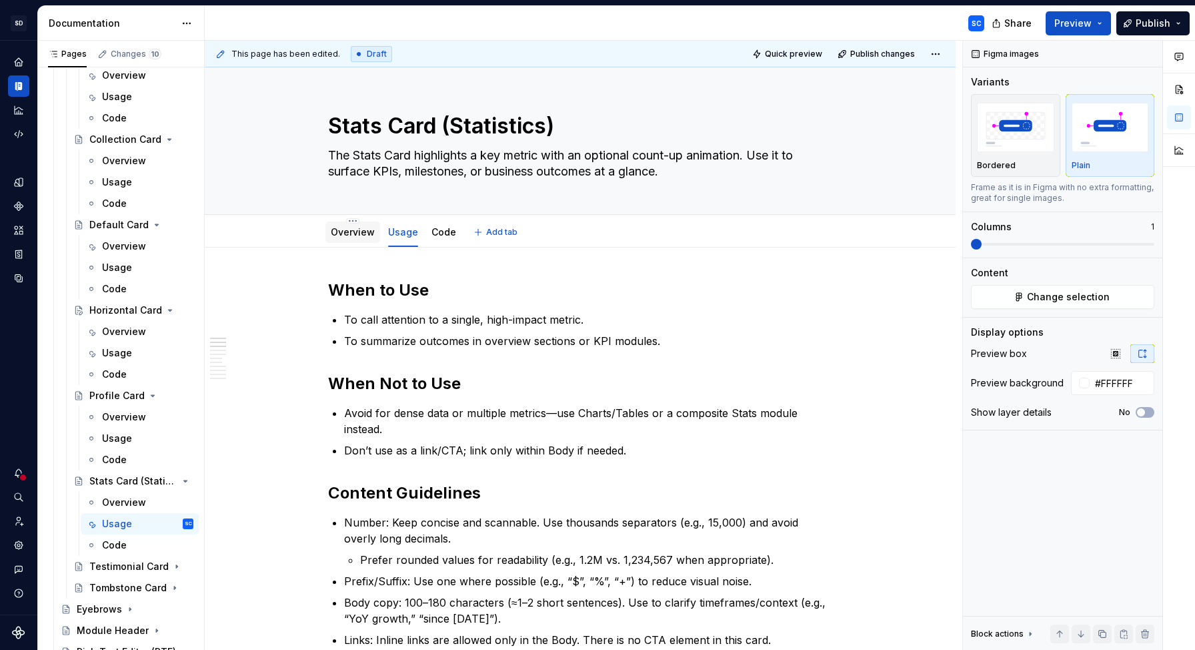
click at [370, 235] on link "Overview" at bounding box center [353, 231] width 44 height 11
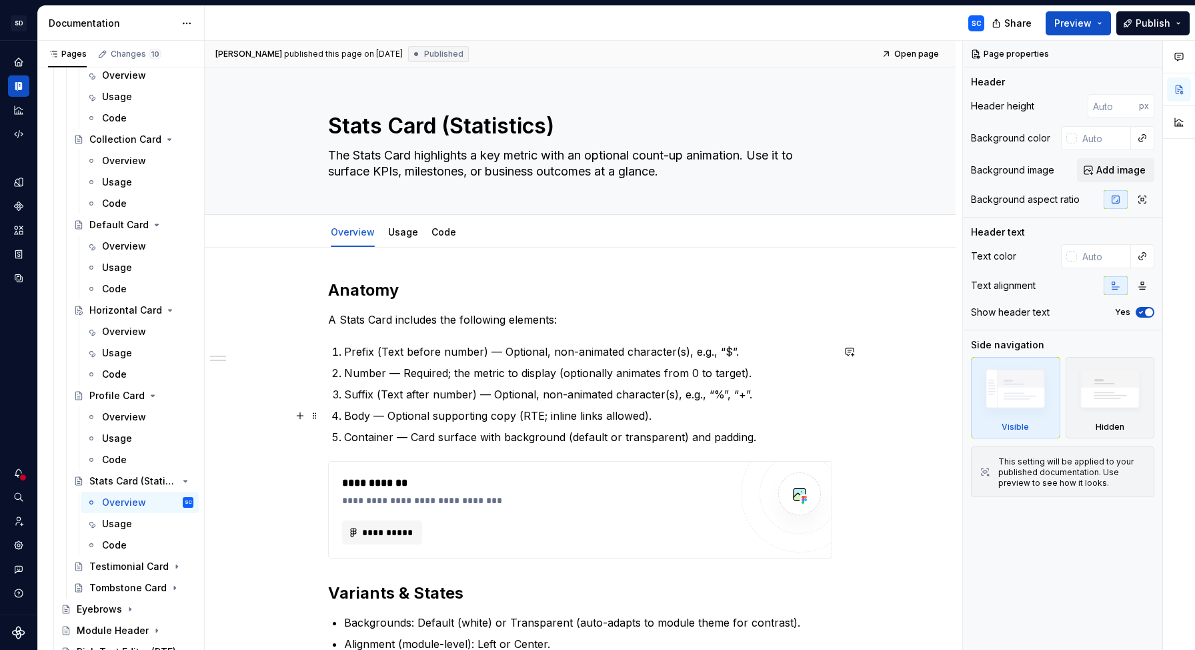
type textarea "*"
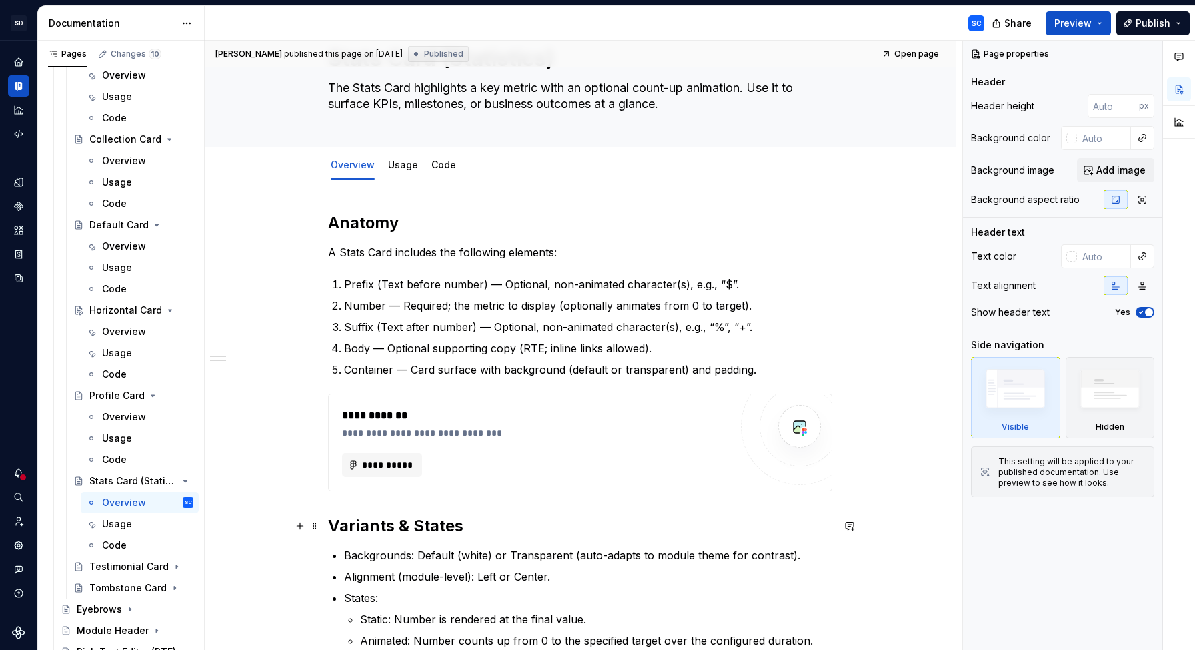
scroll to position [97, 0]
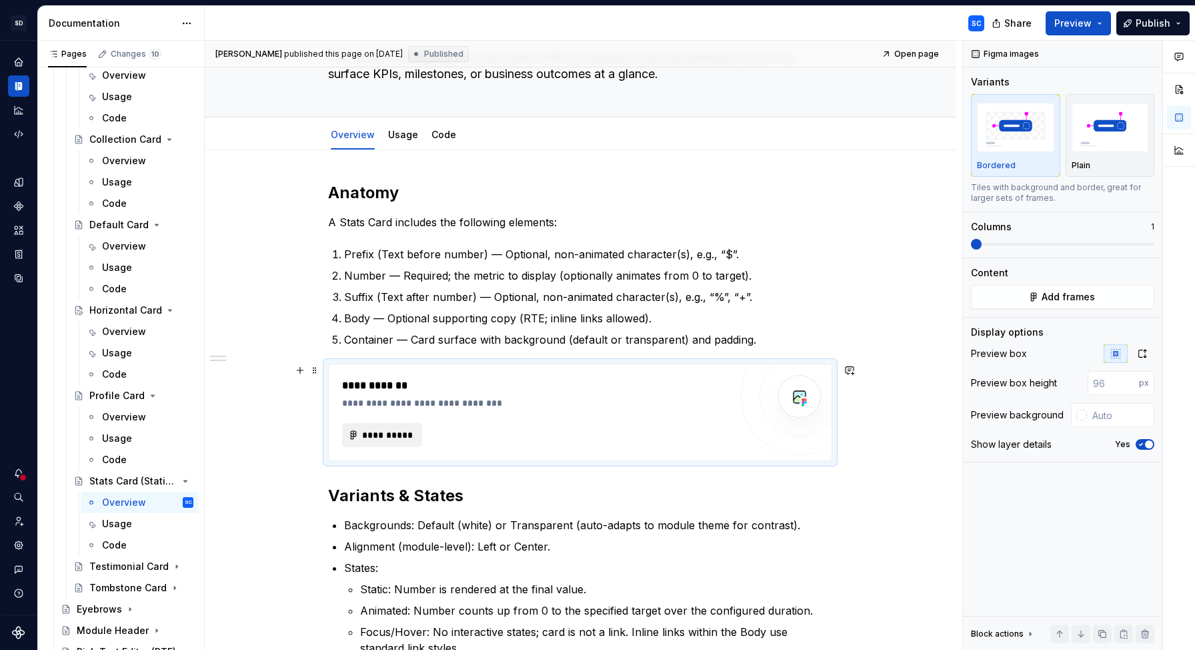
click at [412, 439] on span "**********" at bounding box center [388, 434] width 52 height 13
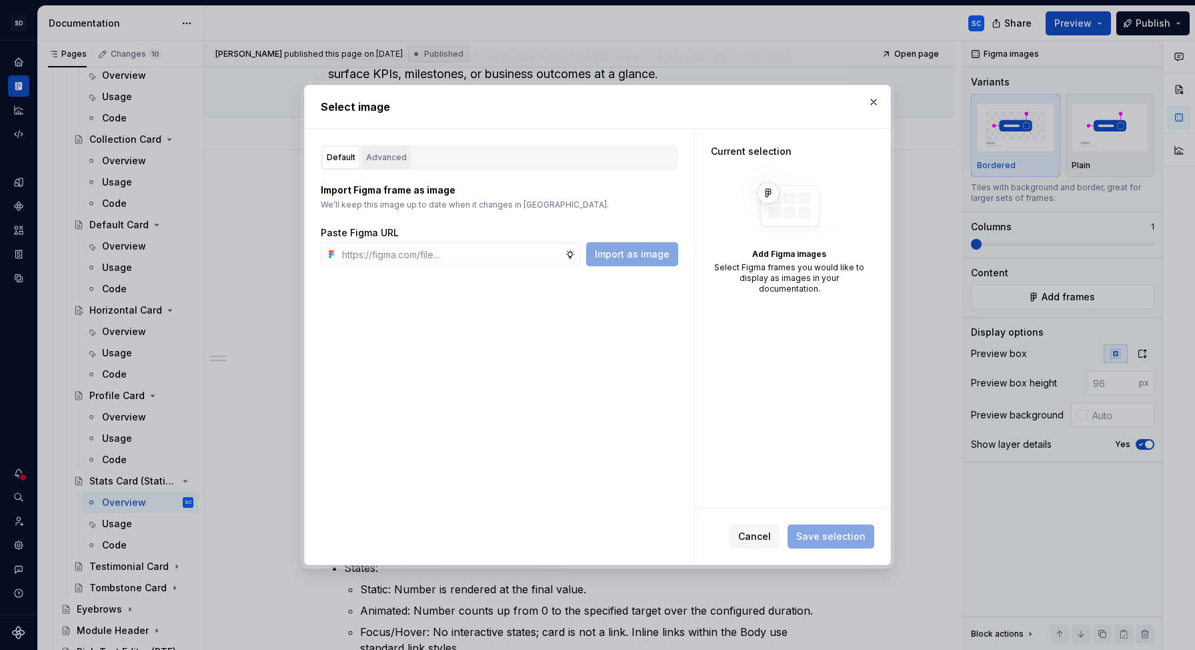
click at [395, 159] on div "Advanced" at bounding box center [386, 157] width 41 height 13
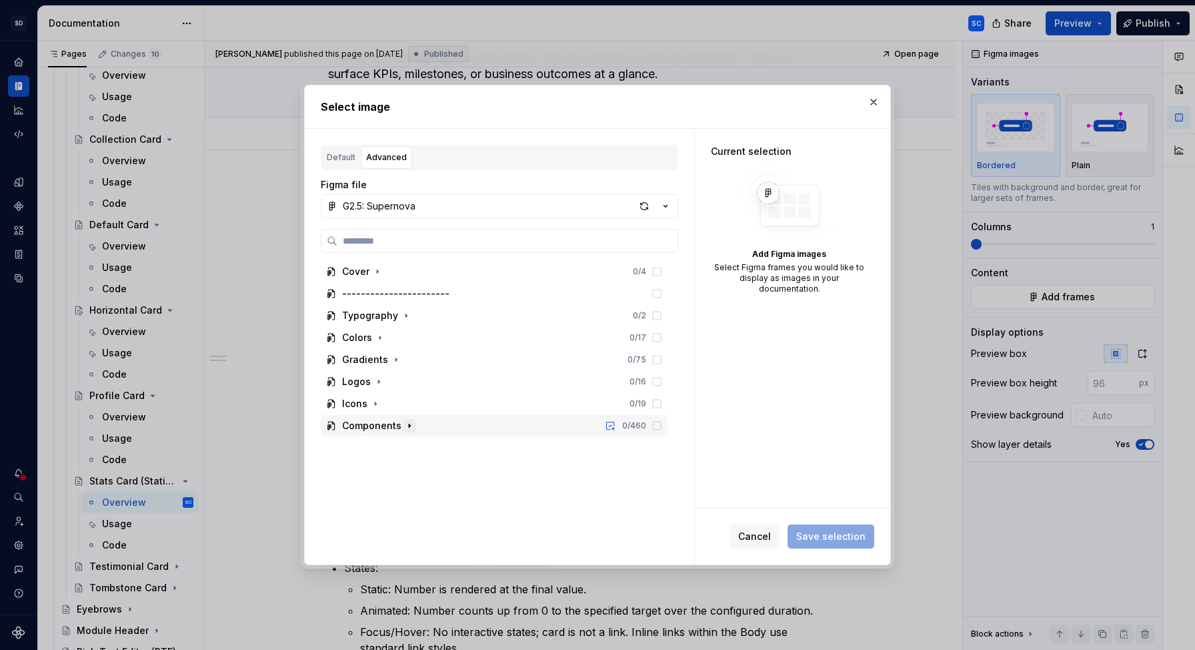
click at [410, 425] on icon "button" at bounding box center [409, 425] width 11 height 11
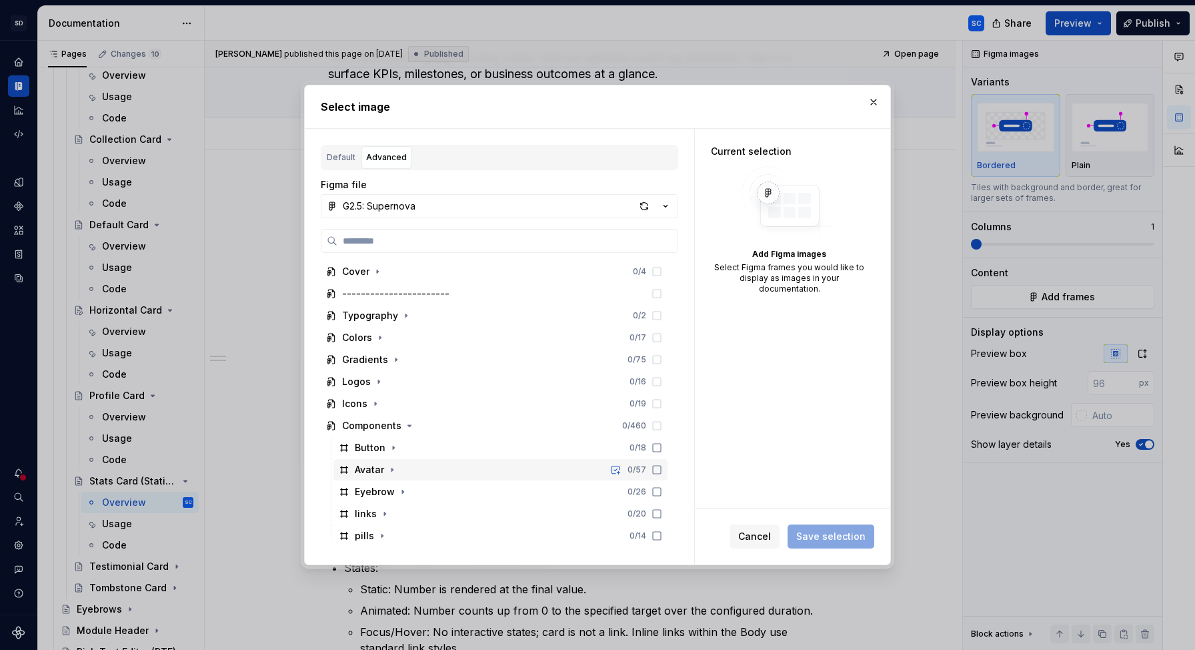
scroll to position [183, 0]
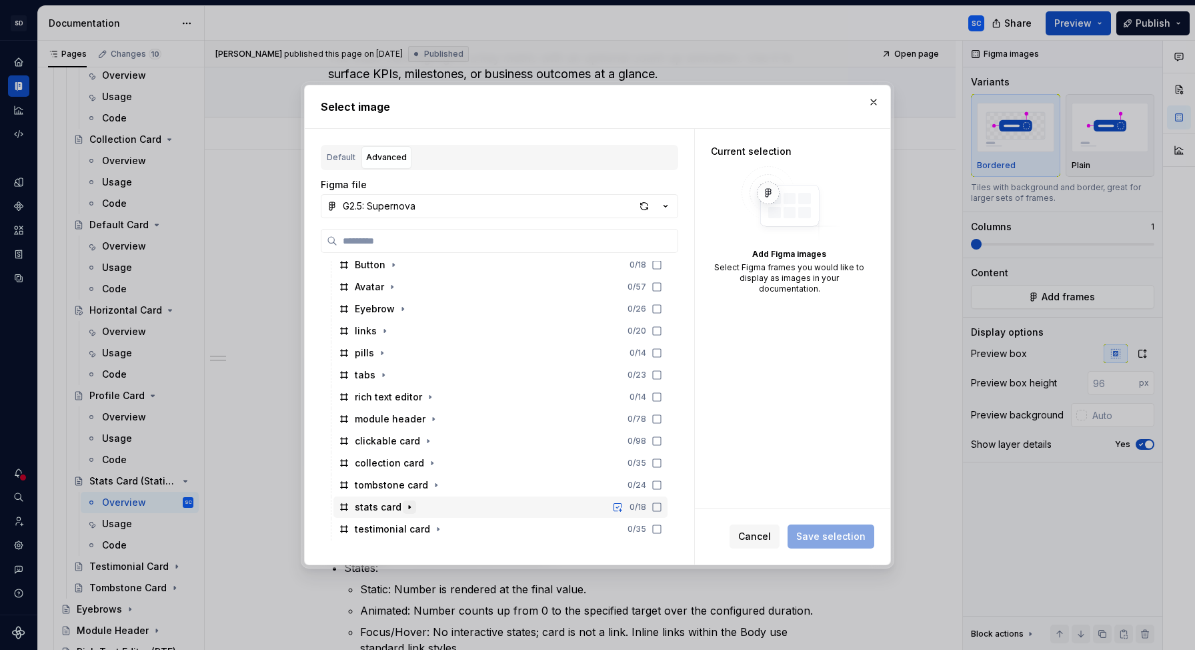
click at [411, 508] on icon "button" at bounding box center [409, 507] width 11 height 11
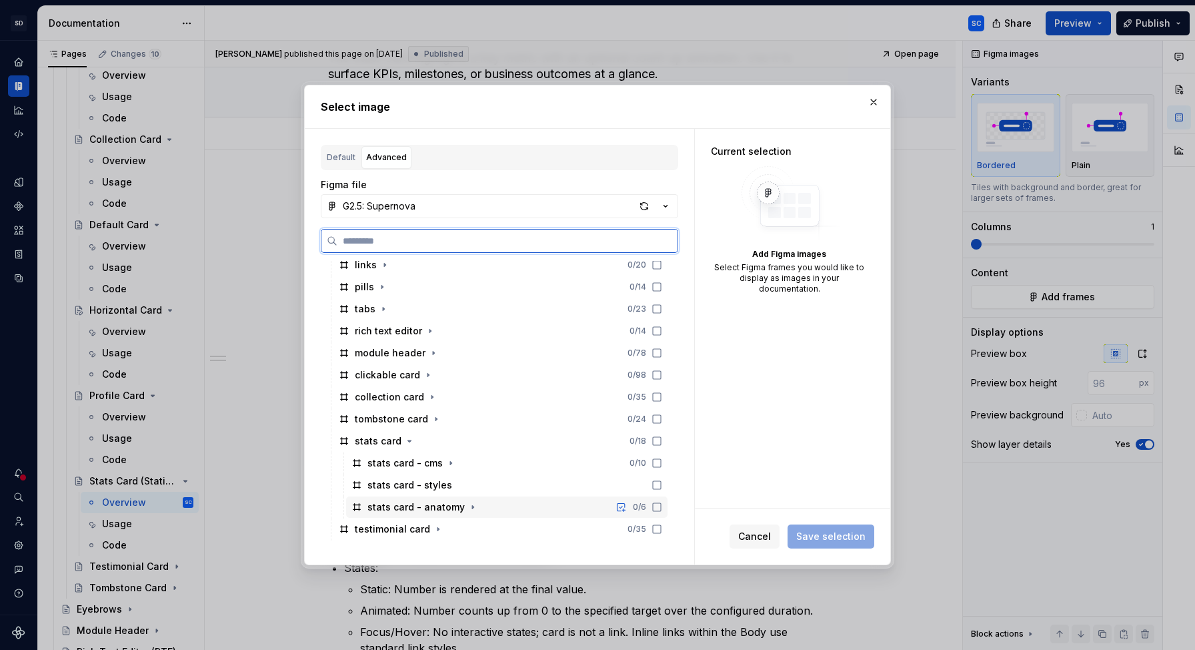
click at [662, 508] on icon at bounding box center [657, 507] width 11 height 11
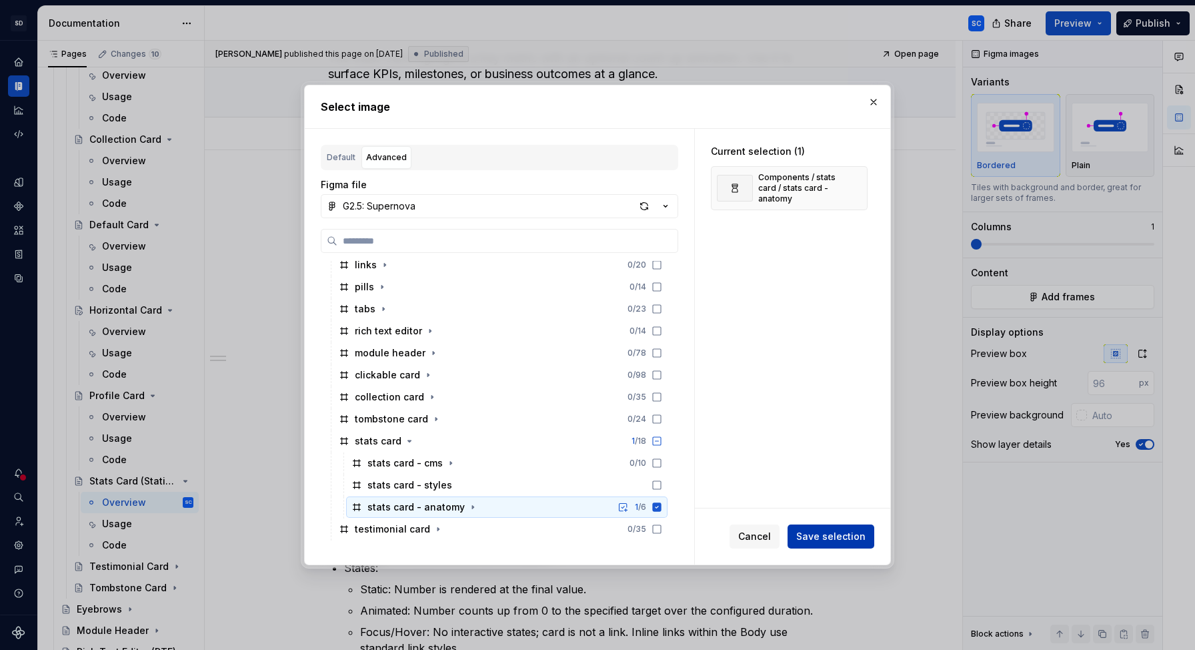
click at [818, 535] on span "Save selection" at bounding box center [830, 536] width 69 height 13
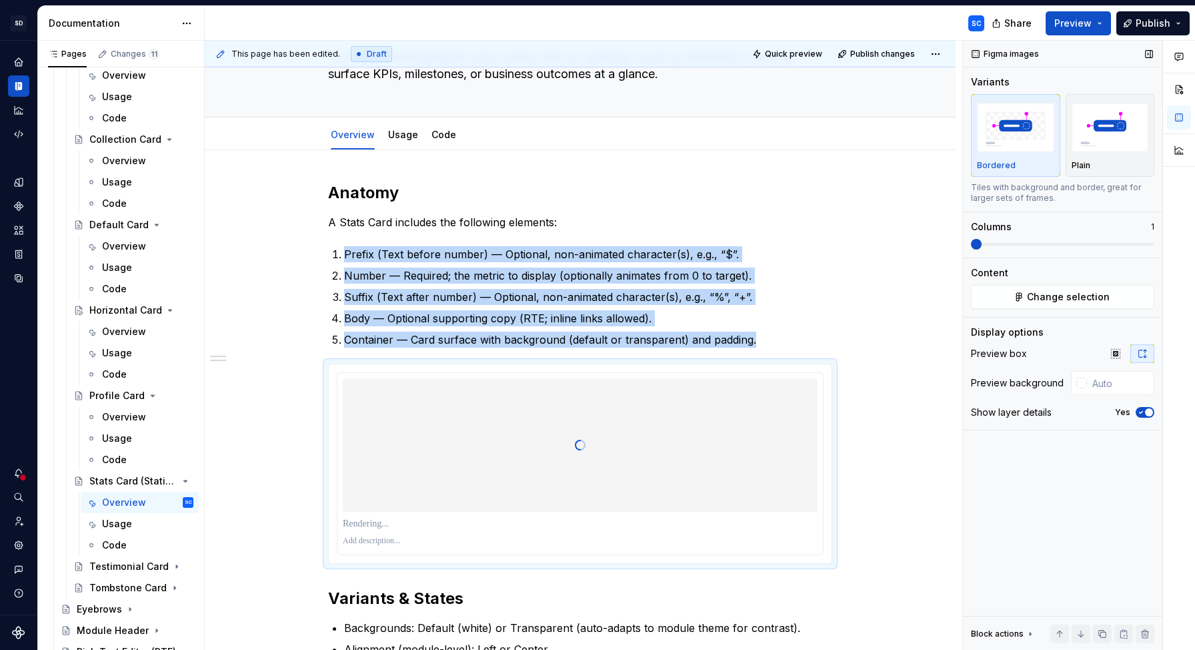
click at [1146, 417] on button "Yes" at bounding box center [1145, 412] width 19 height 11
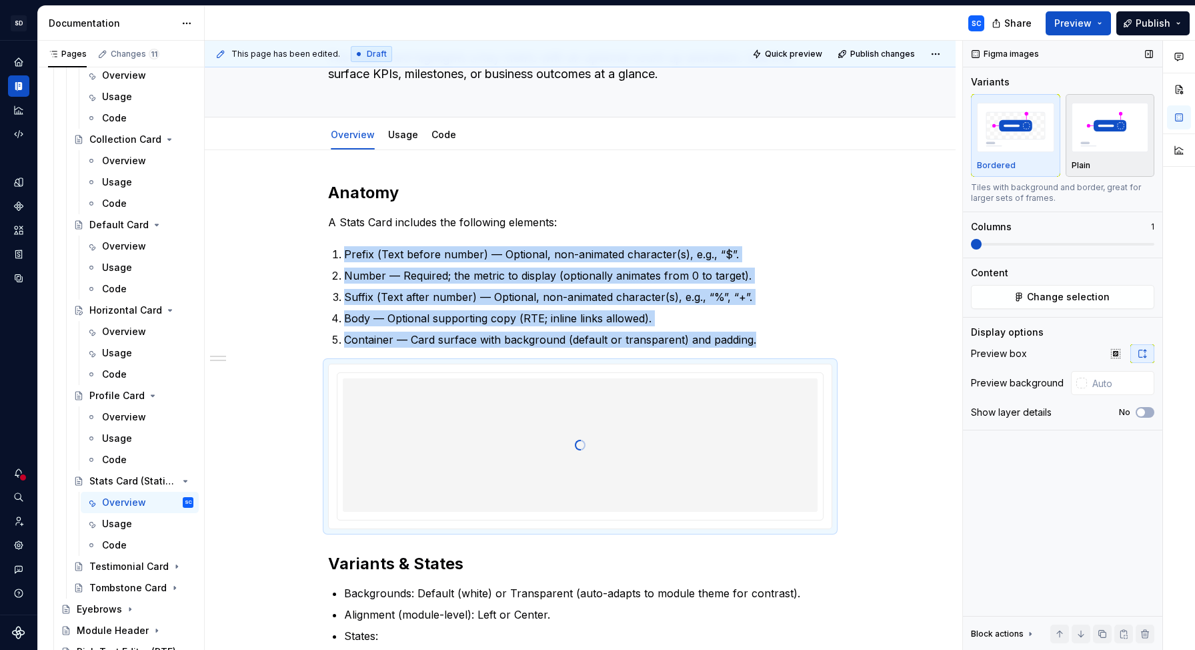
click at [1103, 143] on img "button" at bounding box center [1110, 127] width 77 height 49
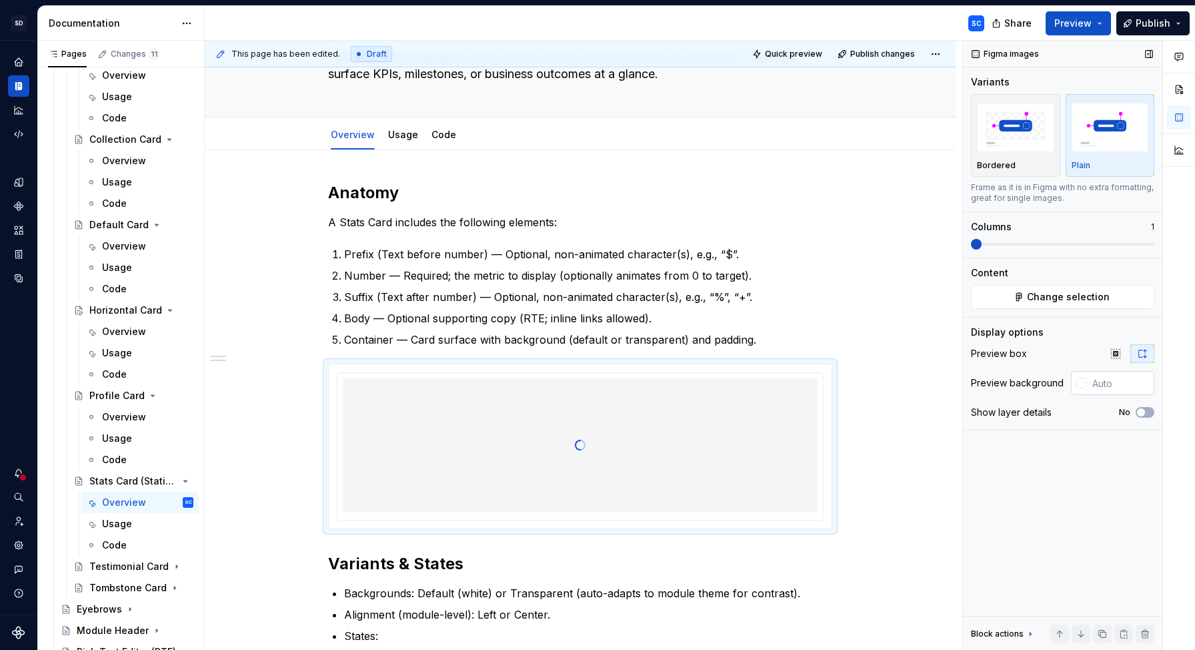
click at [1110, 385] on input "text" at bounding box center [1120, 383] width 67 height 24
type input "#FFFFFF"
click at [1095, 483] on div "Figma images Variants Bordered Plain Frame as it is in Figma with no extra form…" at bounding box center [1062, 346] width 199 height 610
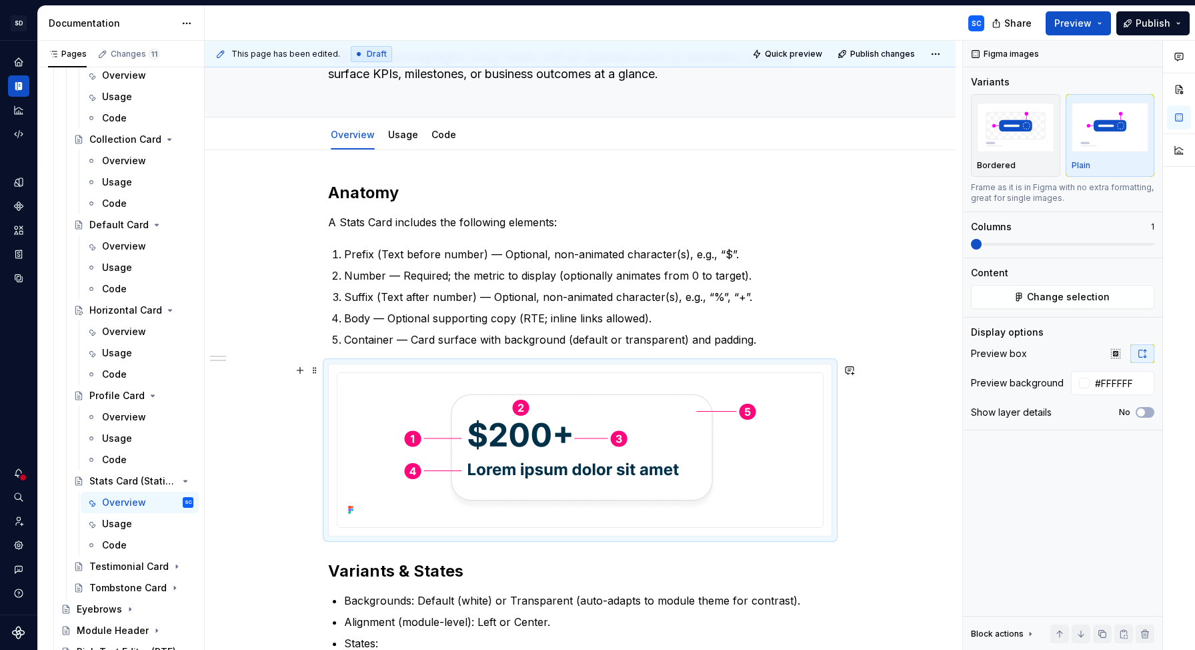
click at [921, 464] on div "**********" at bounding box center [580, 602] width 751 height 905
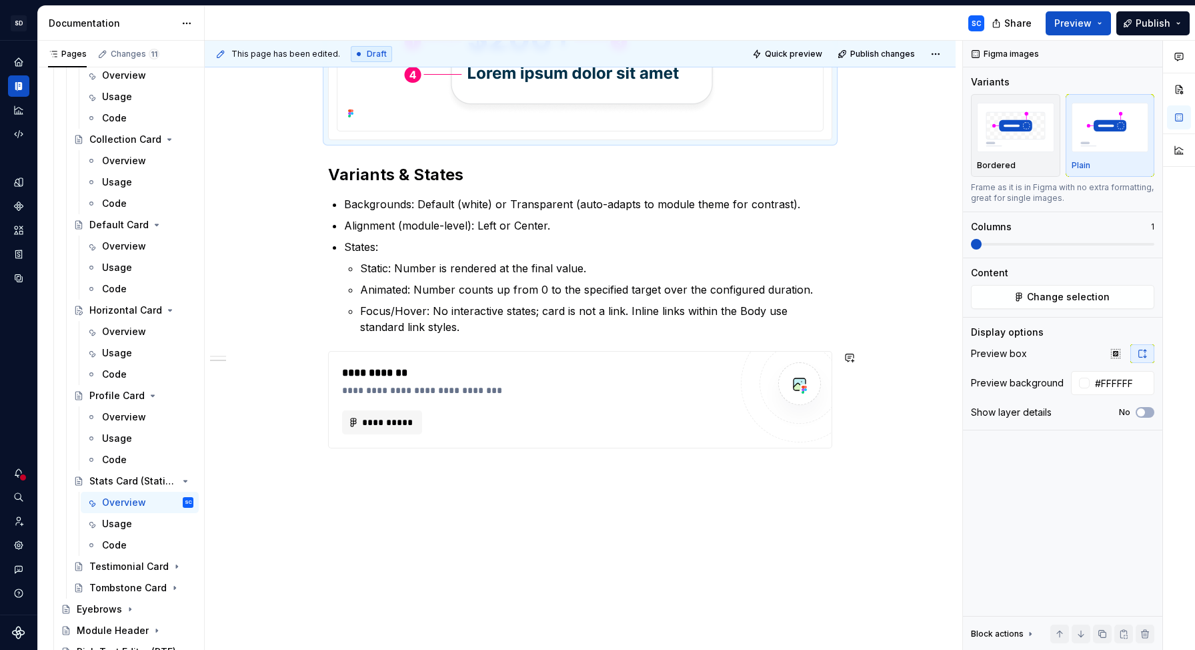
scroll to position [502, 0]
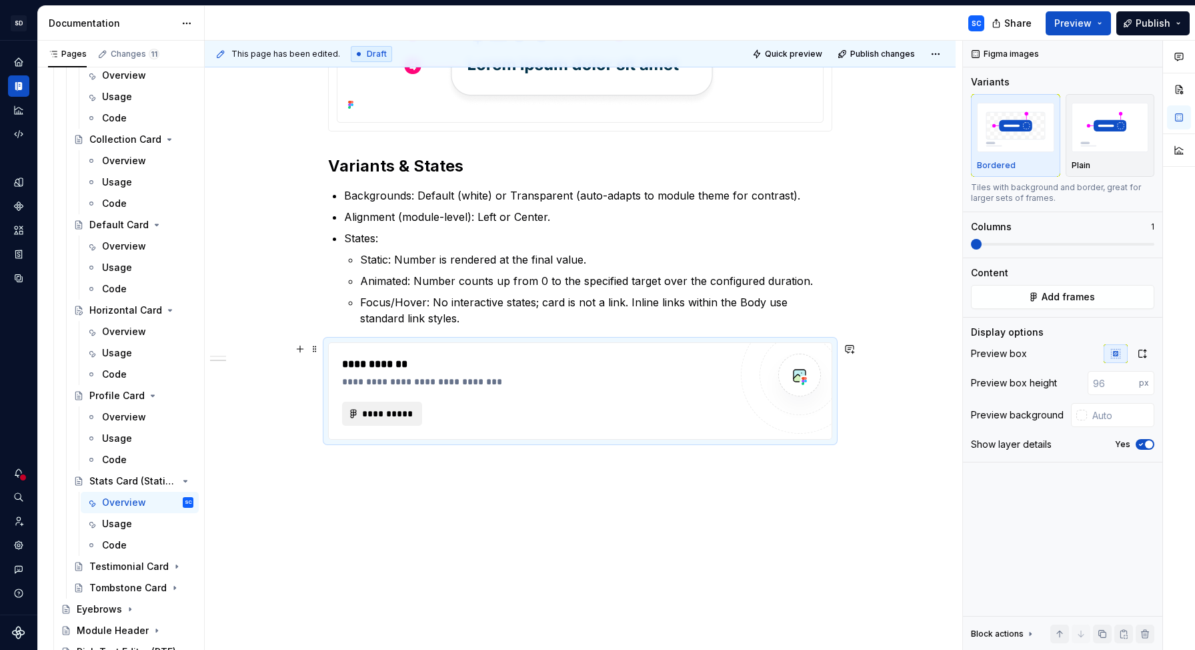
click at [404, 417] on span "**********" at bounding box center [388, 413] width 52 height 13
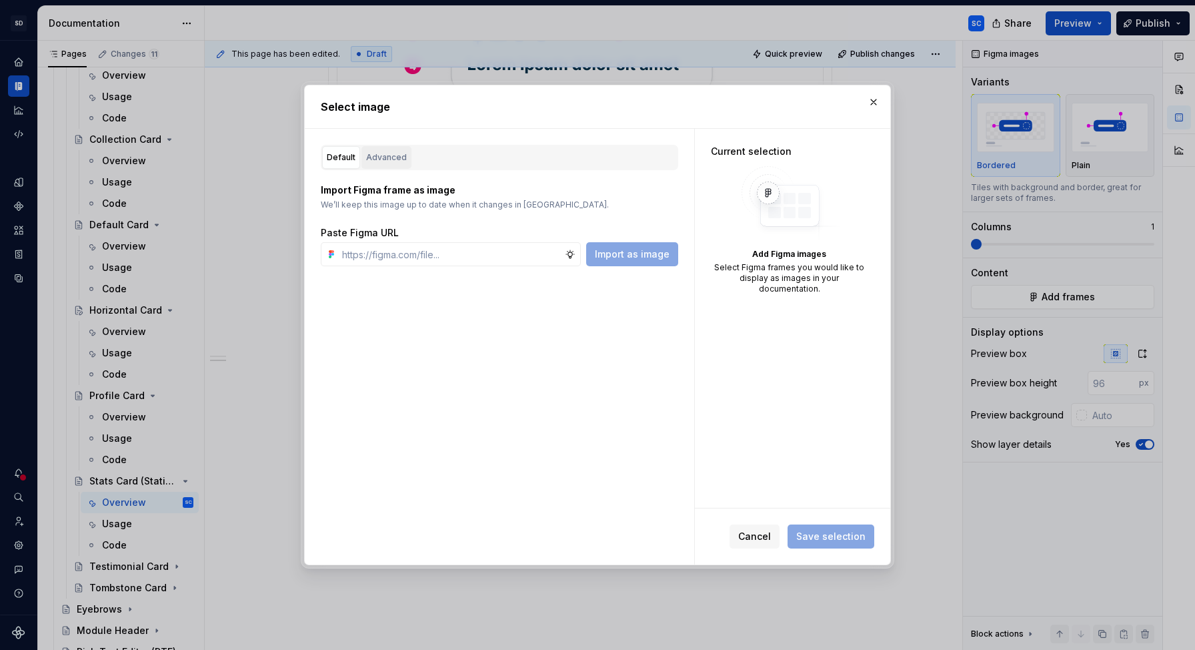
click at [376, 156] on div "Advanced" at bounding box center [386, 157] width 41 height 13
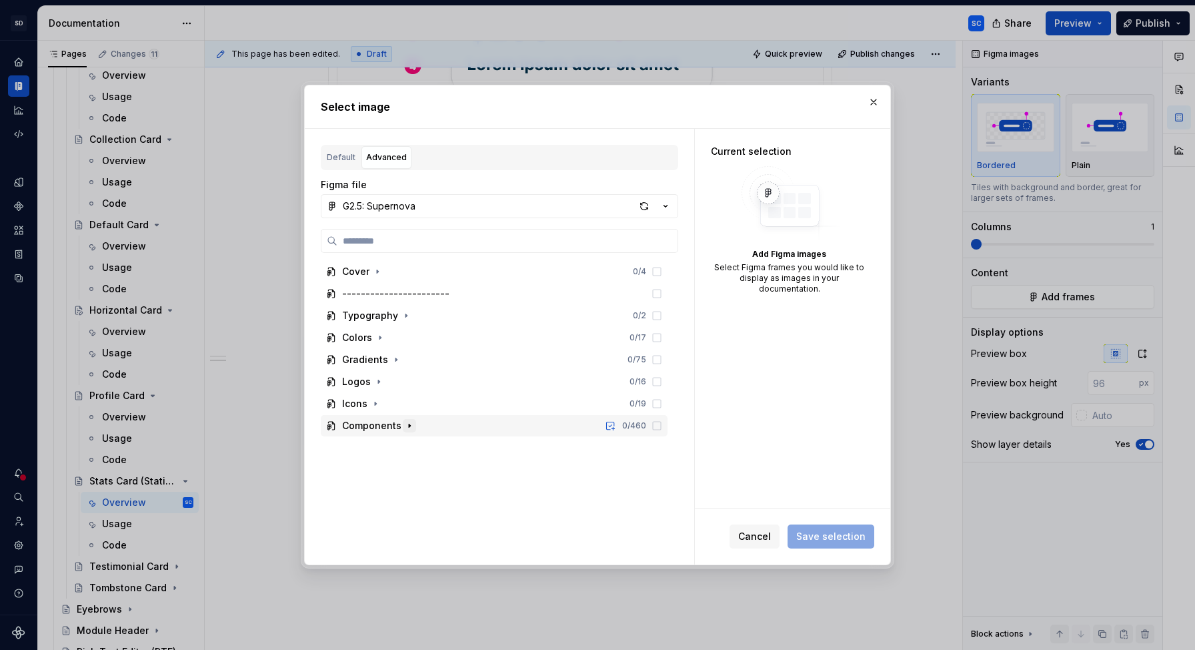
click at [411, 427] on icon "button" at bounding box center [409, 425] width 11 height 11
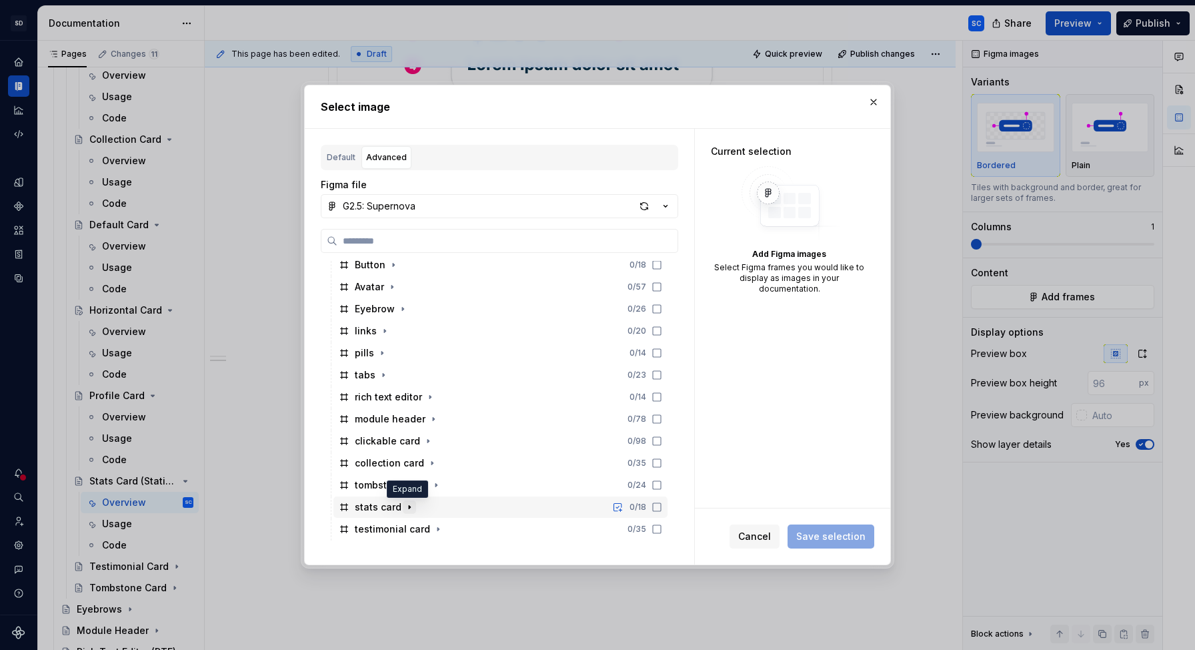
click at [409, 506] on icon "button" at bounding box center [409, 507] width 1 height 3
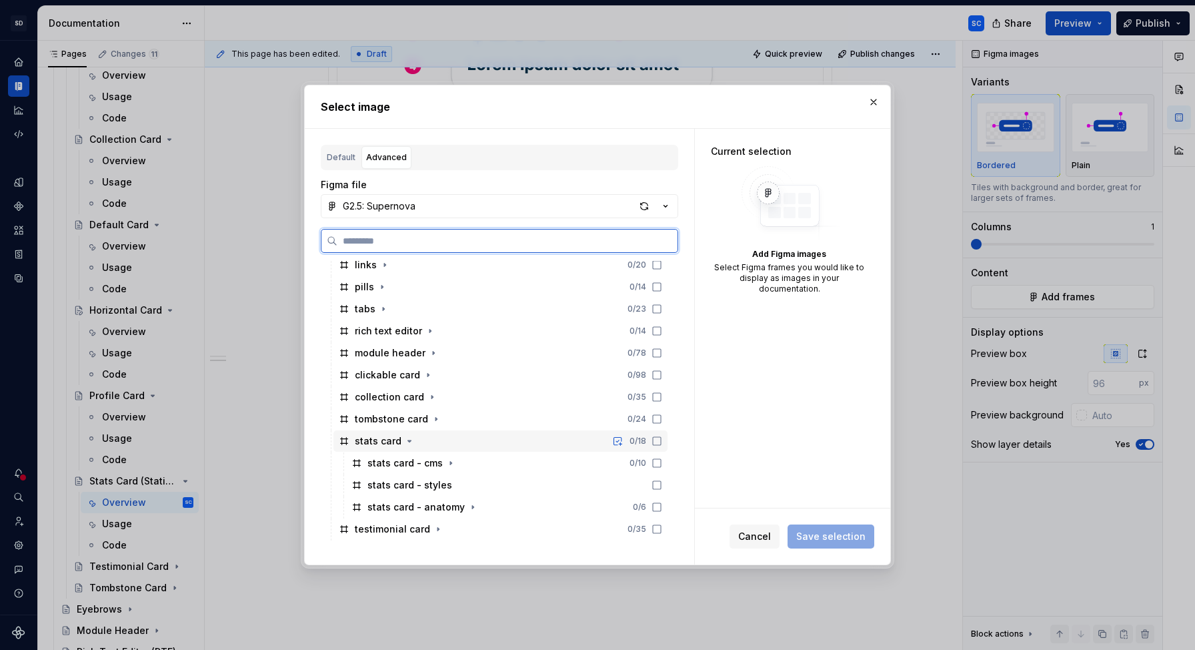
scroll to position [247, 0]
click at [647, 484] on div "stats card - styles" at bounding box center [507, 486] width 322 height 21
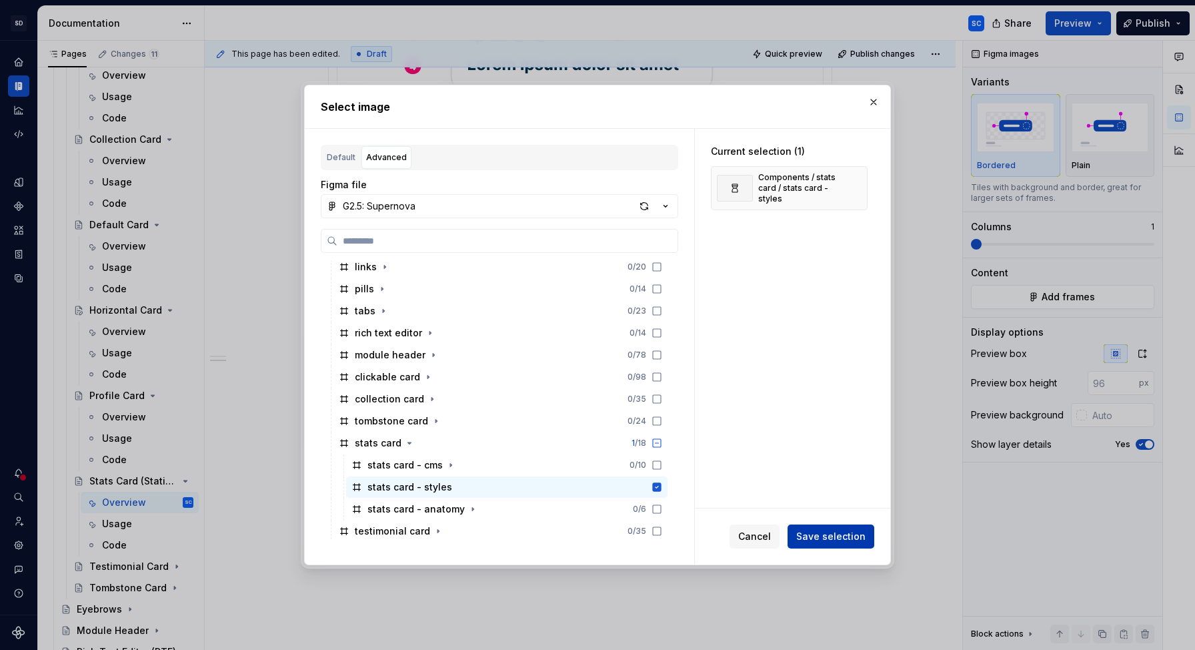
click at [840, 536] on span "Save selection" at bounding box center [830, 536] width 69 height 13
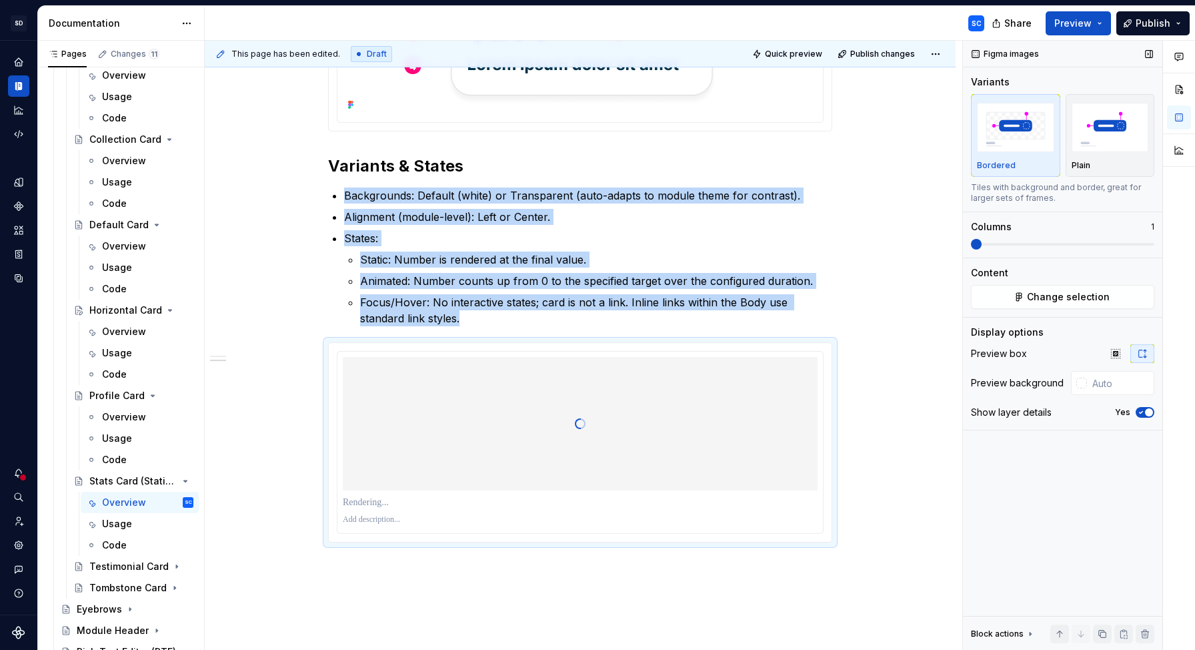
click at [1146, 412] on span "button" at bounding box center [1149, 412] width 8 height 8
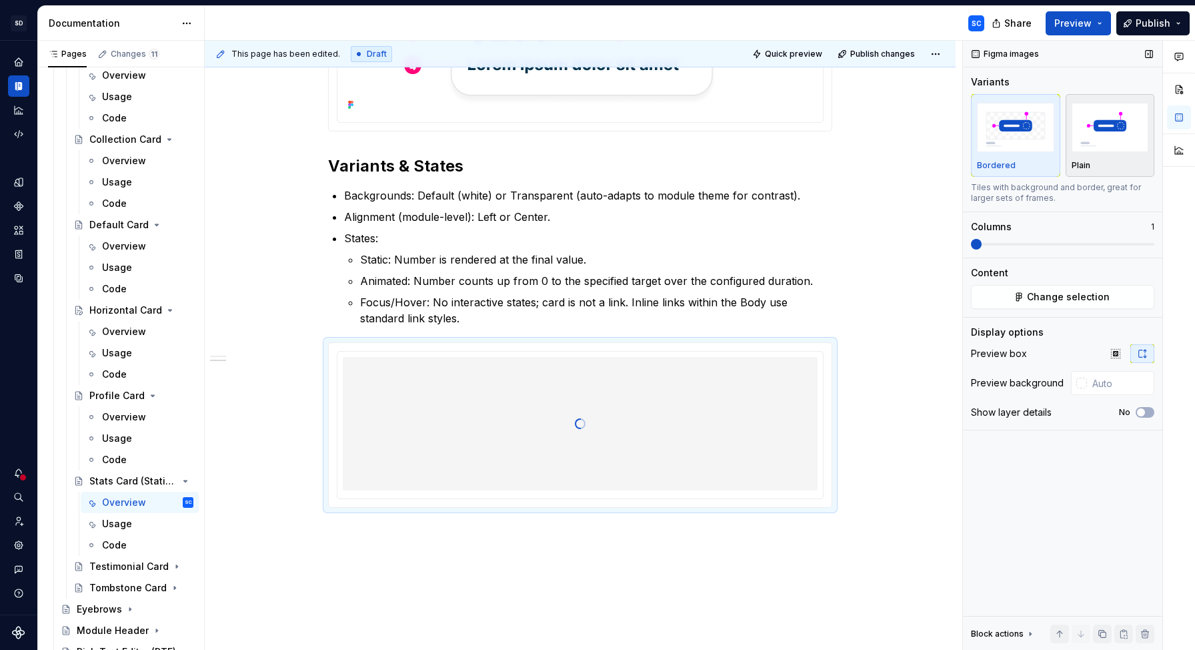
drag, startPoint x: 1120, startPoint y: 84, endPoint x: 1098, endPoint y: 141, distance: 61.4
click at [1119, 85] on div "Variants" at bounding box center [1062, 81] width 183 height 13
click at [1098, 141] on img "button" at bounding box center [1110, 127] width 77 height 49
click at [1103, 384] on input "text" at bounding box center [1120, 383] width 67 height 24
type input "#FFFFFF"
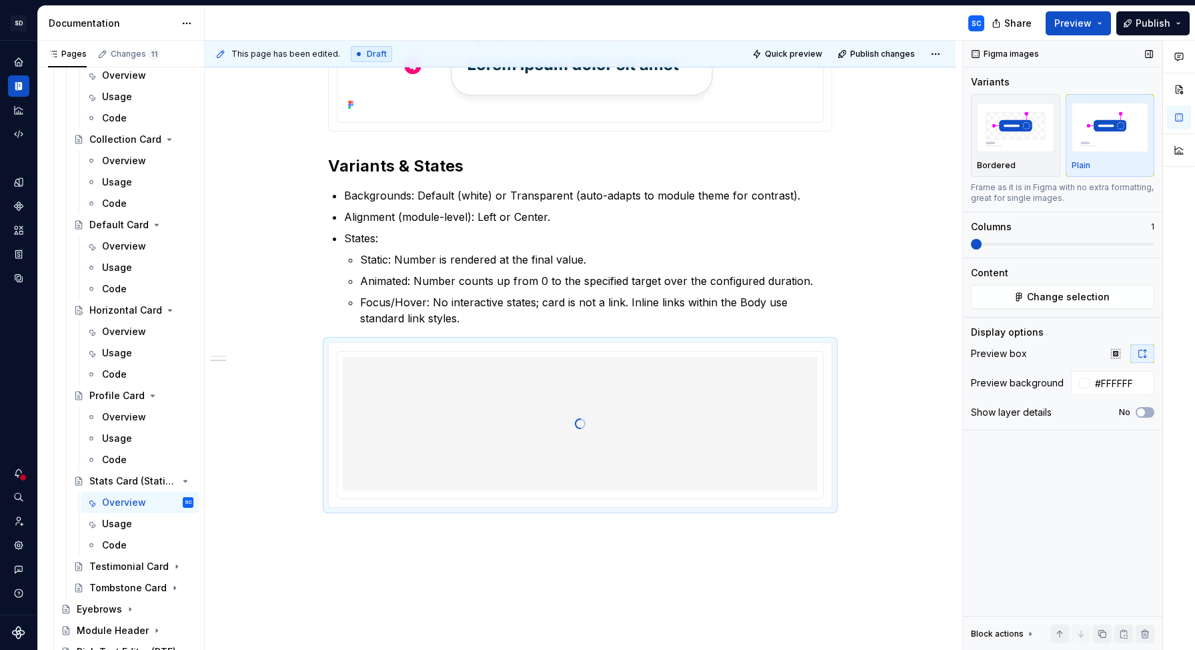
click at [1085, 477] on div "Figma images Variants Bordered Plain Frame as it is in Figma with no extra form…" at bounding box center [1062, 346] width 199 height 610
click at [942, 489] on div "Anatomy A Stats Card includes the following elements: Prefix (Text before numbe…" at bounding box center [580, 231] width 751 height 973
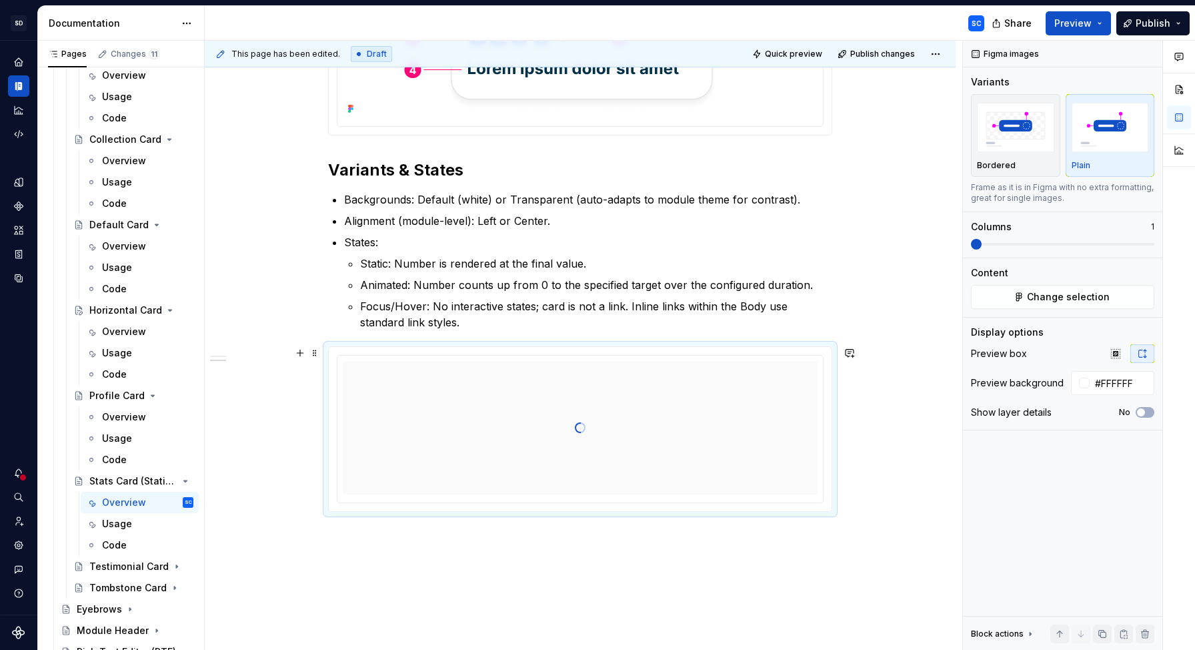
scroll to position [501, 0]
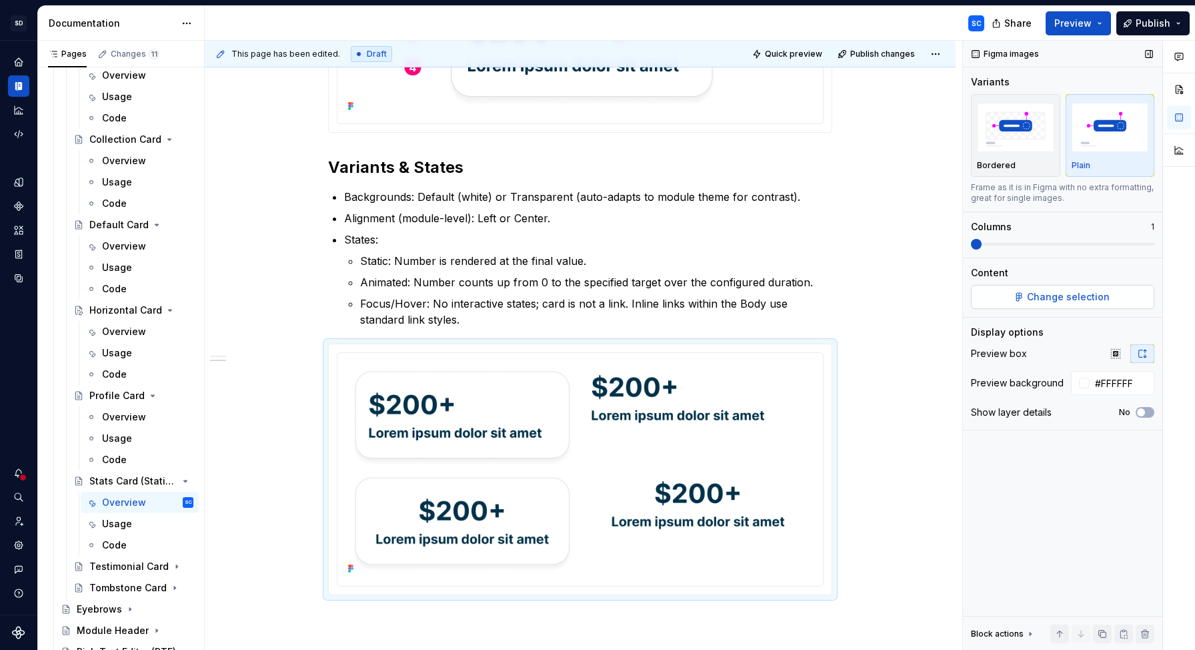
click at [1062, 295] on span "Change selection" at bounding box center [1068, 296] width 83 height 13
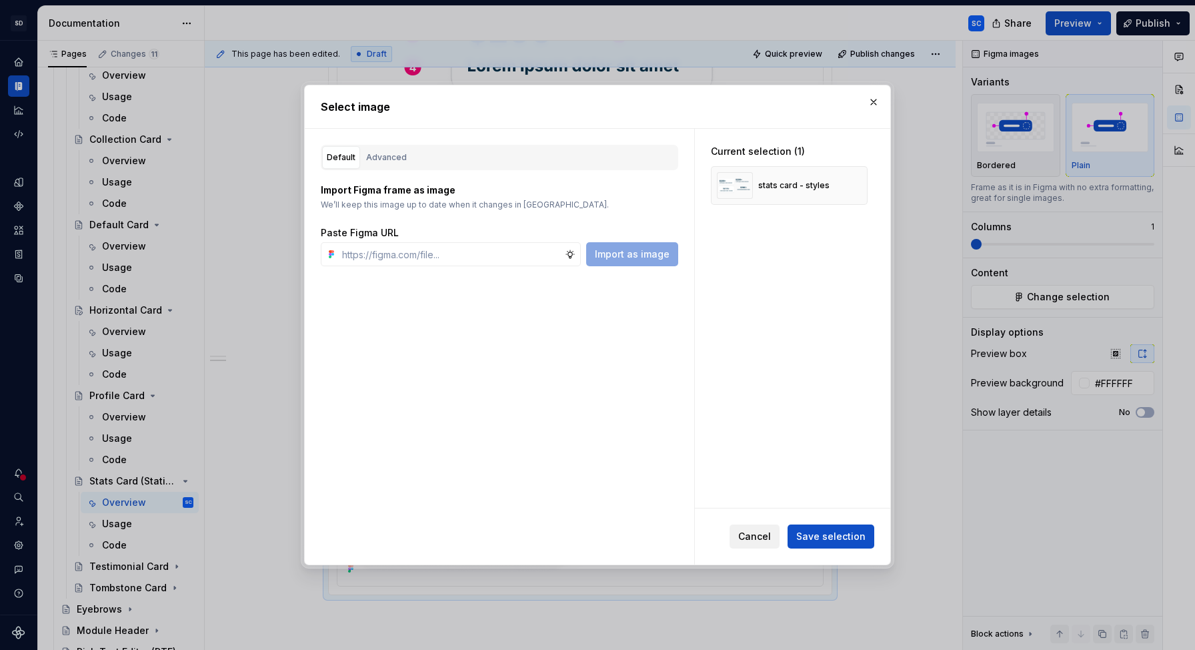
click at [771, 538] on span "Cancel" at bounding box center [754, 536] width 33 height 13
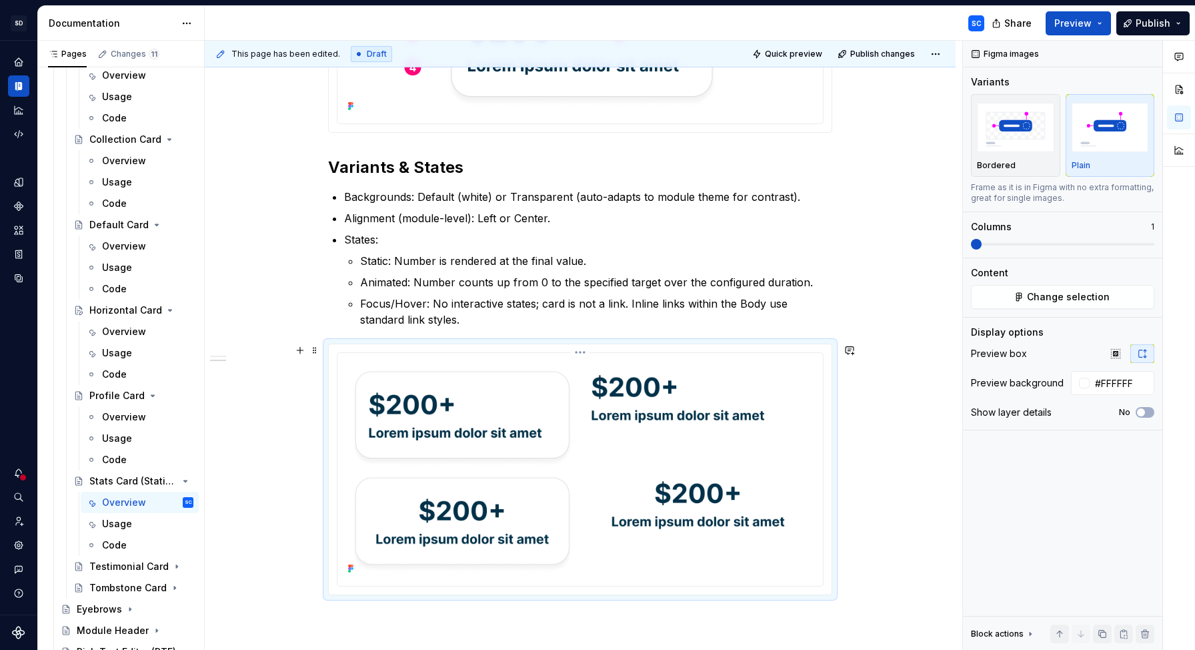
click at [667, 404] on img at bounding box center [580, 467] width 475 height 219
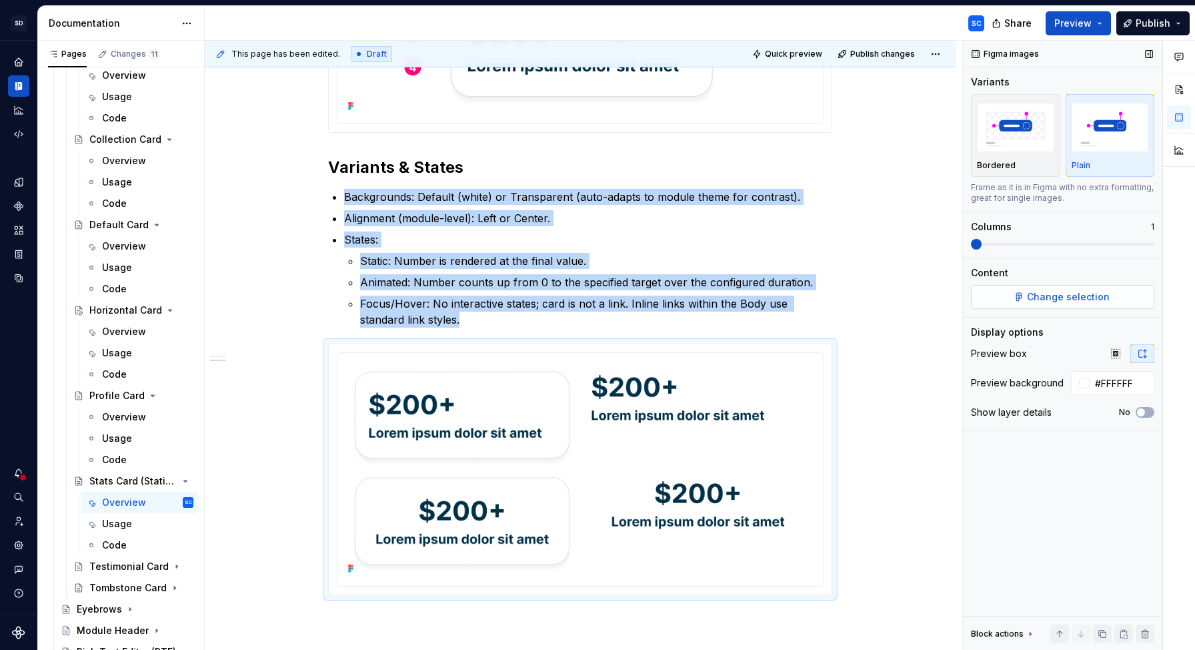
click at [1065, 299] on span "Change selection" at bounding box center [1068, 296] width 83 height 13
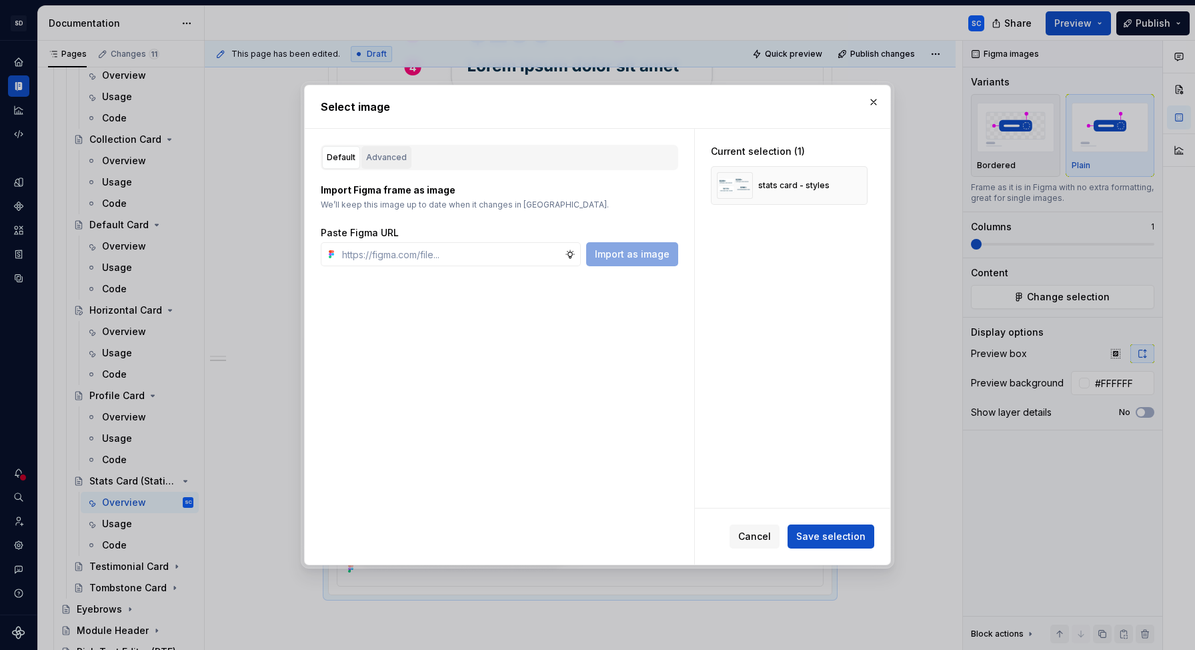
click at [390, 159] on div "Advanced" at bounding box center [386, 157] width 41 height 13
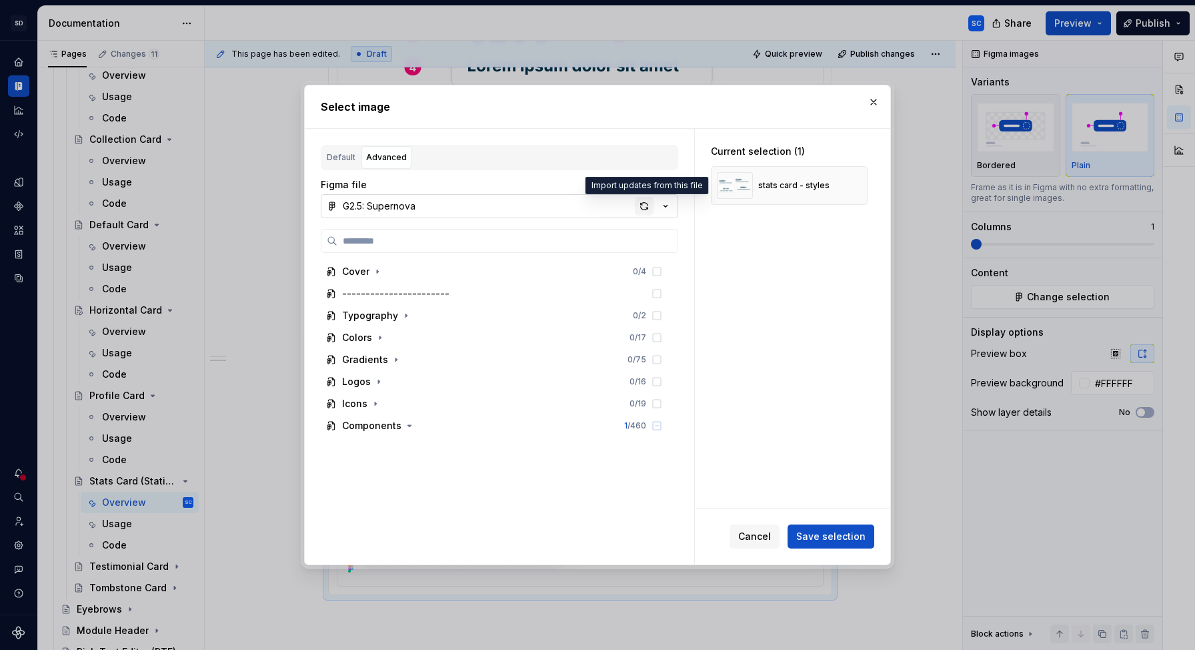
click at [645, 208] on div "button" at bounding box center [644, 206] width 19 height 19
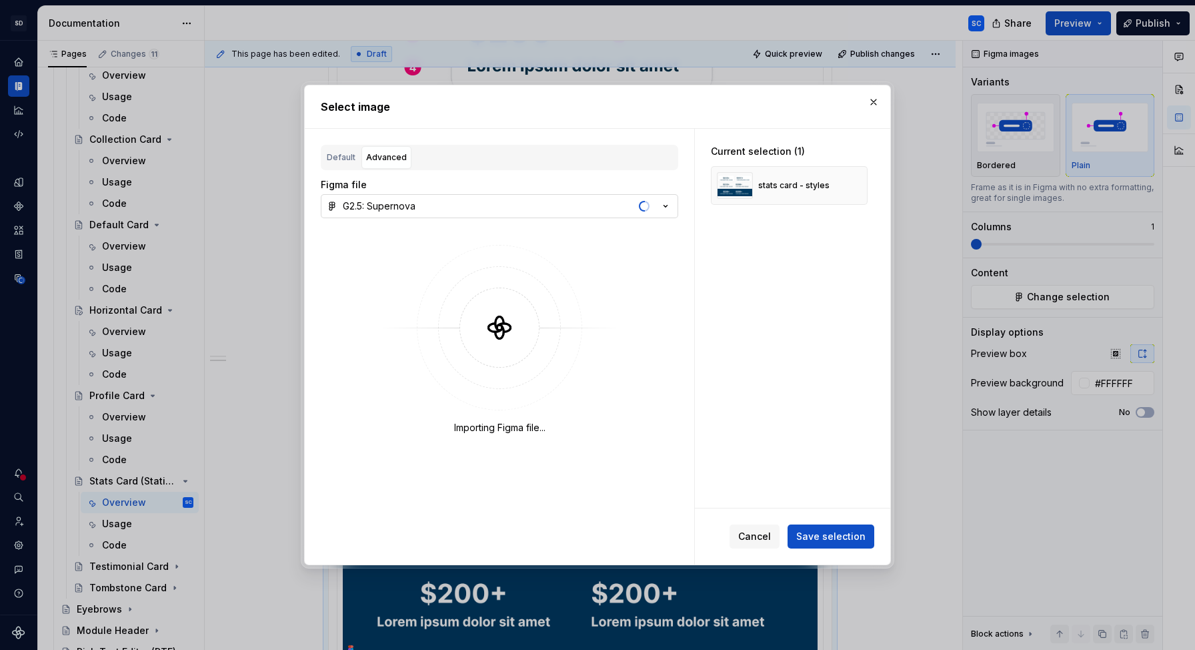
click at [761, 532] on span "Cancel" at bounding box center [754, 536] width 33 height 13
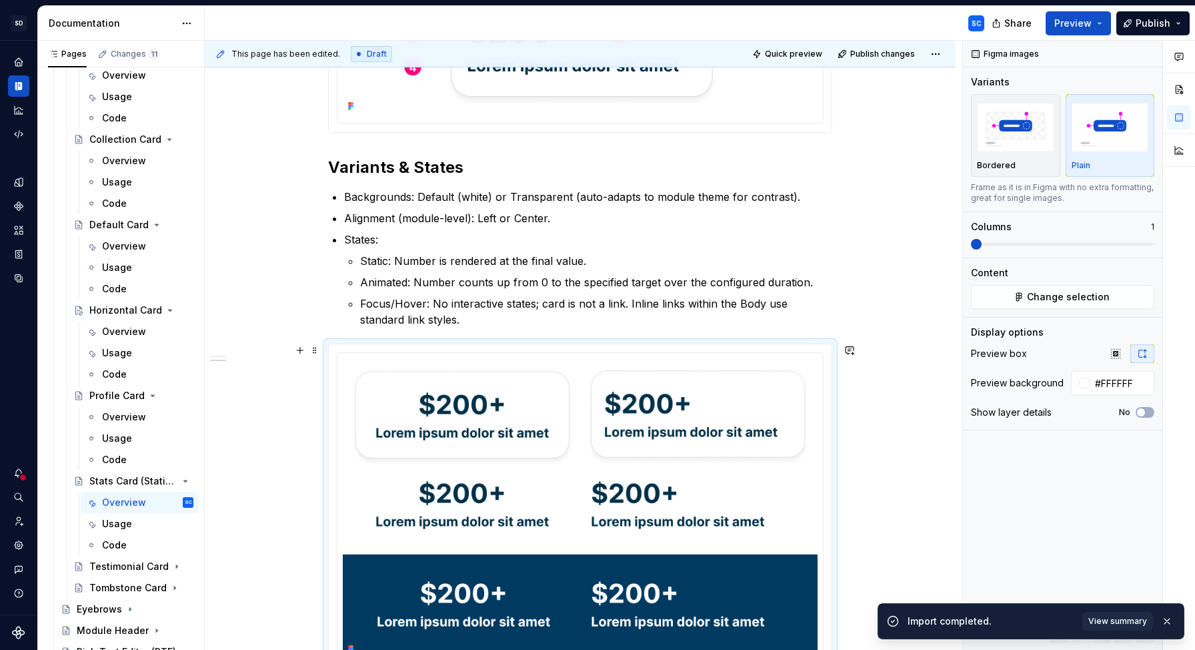
drag, startPoint x: 862, startPoint y: 480, endPoint x: 899, endPoint y: 467, distance: 39.4
click at [864, 480] on div "This page has been edited. Draft Quick preview Publish changes Stats Card (Stat…" at bounding box center [584, 346] width 758 height 610
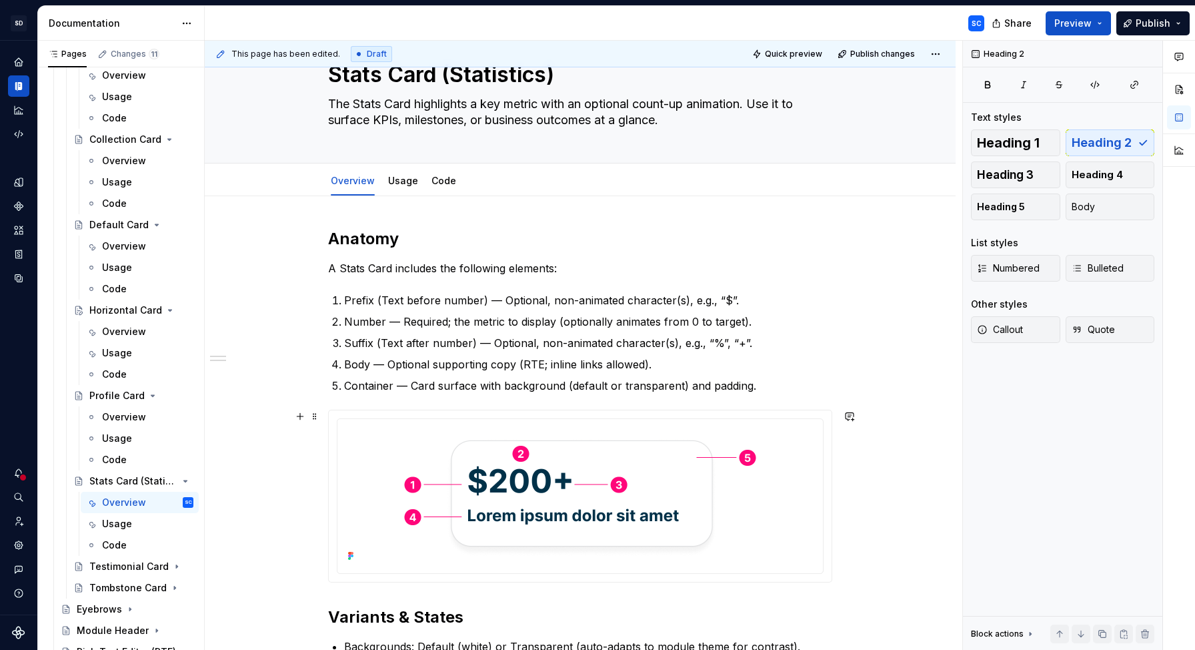
scroll to position [0, 0]
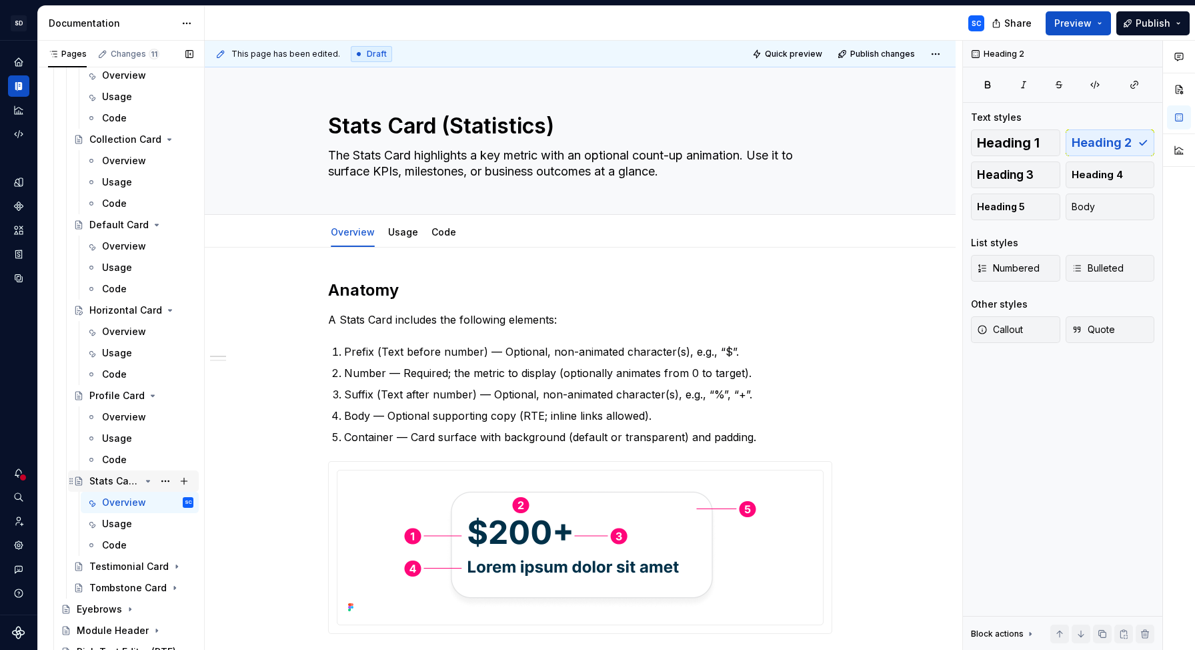
click at [147, 482] on icon "Page tree" at bounding box center [148, 481] width 11 height 11
click at [118, 398] on div "Profile Card" at bounding box center [114, 395] width 51 height 13
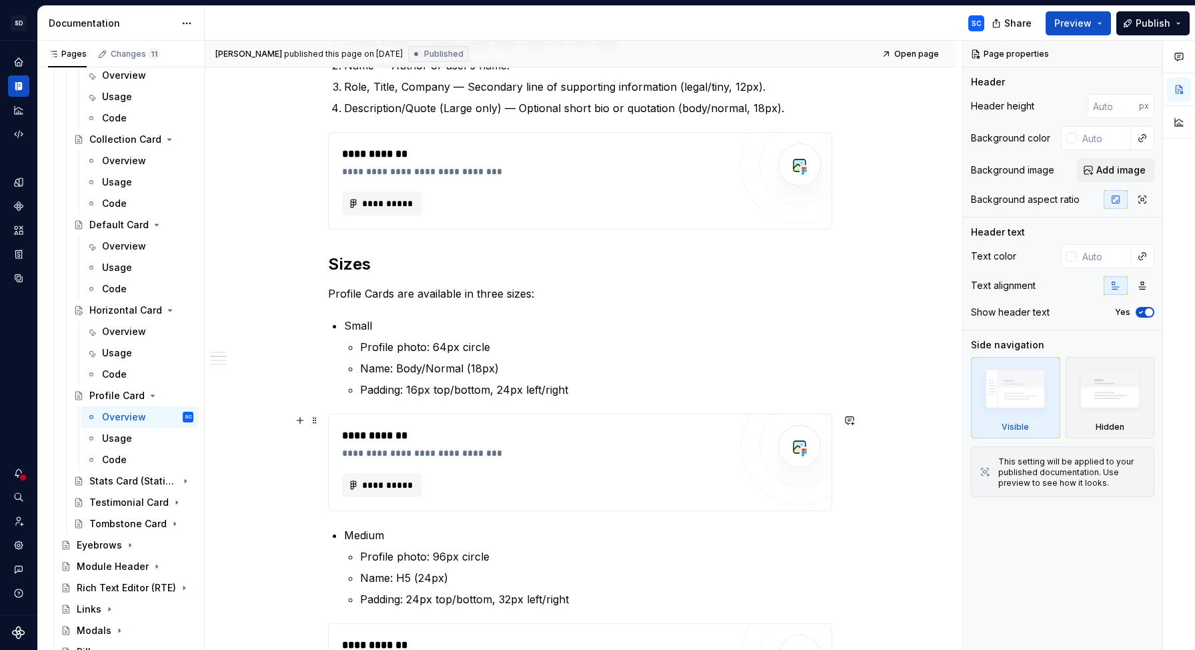
scroll to position [392, 0]
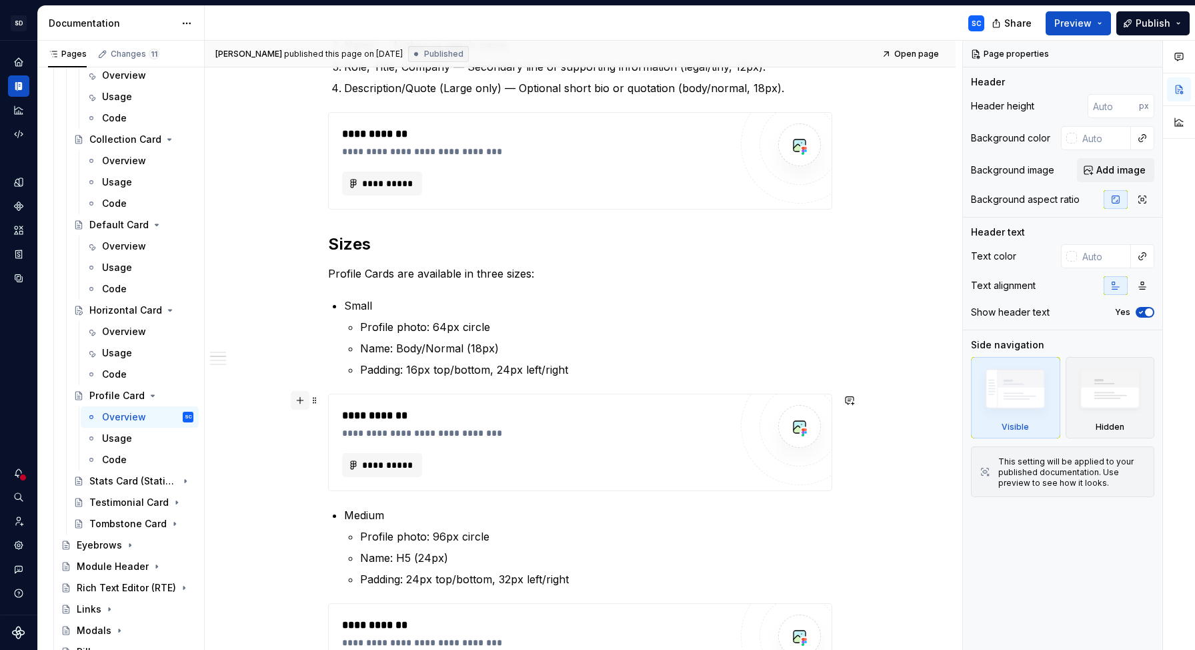
click at [305, 402] on button "button" at bounding box center [300, 400] width 19 height 19
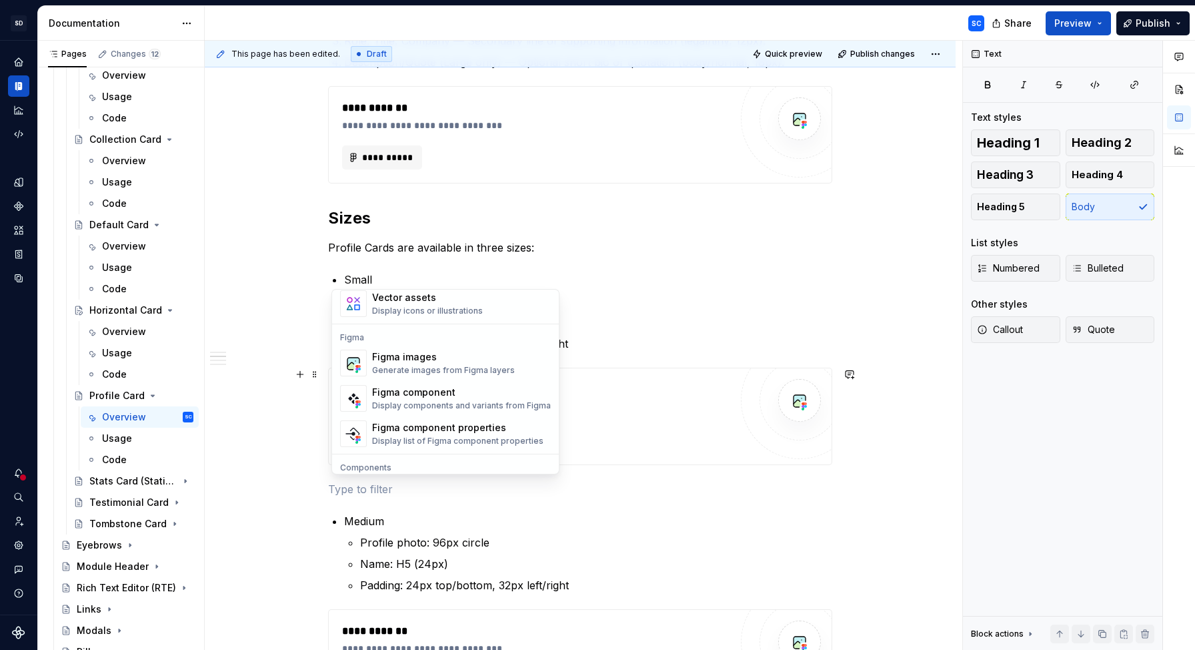
scroll to position [1225, 0]
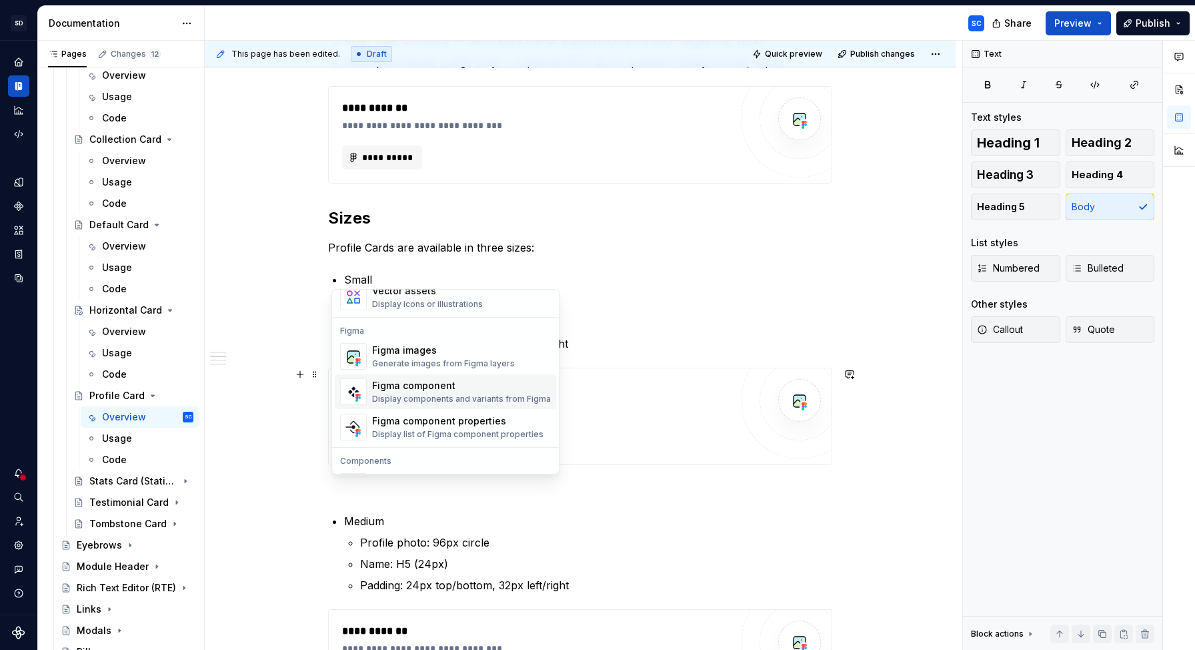
click at [451, 386] on div "Figma component" at bounding box center [461, 385] width 179 height 13
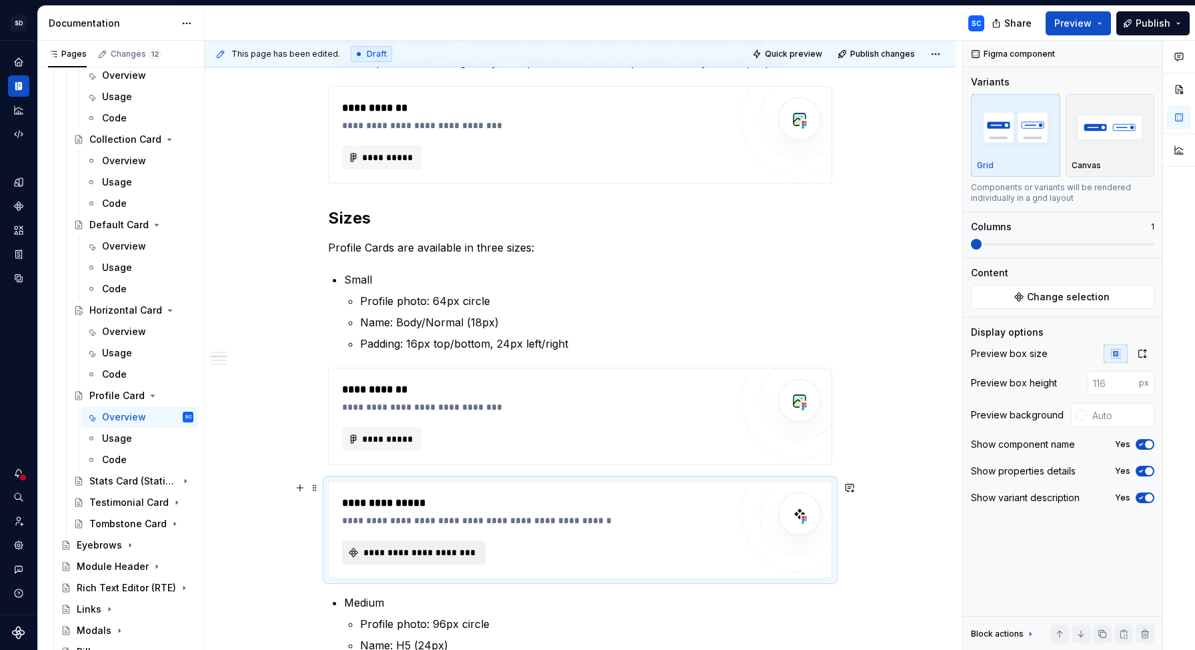
click at [409, 550] on span "**********" at bounding box center [419, 552] width 115 height 13
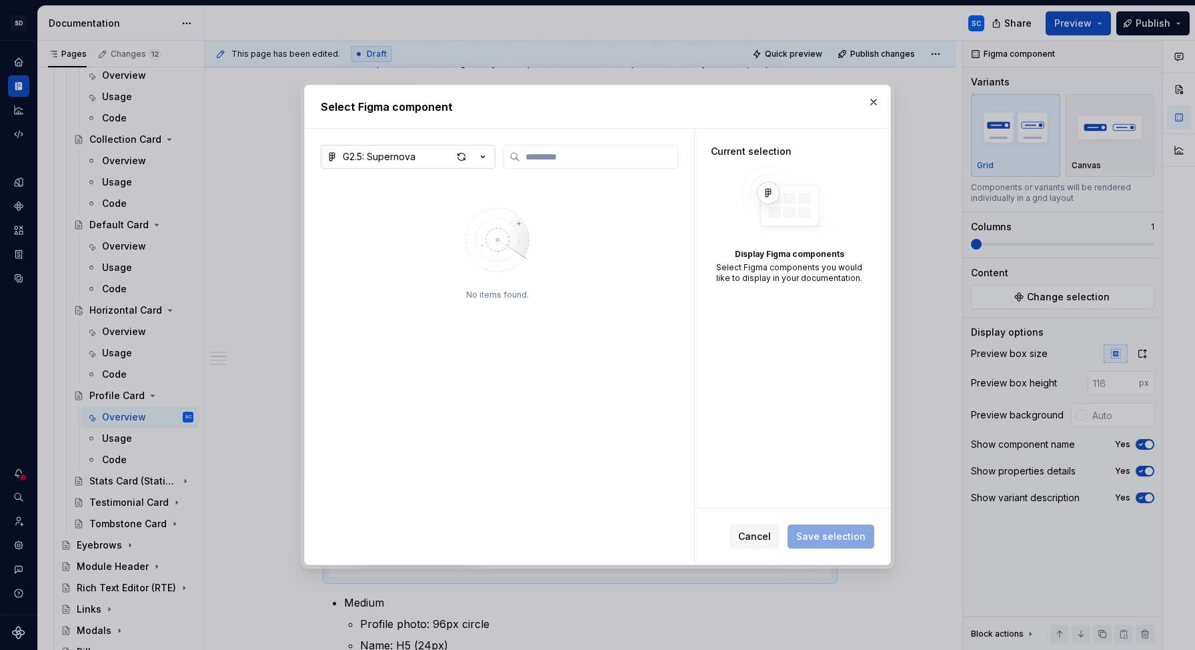
click at [485, 161] on icon "button" at bounding box center [482, 156] width 13 height 13
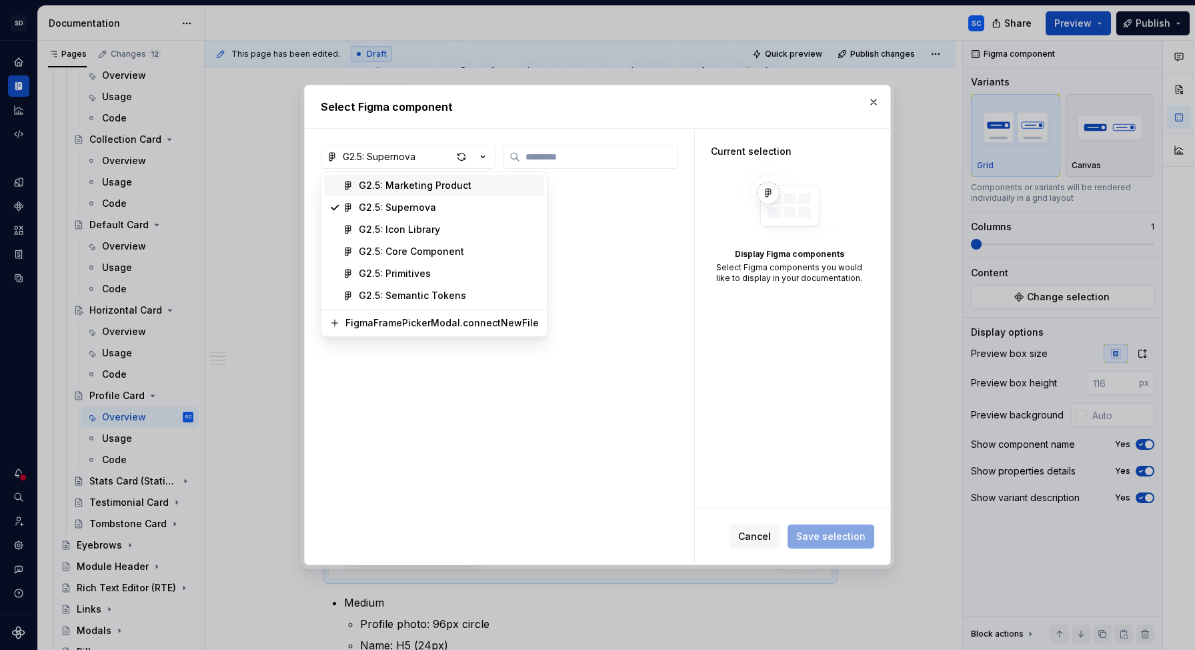
click at [440, 188] on div "G2.5: Marketing Product" at bounding box center [415, 185] width 113 height 13
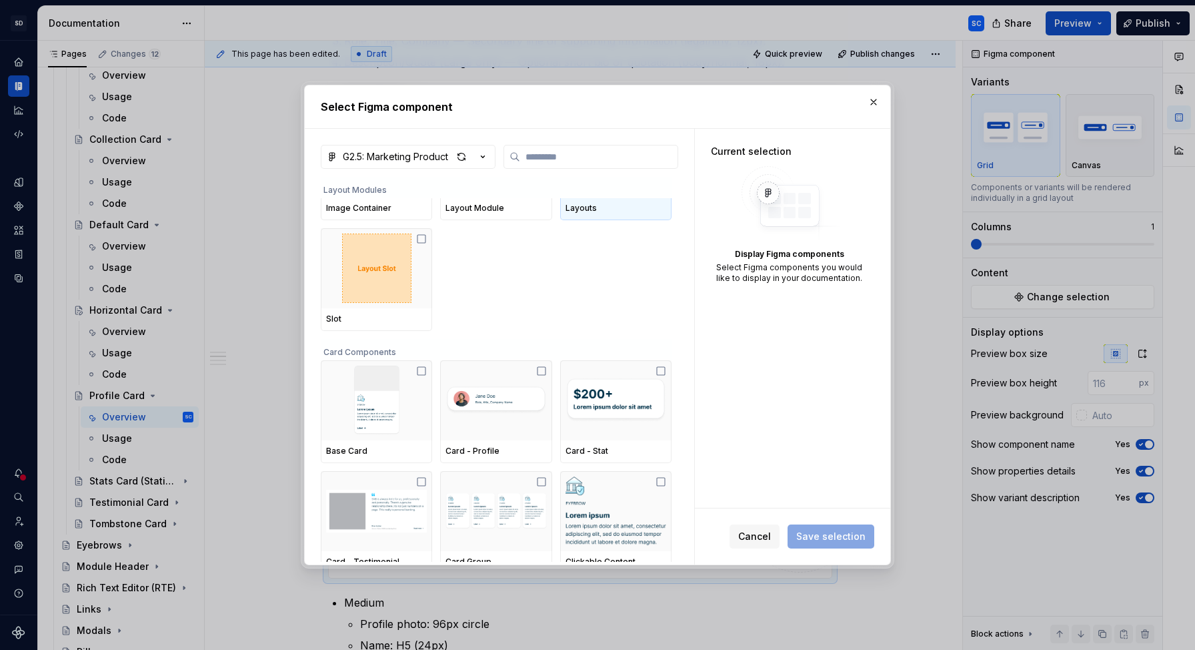
scroll to position [594, 0]
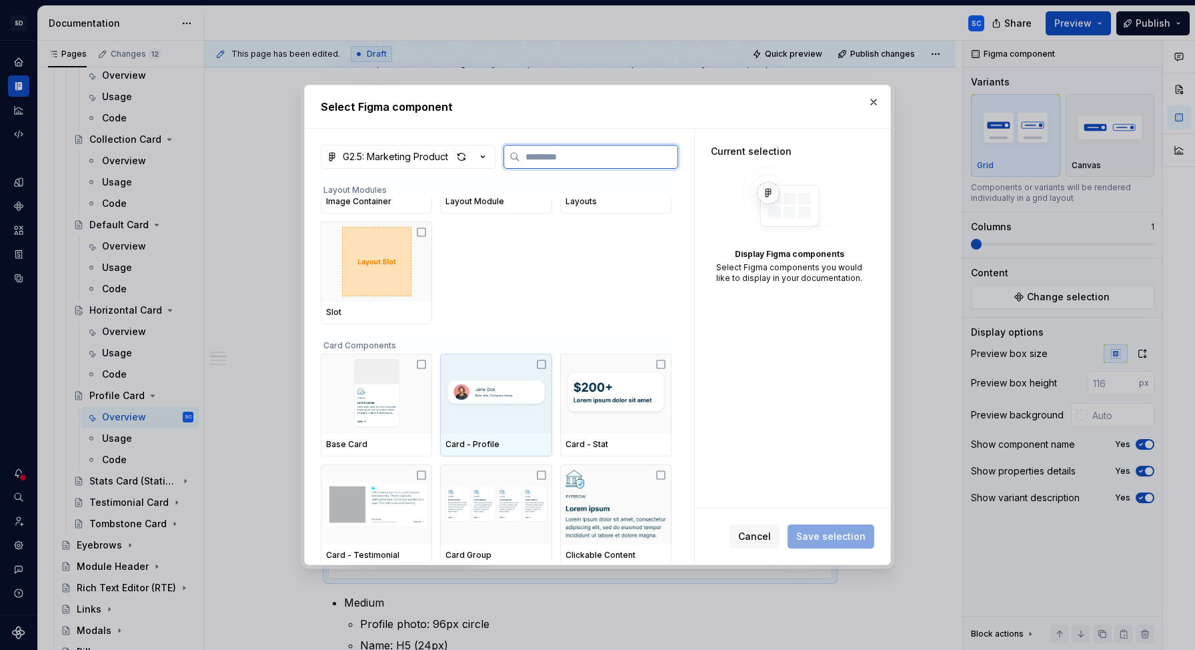
click at [511, 400] on img at bounding box center [496, 394] width 101 height 64
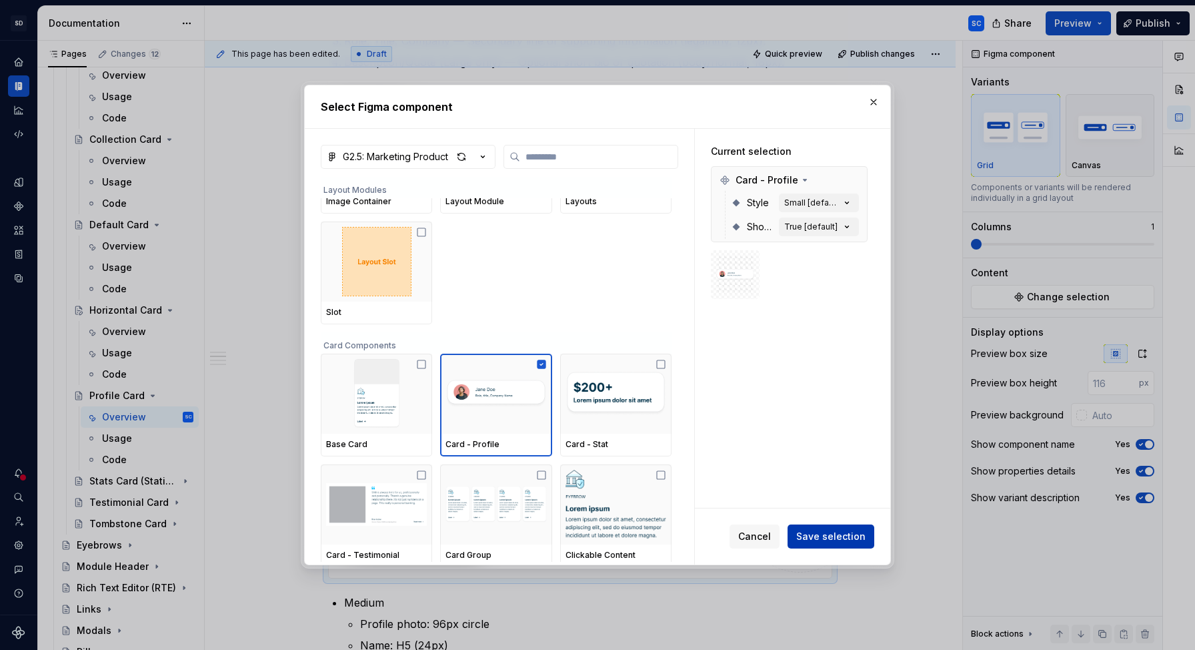
click at [834, 535] on span "Save selection" at bounding box center [830, 536] width 69 height 13
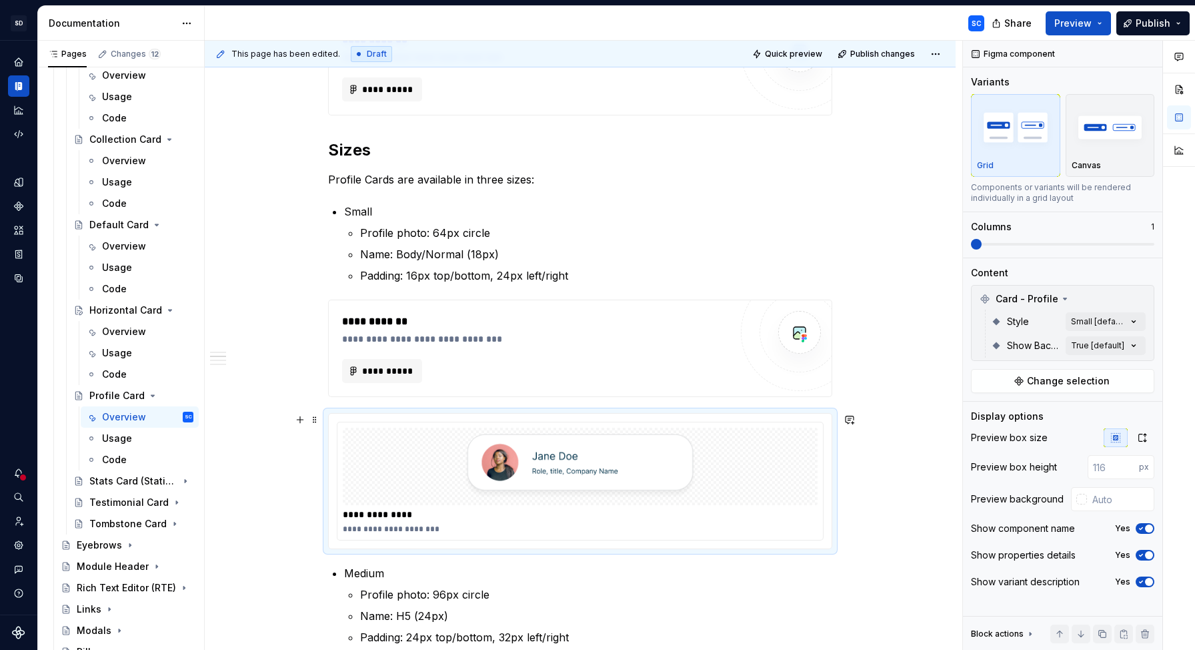
scroll to position [502, 0]
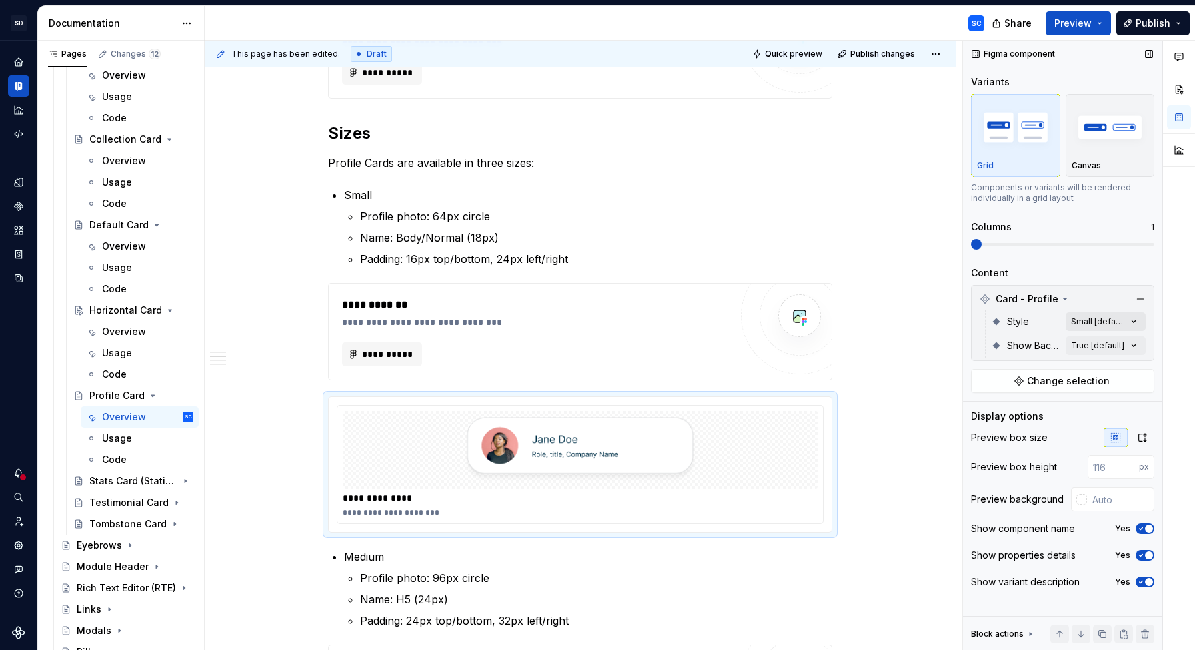
click at [1135, 323] on div "Comments Open comments No comments yet Select ‘Comment’ from the block context …" at bounding box center [1079, 346] width 232 height 610
click at [1003, 382] on span "Small" at bounding box center [1003, 385] width 25 height 13
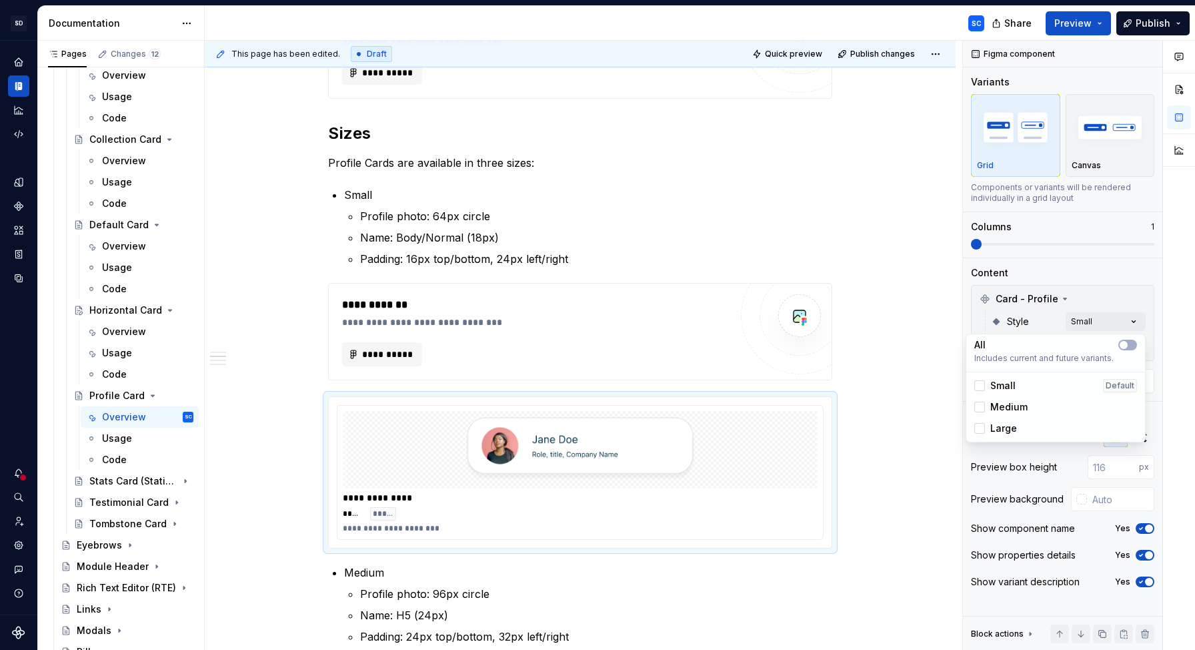
click at [1149, 273] on div "Comments Open comments No comments yet Select ‘Comment’ from the block context …" at bounding box center [1079, 346] width 232 height 610
click at [1145, 530] on icon "button" at bounding box center [1141, 528] width 11 height 8
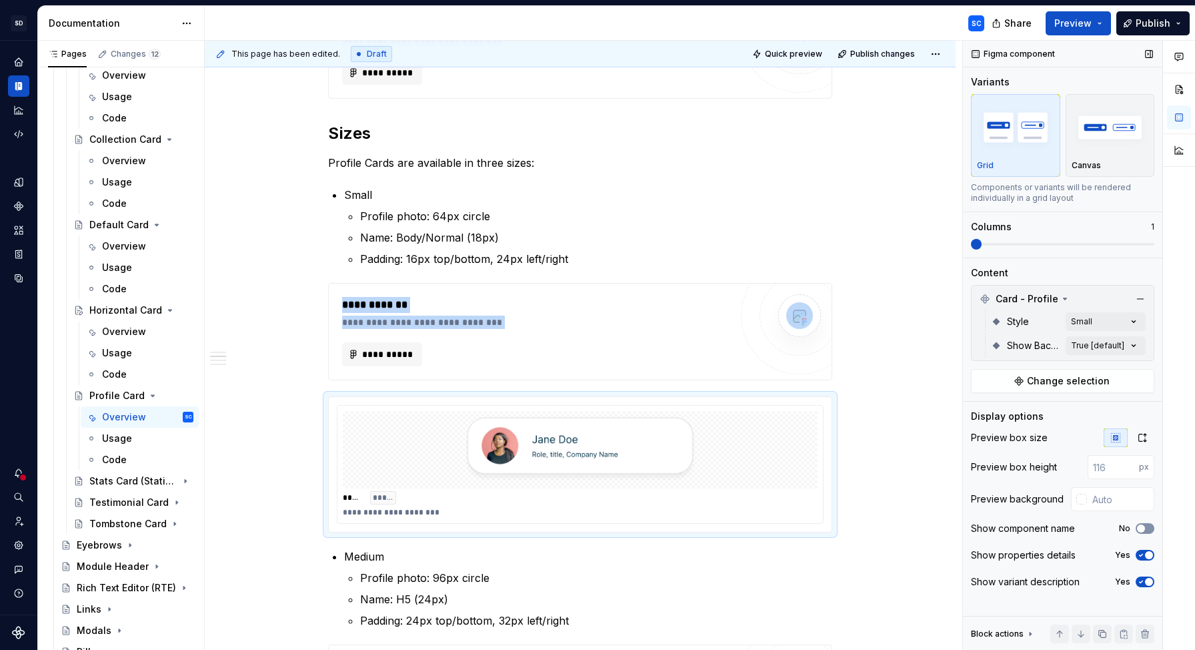
click at [1145, 530] on icon "button" at bounding box center [1141, 528] width 11 height 8
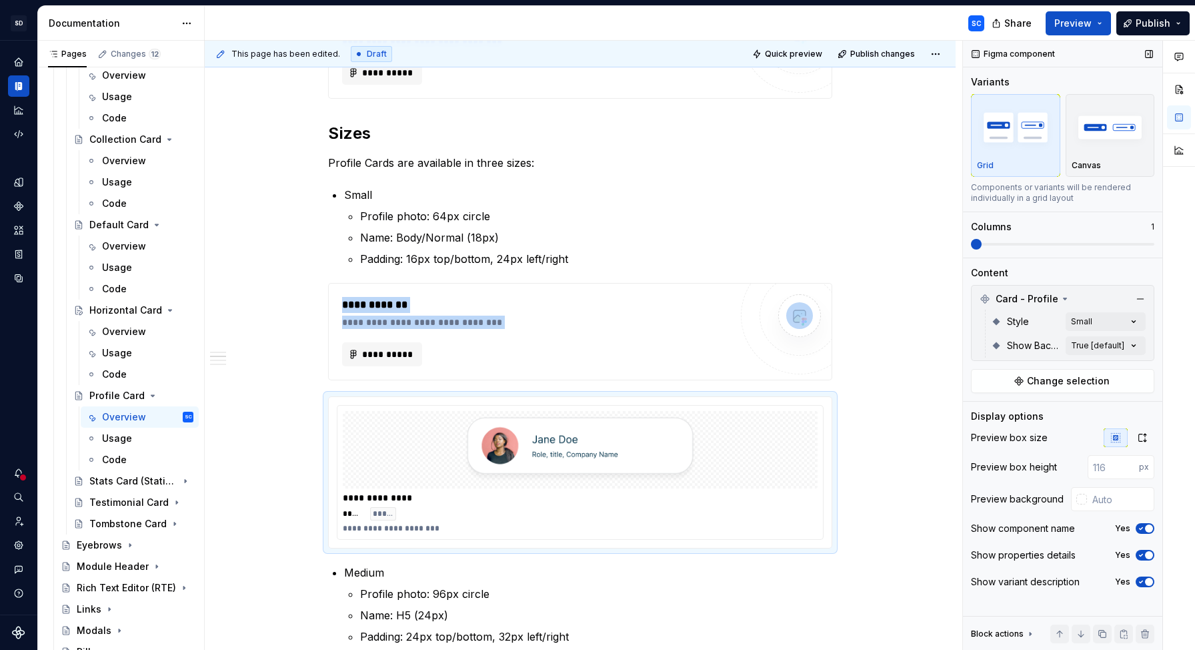
click at [1145, 530] on icon "button" at bounding box center [1141, 528] width 11 height 8
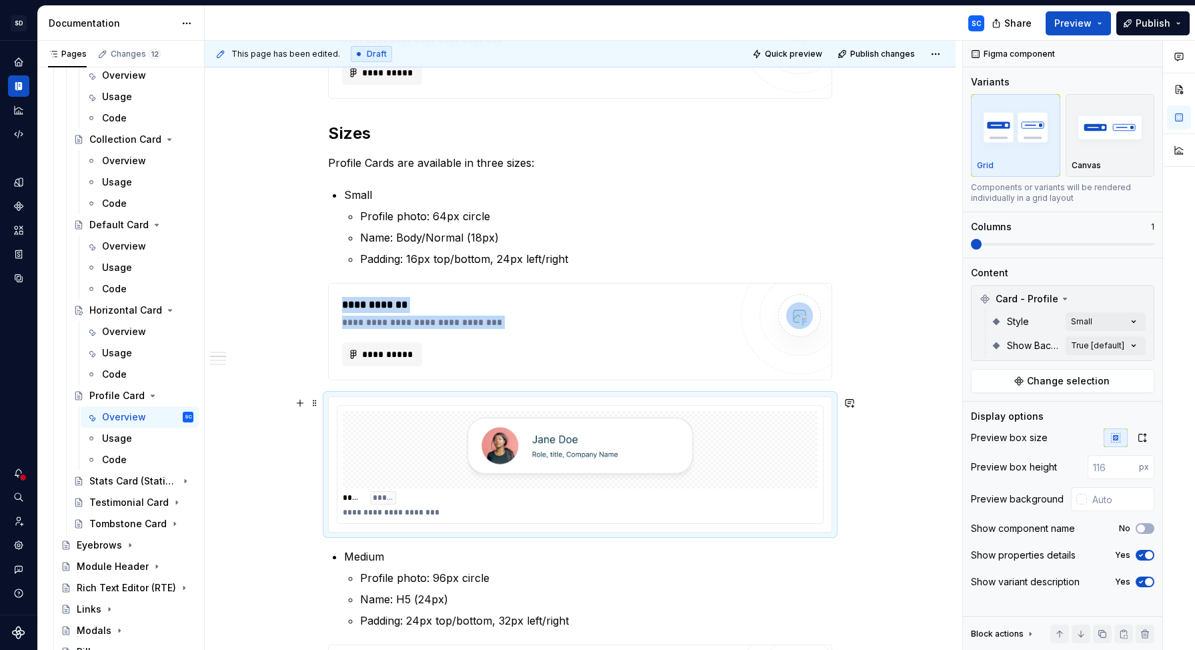
click at [399, 513] on div "**********" at bounding box center [580, 512] width 475 height 11
click at [1143, 581] on icon "button" at bounding box center [1141, 582] width 11 height 8
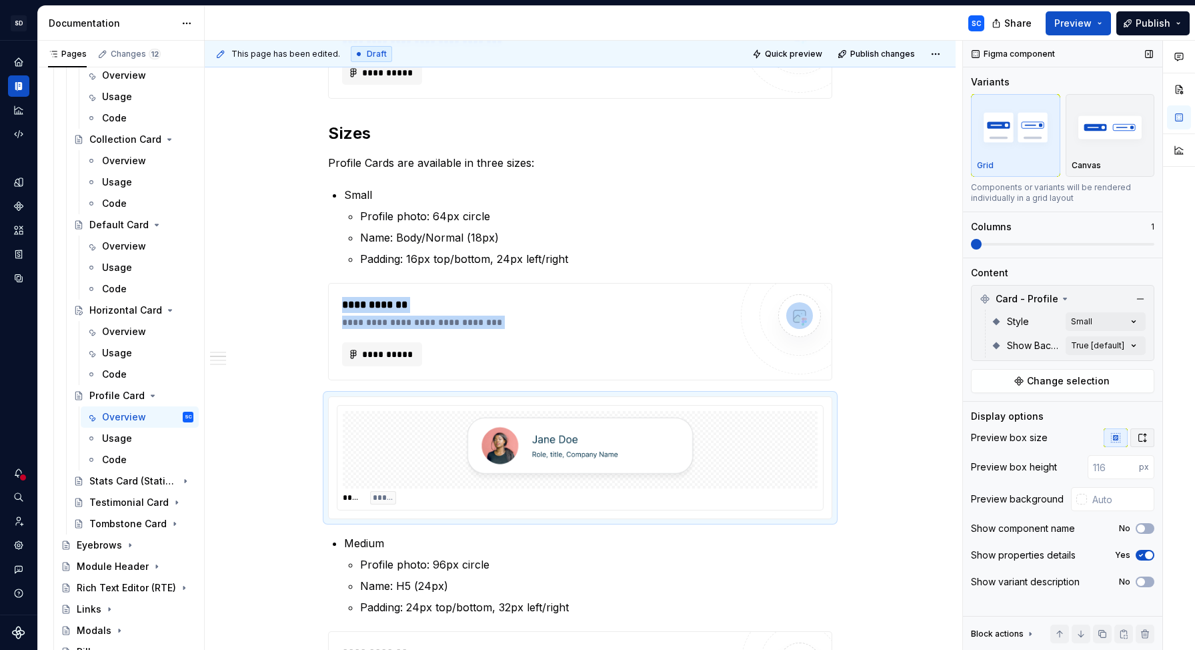
click at [1147, 439] on icon "button" at bounding box center [1142, 437] width 11 height 11
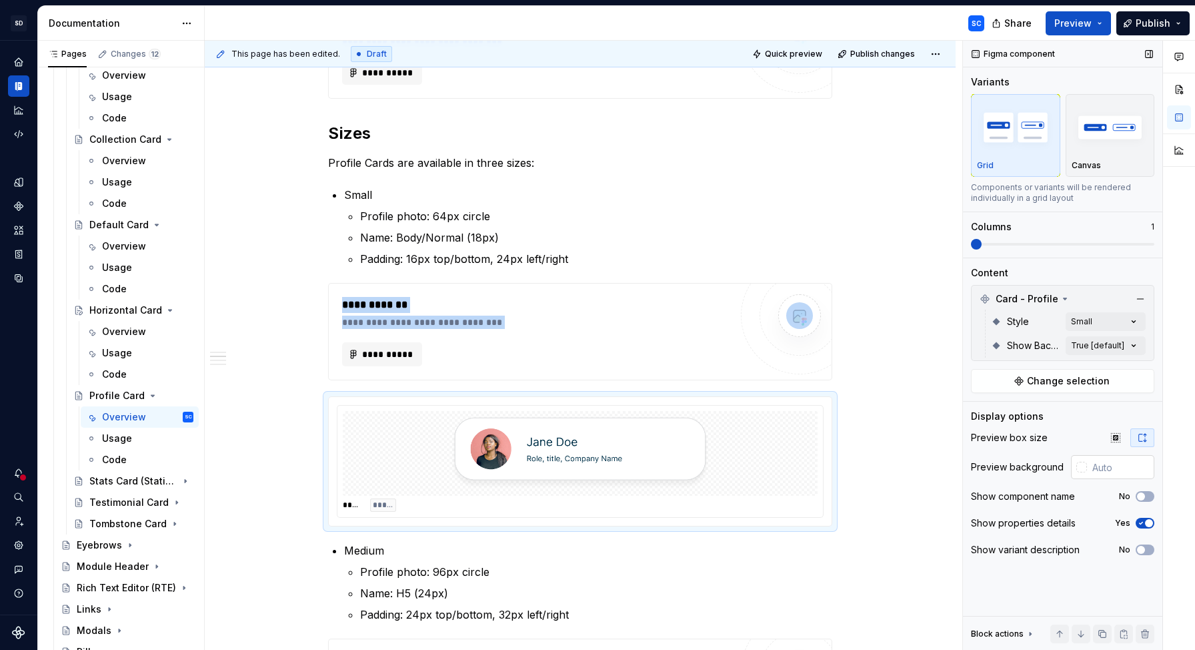
type textarea "*"
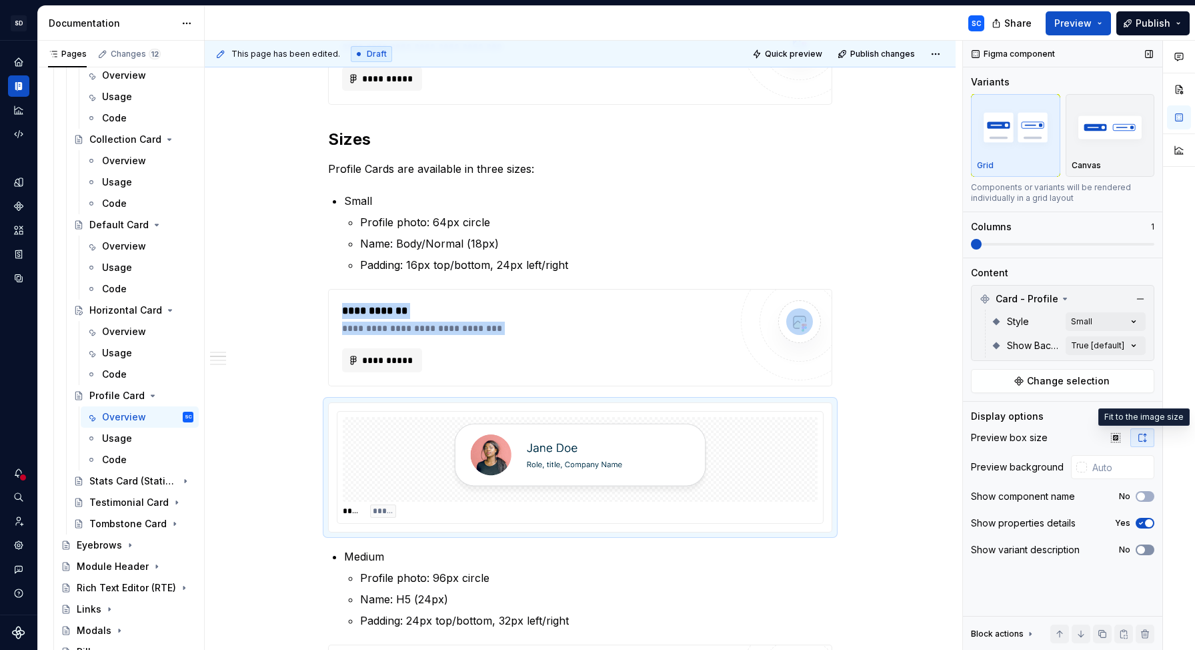
click at [1139, 548] on span "button" at bounding box center [1141, 550] width 8 height 8
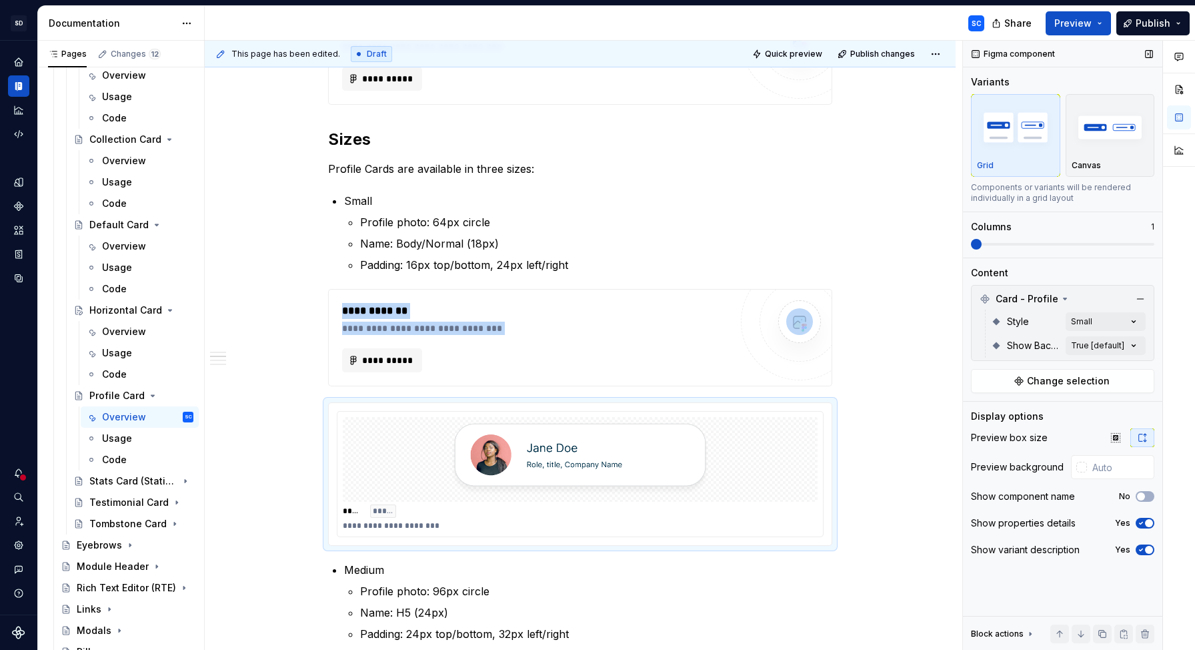
click at [1139, 549] on icon "button" at bounding box center [1141, 550] width 11 height 8
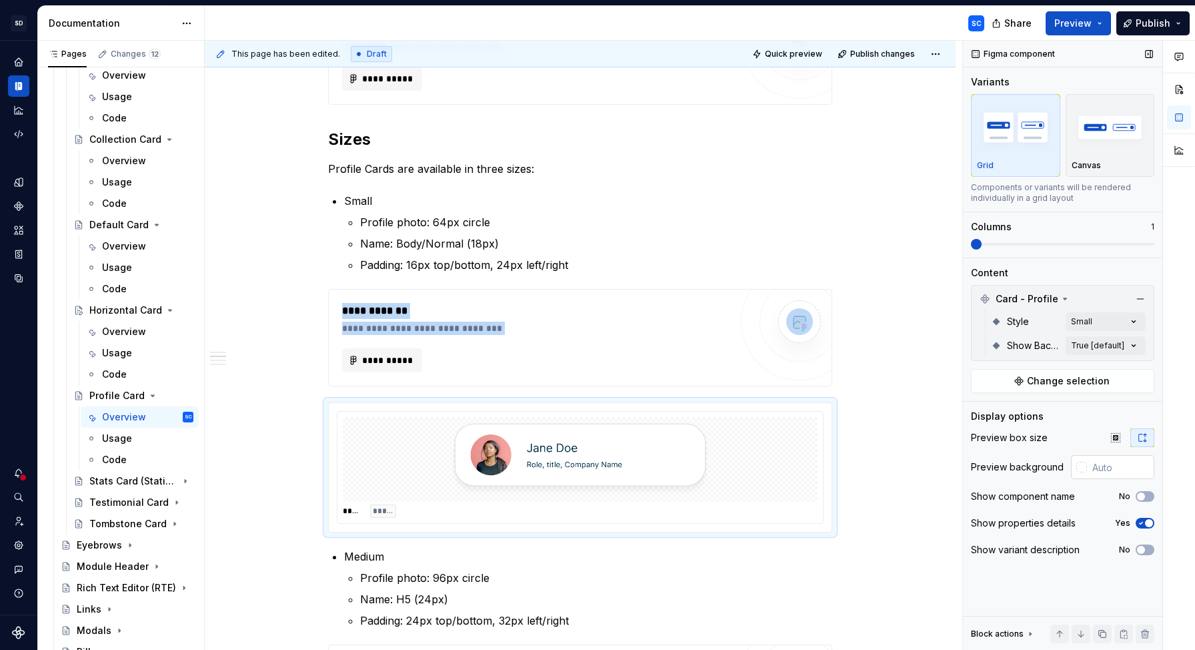
click at [1094, 470] on input "text" at bounding box center [1120, 467] width 67 height 24
type input "#FFFFFF"
click at [1116, 139] on img "button" at bounding box center [1110, 127] width 77 height 49
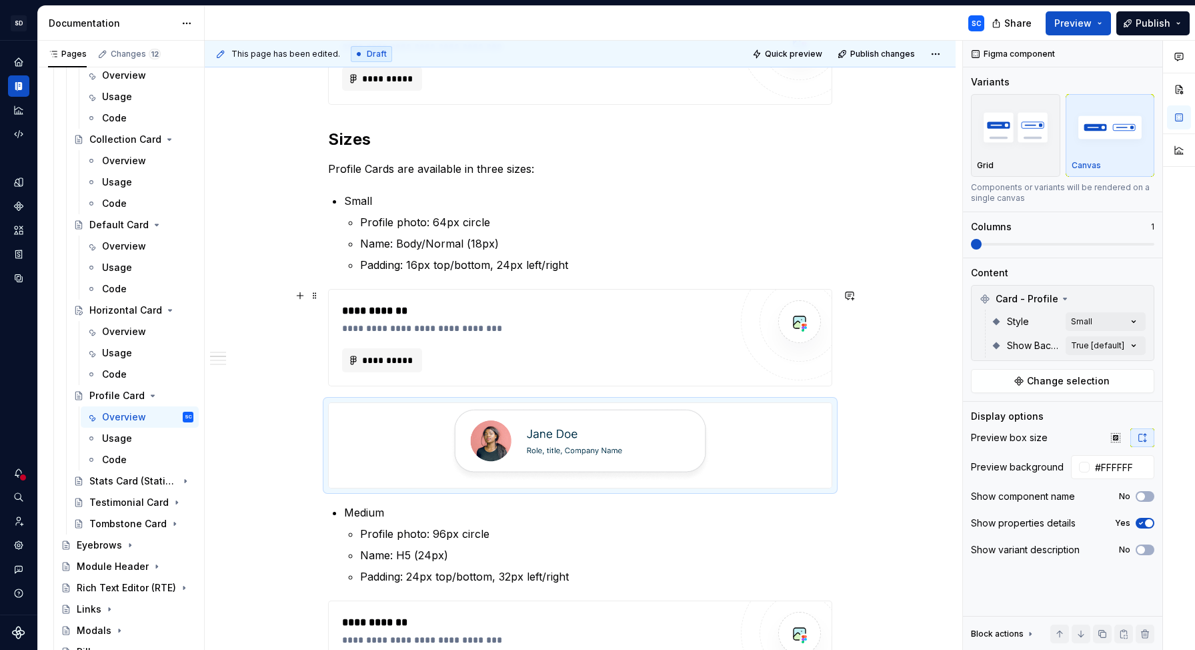
click at [318, 297] on span at bounding box center [315, 295] width 11 height 19
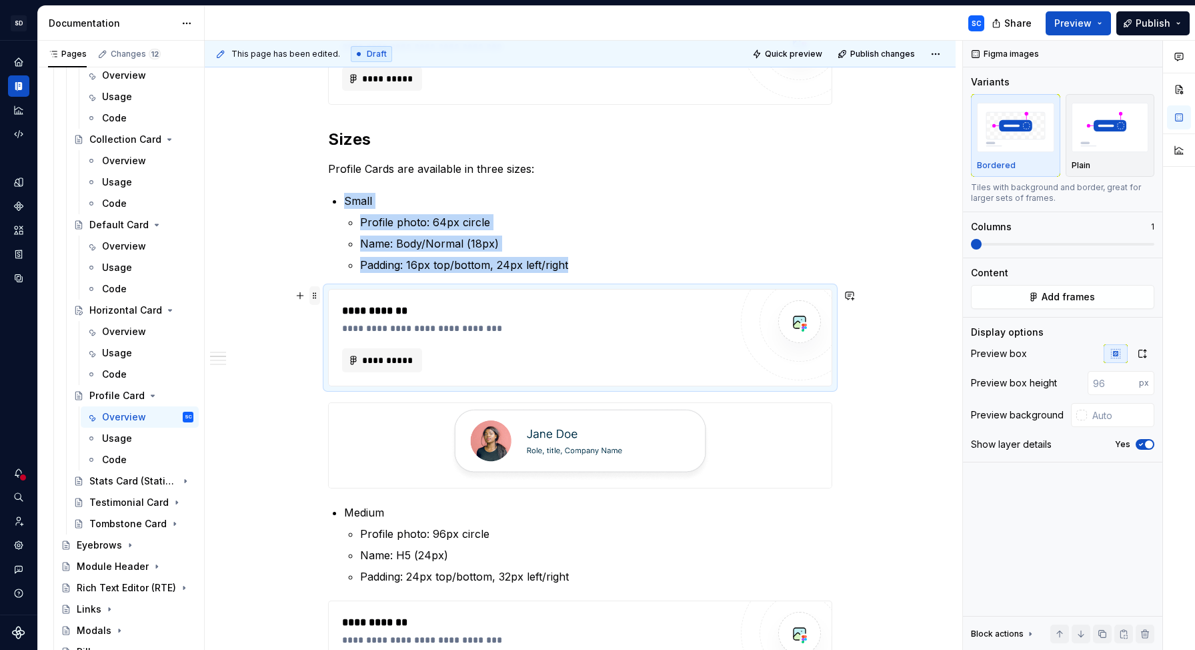
click at [317, 295] on span at bounding box center [315, 295] width 11 height 19
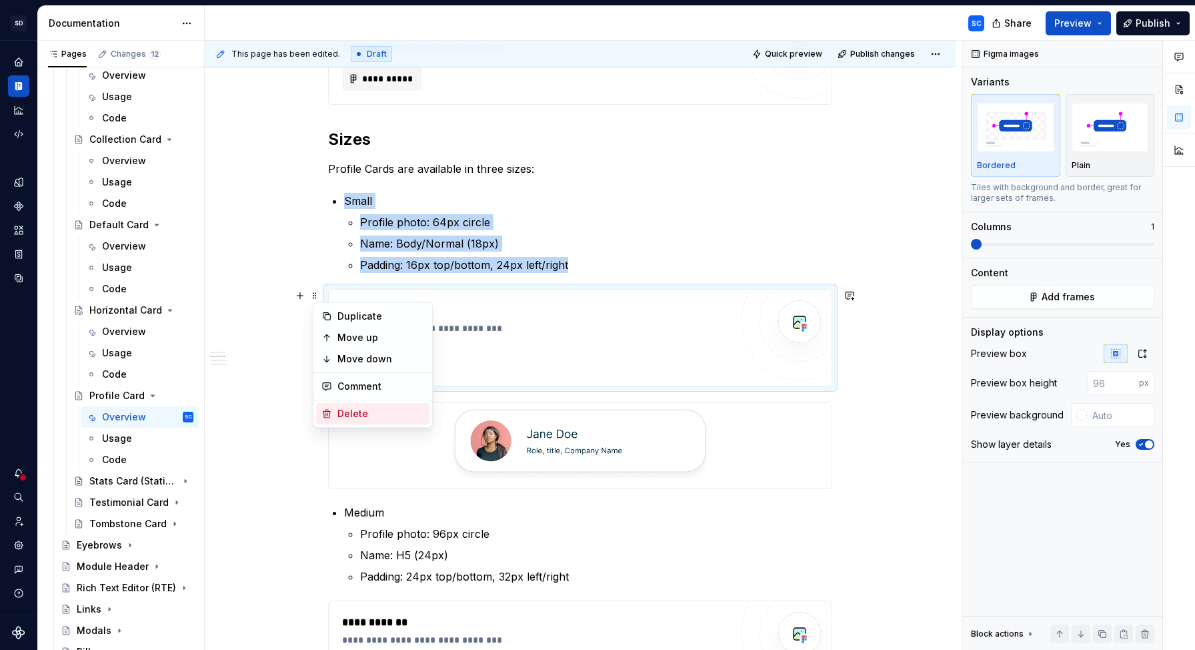
click at [356, 414] on div "Delete" at bounding box center [381, 413] width 87 height 13
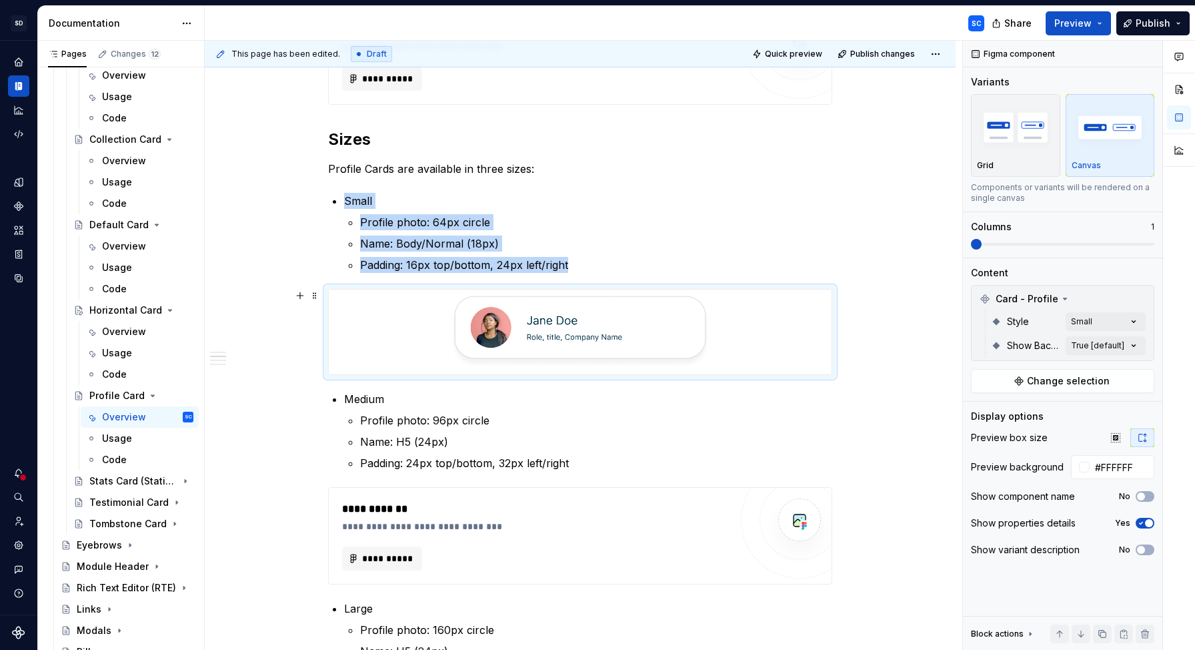
type textarea "*"
click at [909, 304] on div "**********" at bounding box center [580, 620] width 751 height 1611
click at [1147, 522] on span "button" at bounding box center [1149, 523] width 8 height 8
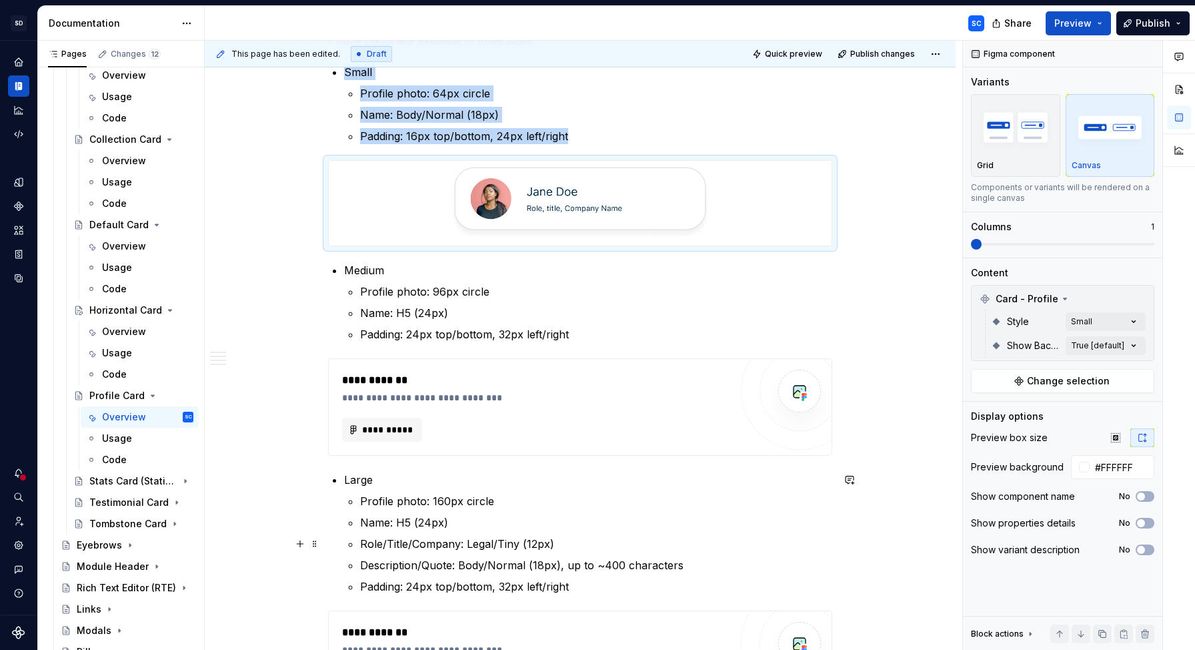
scroll to position [643, 0]
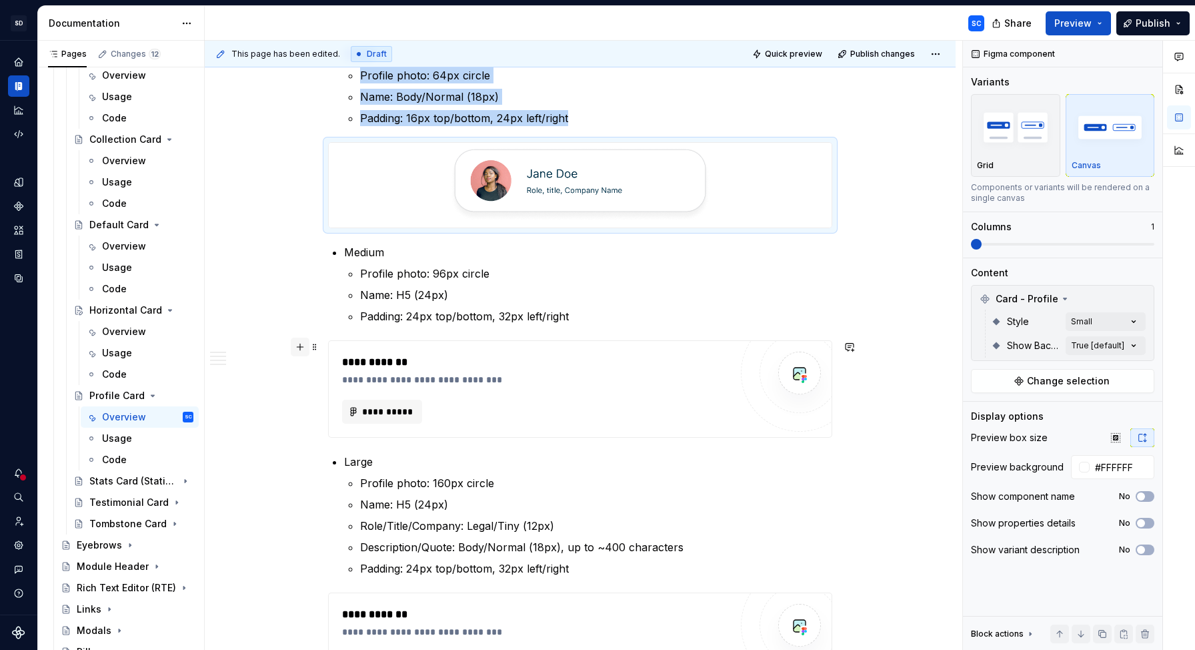
click at [303, 350] on button "button" at bounding box center [300, 347] width 19 height 19
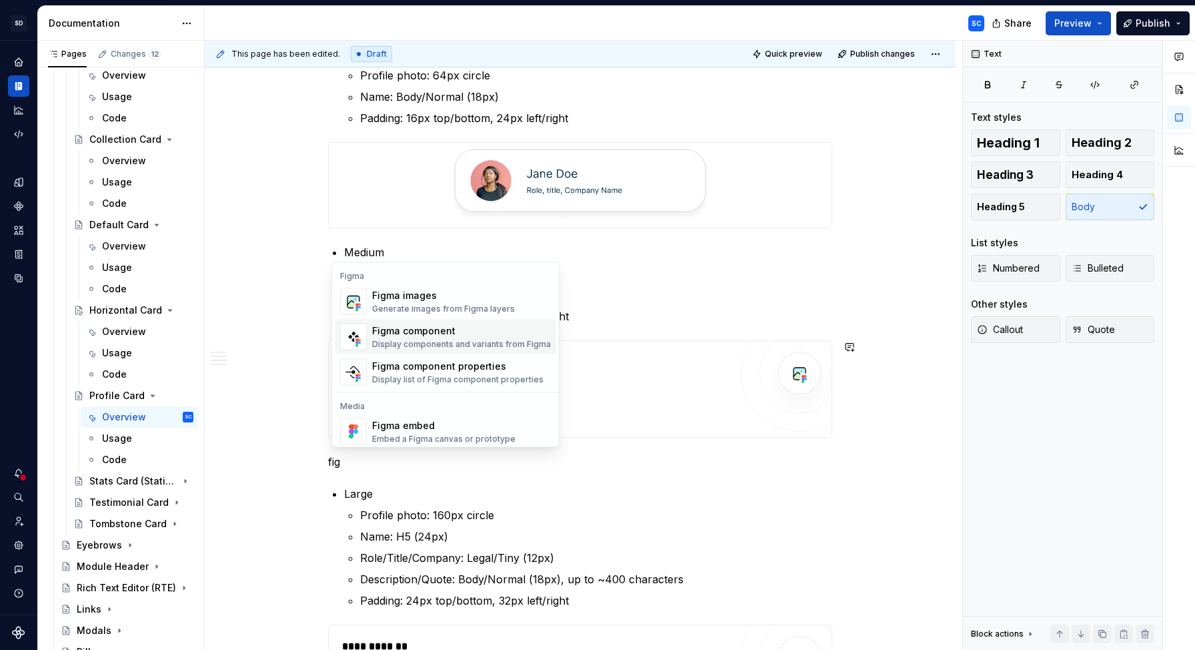
click at [437, 340] on div "Display components and variants from Figma" at bounding box center [461, 344] width 179 height 11
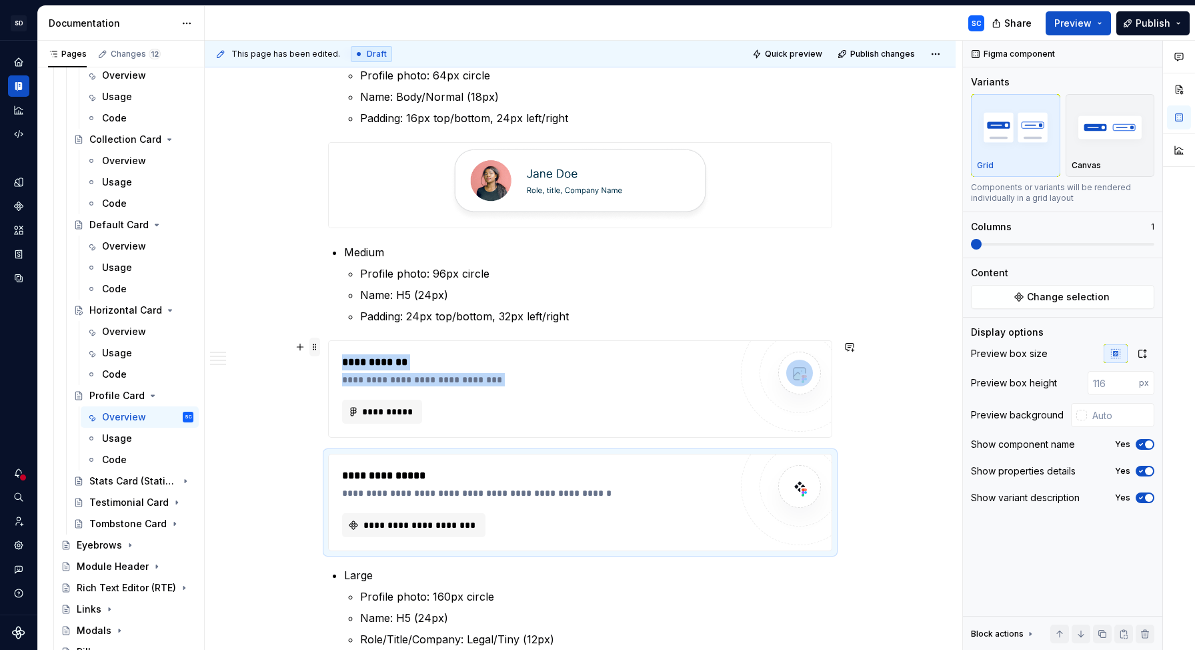
click at [320, 349] on span at bounding box center [315, 347] width 11 height 19
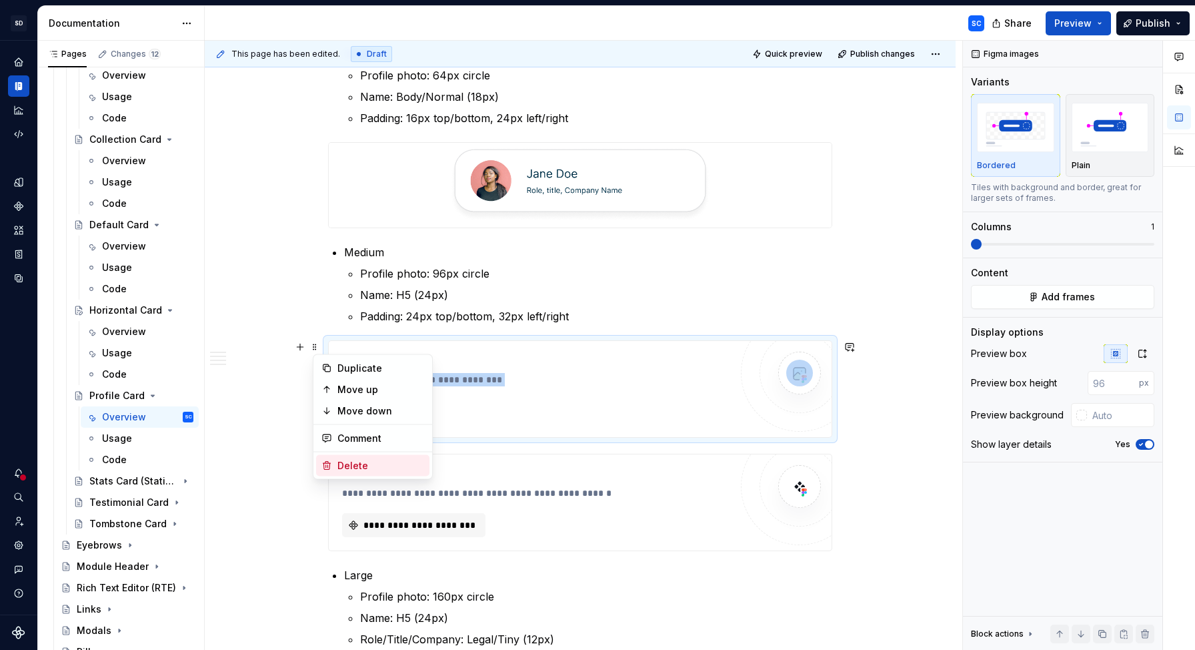
click at [361, 462] on div "Delete" at bounding box center [381, 465] width 87 height 13
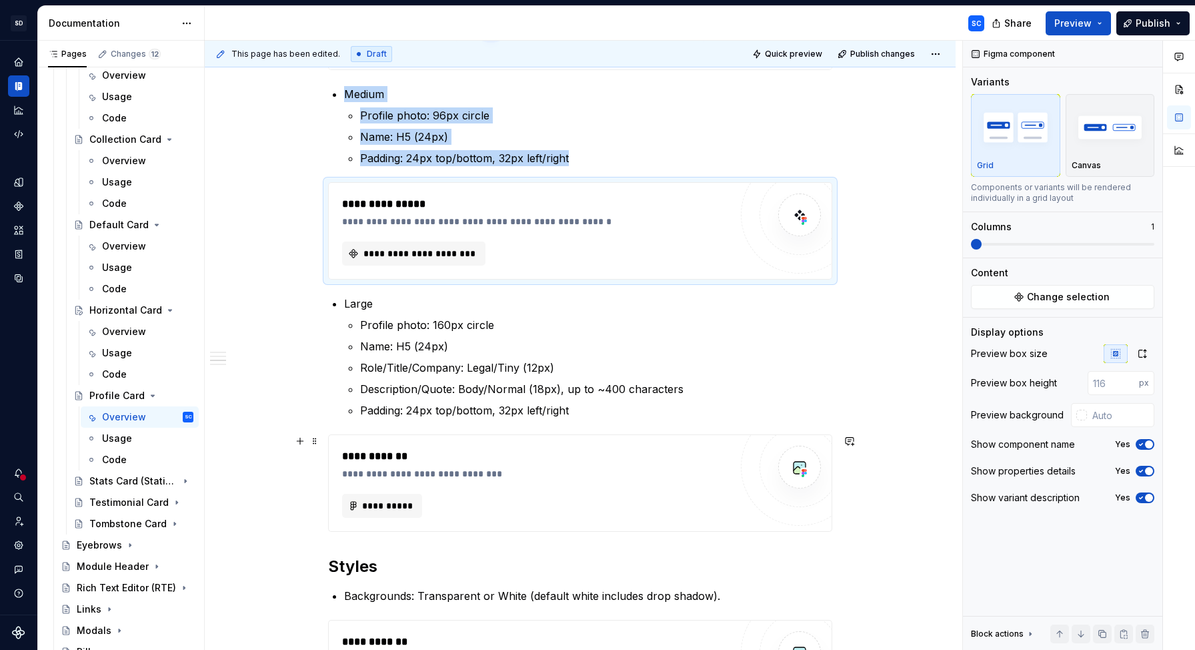
scroll to position [892, 0]
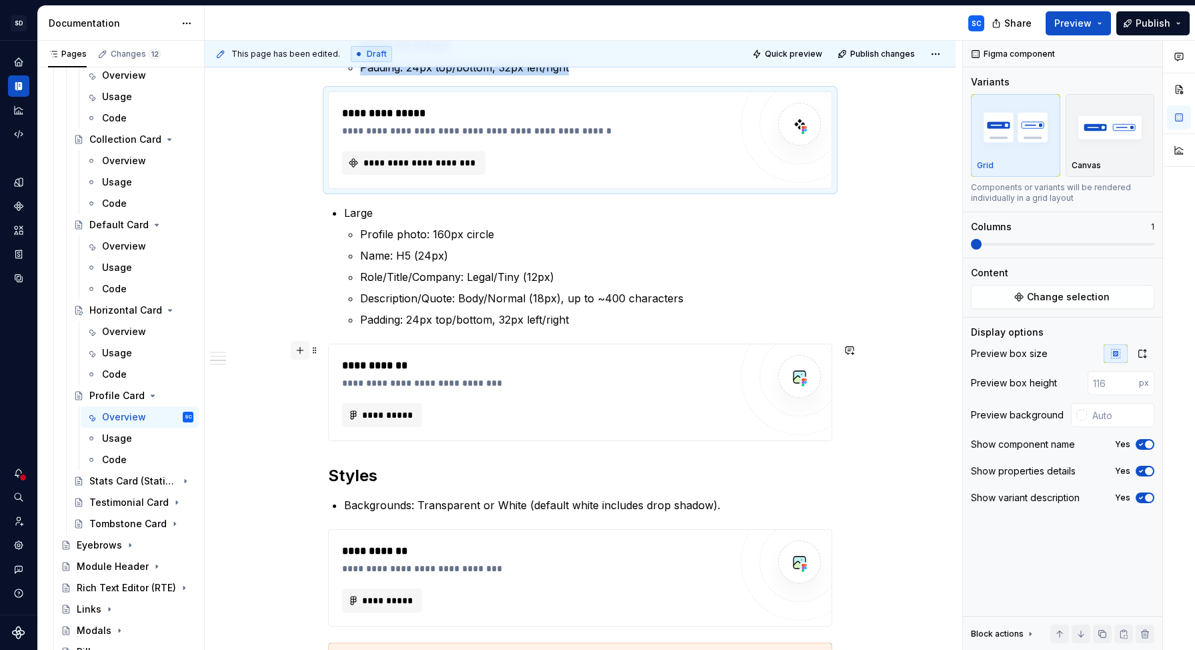
click at [304, 349] on button "button" at bounding box center [300, 350] width 19 height 19
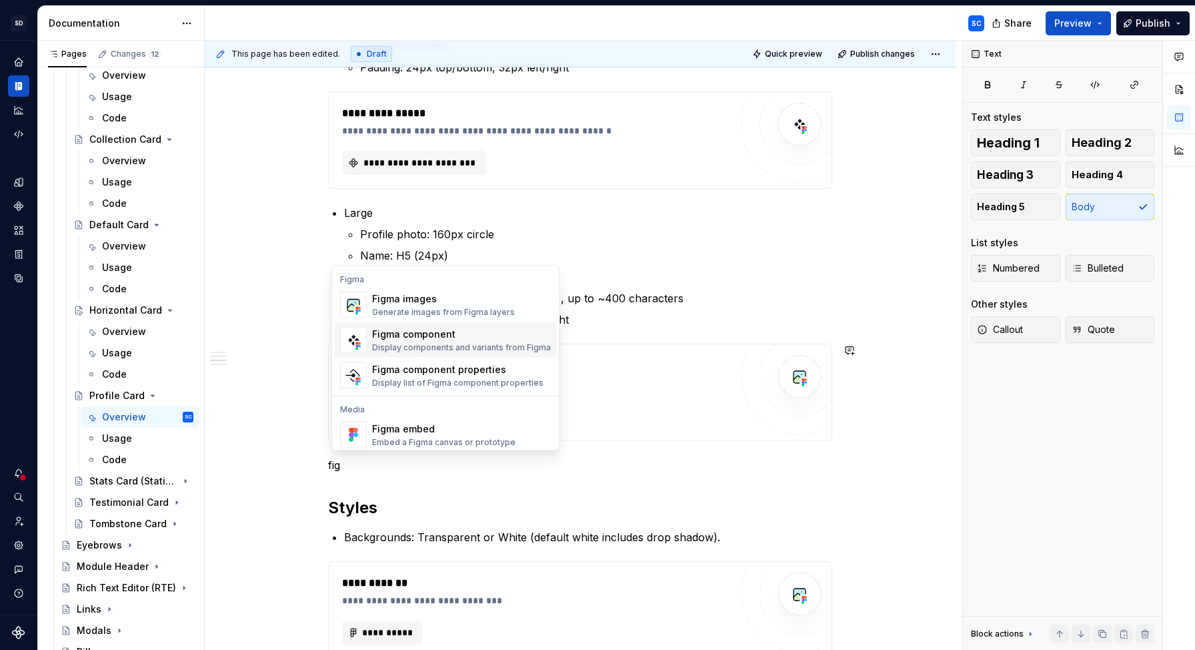
click at [456, 338] on div "Figma component" at bounding box center [461, 334] width 179 height 13
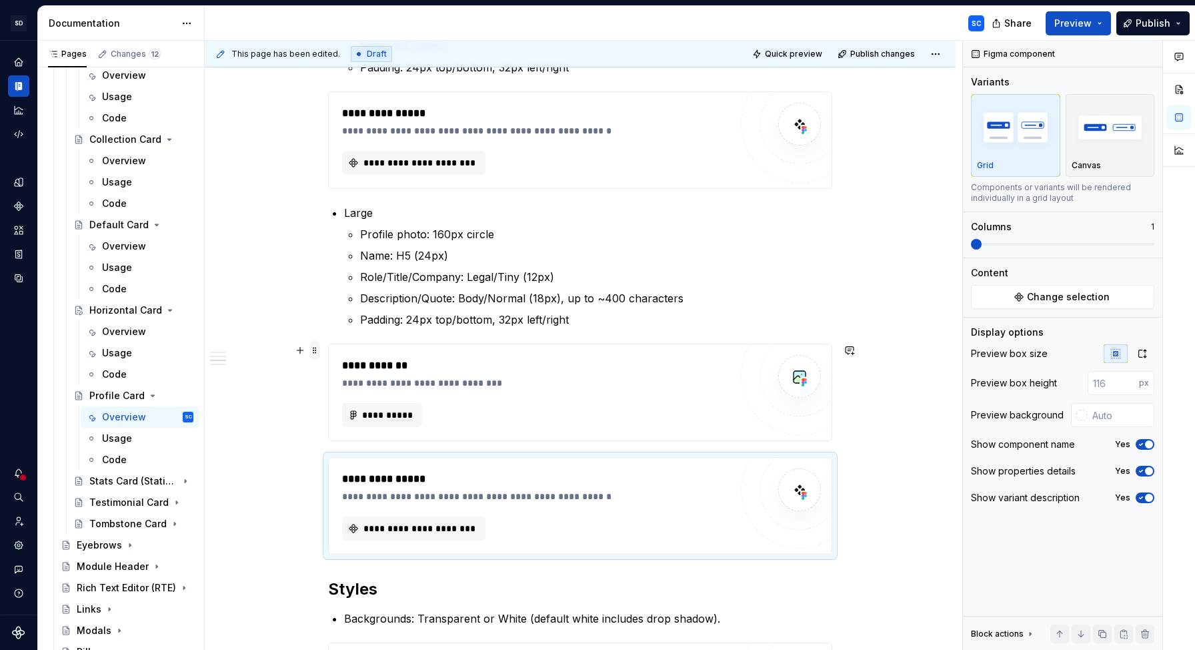
click at [320, 356] on span at bounding box center [315, 350] width 11 height 19
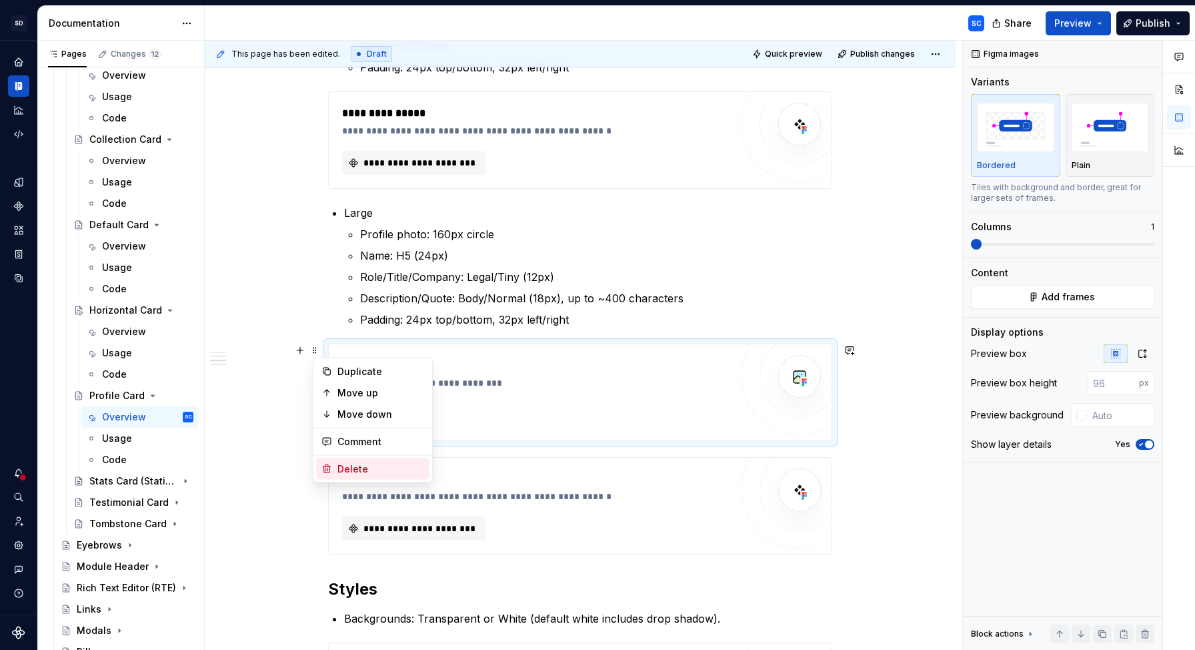
click at [357, 468] on div "Delete" at bounding box center [381, 468] width 87 height 13
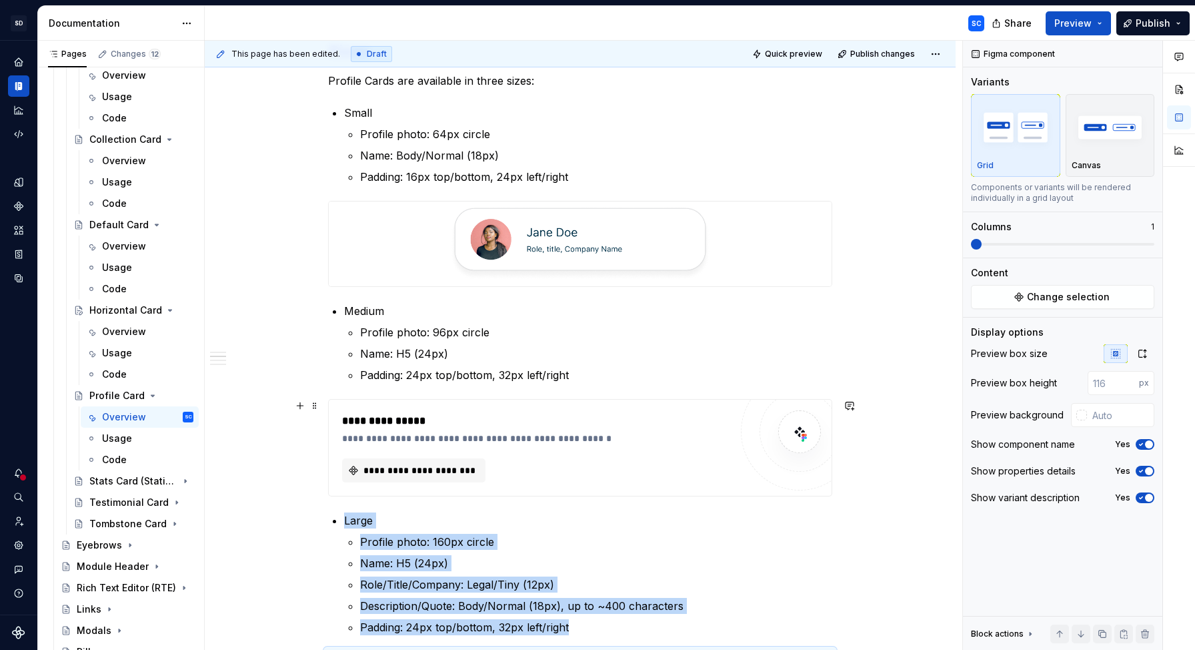
scroll to position [610, 0]
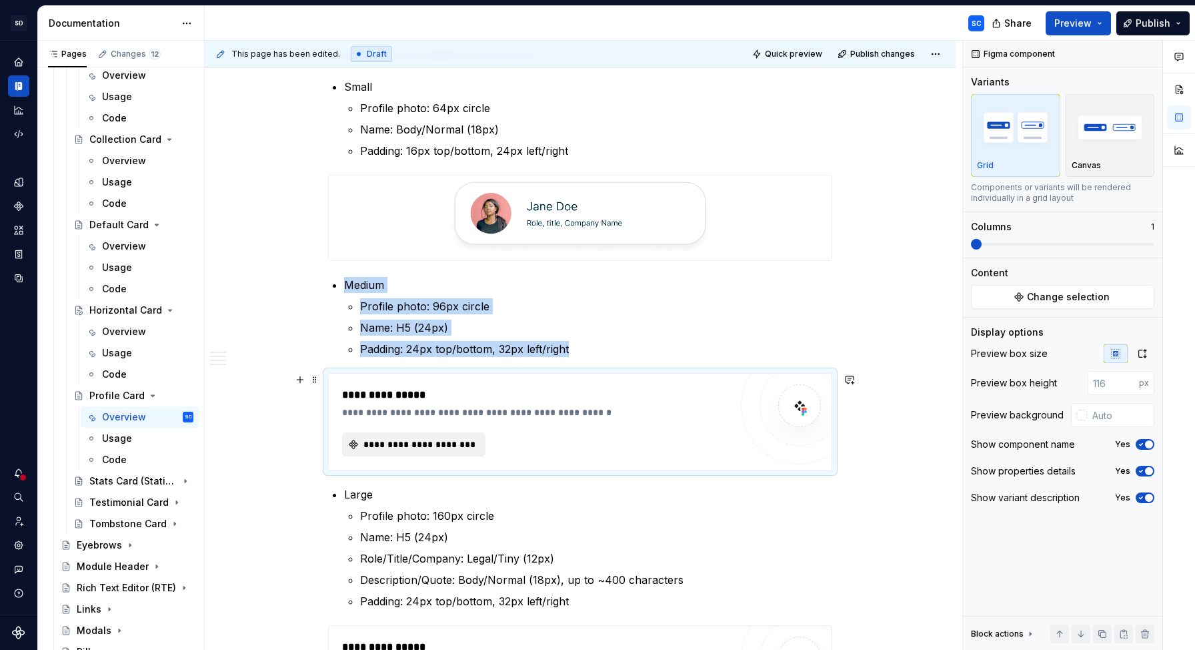
click at [450, 444] on span "**********" at bounding box center [419, 444] width 115 height 13
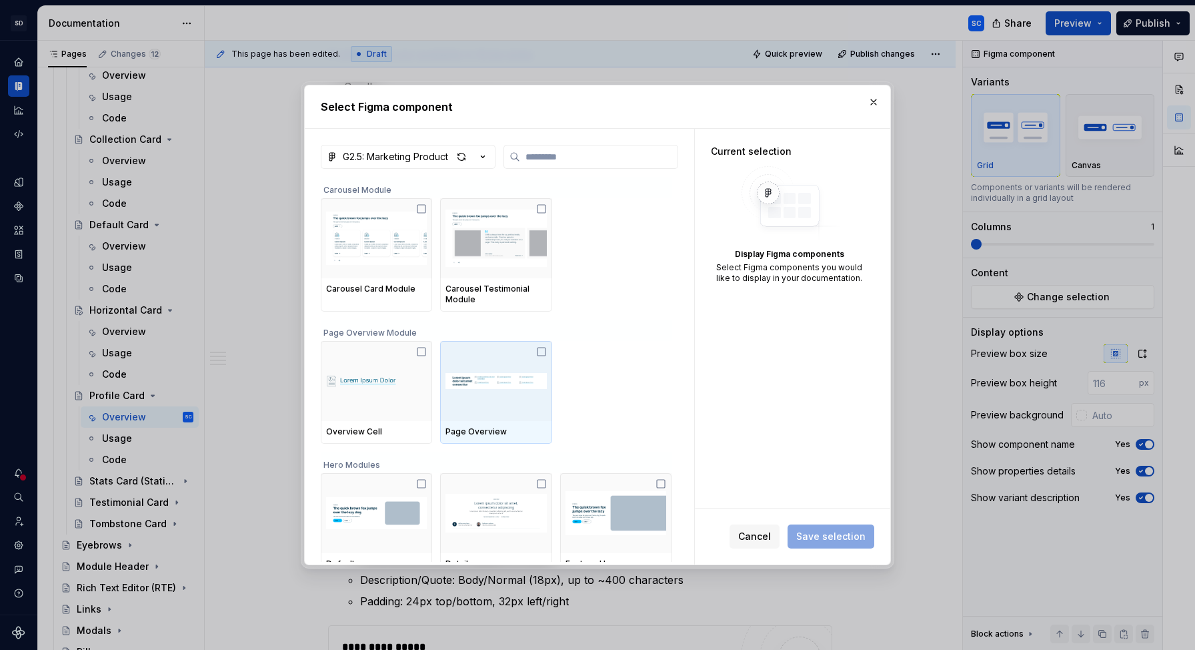
type textarea "*"
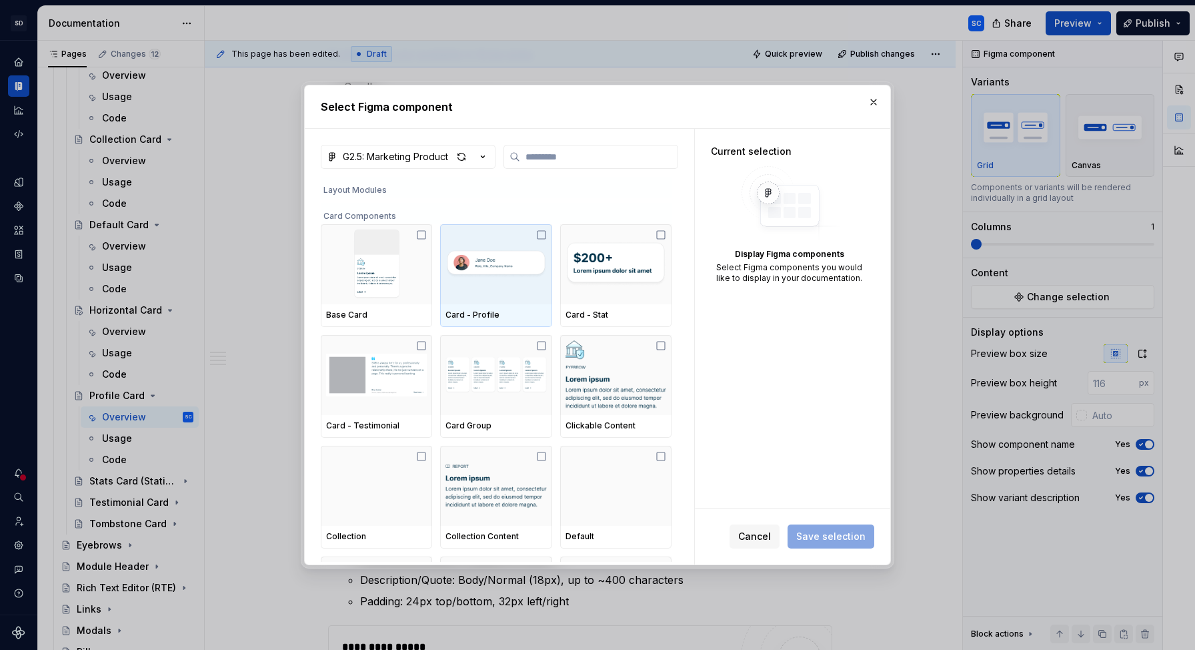
scroll to position [715, 0]
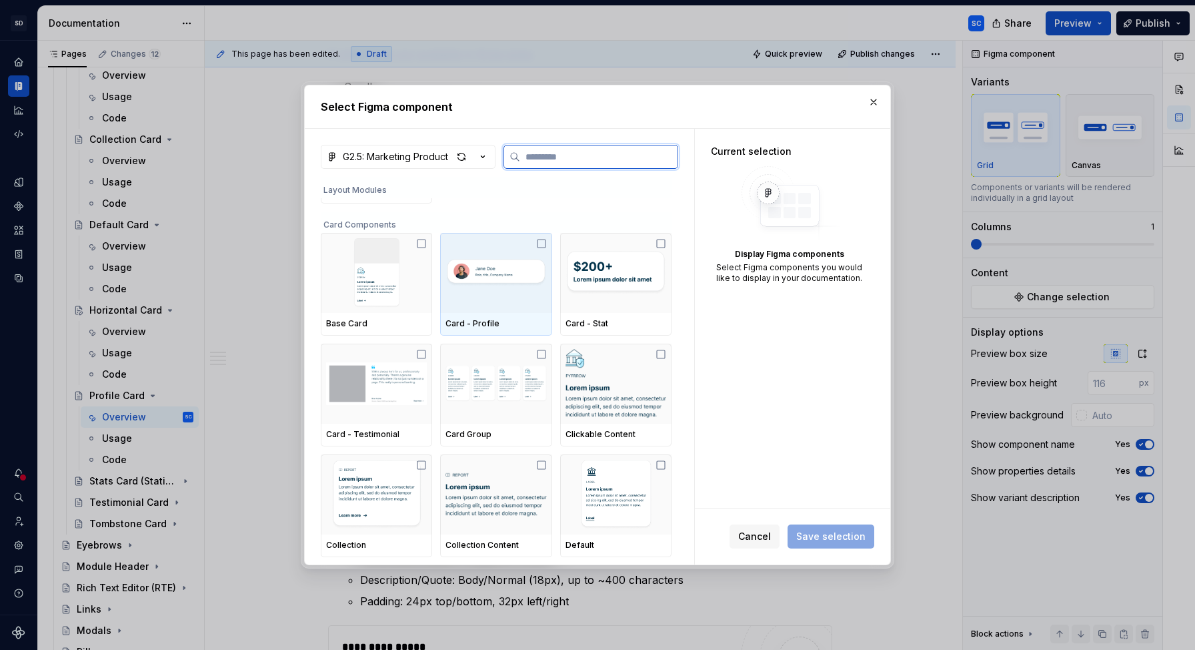
click at [523, 268] on img at bounding box center [496, 273] width 101 height 64
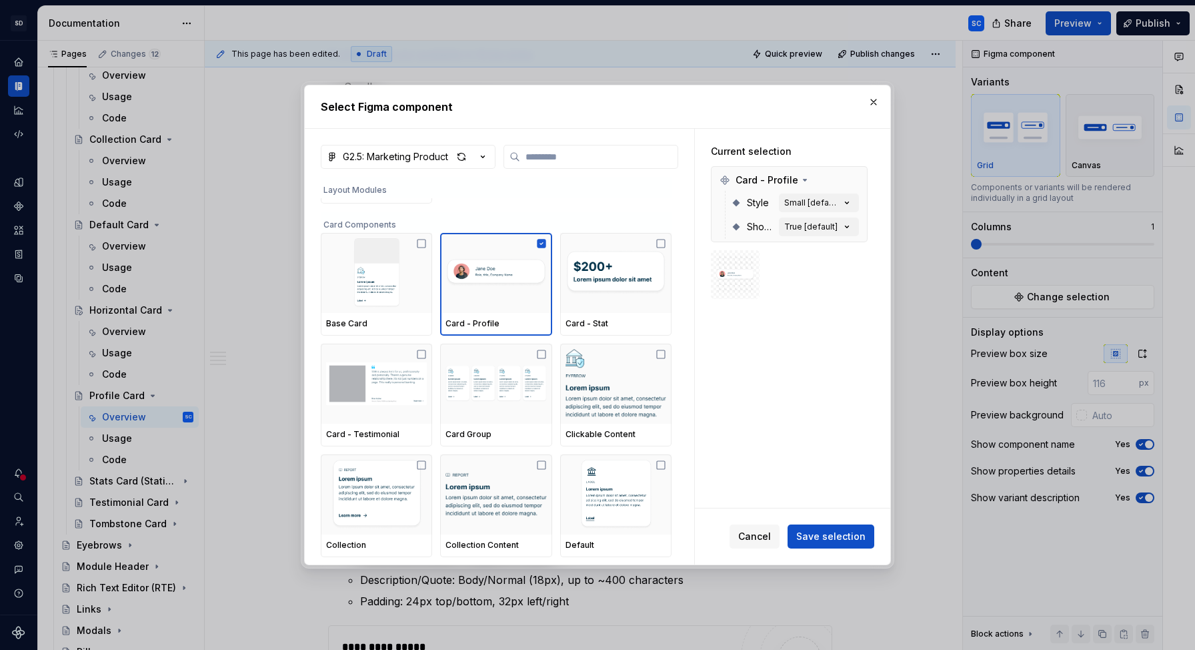
click at [820, 541] on span "Save selection" at bounding box center [830, 536] width 69 height 13
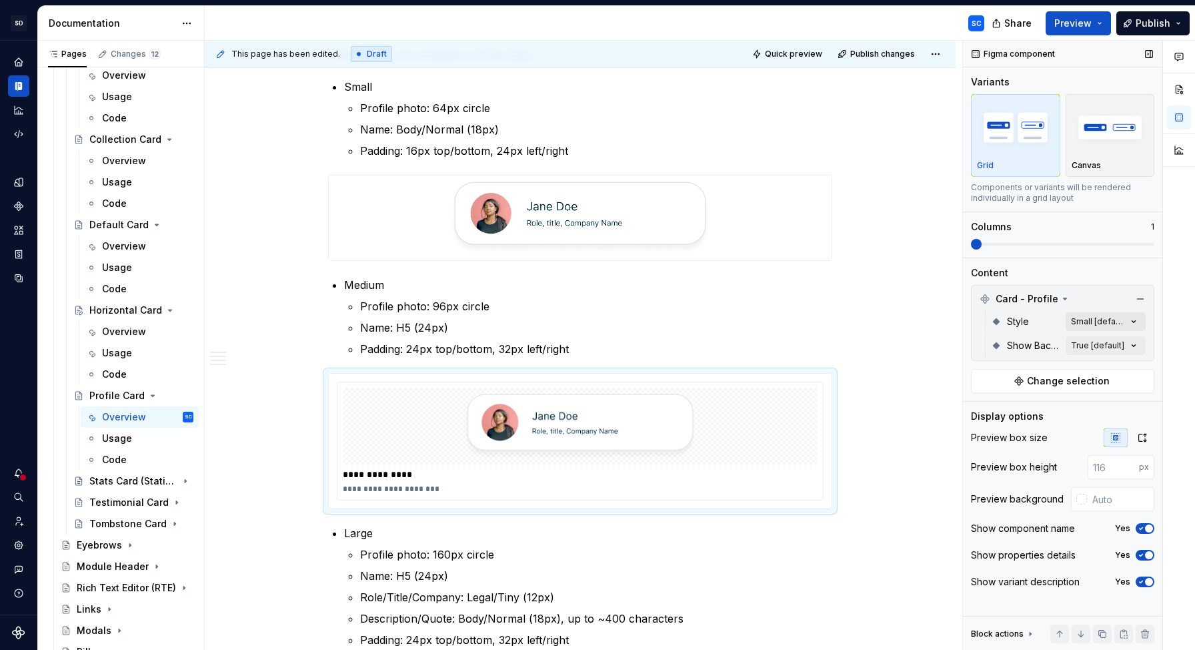
click at [1128, 326] on div "Comments Open comments No comments yet Select ‘Comment’ from the block context …" at bounding box center [1079, 346] width 232 height 610
click at [1008, 410] on span "Medium" at bounding box center [1009, 406] width 37 height 13
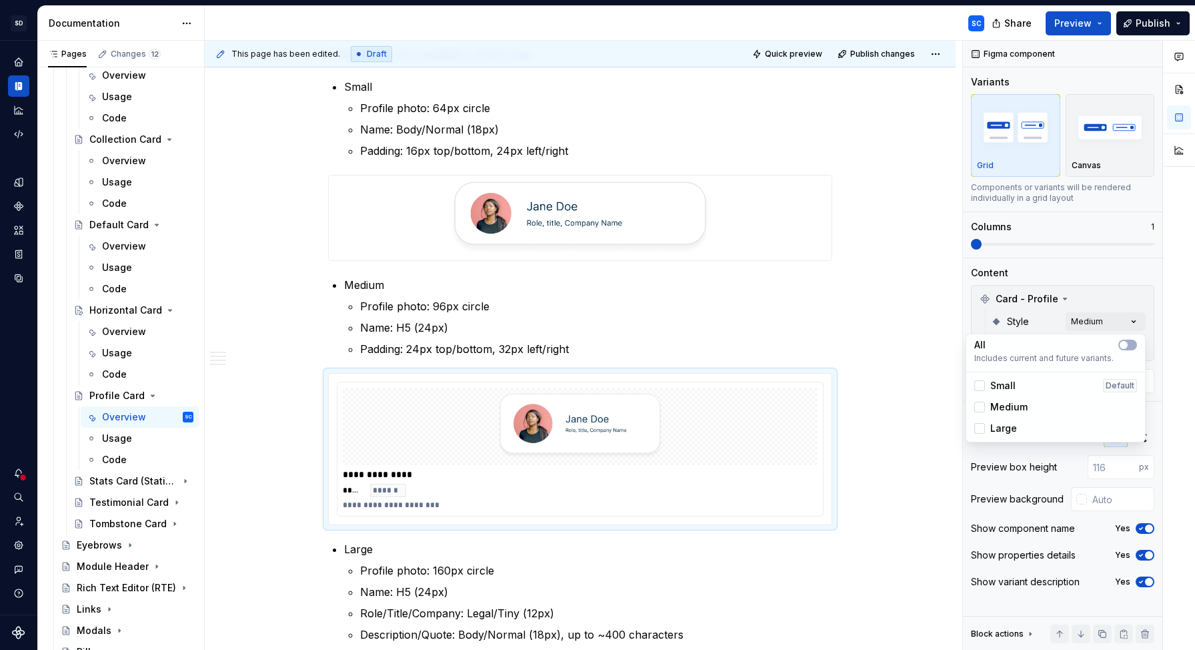
click at [943, 375] on html "SD Galileo SC Design system data Documentation SC Share Preview Publish Pages C…" at bounding box center [597, 325] width 1195 height 650
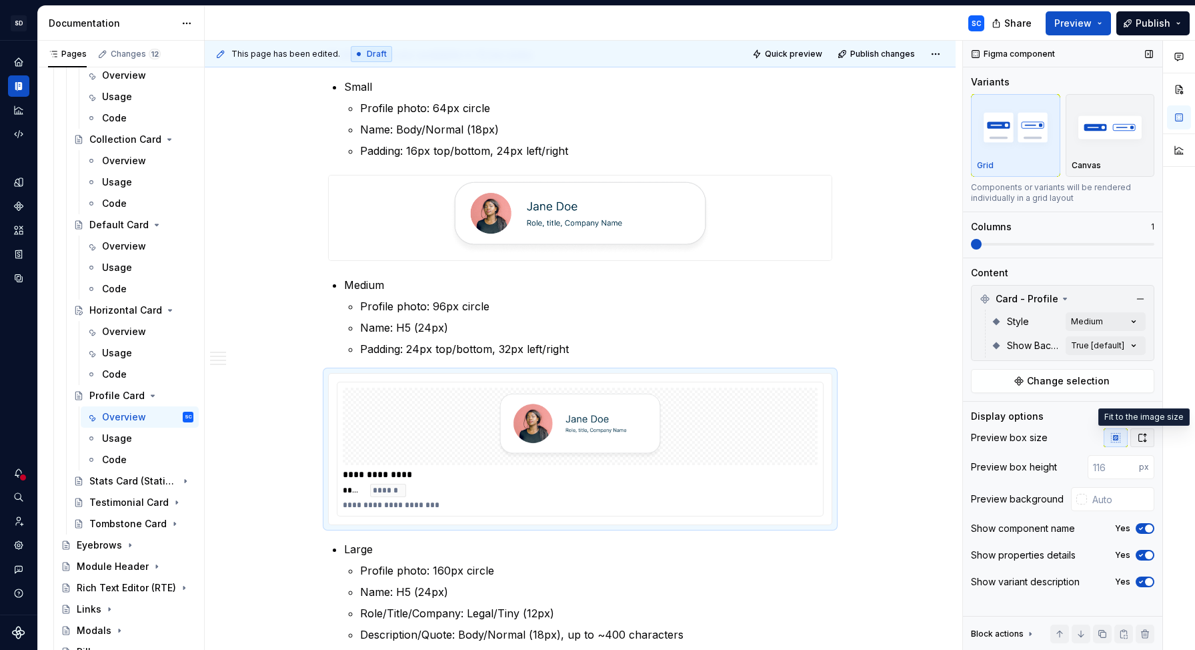
click at [1144, 442] on icon "button" at bounding box center [1142, 437] width 11 height 11
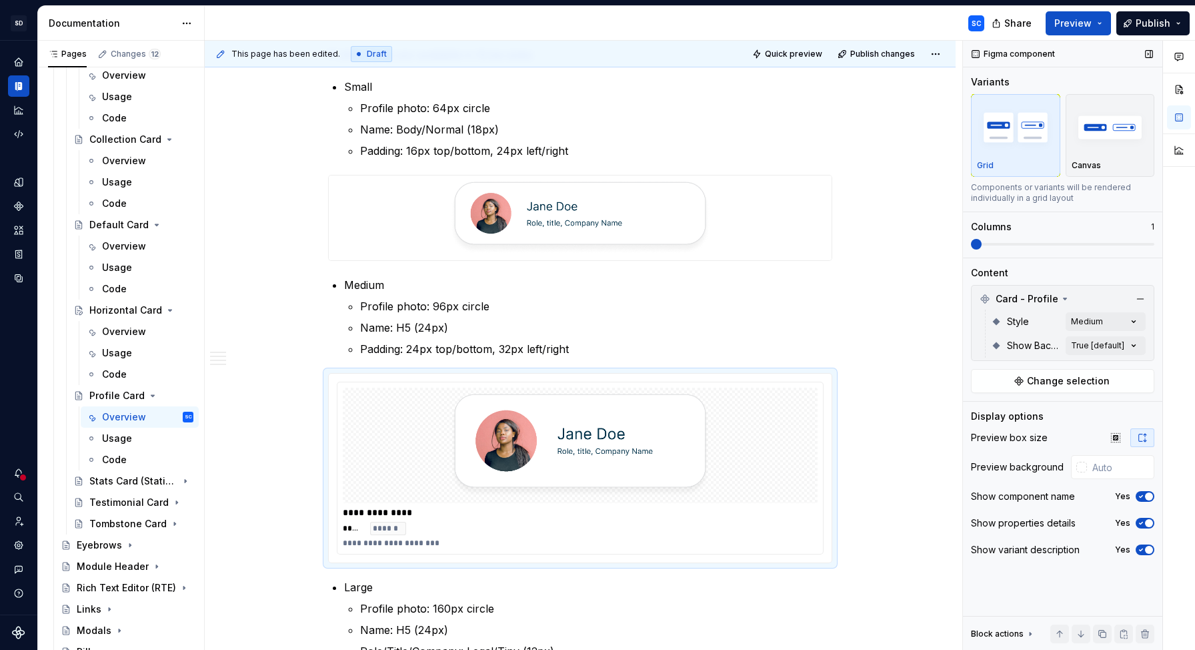
click at [1144, 524] on icon "button" at bounding box center [1141, 523] width 11 height 8
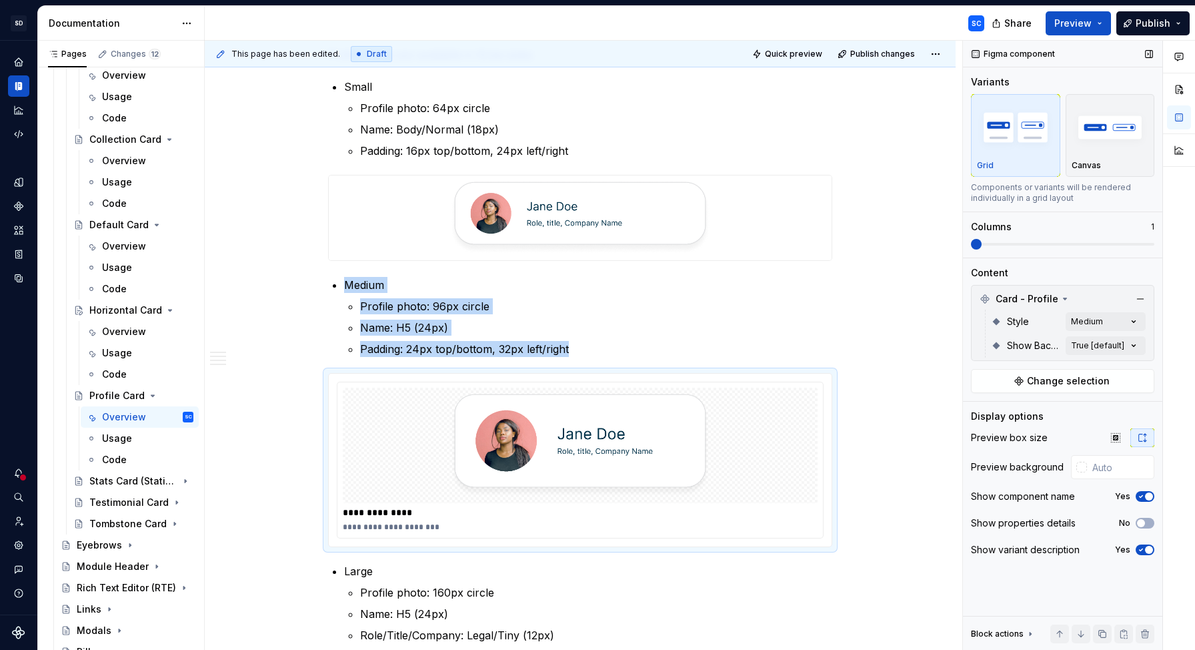
drag, startPoint x: 1146, startPoint y: 495, endPoint x: 1146, endPoint y: 533, distance: 38.0
click at [1147, 504] on div "Show component name Yes" at bounding box center [1062, 496] width 183 height 19
click at [1145, 546] on icon "button" at bounding box center [1141, 550] width 11 height 8
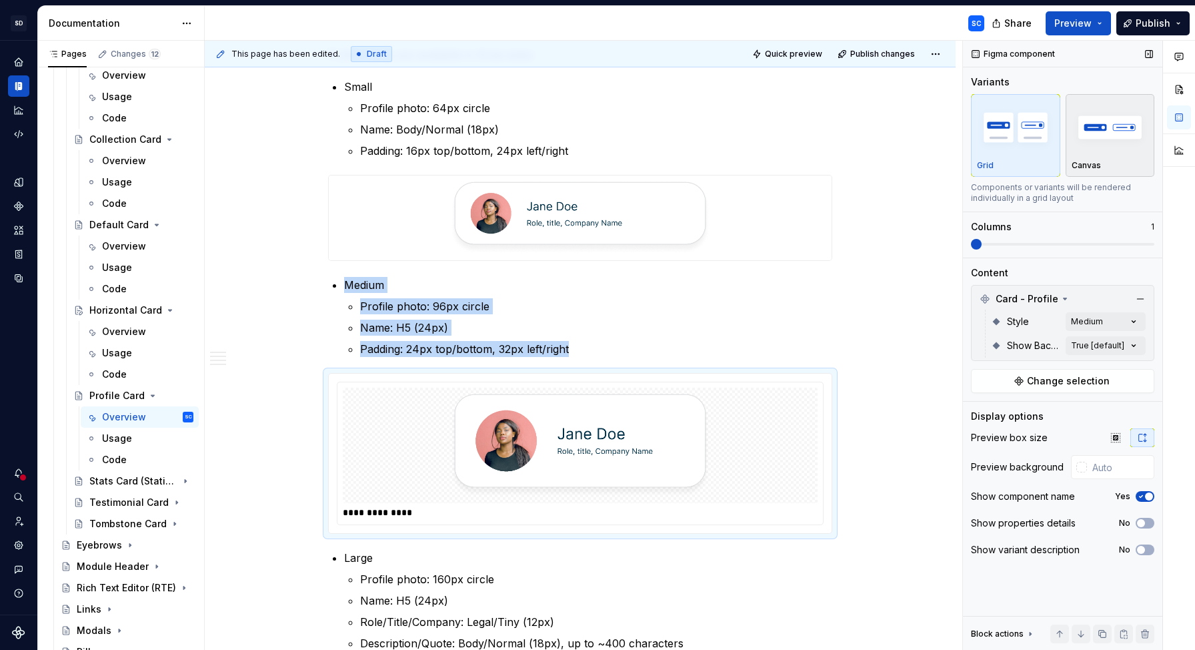
click at [1087, 156] on div "Canvas" at bounding box center [1110, 135] width 77 height 71
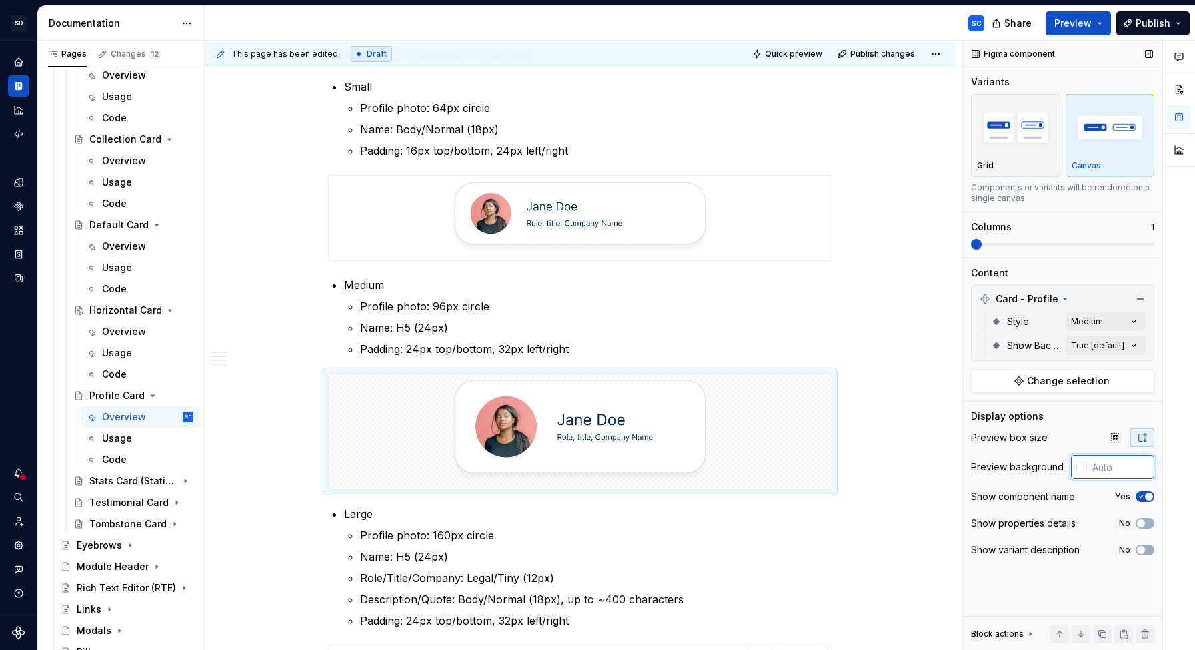
click at [1116, 464] on input "text" at bounding box center [1120, 467] width 67 height 24
click at [926, 431] on div "**********" at bounding box center [580, 516] width 751 height 1631
type input "#FFFFFF"
click at [927, 431] on div "**********" at bounding box center [580, 516] width 751 height 1631
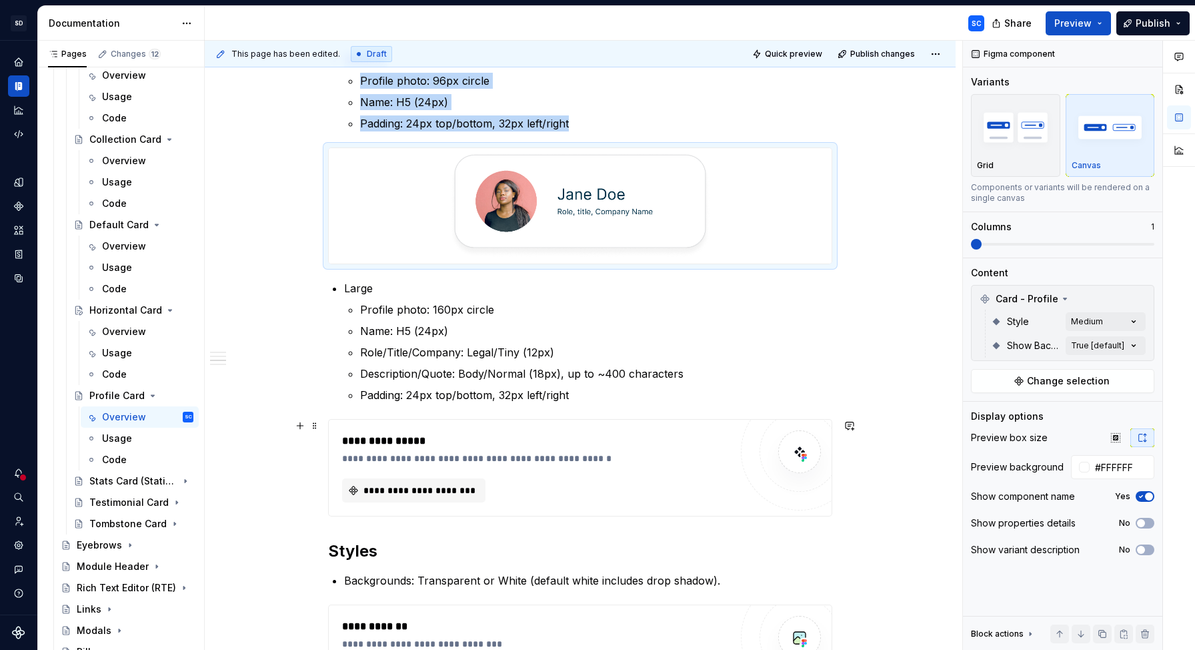
scroll to position [856, 0]
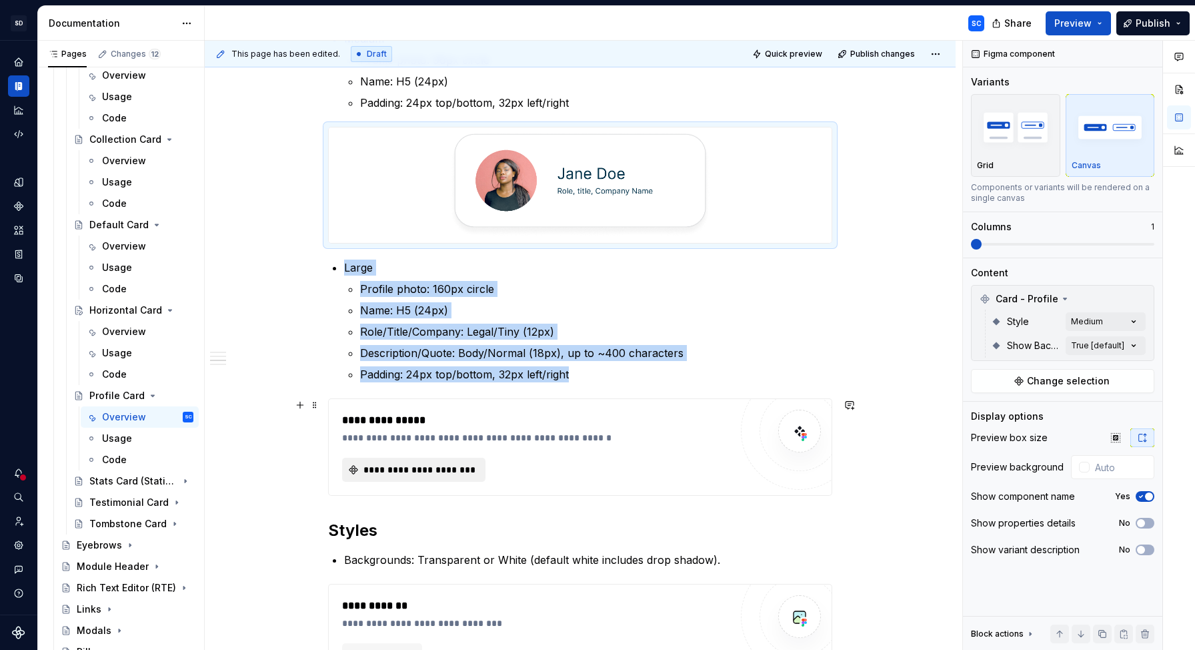
click at [444, 470] on span "**********" at bounding box center [419, 469] width 115 height 13
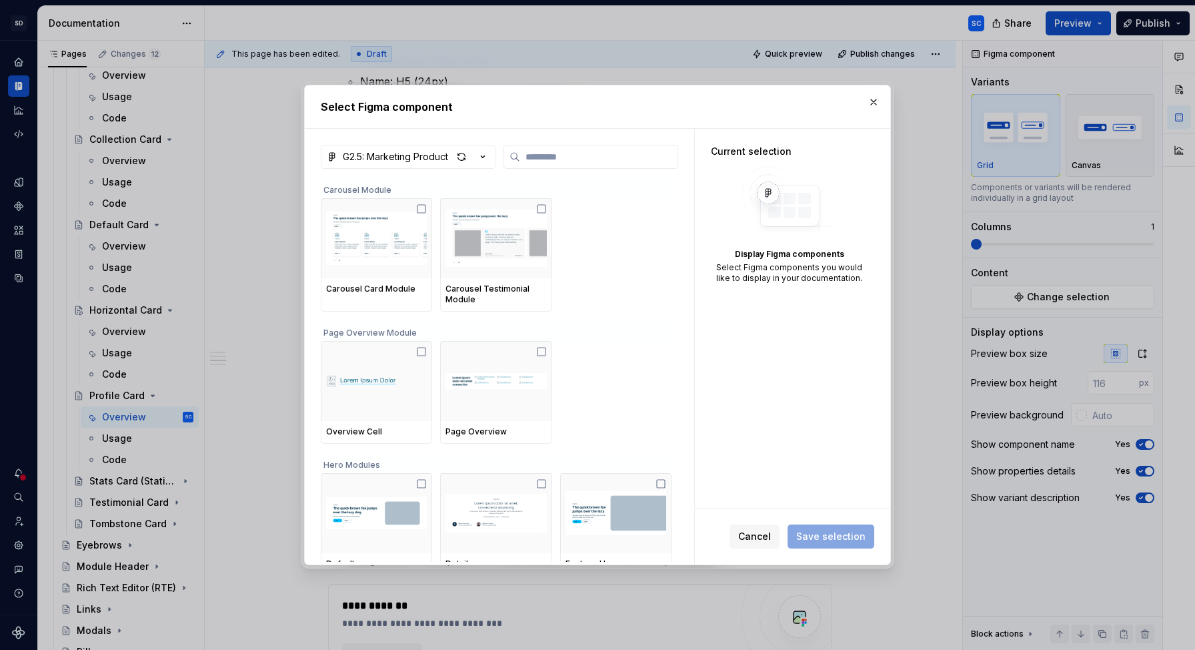
type textarea "*"
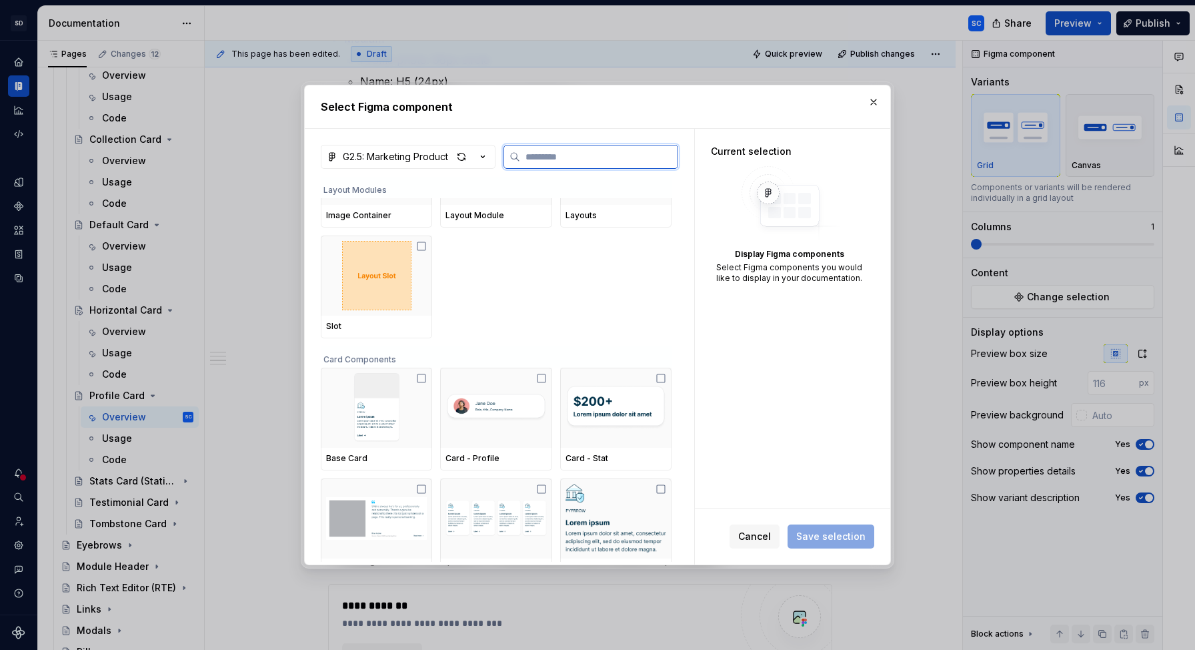
scroll to position [620, 0]
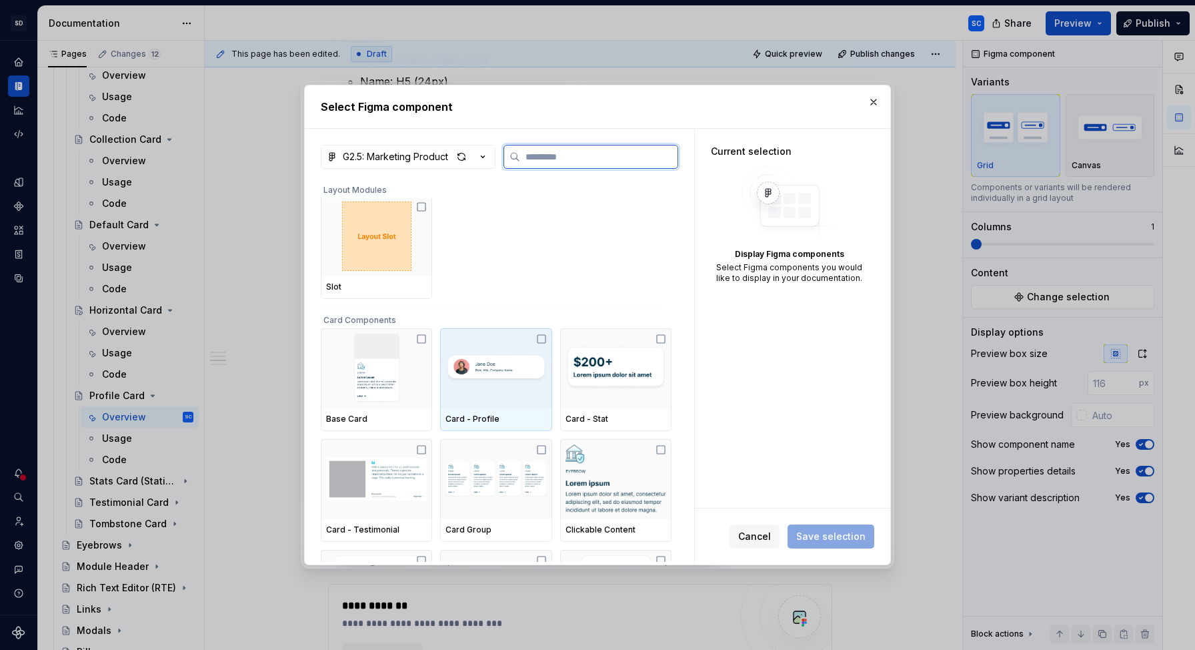
click at [514, 354] on img at bounding box center [496, 368] width 101 height 64
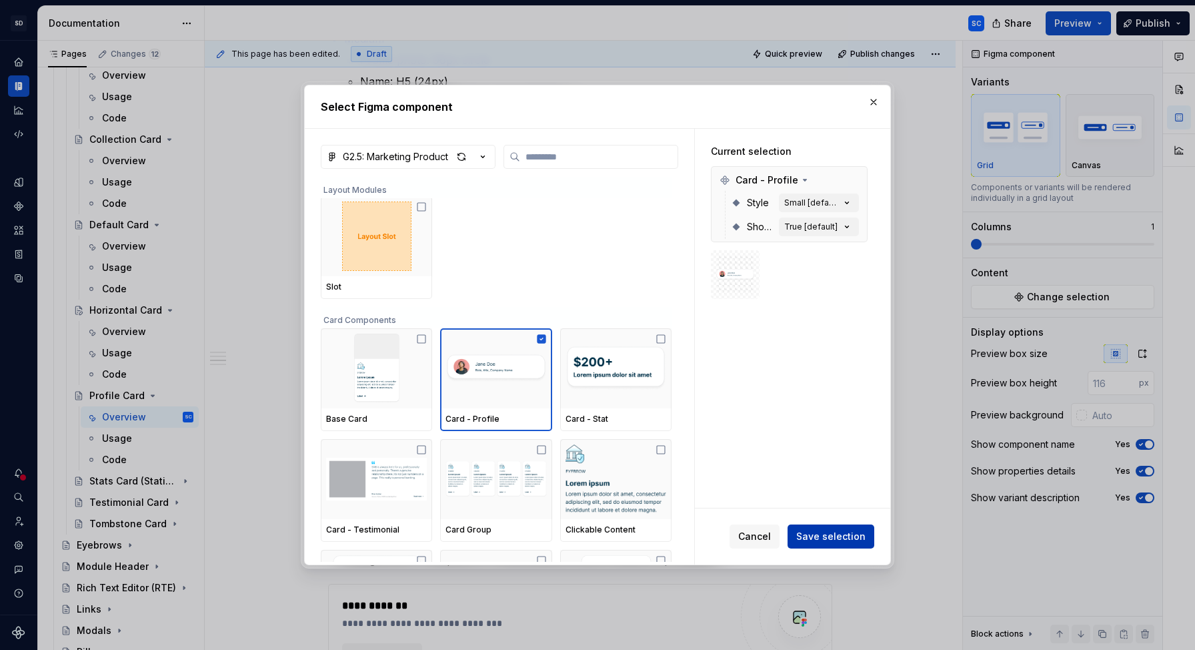
click at [856, 539] on span "Save selection" at bounding box center [830, 536] width 69 height 13
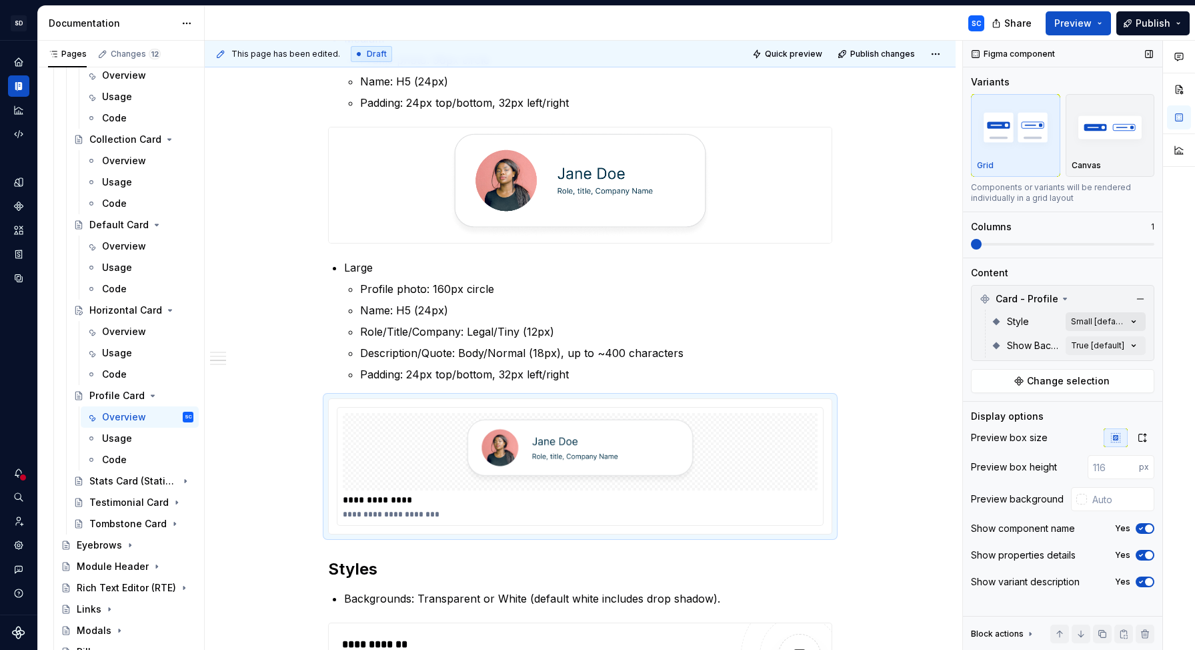
click at [1111, 322] on div "Comments Open comments No comments yet Select ‘Comment’ from the block context …" at bounding box center [1079, 346] width 232 height 610
click at [1016, 428] on div "Large" at bounding box center [1056, 428] width 163 height 13
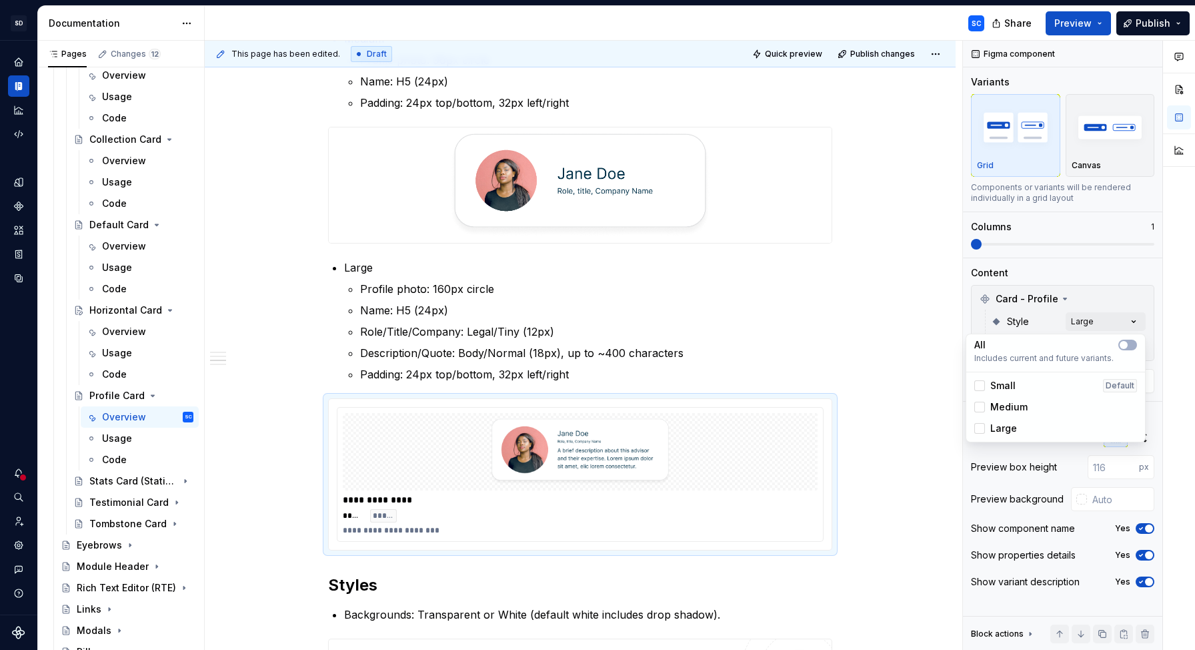
click at [1167, 362] on div at bounding box center [1179, 346] width 32 height 610
click at [1140, 440] on icon "button" at bounding box center [1142, 438] width 7 height 8
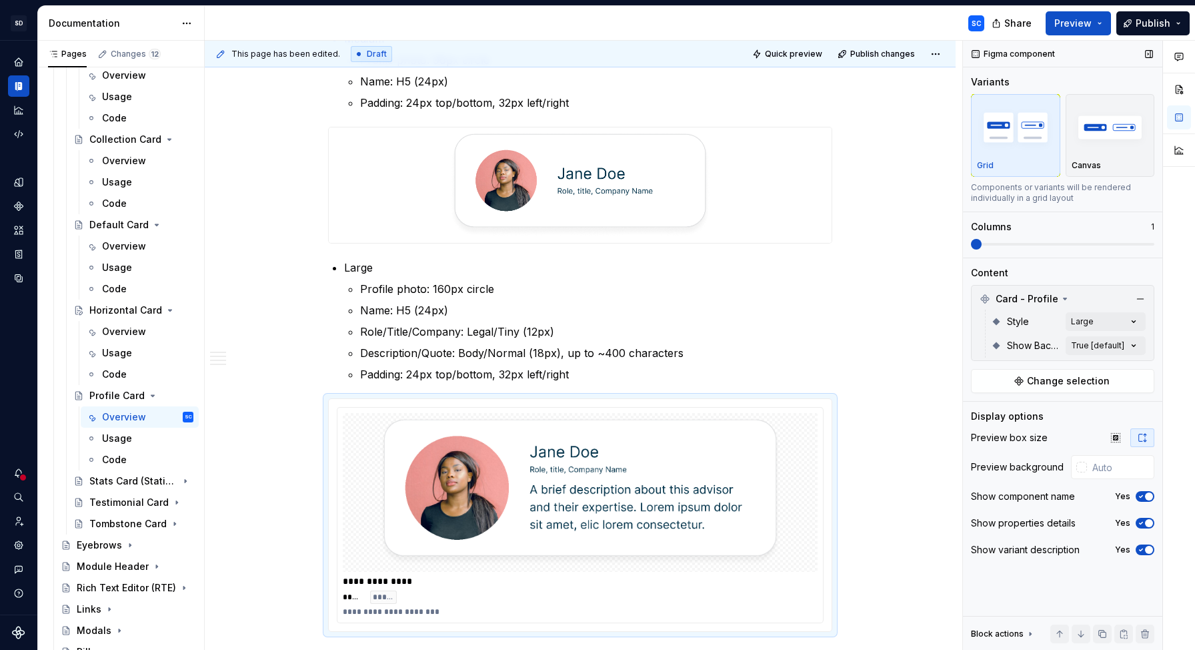
click at [1148, 526] on span "button" at bounding box center [1149, 523] width 8 height 8
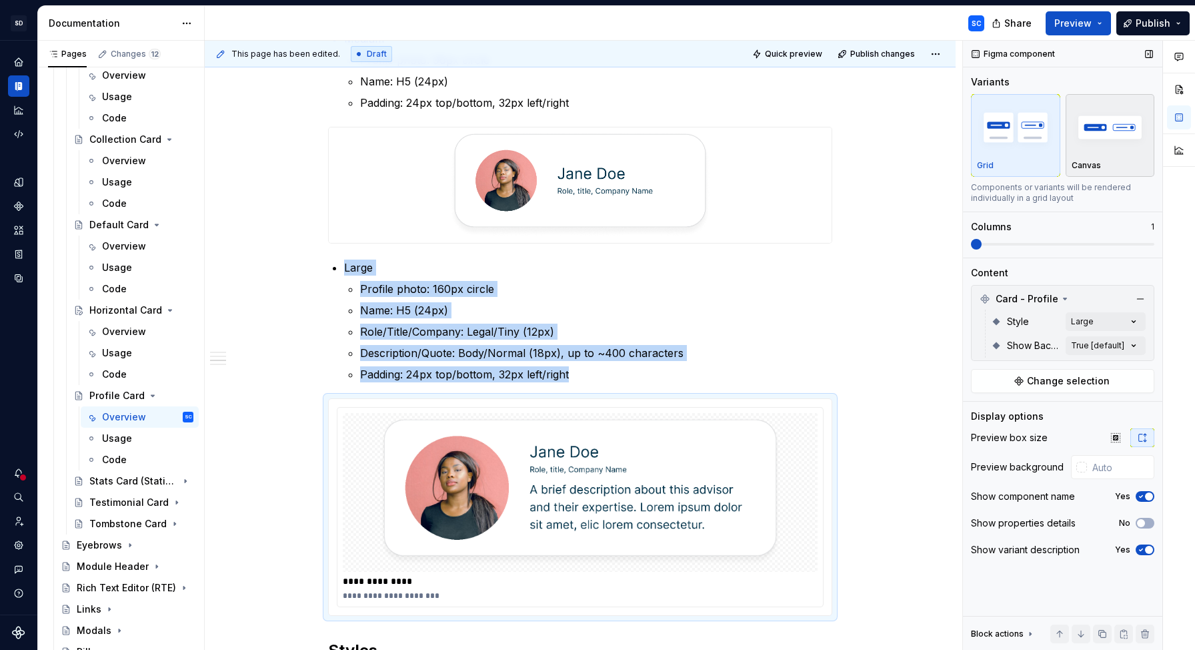
click at [1124, 140] on img "button" at bounding box center [1110, 127] width 77 height 49
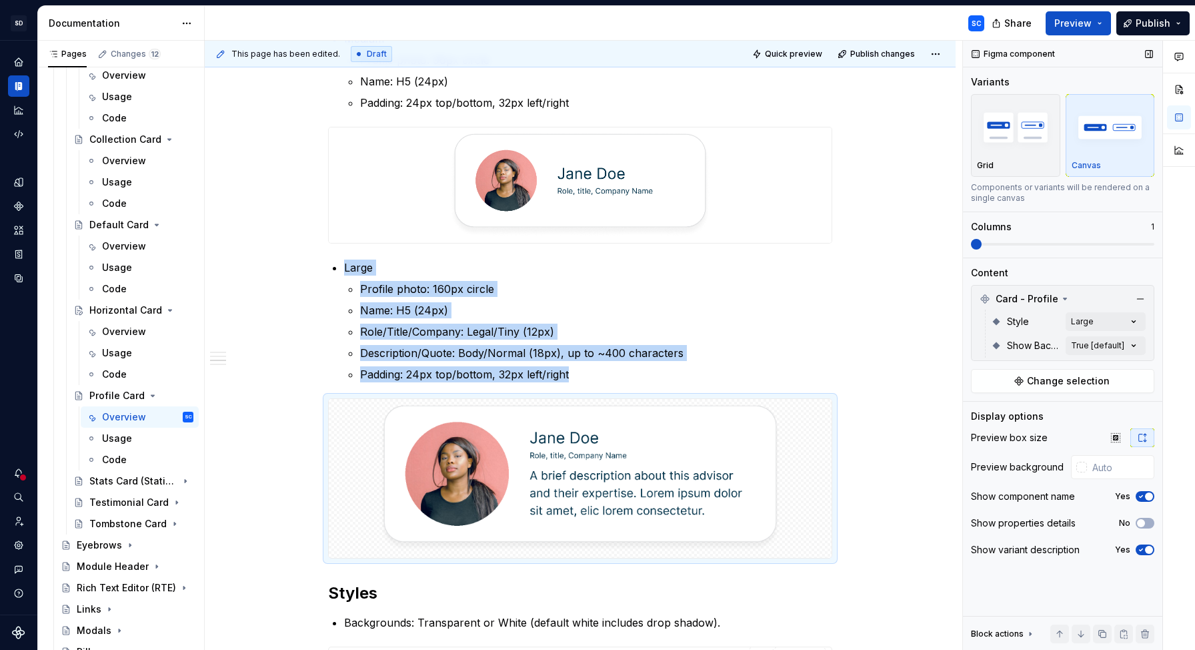
click at [1153, 496] on span "button" at bounding box center [1149, 496] width 8 height 8
click at [1147, 550] on span "button" at bounding box center [1149, 550] width 8 height 8
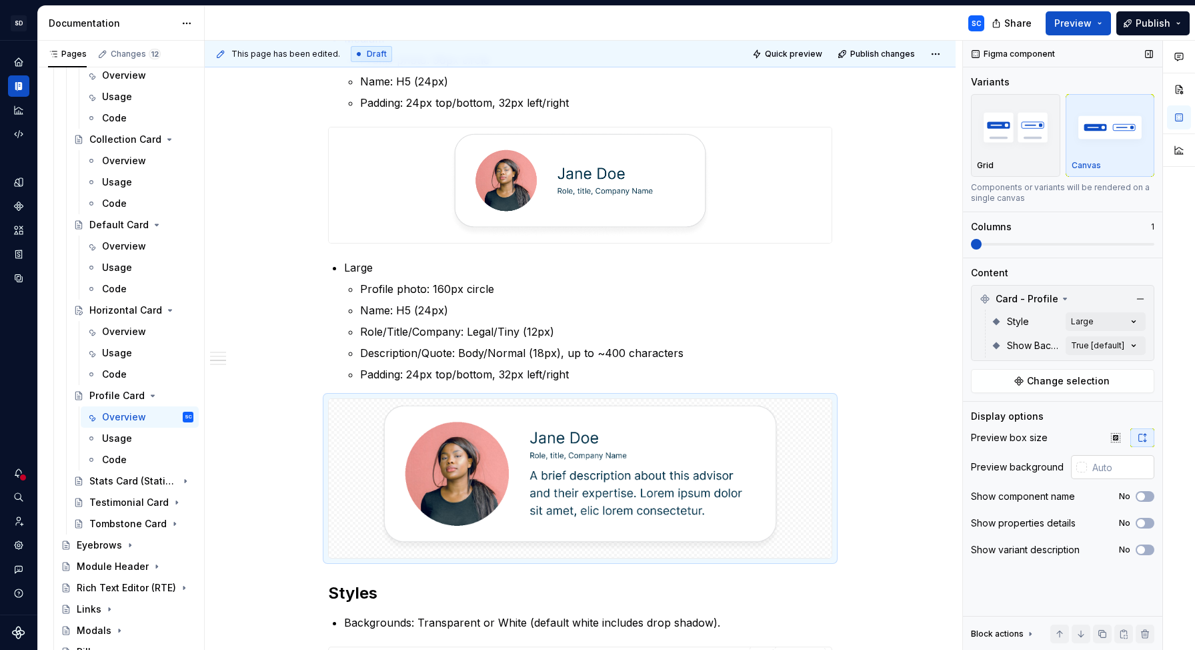
drag, startPoint x: 1123, startPoint y: 480, endPoint x: 1124, endPoint y: 474, distance: 6.8
click at [1123, 480] on div "Preview box size Preview background Show component name No Show properties deta…" at bounding box center [1062, 497] width 183 height 139
click at [1124, 474] on input "text" at bounding box center [1120, 467] width 67 height 24
click at [1169, 444] on div at bounding box center [1179, 346] width 32 height 610
type input "#FFFFFF"
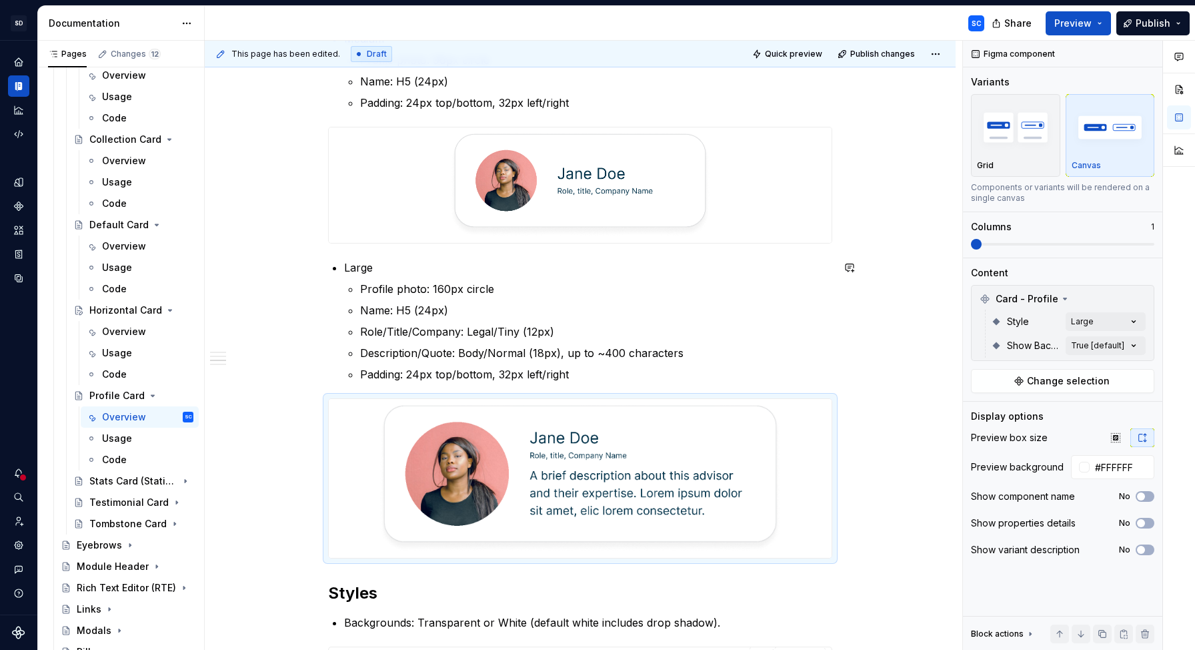
click at [916, 385] on div "**********" at bounding box center [580, 301] width 751 height 1693
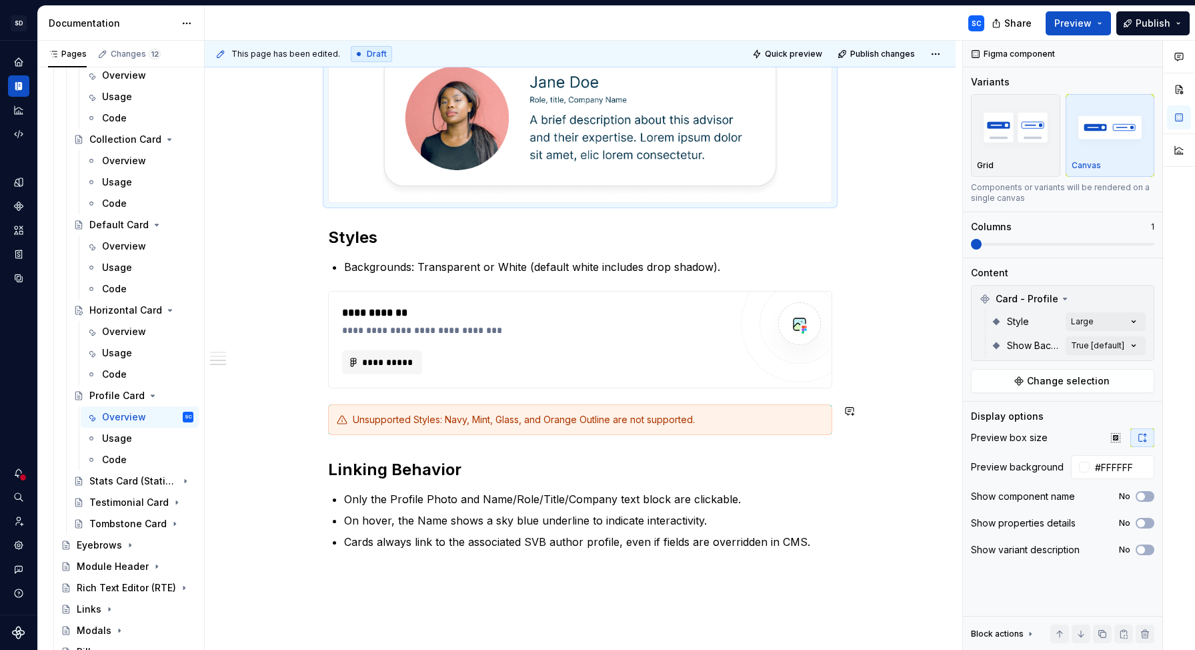
scroll to position [1223, 0]
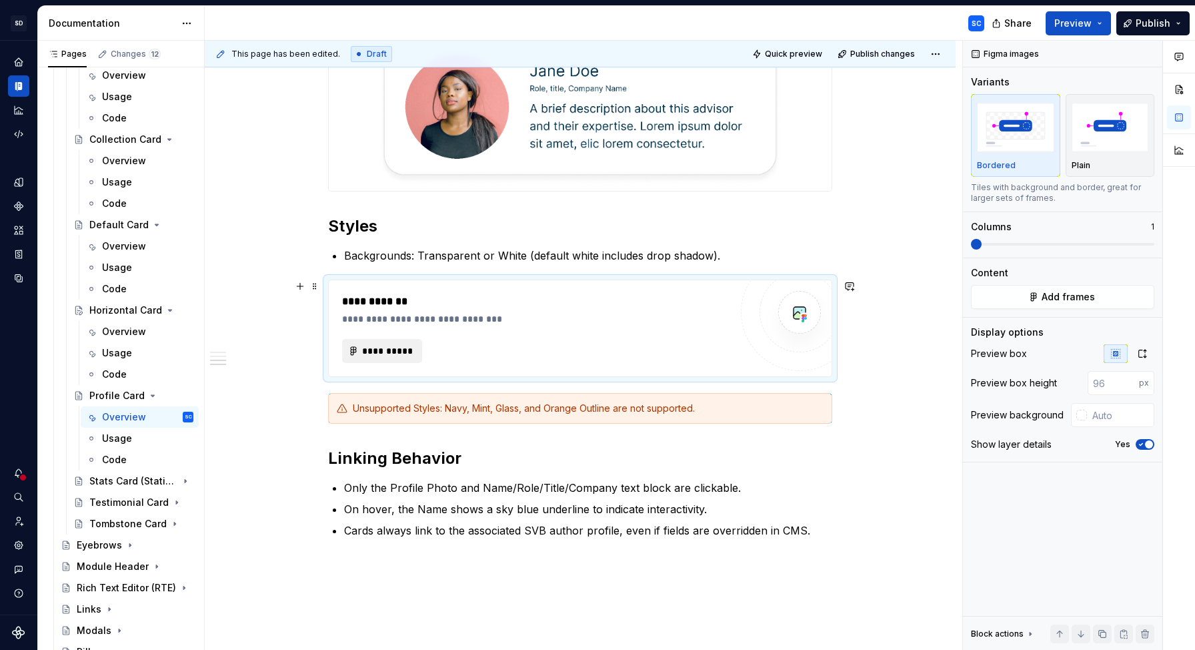
click at [398, 353] on span "**********" at bounding box center [388, 350] width 52 height 13
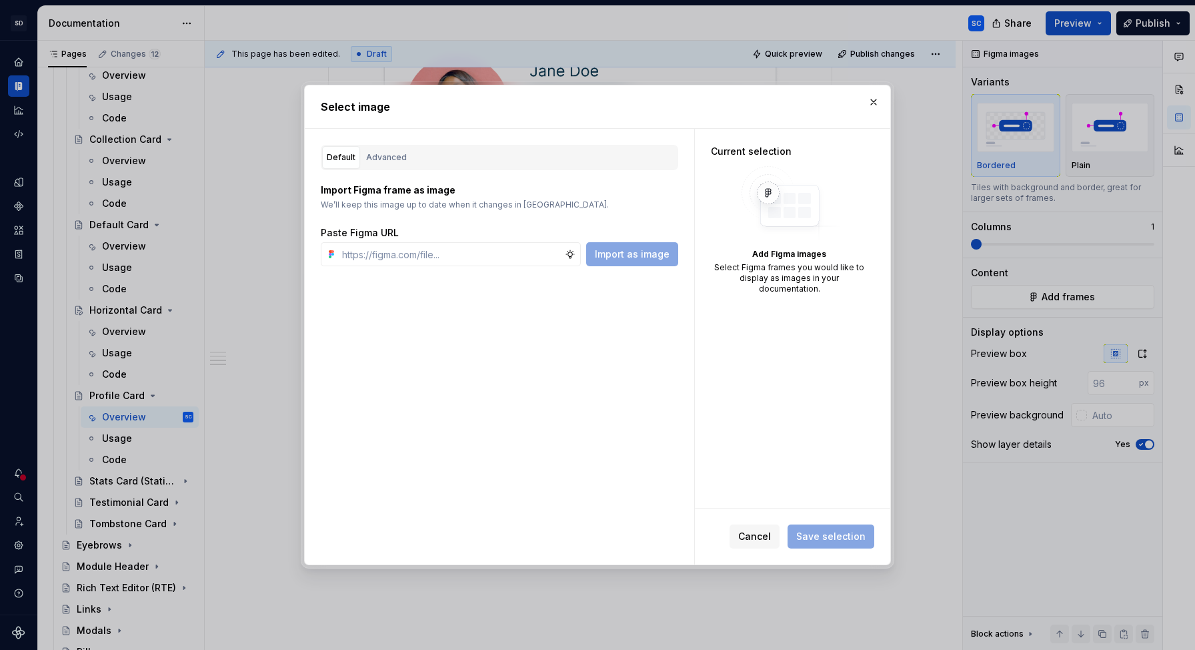
click at [338, 159] on div "Default" at bounding box center [341, 157] width 29 height 13
click at [385, 154] on div "Advanced" at bounding box center [386, 157] width 41 height 13
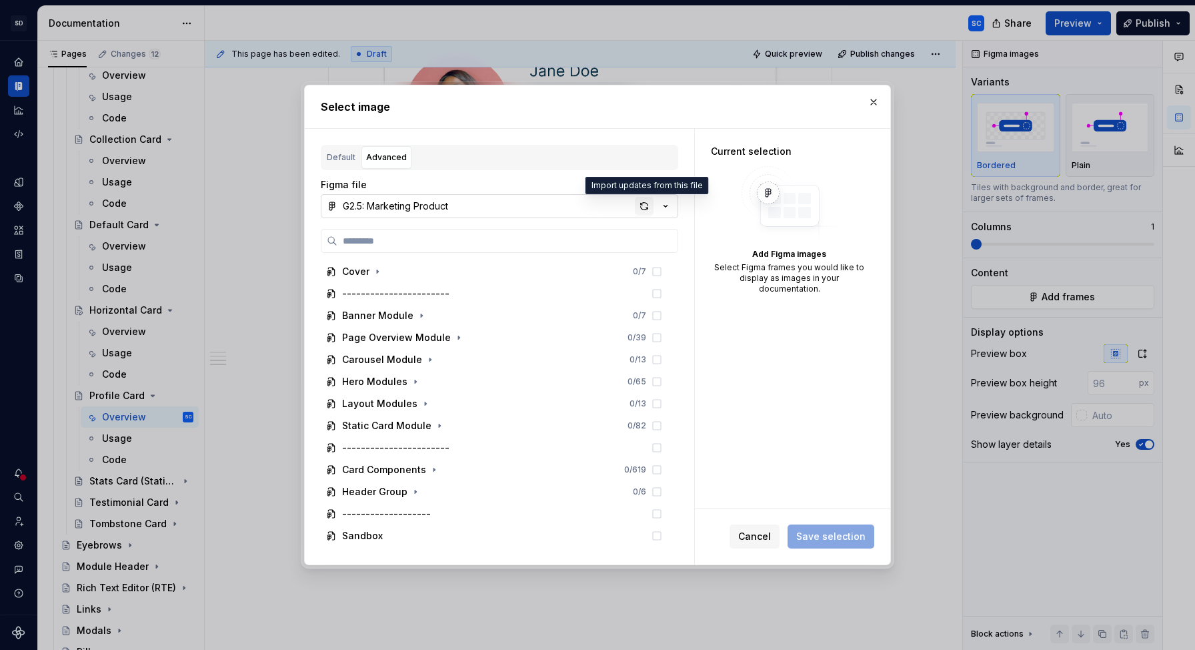
click at [645, 209] on div "button" at bounding box center [644, 206] width 19 height 19
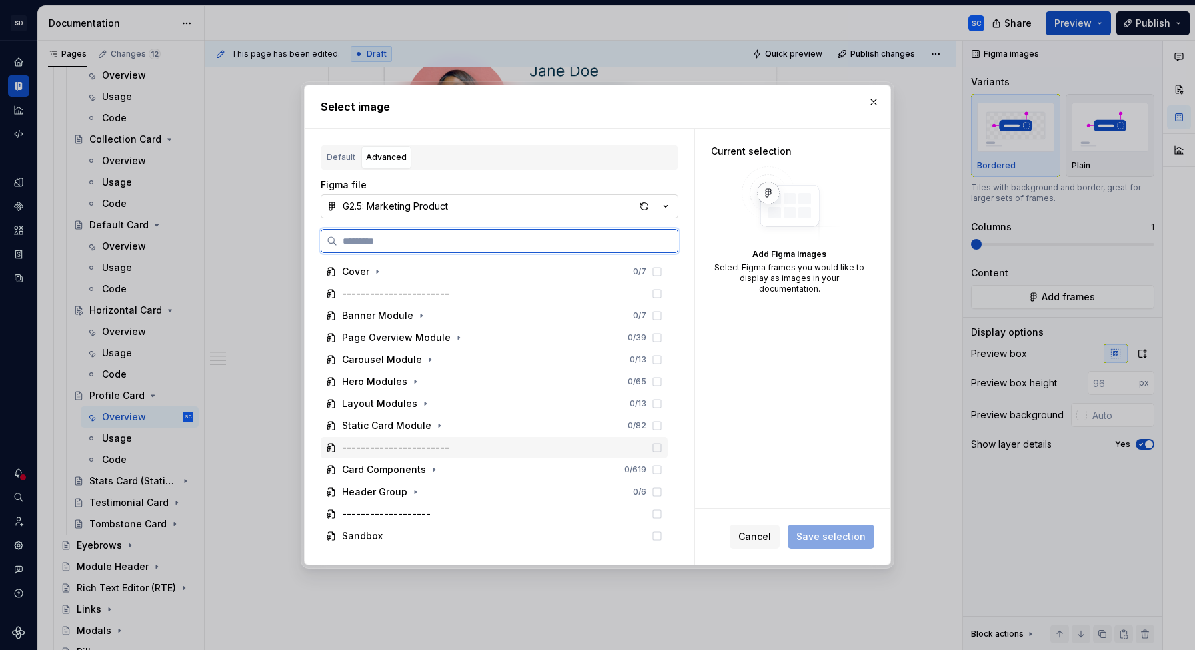
scroll to position [7, 0]
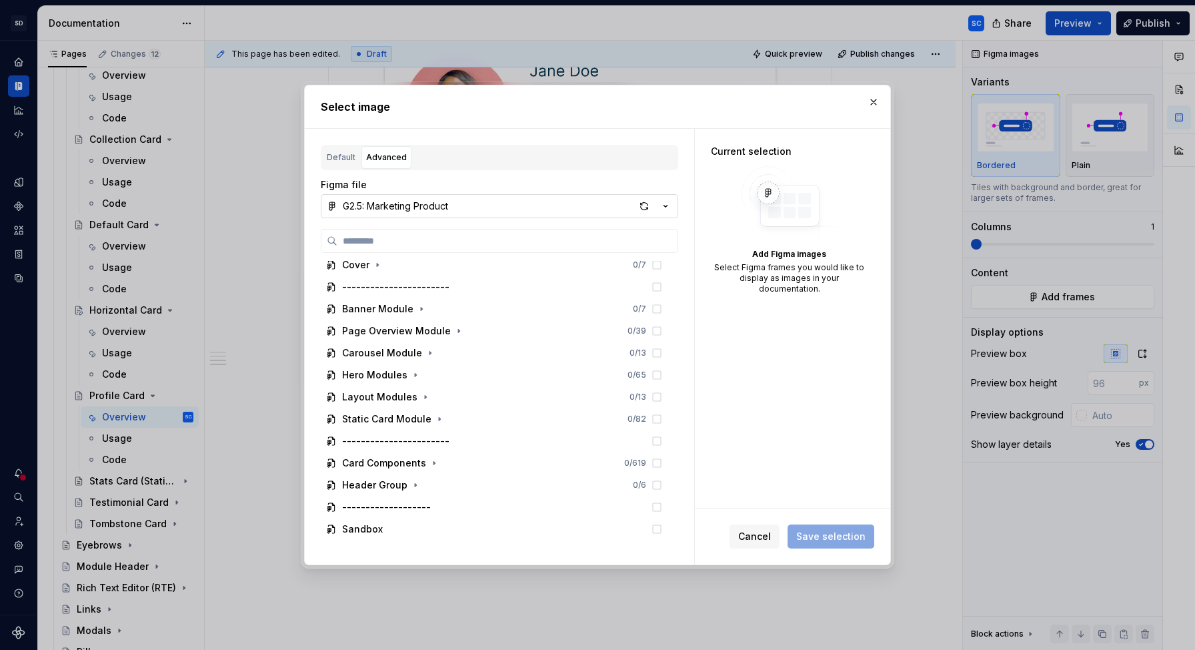
click at [400, 207] on div "G2.5: Marketing Product" at bounding box center [395, 205] width 105 height 13
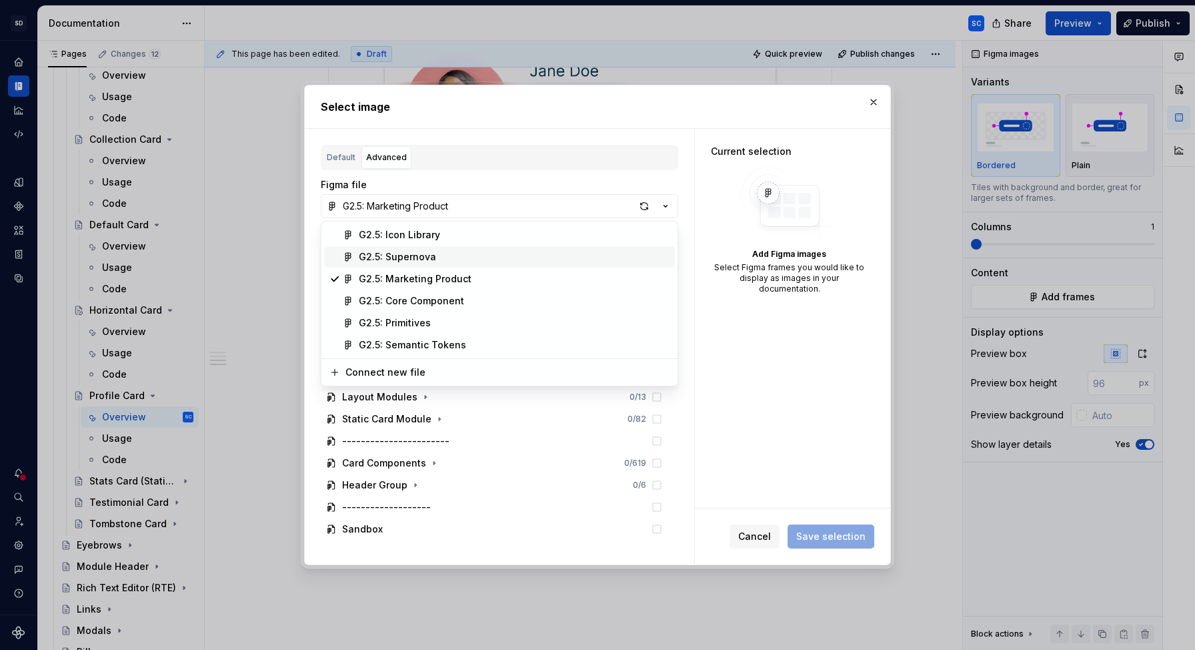
click at [420, 255] on div "G2.5: Supernova" at bounding box center [397, 256] width 77 height 13
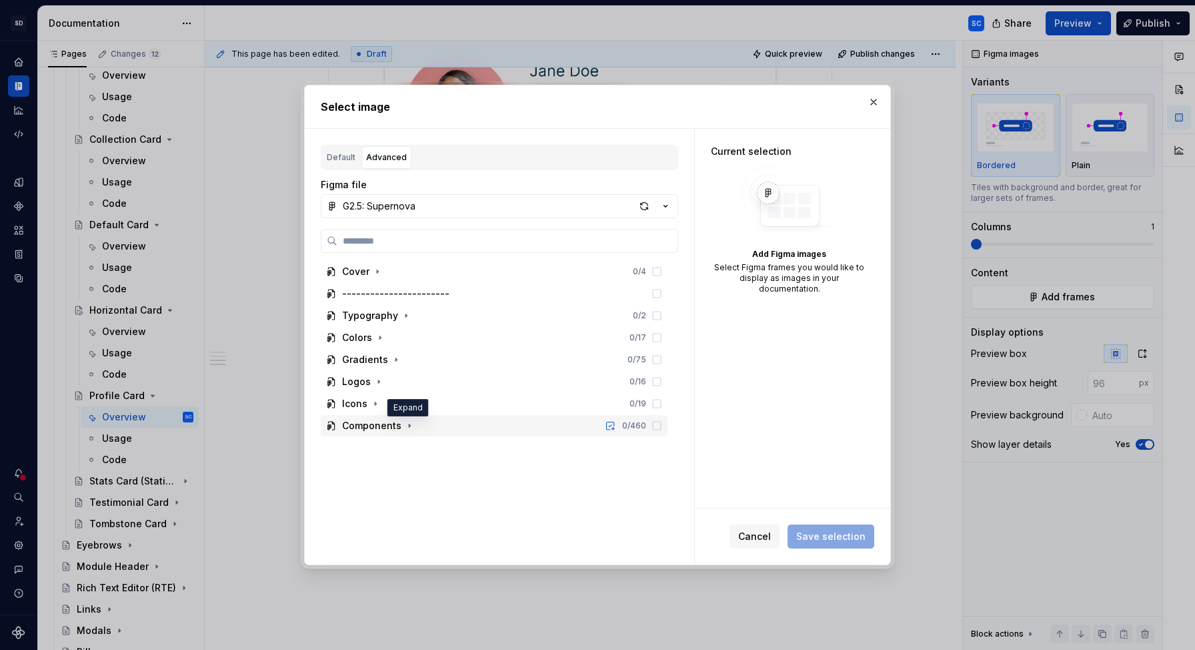
drag, startPoint x: 411, startPoint y: 423, endPoint x: 425, endPoint y: 434, distance: 17.6
click at [411, 424] on icon "button" at bounding box center [409, 425] width 11 height 11
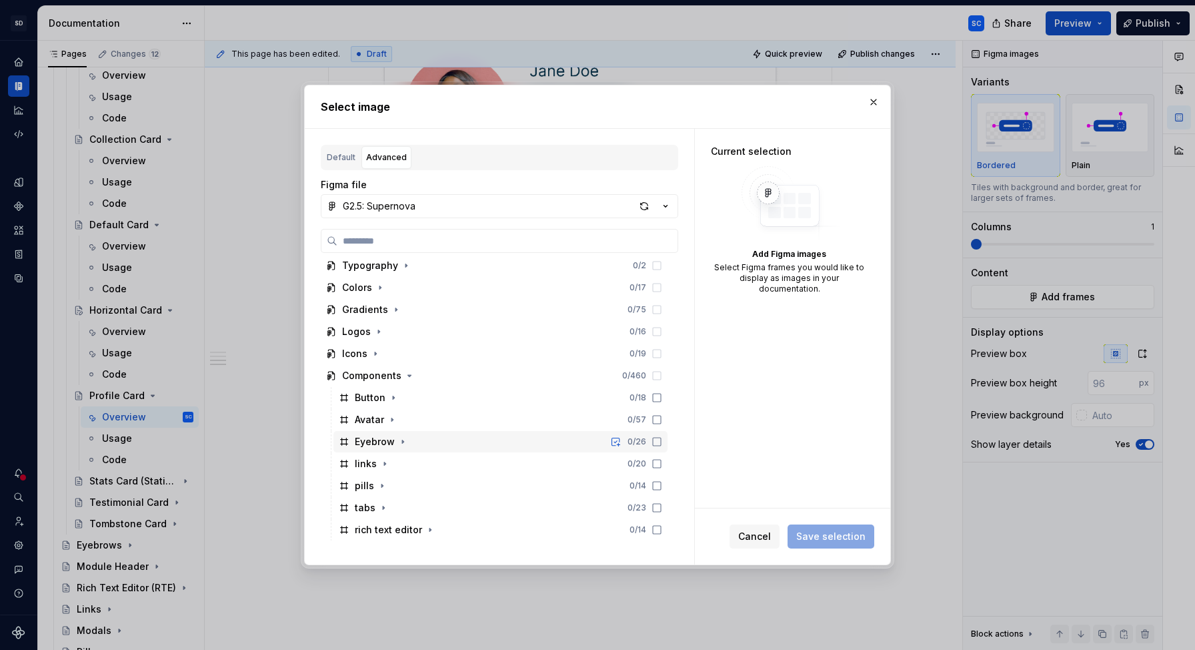
scroll to position [183, 0]
click at [645, 205] on div "button" at bounding box center [644, 206] width 19 height 19
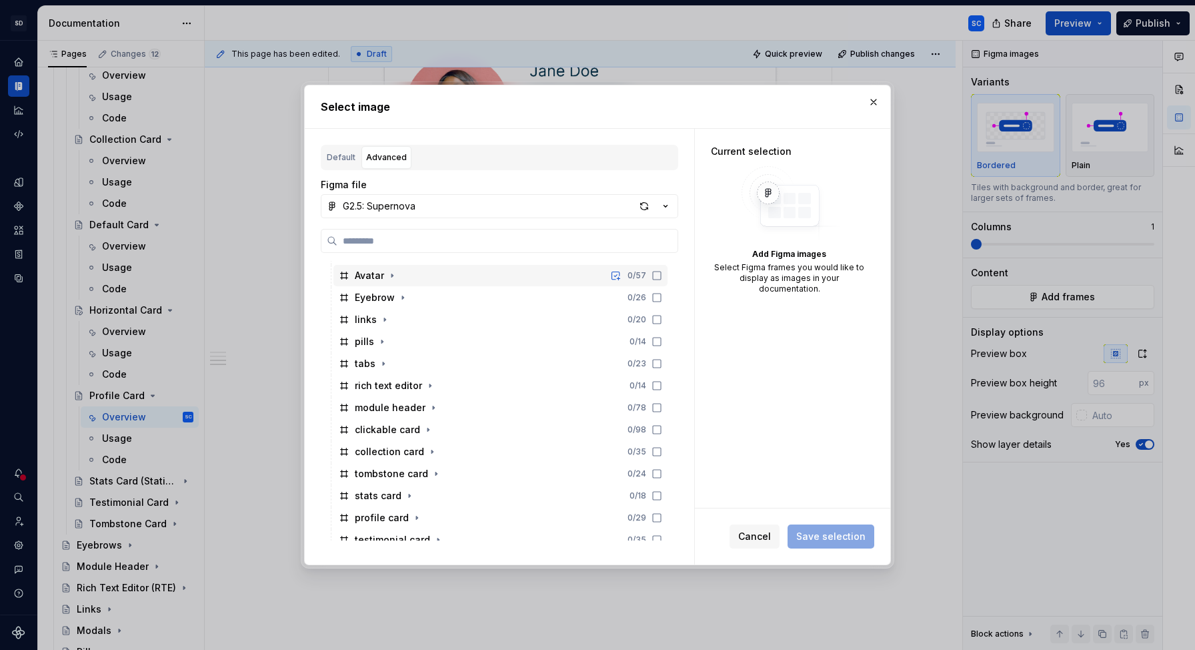
scroll to position [205, 0]
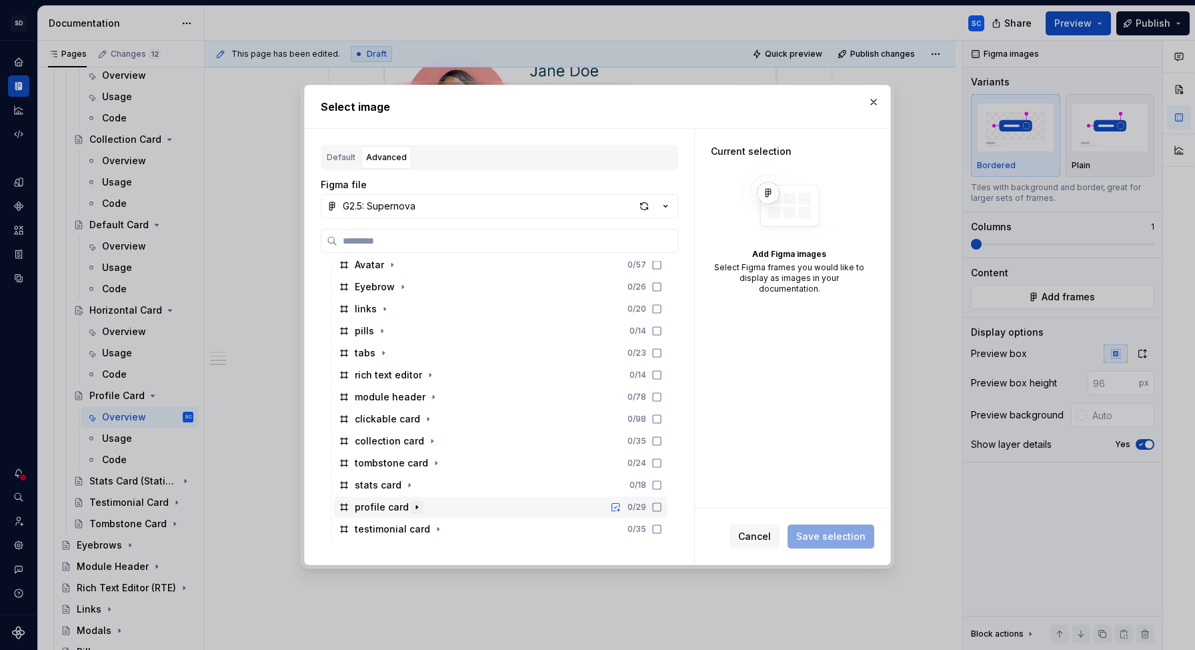
click at [416, 507] on icon "button" at bounding box center [416, 507] width 1 height 3
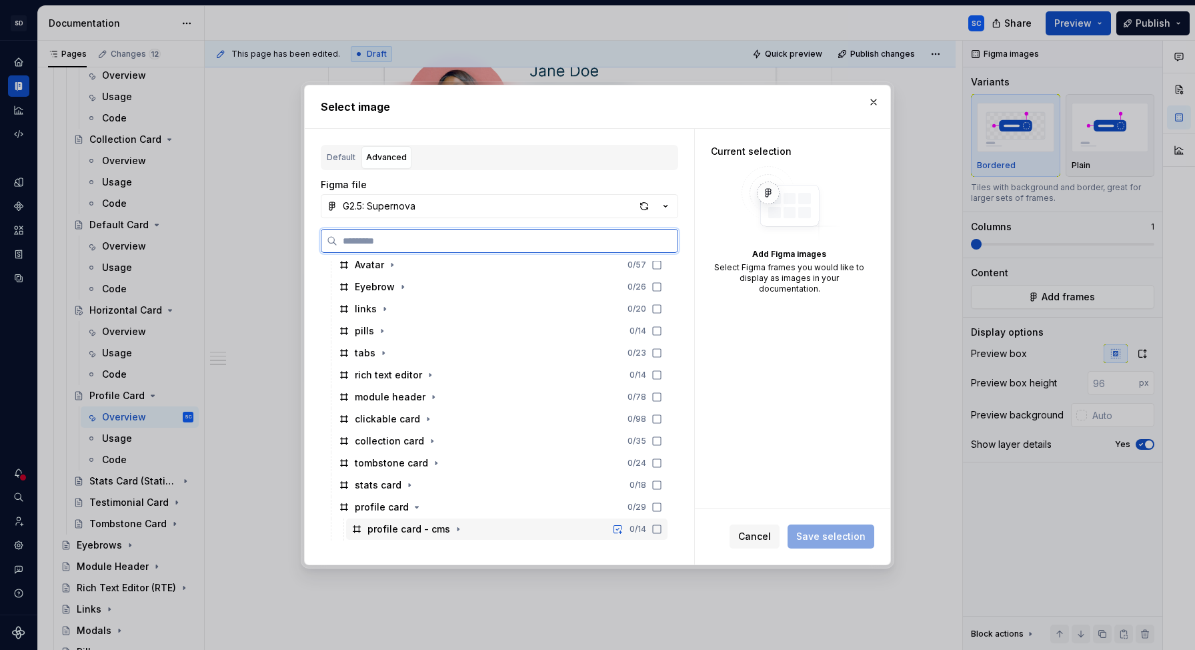
scroll to position [271, 0]
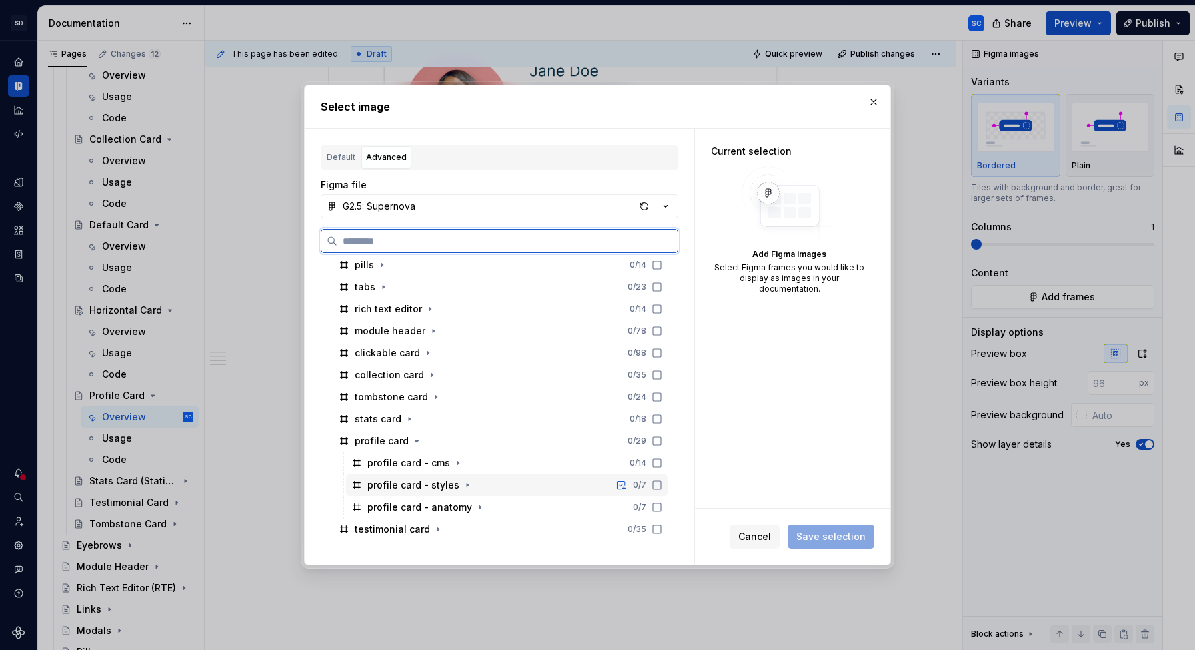
click at [662, 485] on icon at bounding box center [657, 485] width 11 height 11
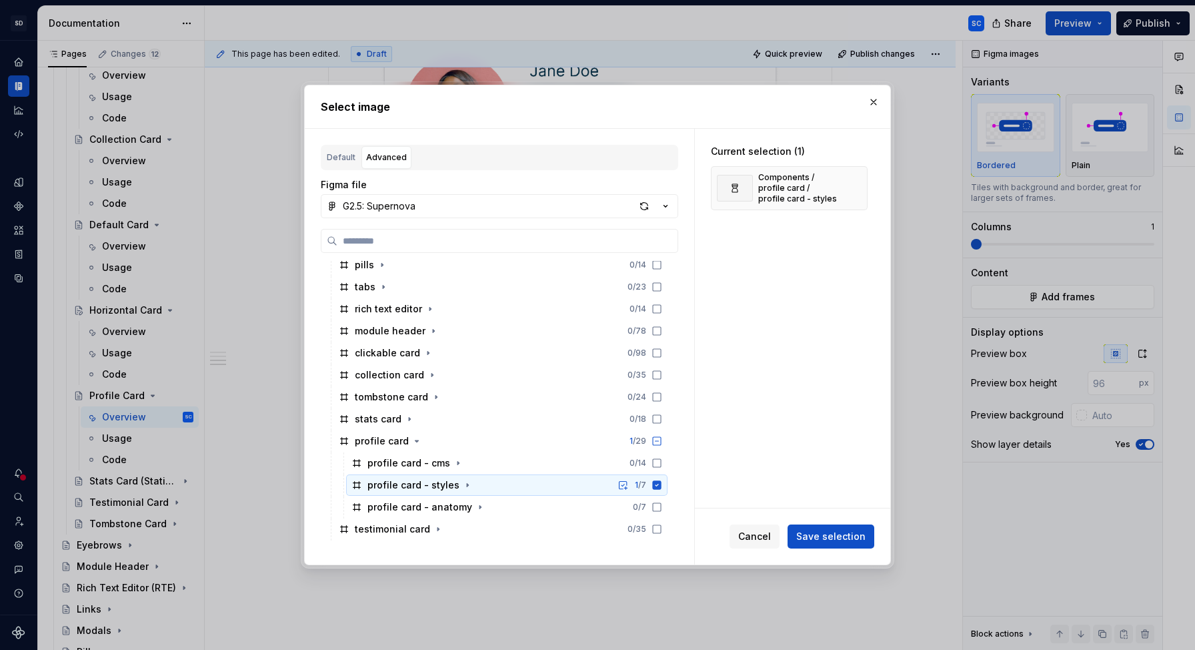
click at [839, 537] on span "Save selection" at bounding box center [830, 536] width 69 height 13
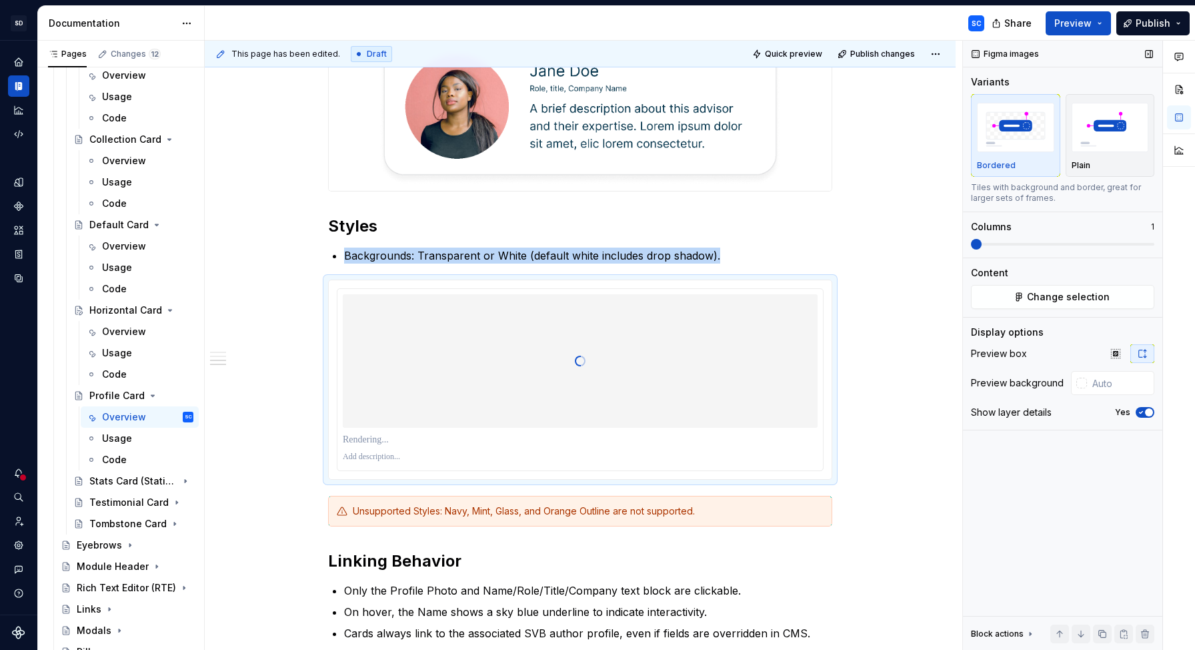
type textarea "*"
click at [1146, 411] on span "button" at bounding box center [1149, 412] width 8 height 8
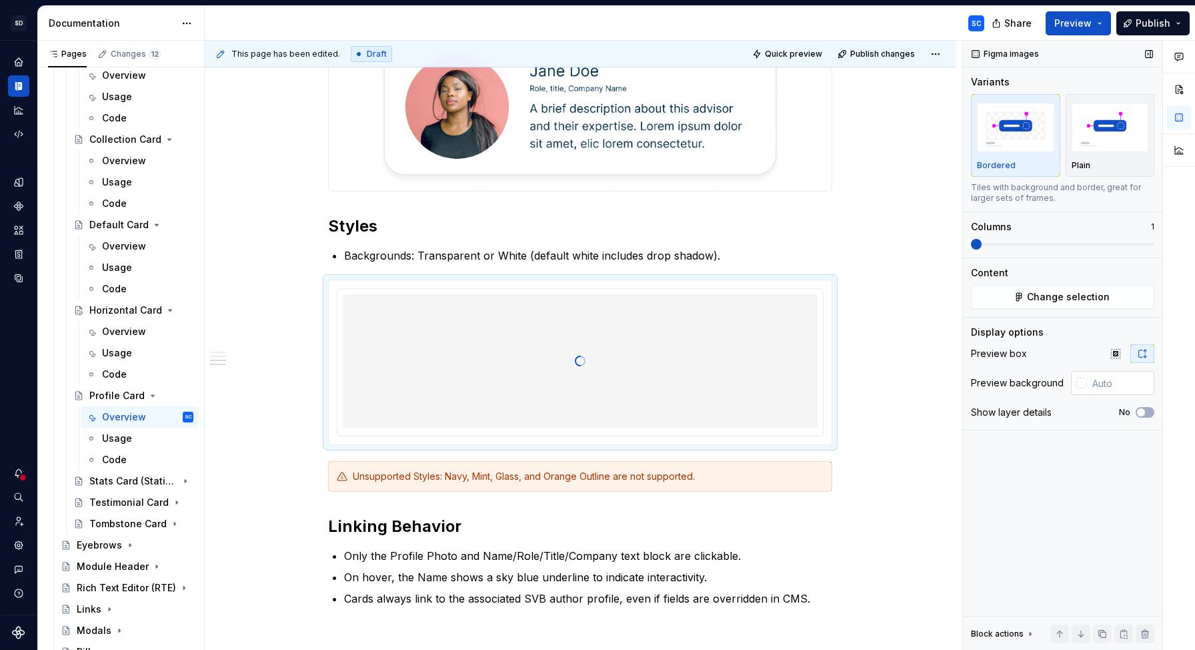
click at [1117, 388] on input "text" at bounding box center [1120, 383] width 67 height 24
click at [1101, 148] on img "button" at bounding box center [1110, 127] width 77 height 49
type input "#FFFFFF"
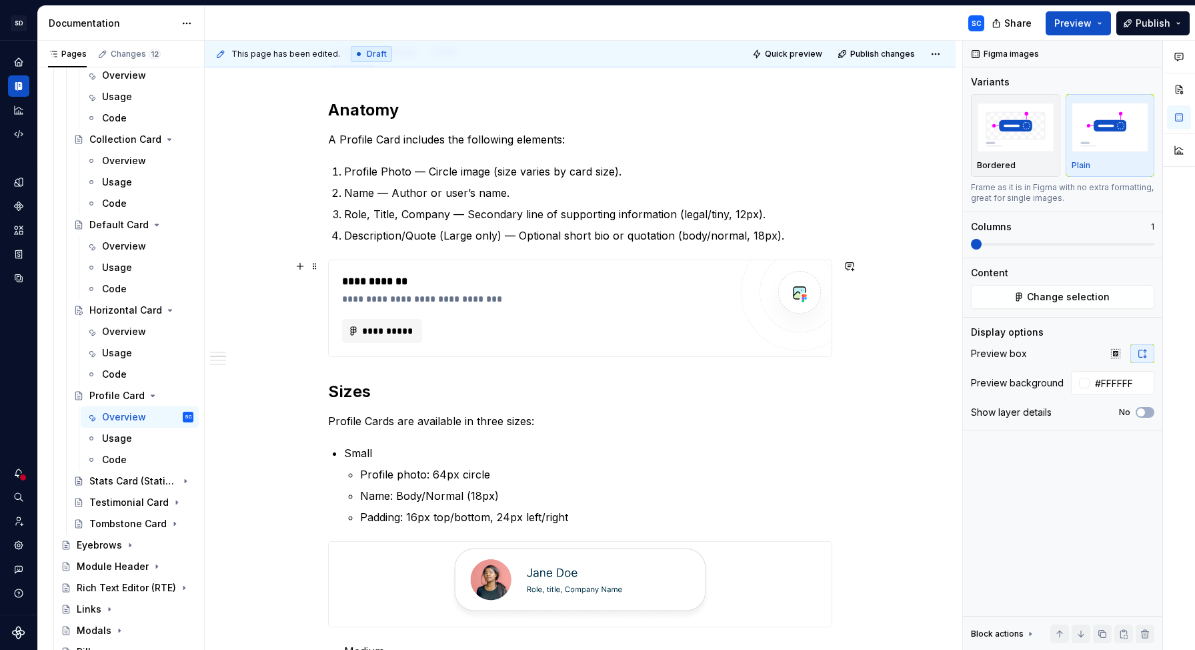
scroll to position [127, 0]
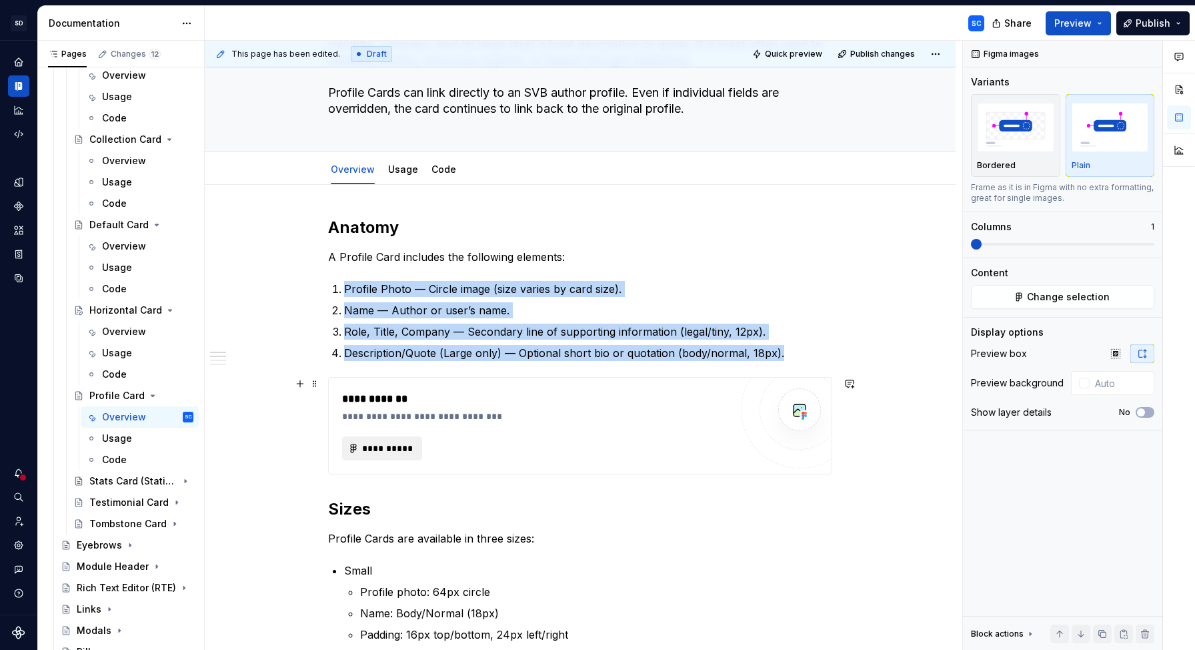
click at [377, 445] on span "**********" at bounding box center [388, 448] width 52 height 13
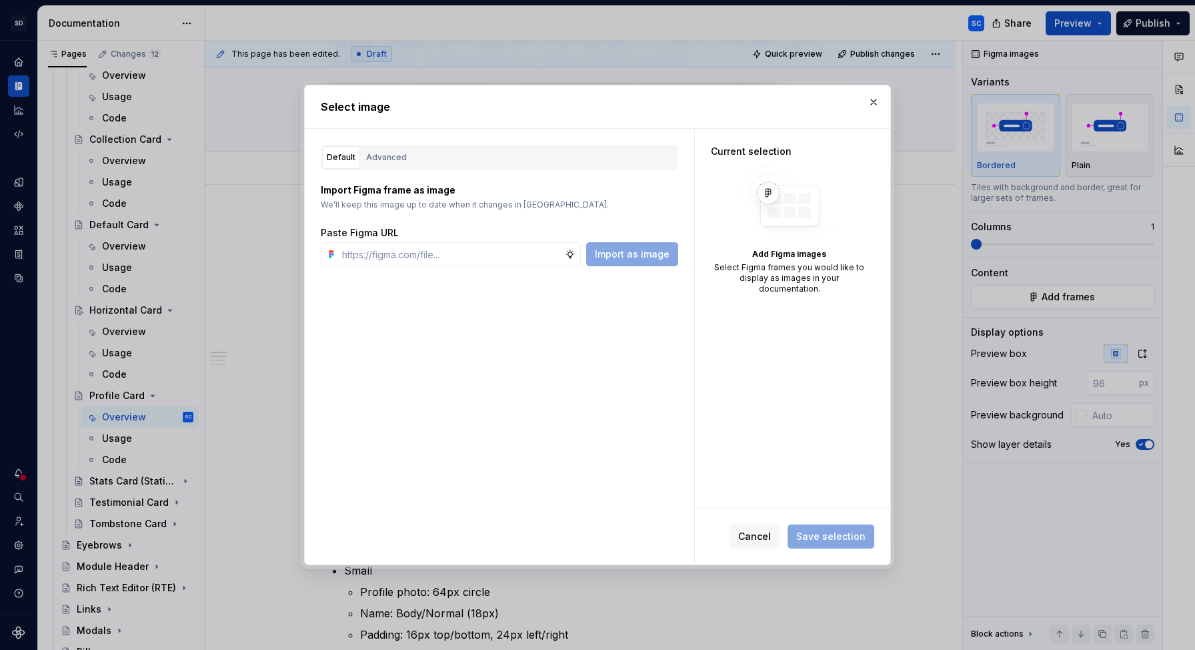
type textarea "*"
click at [381, 159] on div "Advanced" at bounding box center [386, 157] width 41 height 13
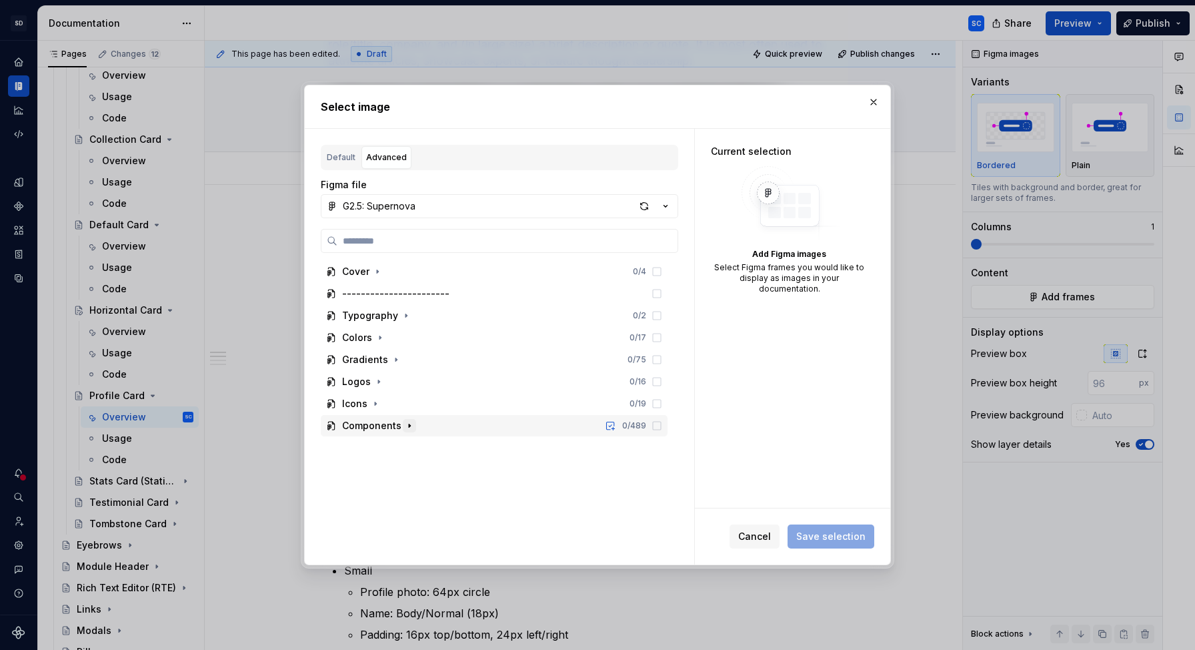
click at [412, 424] on icon "button" at bounding box center [409, 425] width 11 height 11
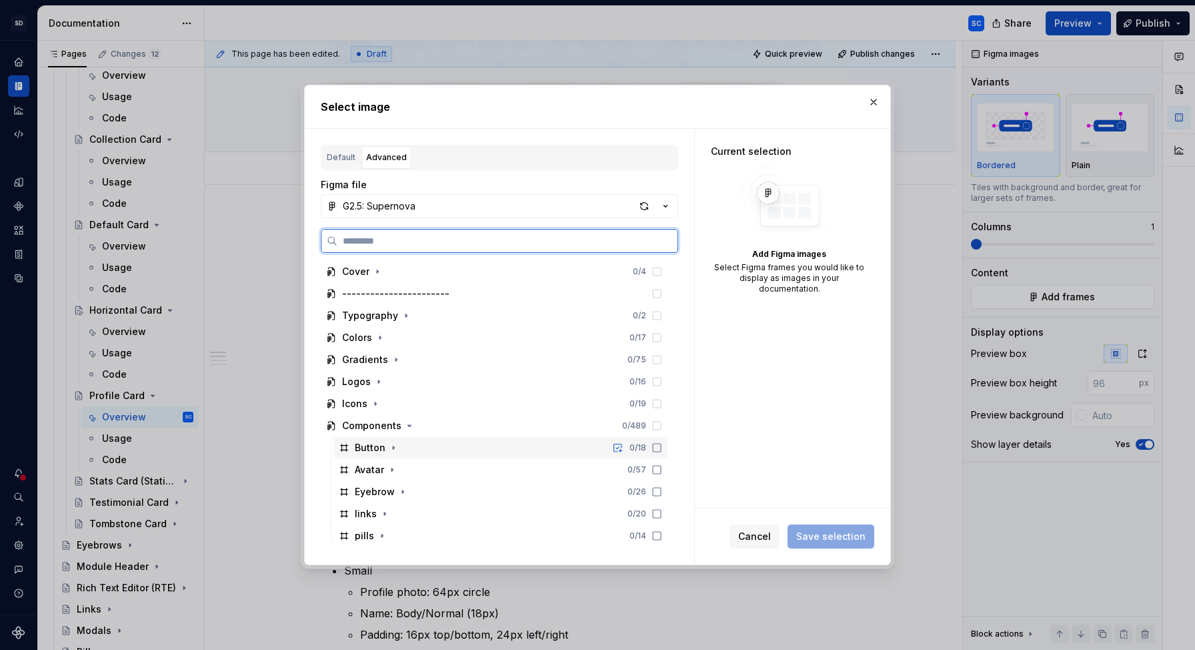
scroll to position [205, 0]
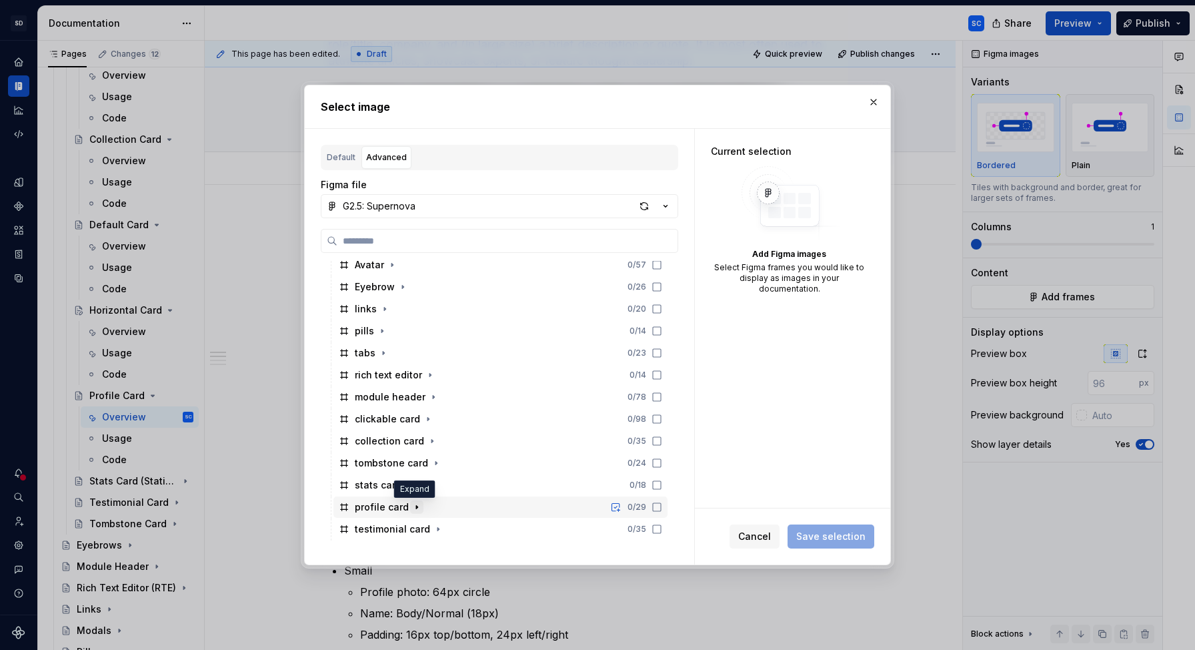
click at [417, 507] on icon "button" at bounding box center [417, 507] width 11 height 11
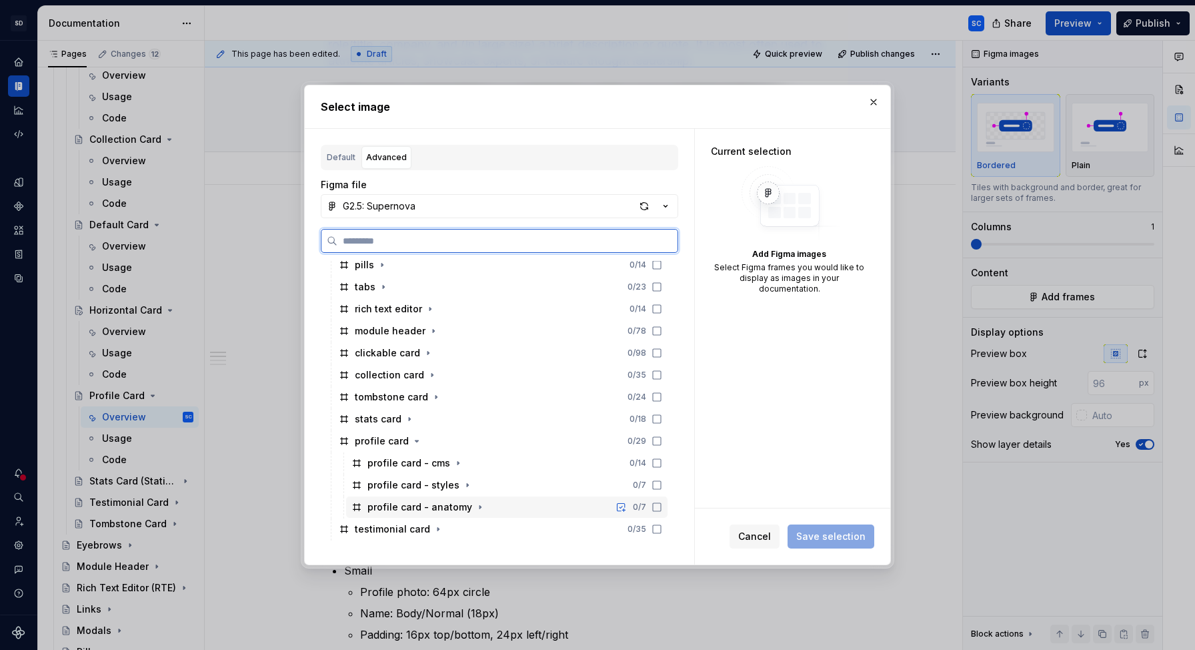
click at [662, 508] on icon at bounding box center [657, 507] width 11 height 11
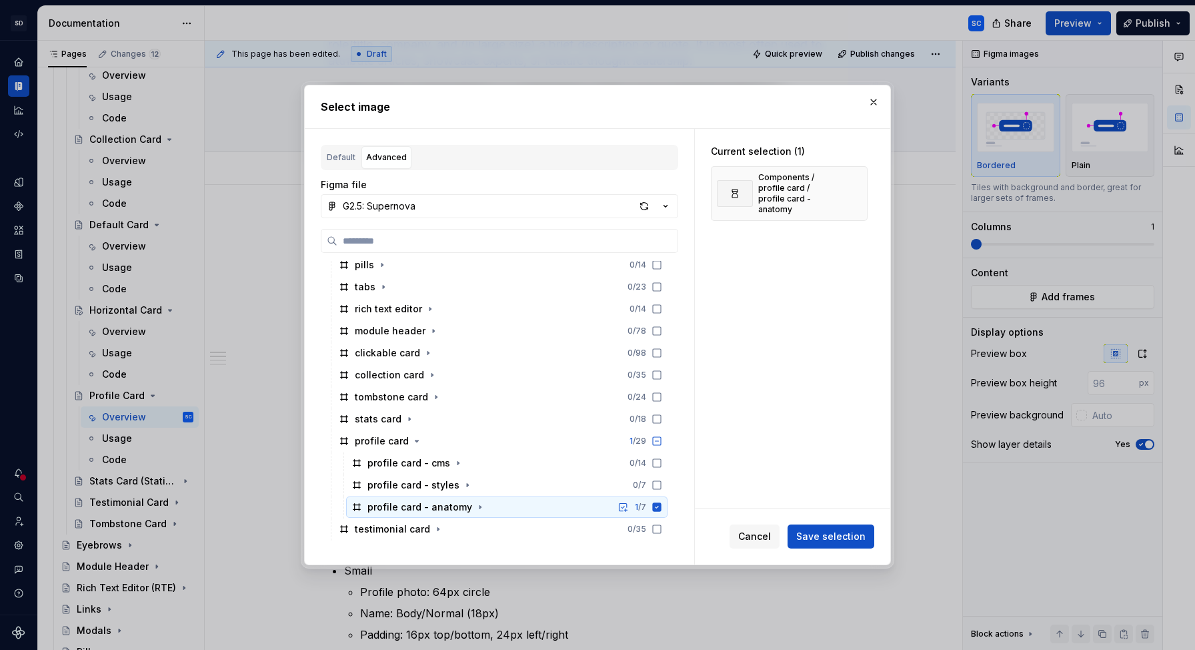
click at [836, 539] on span "Save selection" at bounding box center [830, 536] width 69 height 13
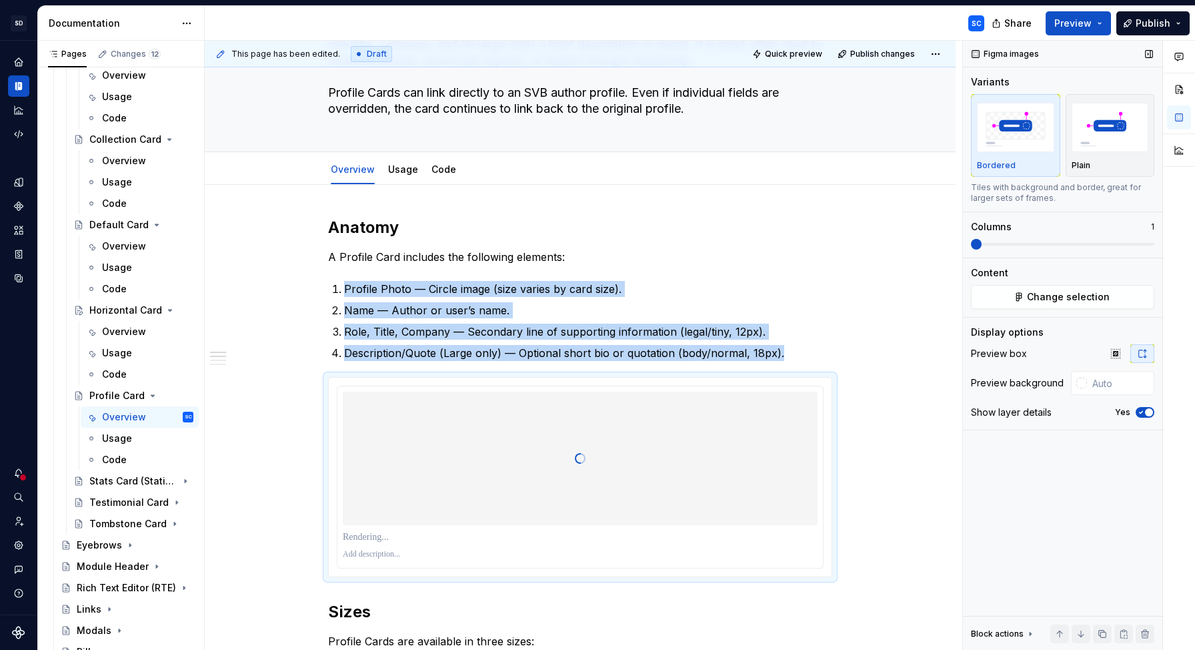
click at [1145, 409] on icon "button" at bounding box center [1141, 412] width 11 height 8
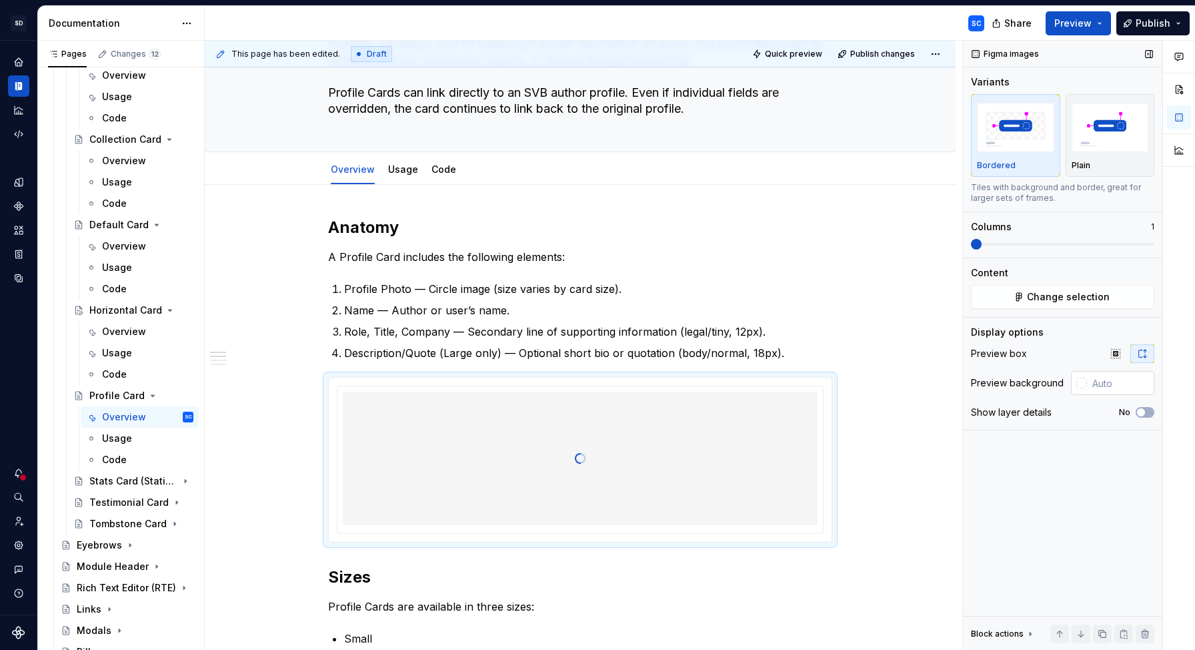
click at [1115, 380] on input "text" at bounding box center [1120, 383] width 67 height 24
click at [1113, 156] on div "Plain" at bounding box center [1110, 135] width 77 height 71
type input "#FFFFFF"
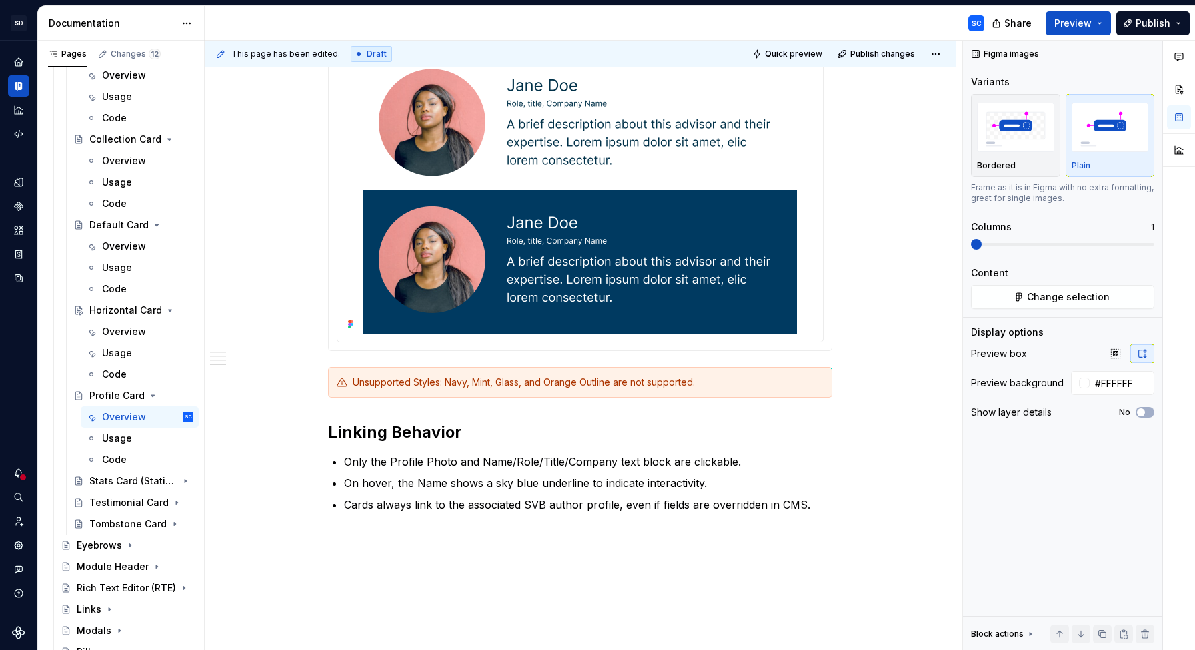
scroll to position [1767, 0]
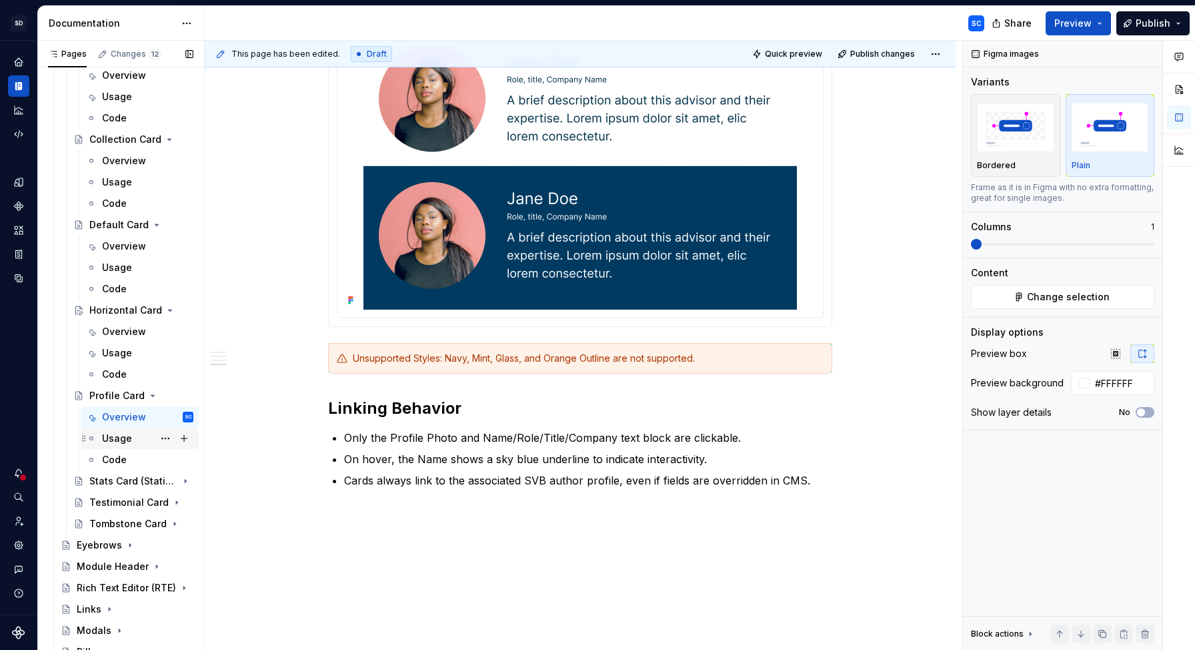
click at [123, 438] on div "Usage" at bounding box center [117, 438] width 30 height 13
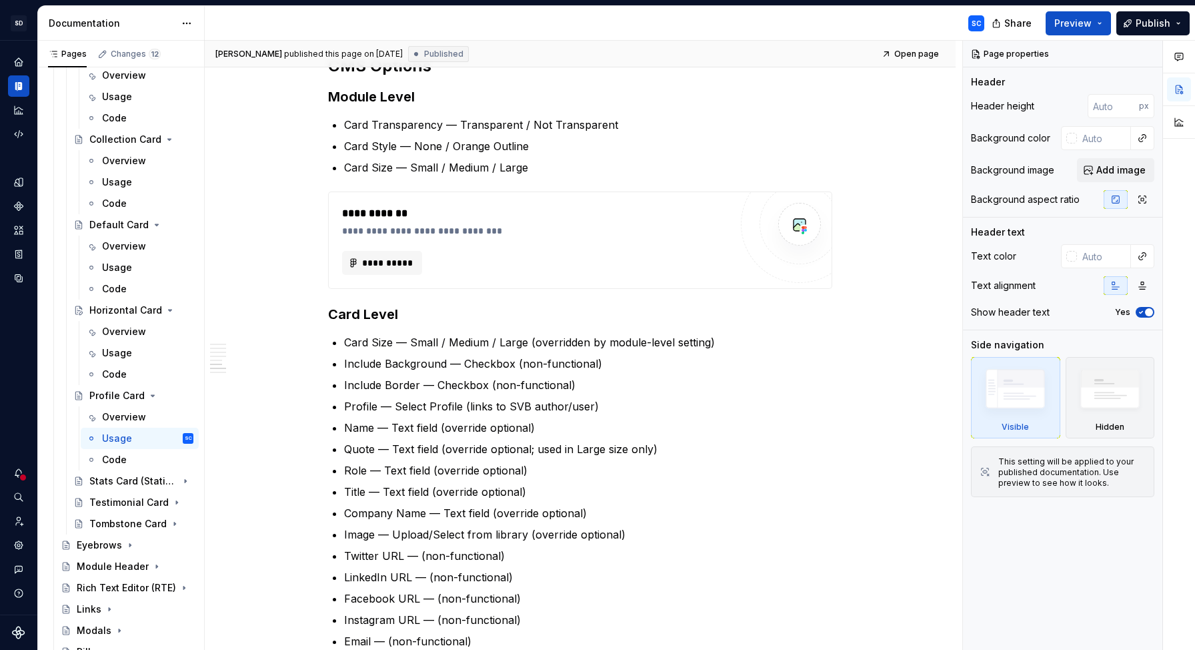
scroll to position [510, 0]
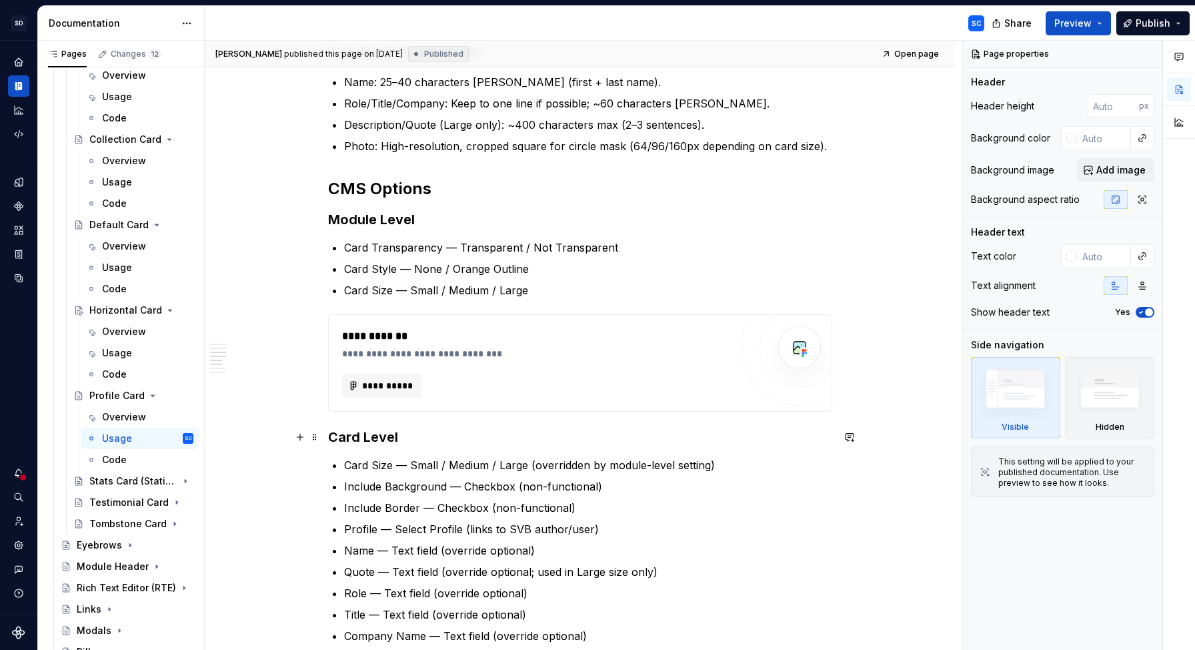
type textarea "*"
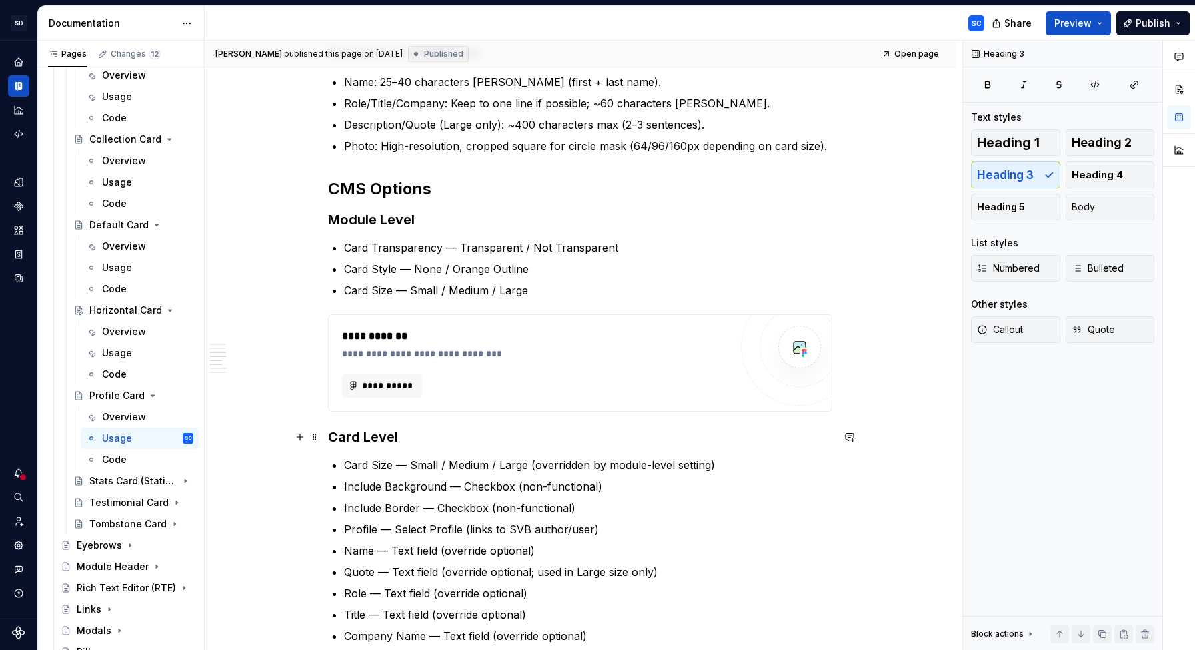
click at [334, 438] on h3 "Card Level" at bounding box center [580, 437] width 504 height 19
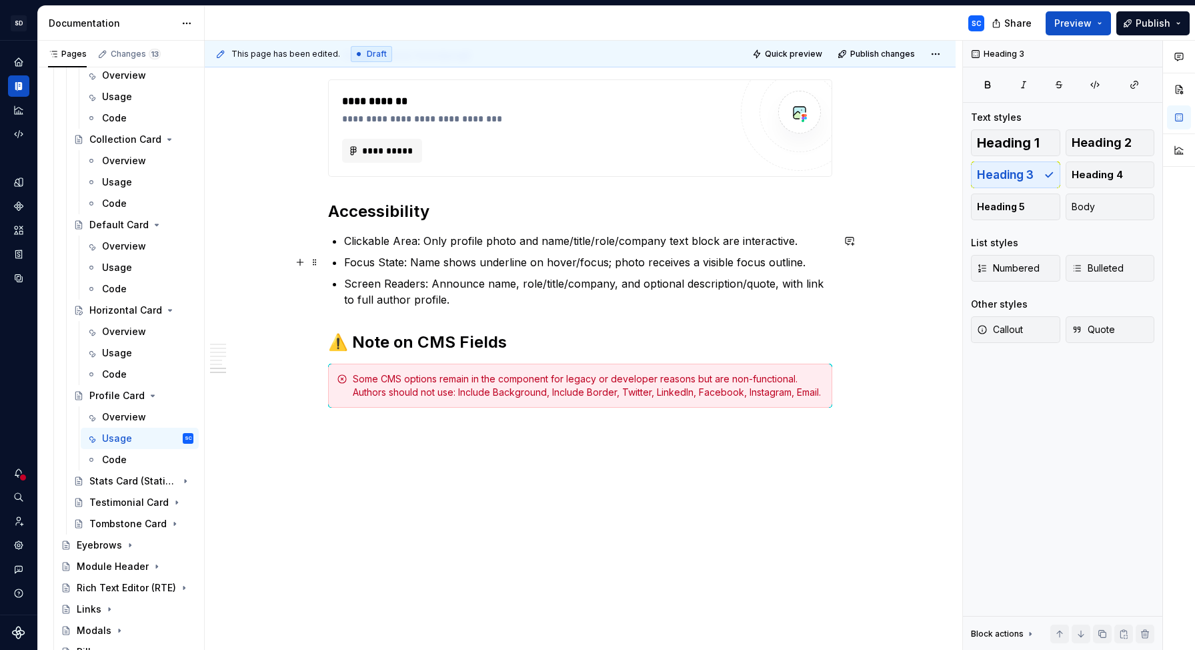
scroll to position [1060, 0]
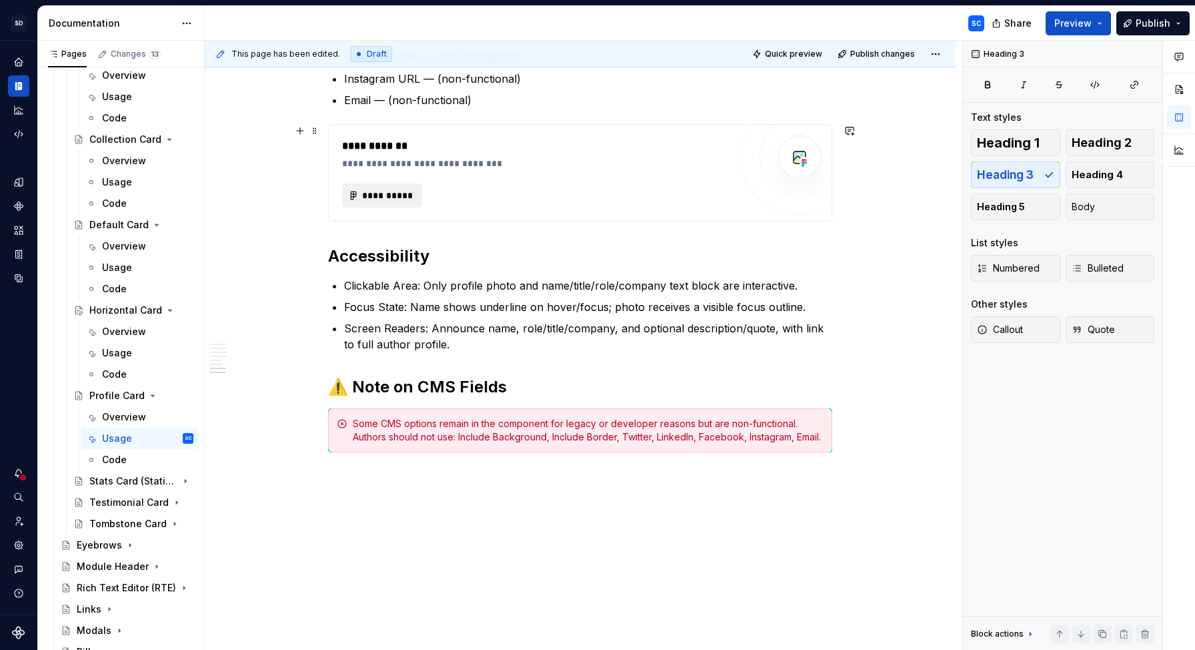
click at [380, 191] on span "**********" at bounding box center [388, 195] width 52 height 13
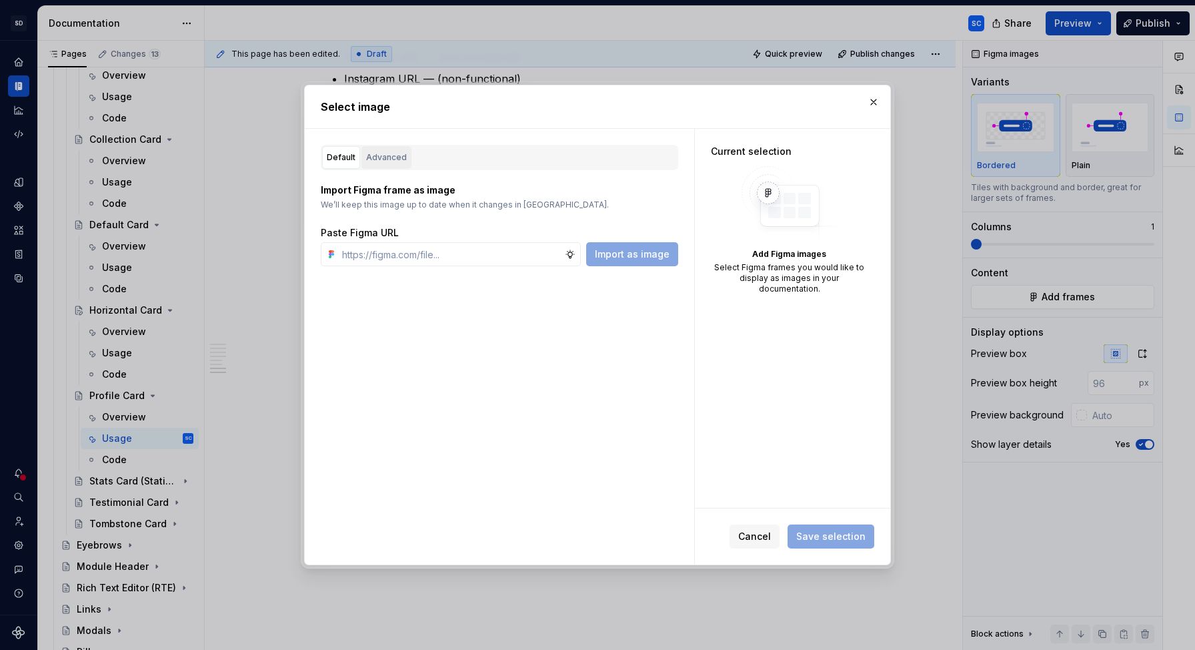
click at [392, 157] on div "Advanced" at bounding box center [386, 157] width 41 height 13
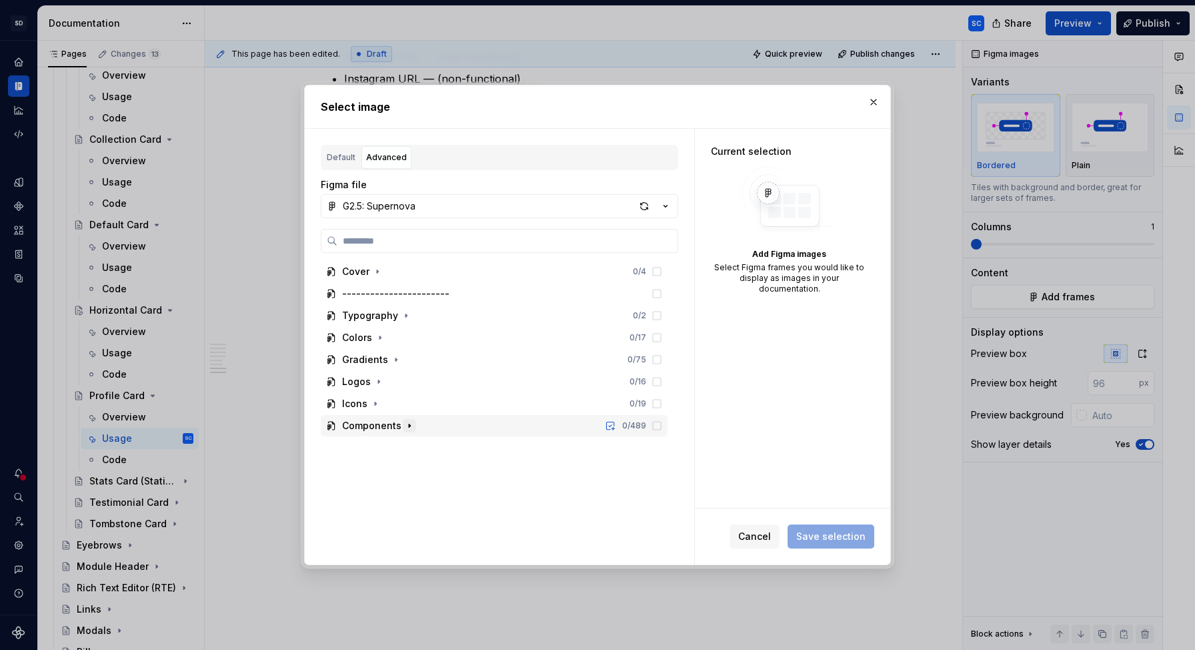
click at [406, 428] on icon "button" at bounding box center [409, 425] width 11 height 11
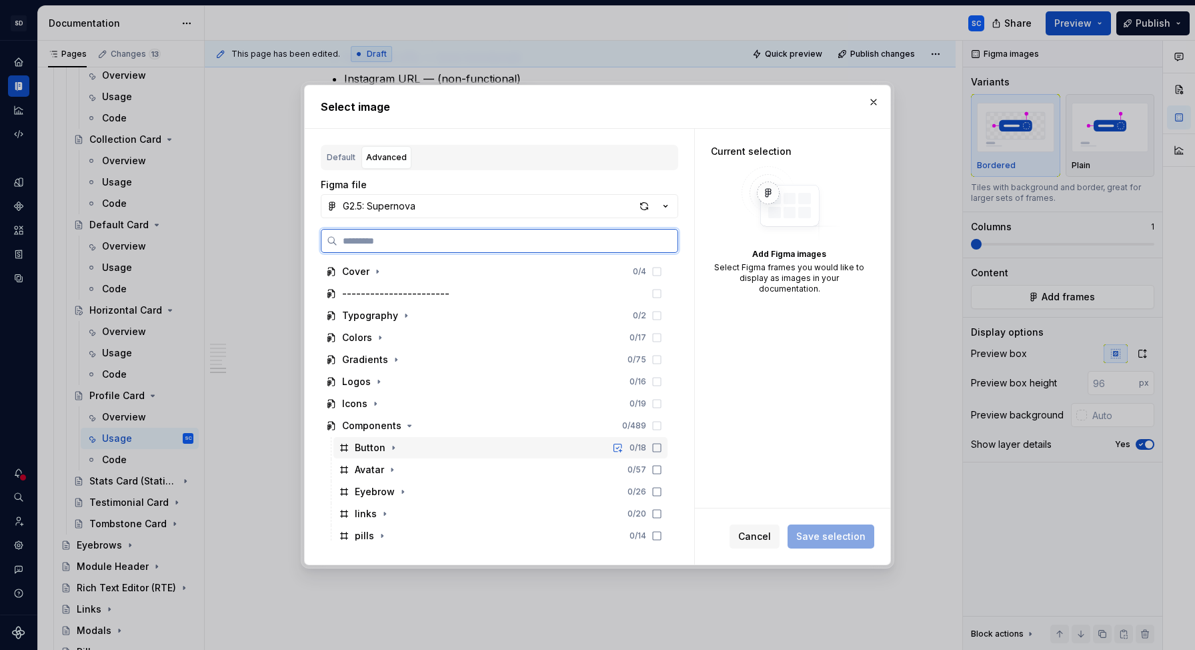
scroll to position [205, 0]
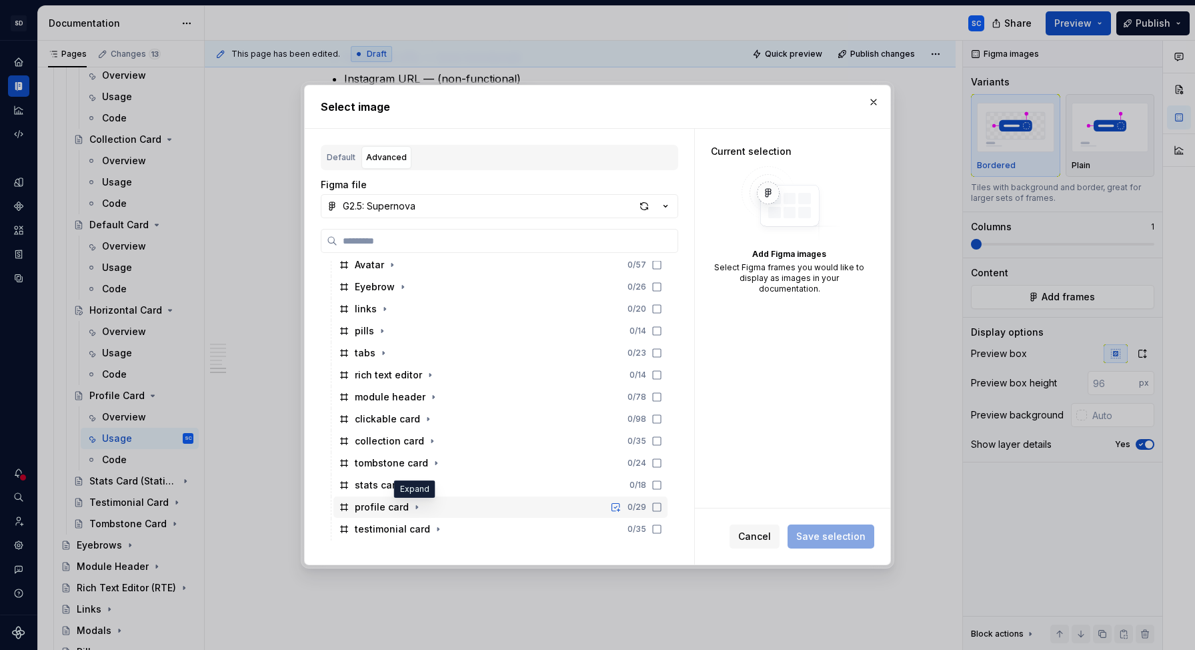
drag, startPoint x: 413, startPoint y: 508, endPoint x: 430, endPoint y: 514, distance: 17.7
click at [416, 508] on icon "button" at bounding box center [416, 507] width 1 height 3
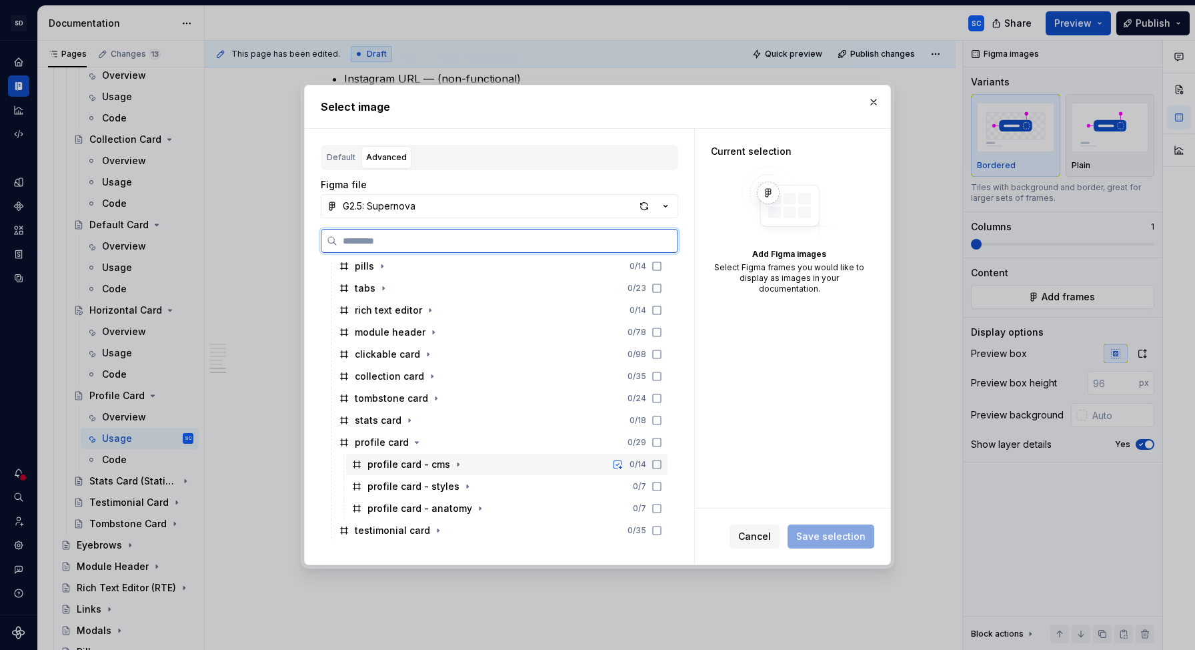
drag, startPoint x: 672, startPoint y: 464, endPoint x: 733, endPoint y: 483, distance: 63.7
click at [662, 464] on icon at bounding box center [657, 464] width 11 height 11
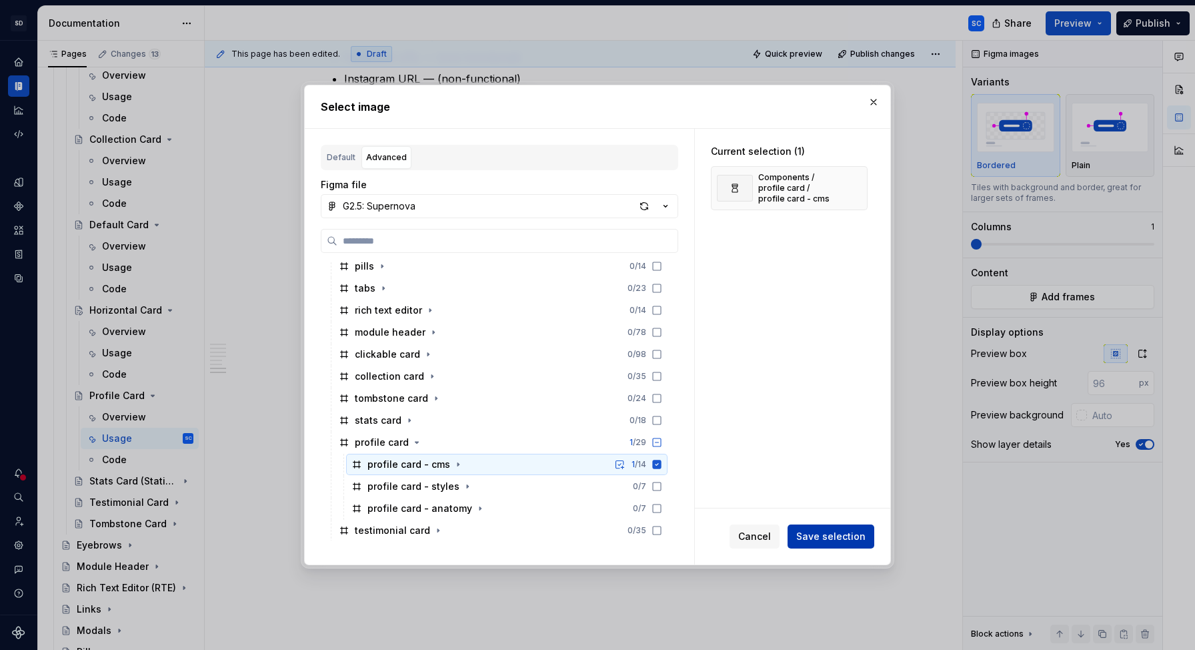
click at [846, 540] on span "Save selection" at bounding box center [830, 536] width 69 height 13
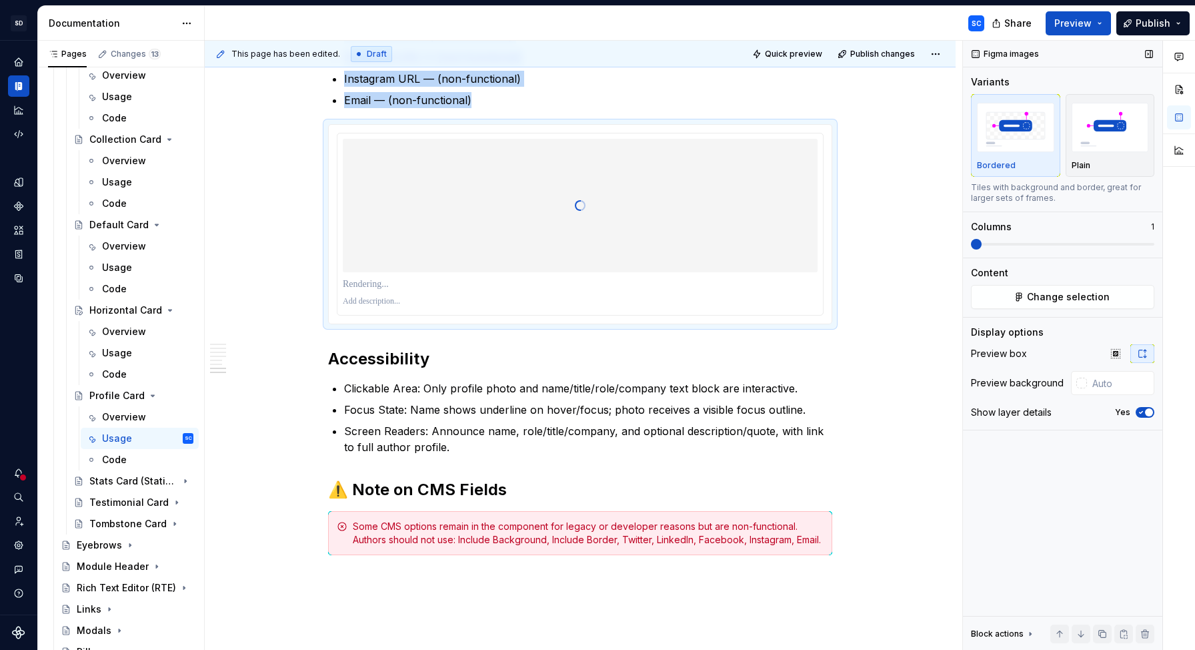
click at [1145, 412] on span "button" at bounding box center [1149, 412] width 8 height 8
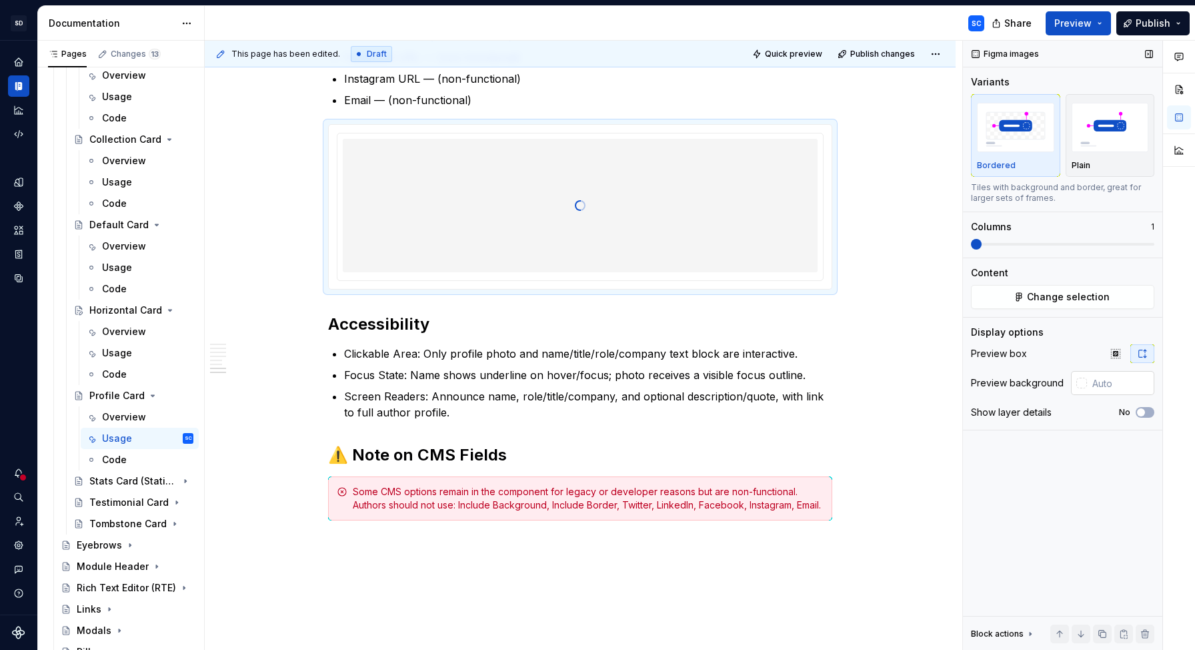
click at [1113, 382] on input "text" at bounding box center [1120, 383] width 67 height 24
type input "#FFFFFF"
click at [1098, 149] on img "button" at bounding box center [1110, 127] width 77 height 49
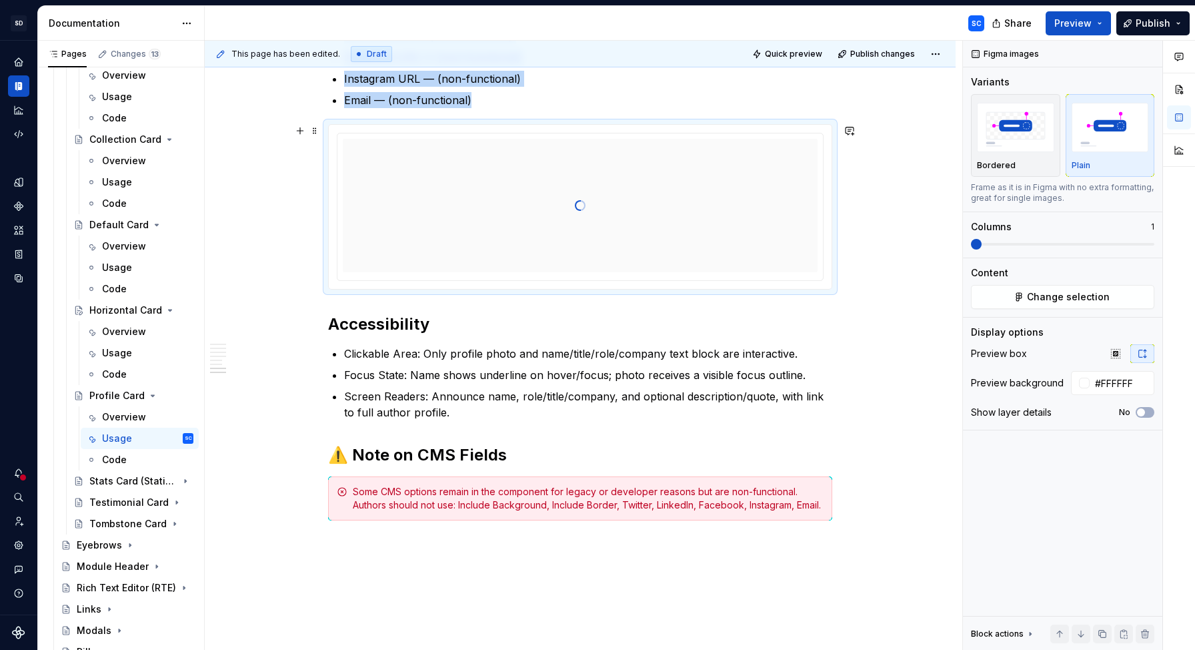
click at [892, 189] on div "When to Use To display an author’s byline with a photo, name, and role. To high…" at bounding box center [580, 8] width 751 height 1512
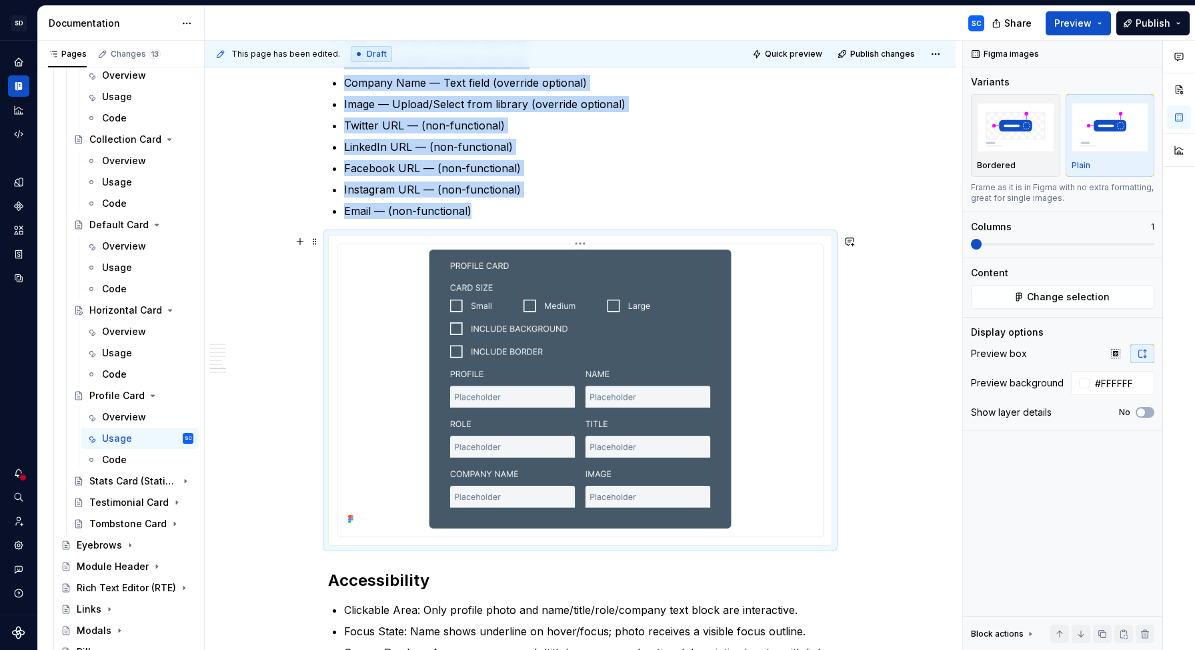
scroll to position [947, 0]
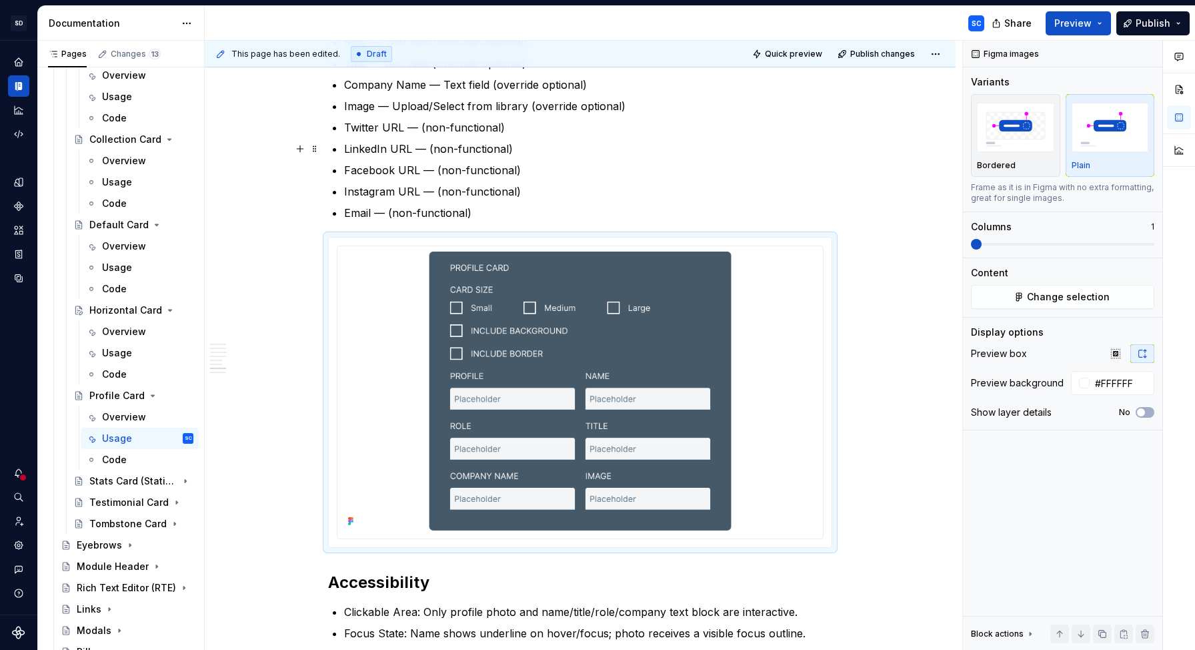
type textarea "*"
